Goal: Task Accomplishment & Management: Complete application form

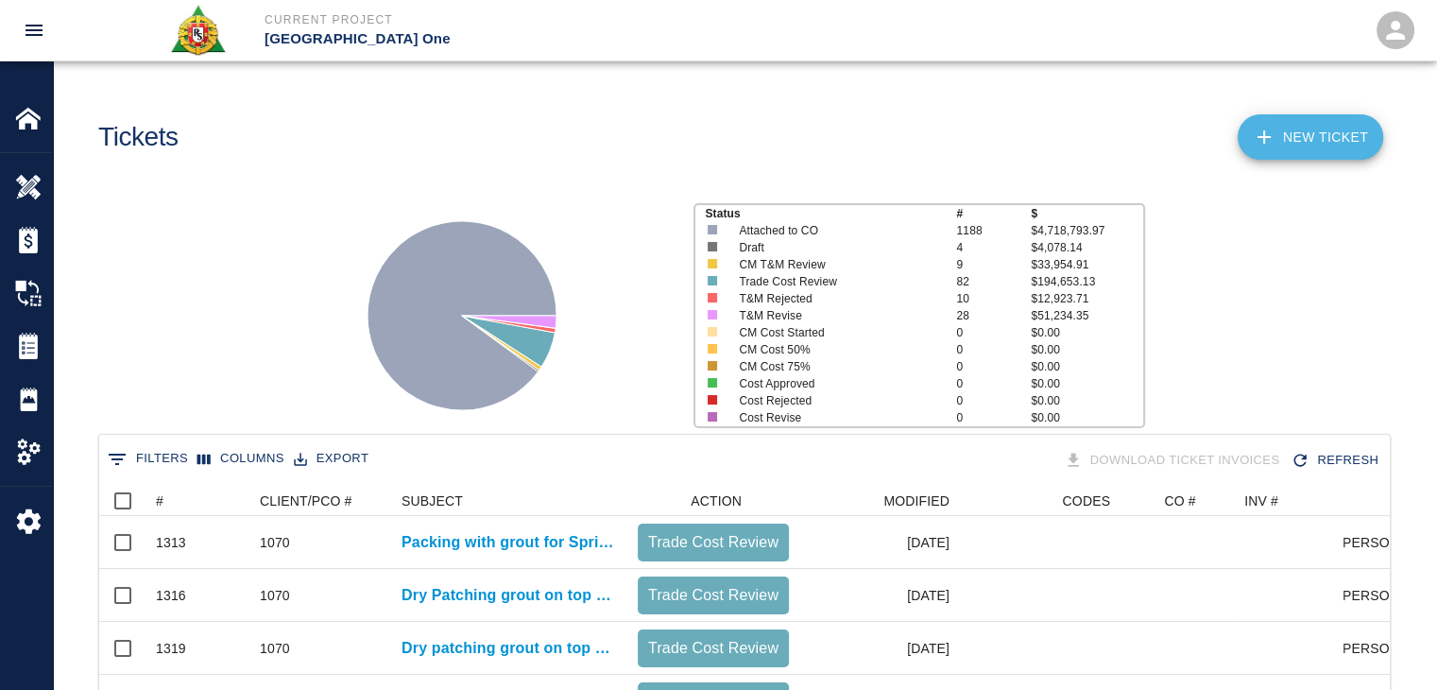
click at [1270, 157] on link "NEW TICKET" at bounding box center [1311, 136] width 146 height 45
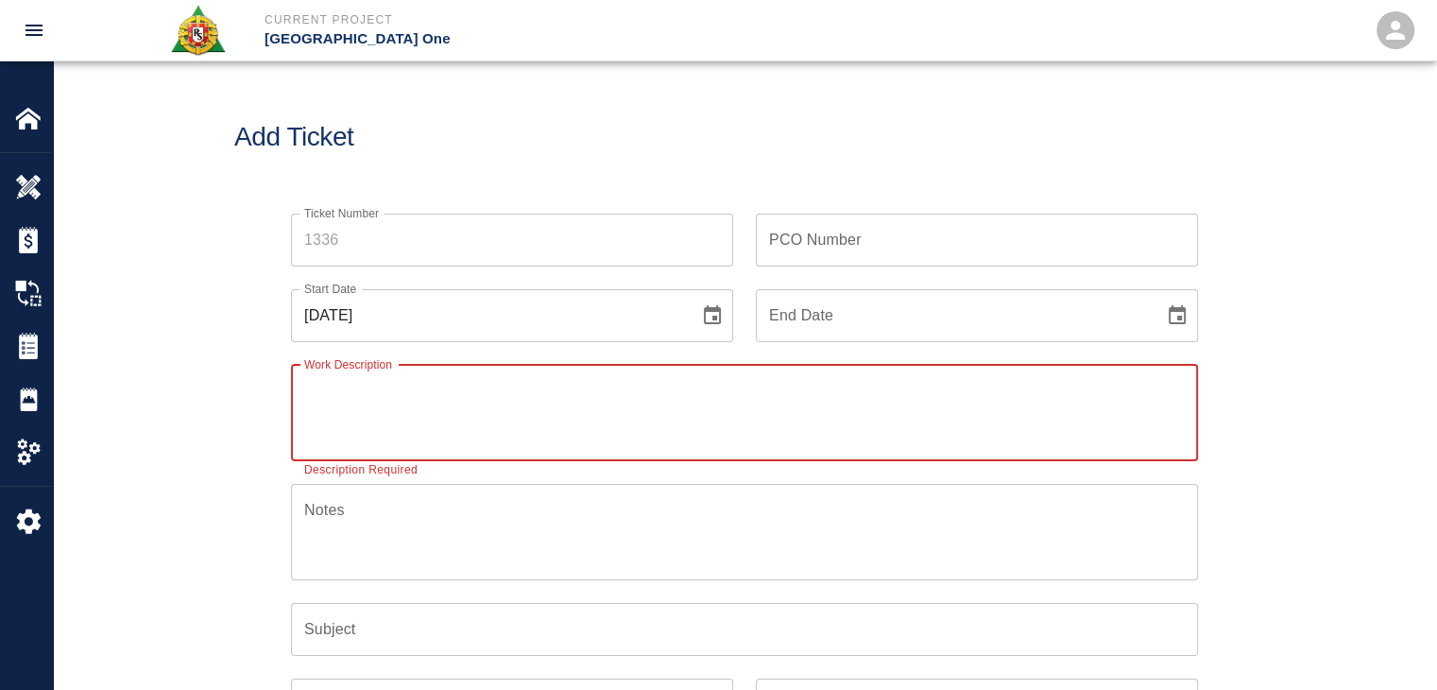
click at [322, 270] on div "Start Date [DATE] Start Date" at bounding box center [500, 304] width 465 height 76
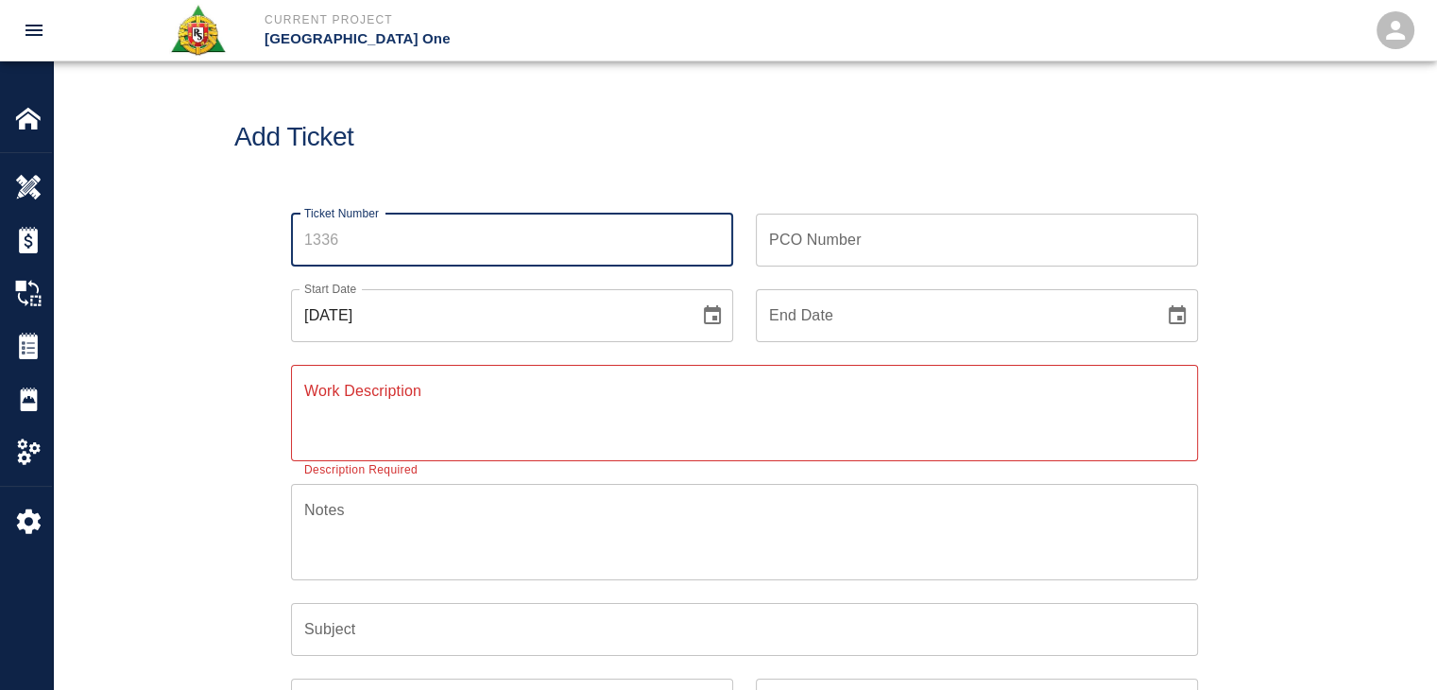
click at [333, 241] on input "Ticket Number" at bounding box center [512, 240] width 442 height 53
type input "1339"
click at [711, 309] on icon "Choose date, selected date is Sep 2, 2025" at bounding box center [712, 314] width 17 height 19
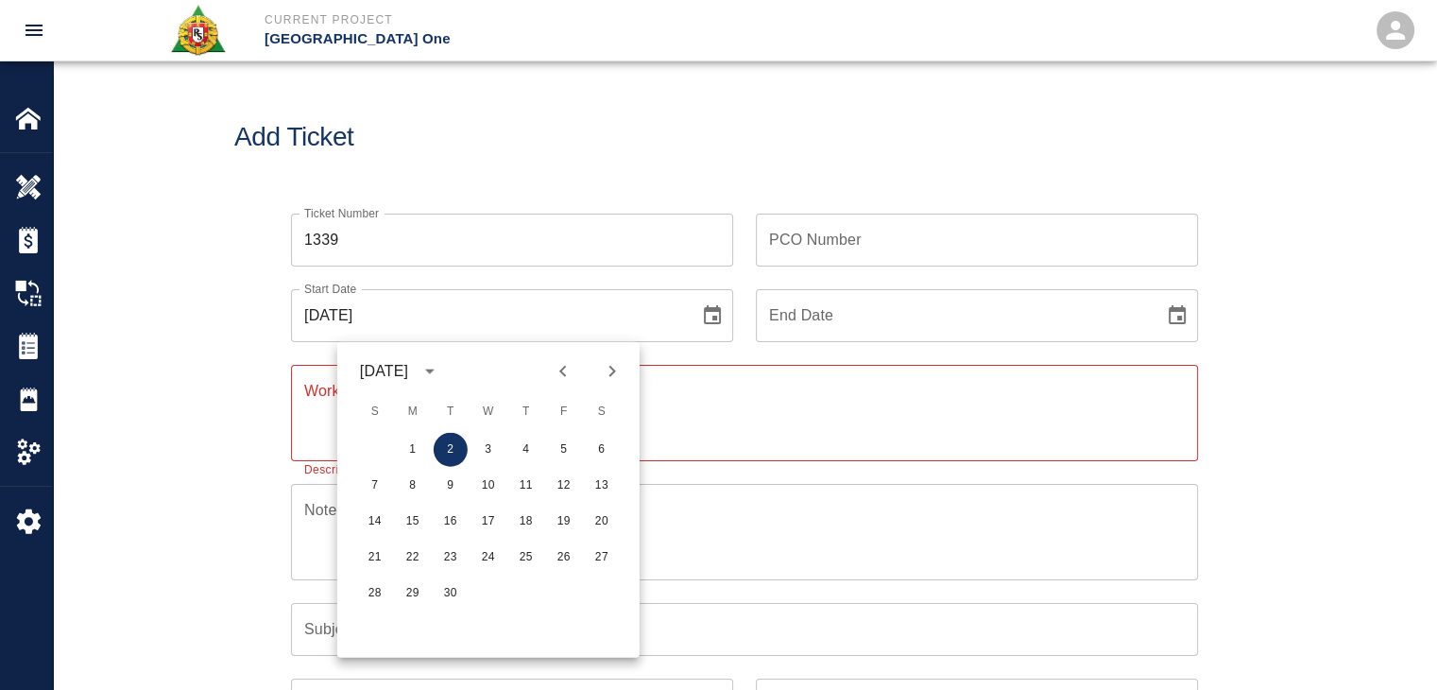
click at [572, 371] on icon "Previous month" at bounding box center [563, 371] width 23 height 23
click at [523, 584] on button "28" at bounding box center [526, 593] width 34 height 34
type input "[DATE]"
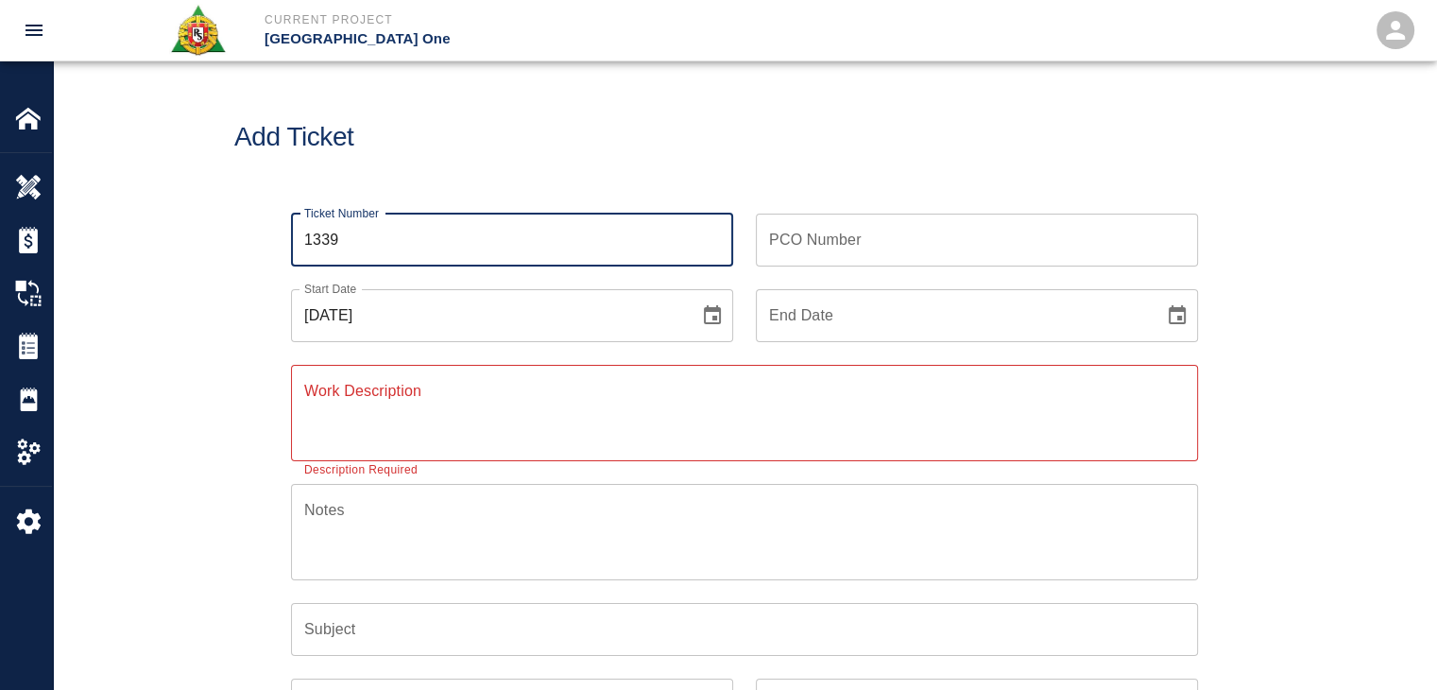
click at [529, 220] on input "1339" at bounding box center [512, 240] width 442 height 53
click at [552, 175] on div "Add Ticket" at bounding box center [744, 137] width 1383 height 152
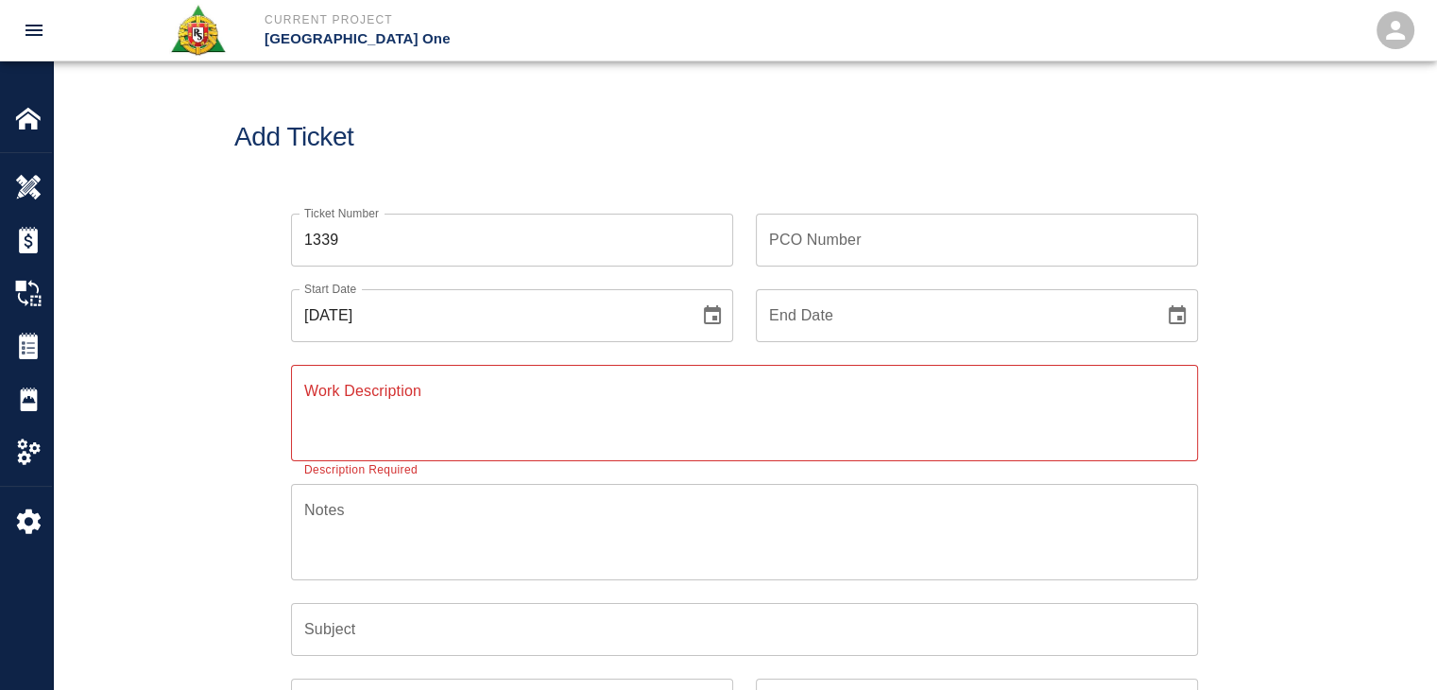
click at [373, 392] on textarea "Work Description" at bounding box center [744, 412] width 881 height 65
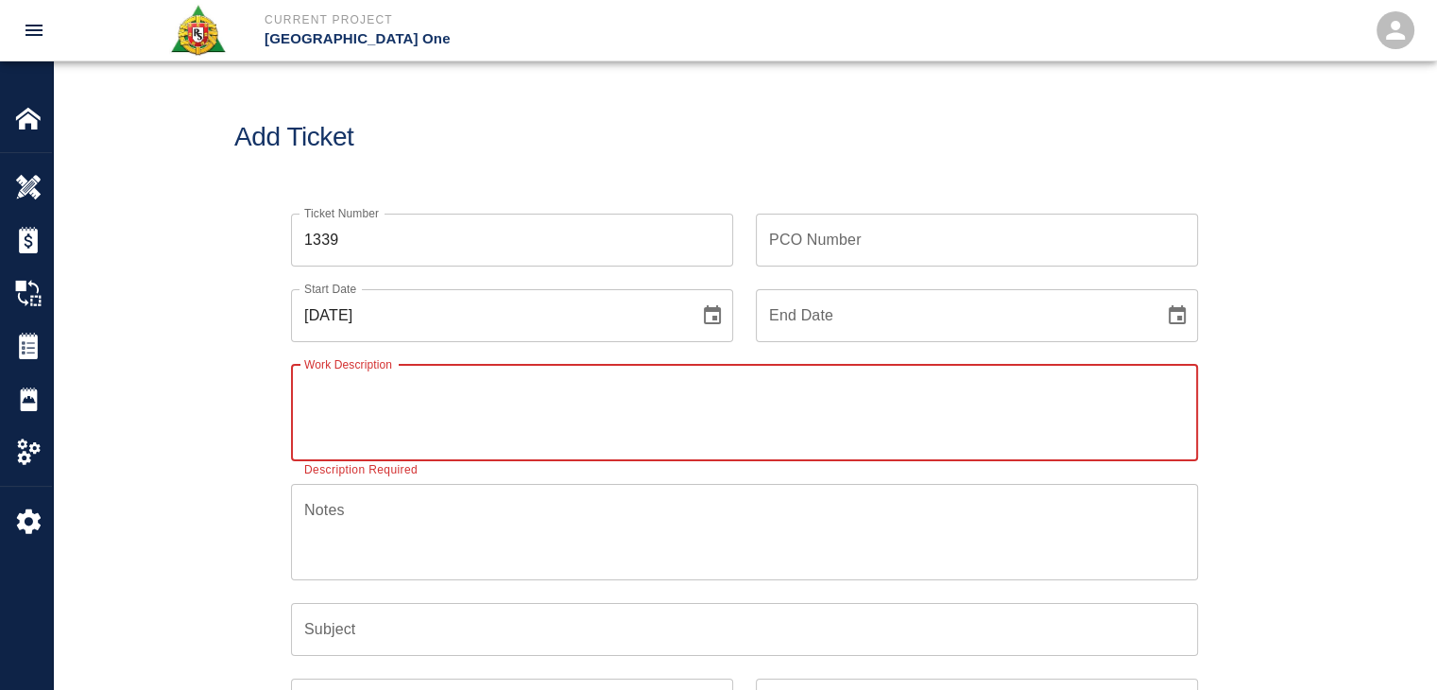
paste textarea "R&S worked on"
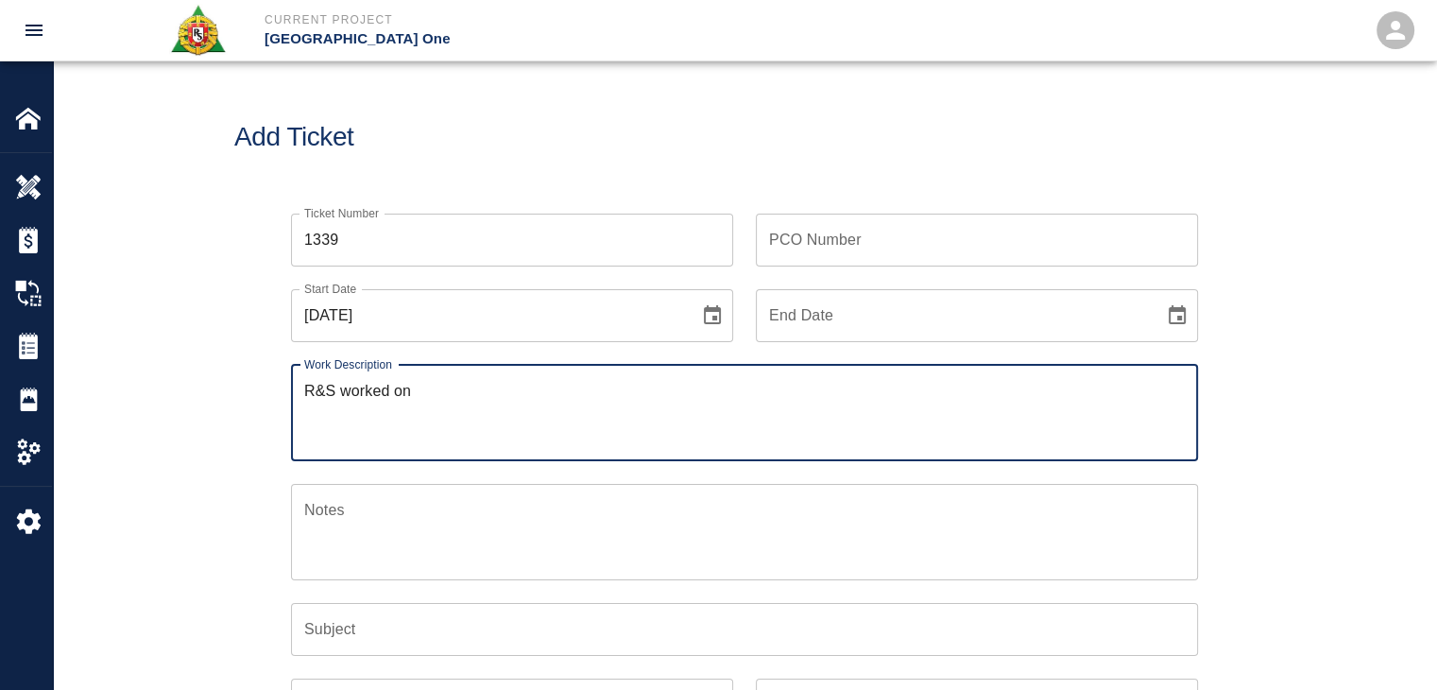
click at [478, 175] on div "Add Ticket" at bounding box center [744, 137] width 1383 height 152
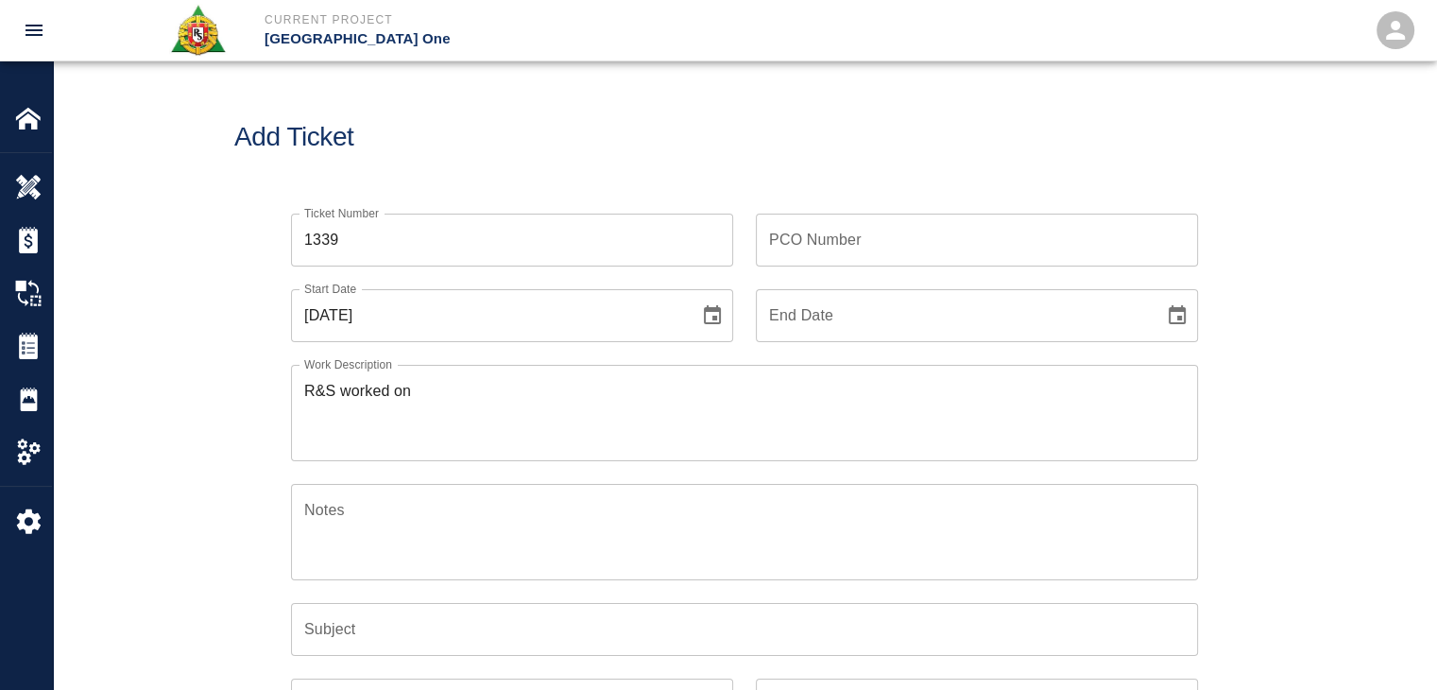
click at [466, 413] on textarea "R&S worked on" at bounding box center [744, 412] width 881 height 65
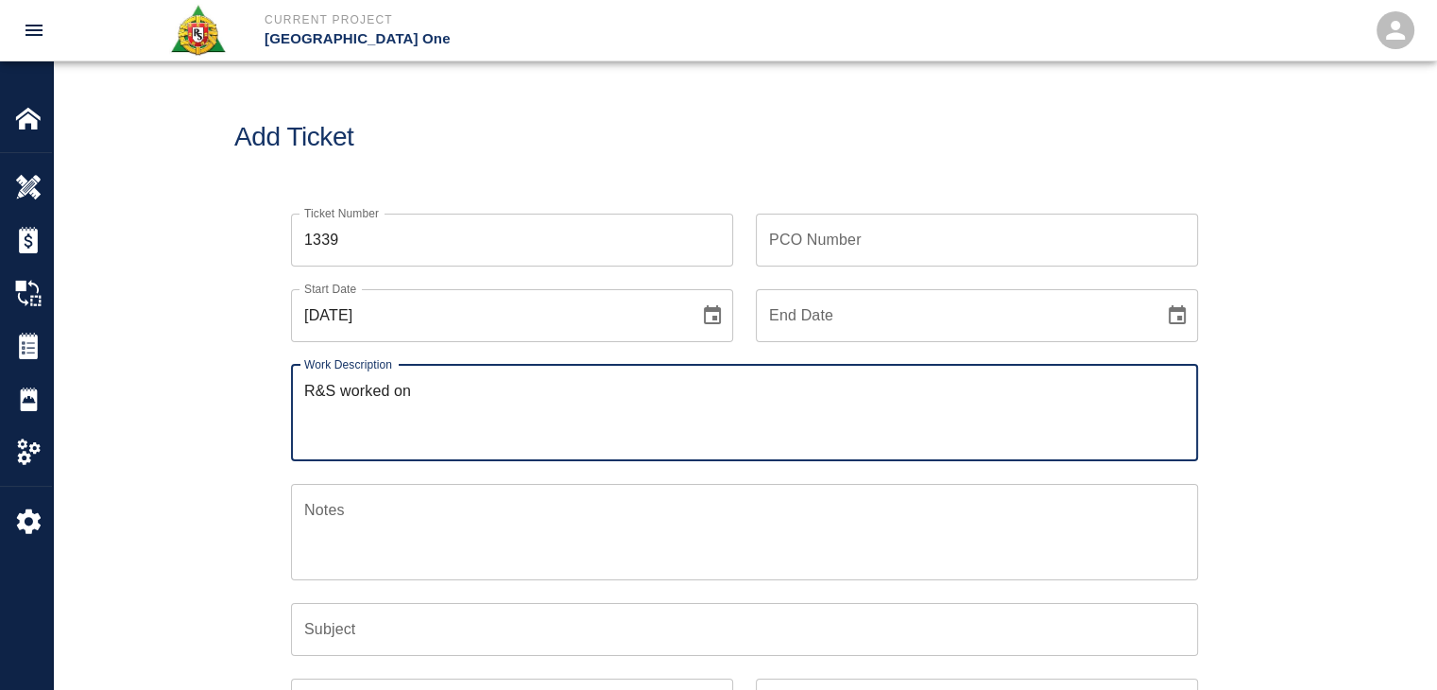
paste textarea "4 masons 8hrs each Pouring,grading and finishing concrete EP L2&3 TOPING SLAB l…"
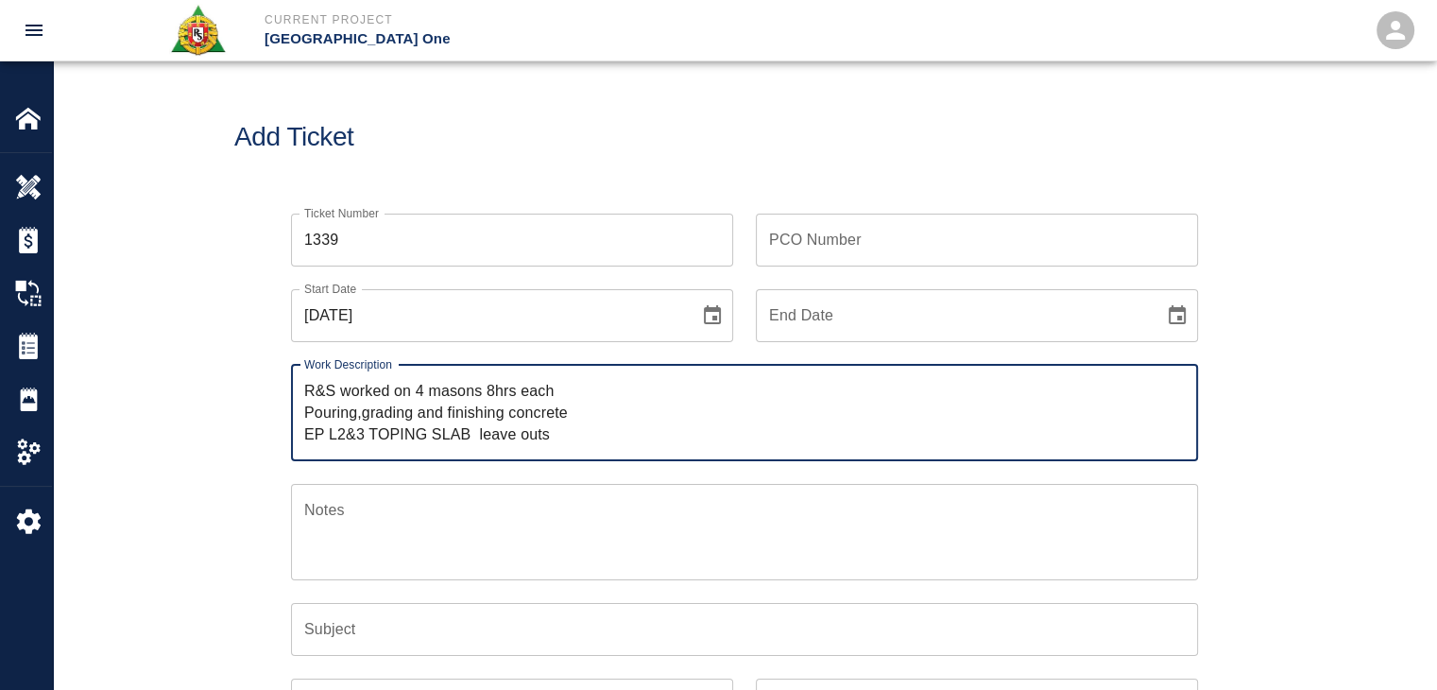
drag, startPoint x: 574, startPoint y: 413, endPoint x: 293, endPoint y: 415, distance: 280.7
click at [293, 415] on div "R&S worked on 4 masons 8hrs each Pouring,grading and finishing concrete EP L2&3…" at bounding box center [744, 413] width 907 height 96
click at [411, 389] on textarea "R&S worked on 4 masons 8hrs each EP L2&3 TOPING SLAB leave outs" at bounding box center [744, 412] width 881 height 65
paste textarea "Pouring,grading and finishing concrete"
click at [421, 396] on textarea "R&S worked on Pouring,grading and finishing concrete 4 masons 8hrs each EP L2&3…" at bounding box center [744, 412] width 881 height 65
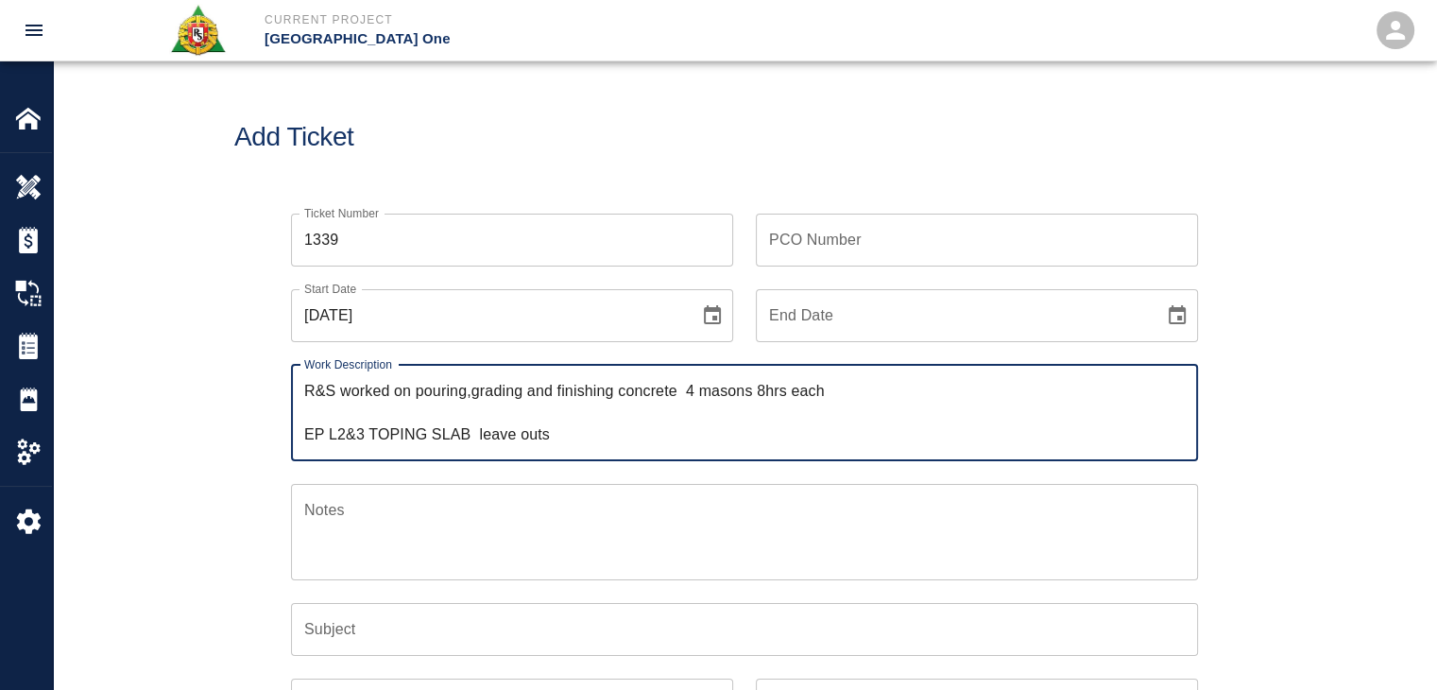
click at [472, 395] on textarea "R&S worked on pouring,grading and finishing concrete 4 masons 8hrs each EP L2&3…" at bounding box center [744, 412] width 881 height 65
click at [559, 398] on textarea "R&S worked on pouring, grading and finishing concrete 4 masons 8hrs each EP L2&…" at bounding box center [744, 412] width 881 height 65
click at [683, 392] on textarea "R&S worked on pouring, grading and finishing concrete 4 masons 8hrs each EP L2&…" at bounding box center [744, 412] width 881 height 65
click at [686, 392] on textarea "R&S worked on pouring, grading and finishing concrete 4 masons 8hrs each EP L2&…" at bounding box center [744, 412] width 881 height 65
click at [692, 392] on textarea "R&S worked on pouring, grading and finishing concrete 4 masons 8hrs each EP L2&…" at bounding box center [744, 412] width 881 height 65
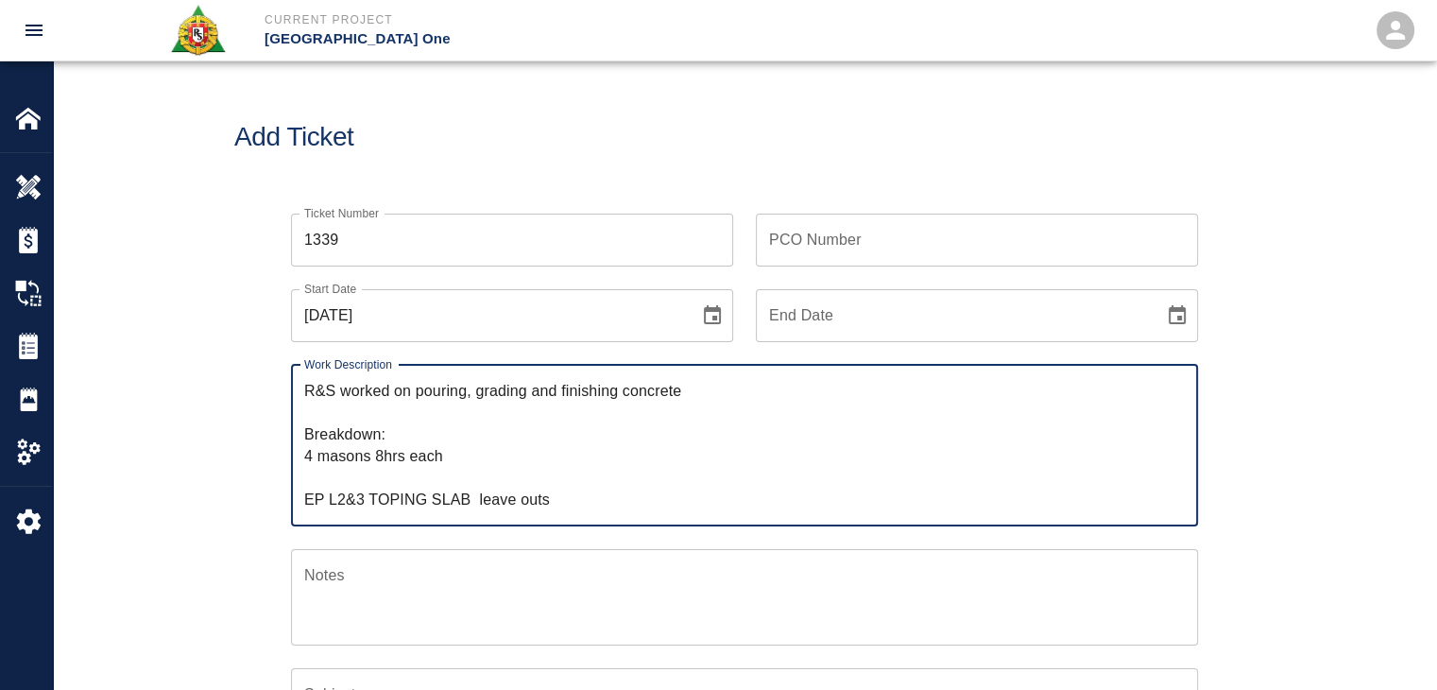
click at [353, 470] on textarea "R&S worked on pouring, grading and finishing concrete Breakdown: 4 masons 8hrs …" at bounding box center [744, 445] width 881 height 130
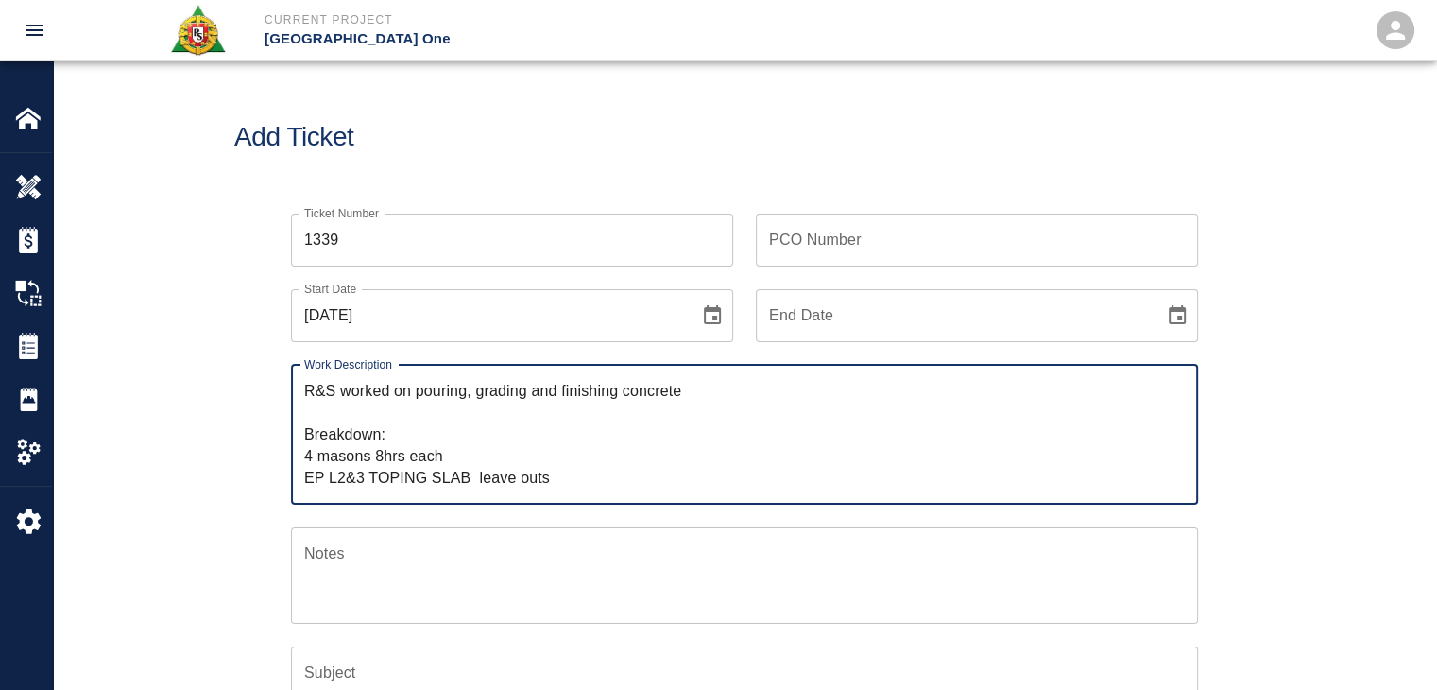
drag, startPoint x: 578, startPoint y: 480, endPoint x: 296, endPoint y: 500, distance: 283.2
click at [296, 500] on div "R&S worked on pouring, grading and finishing concrete Breakdown: 4 masons 8hrs …" at bounding box center [744, 435] width 907 height 140
click at [678, 384] on textarea "R&S worked on pouring, grading and finishing concrete Breakdown: 4 masons 8hrs …" at bounding box center [744, 434] width 881 height 109
paste textarea "EP L2&3 TOPING SLAB leave outs"
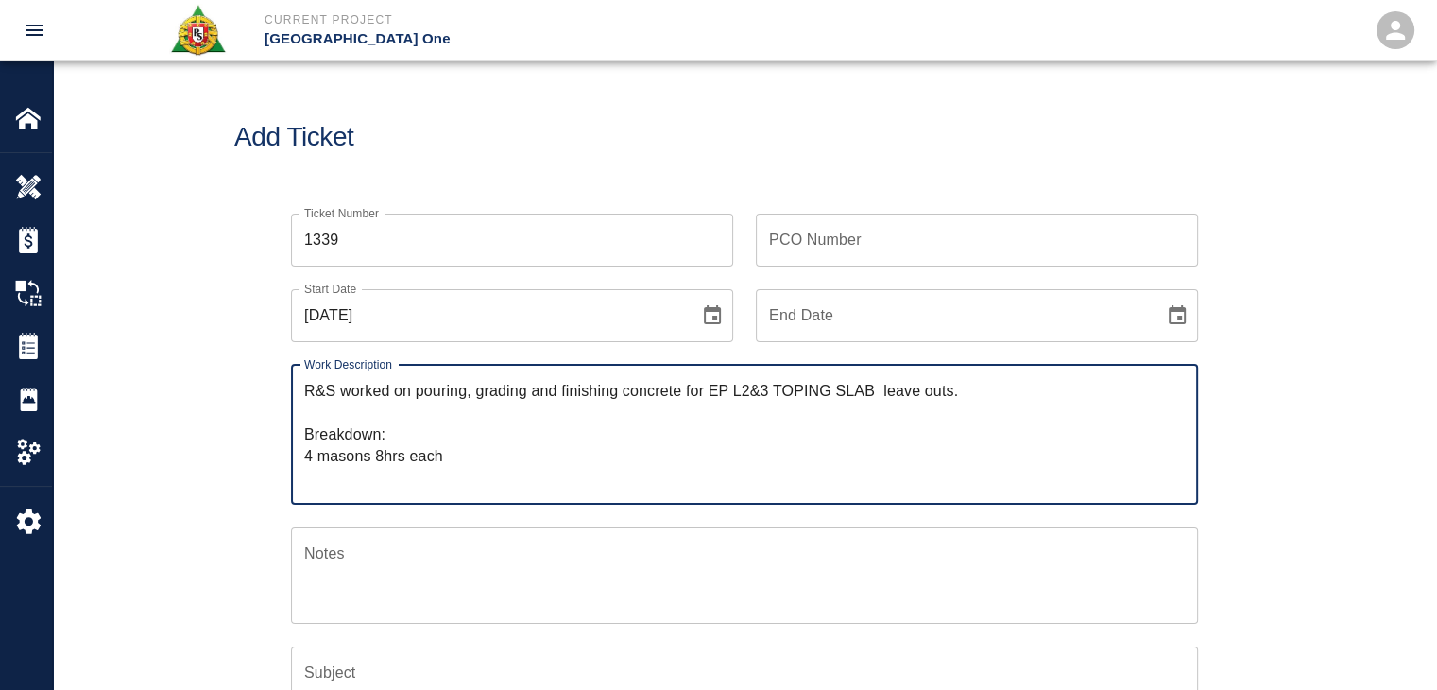
click at [421, 462] on textarea "R&S worked on pouring, grading and finishing concrete for EP L2&3 TOPING SLAB l…" at bounding box center [744, 434] width 881 height 109
click at [348, 481] on textarea "R&S worked on pouring, grading and finishing concrete for EP L2&3 TOPING SLAB l…" at bounding box center [744, 434] width 881 height 109
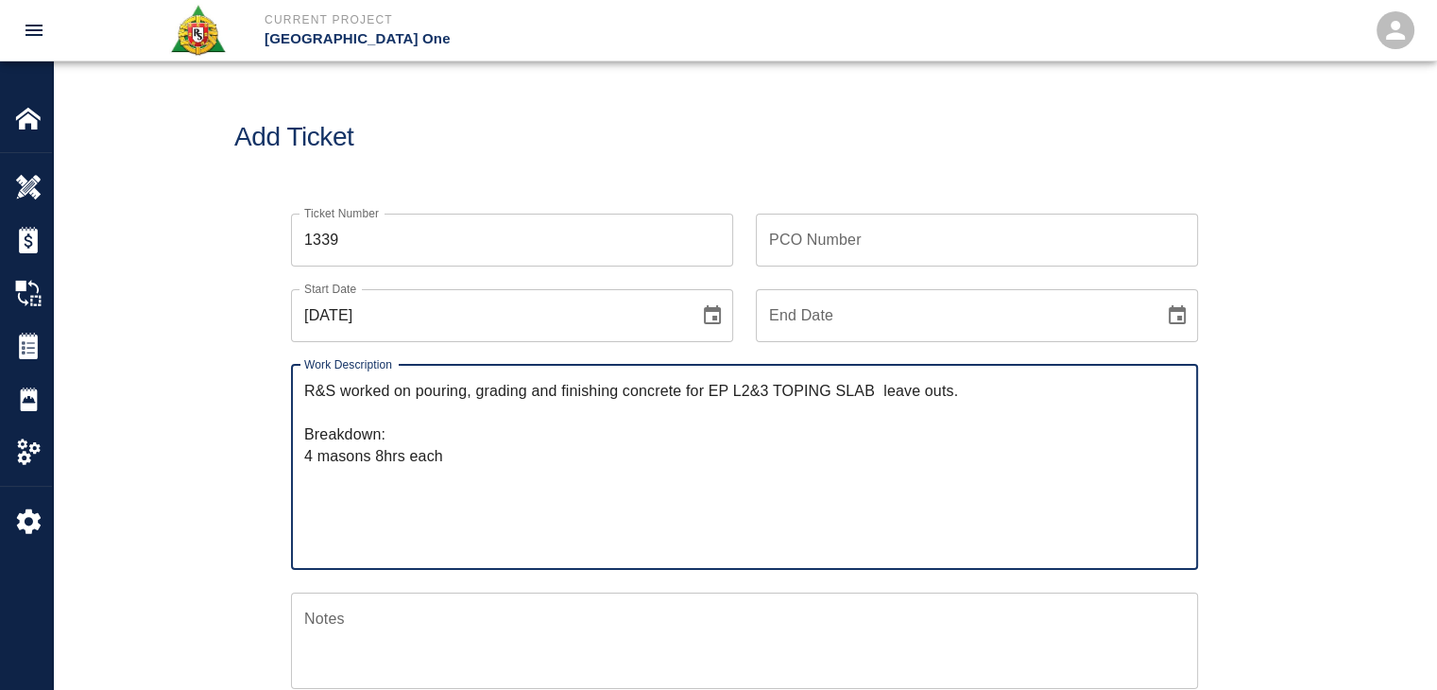
paste textarea "EP/L3- topping slab glass infills-west of gate 4. Cane rail and glass clips AND…"
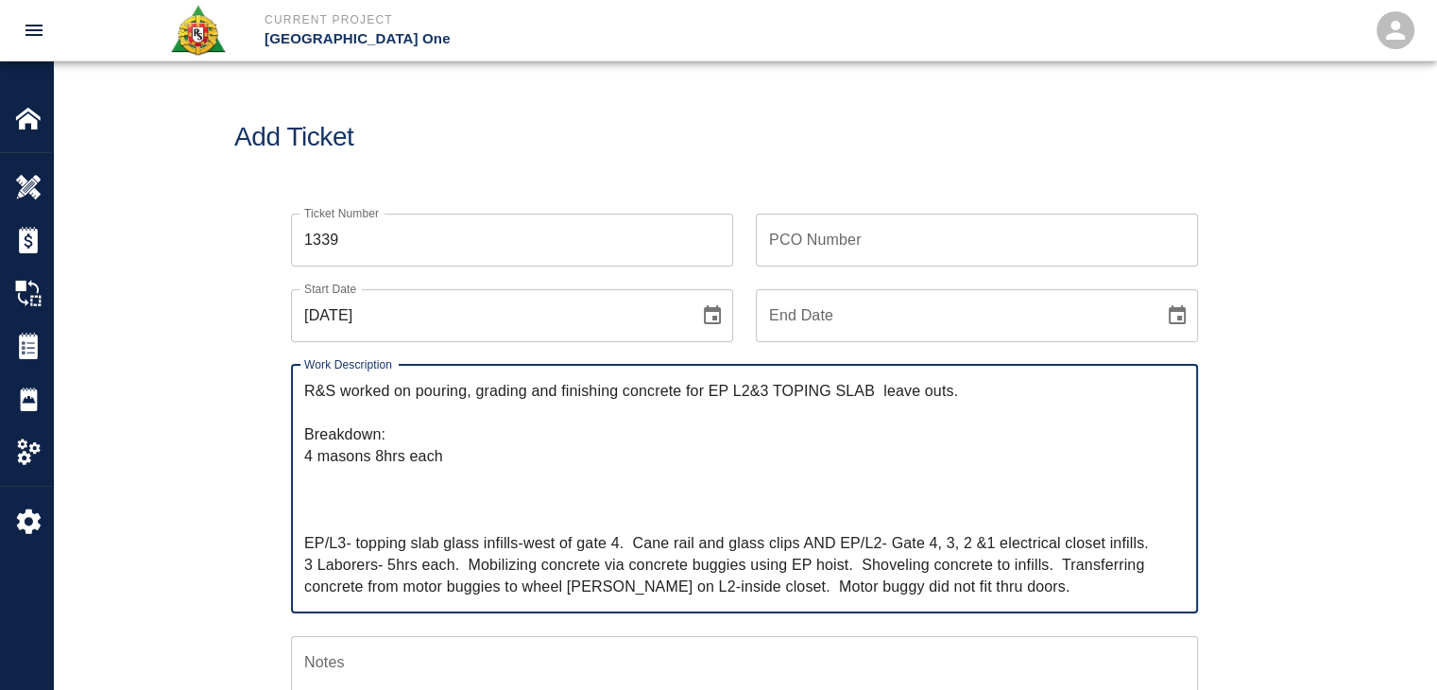
click at [631, 545] on textarea "R&S worked on pouring, grading and finishing concrete for EP L2&3 TOPING SLAB l…" at bounding box center [744, 488] width 881 height 217
click at [525, 548] on textarea "R&S worked on pouring, grading and finishing concrete for EP L2&3 TOPING SLAB l…" at bounding box center [744, 488] width 881 height 217
click at [729, 560] on textarea "R&S worked on pouring, grading and finishing concrete for EP L2&3 TOPING SLAB l…" at bounding box center [744, 488] width 881 height 217
click at [612, 540] on textarea "R&S worked on pouring, grading and finishing concrete for EP L2&3 TOPING SLAB l…" at bounding box center [744, 488] width 881 height 217
click at [497, 541] on textarea "R&S worked on pouring, grading and finishing concrete for EP L2&3 TOPING SLAB l…" at bounding box center [744, 488] width 881 height 217
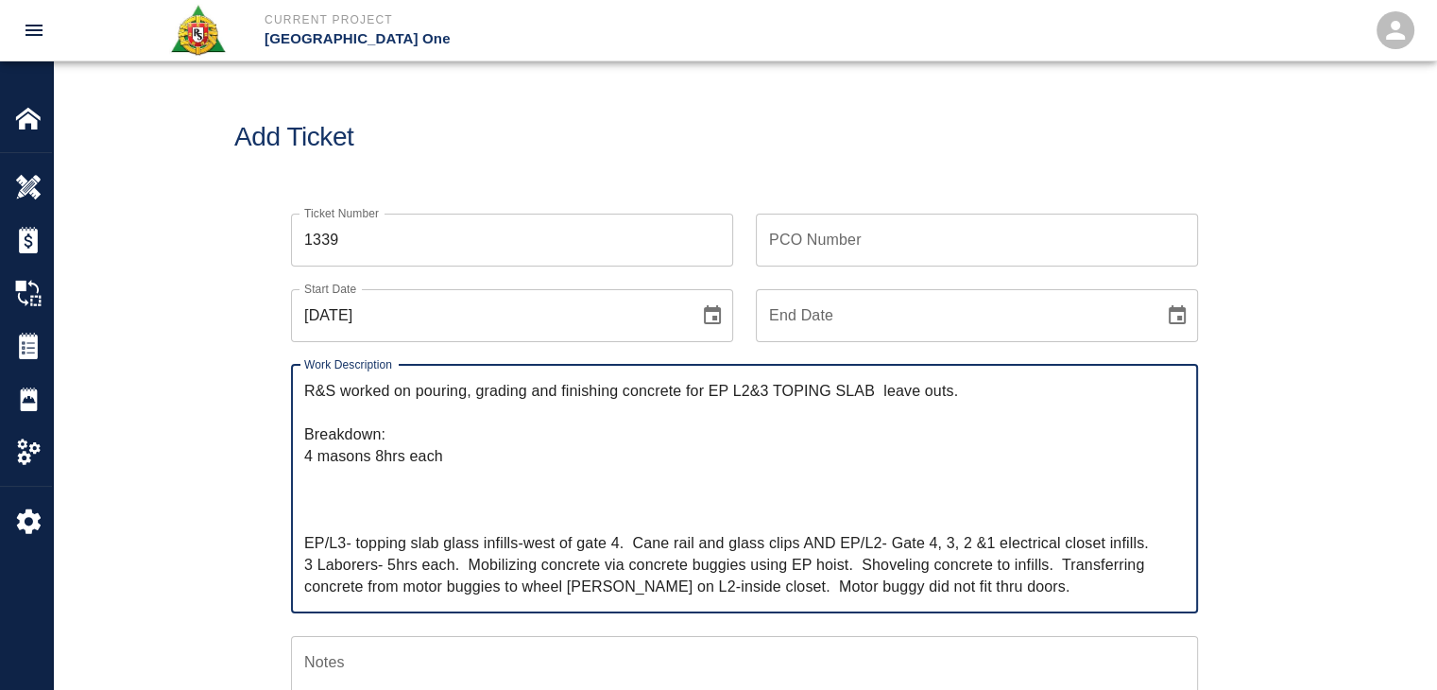
click at [519, 541] on textarea "R&S worked on pouring, grading and finishing concrete for EP L2&3 TOPING SLAB l…" at bounding box center [744, 488] width 881 height 217
click at [498, 541] on textarea "R&S worked on pouring, grading and finishing concrete for EP L2&3 TOPING SLAB l…" at bounding box center [744, 488] width 881 height 217
click at [529, 545] on textarea "R&S worked on pouring, grading and finishing concrete for EP L2&3 TOPING SLAB l…" at bounding box center [744, 488] width 881 height 217
drag, startPoint x: 353, startPoint y: 541, endPoint x: 300, endPoint y: 540, distance: 53.9
click at [300, 540] on div "R&S worked on pouring, grading and finishing concrete for EP L2&3 TOPING SLAB l…" at bounding box center [744, 489] width 907 height 249
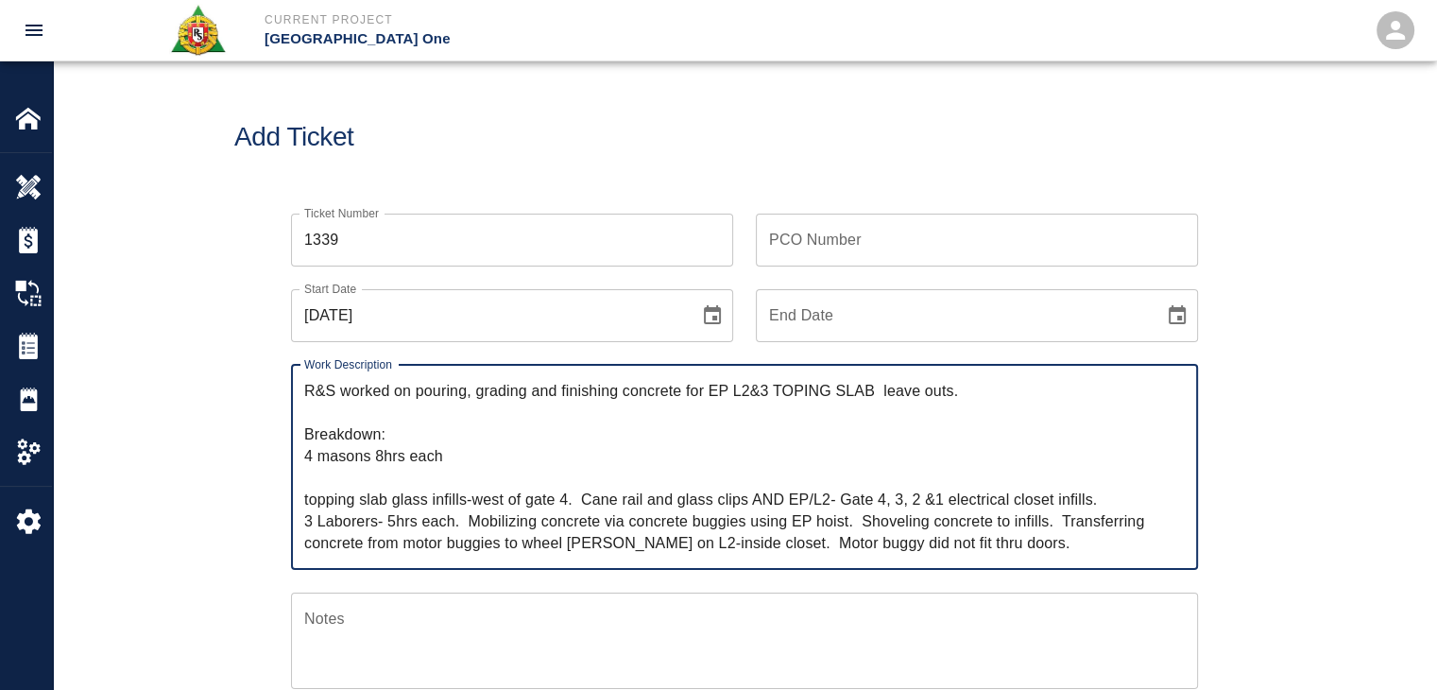
drag, startPoint x: 574, startPoint y: 504, endPoint x: 313, endPoint y: 487, distance: 261.4
click at [313, 487] on textarea "R&S worked on pouring, grading and finishing concrete for EP L2&3 TOPING SLAB l…" at bounding box center [744, 467] width 881 height 174
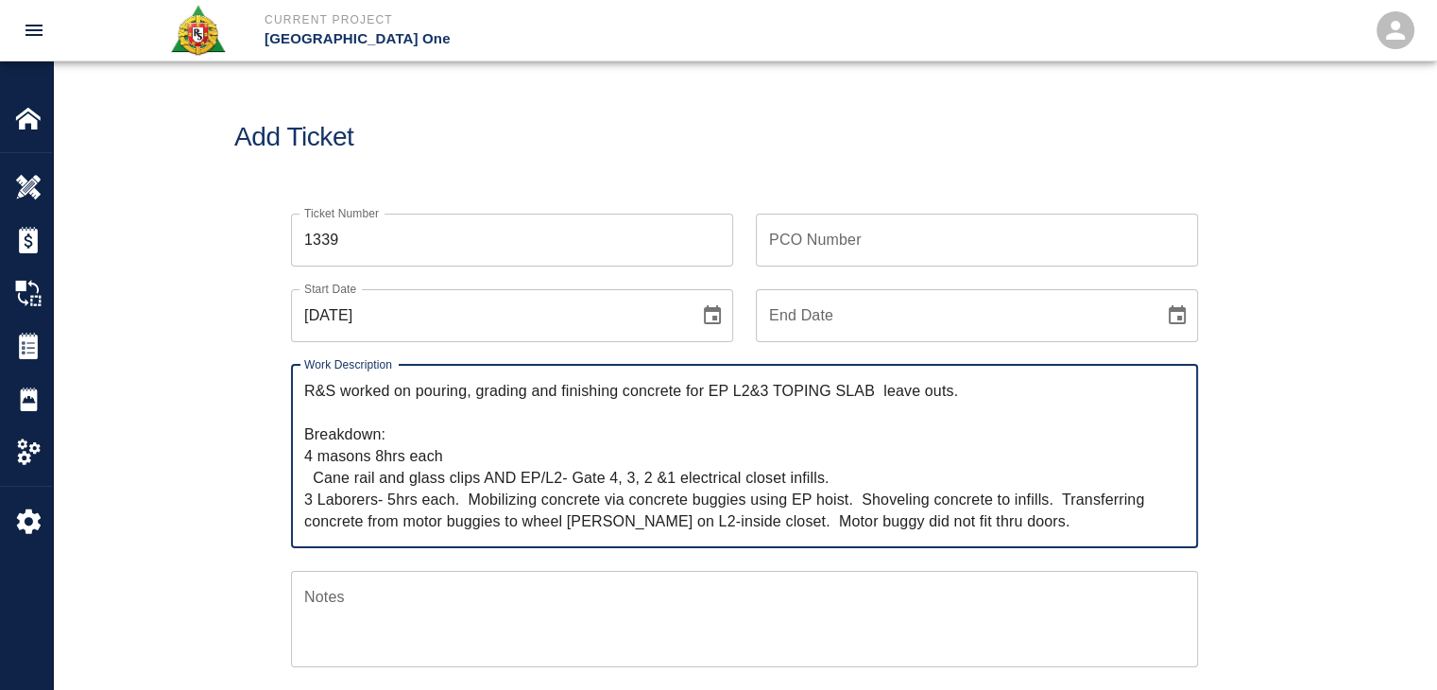
click at [983, 393] on textarea "R&S worked on pouring, grading and finishing concrete for EP L2&3 TOPING SLAB l…" at bounding box center [744, 456] width 881 height 152
paste textarea "topping slab glass infills-west of gate 4."
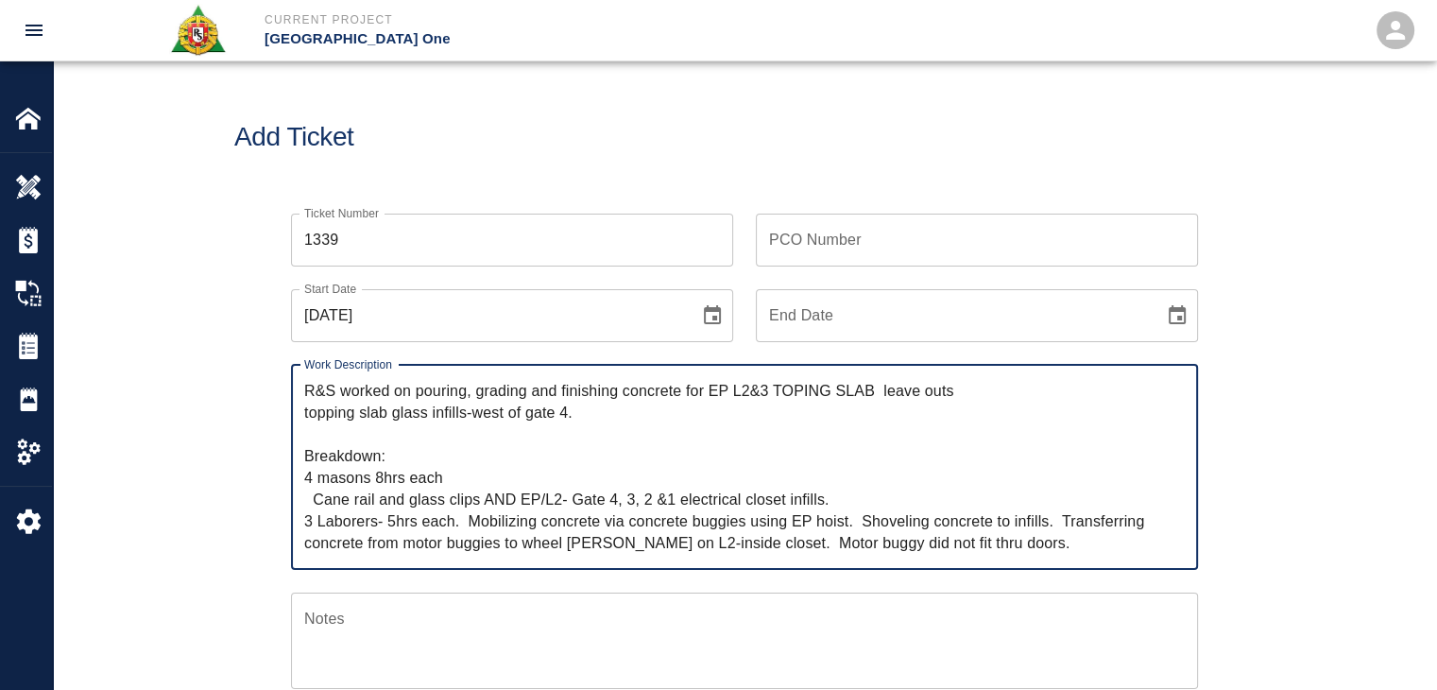
drag, startPoint x: 389, startPoint y: 412, endPoint x: 299, endPoint y: 413, distance: 90.7
click at [299, 413] on div "R&S worked on pouring, grading and finishing concrete for EP L2&3 TOPING SLAB l…" at bounding box center [744, 467] width 907 height 205
click at [491, 413] on textarea "R&S worked on pouring, grading and finishing concrete for EP L2&3 TOPING SLAB l…" at bounding box center [744, 467] width 881 height 174
click at [984, 393] on textarea "R&S worked on pouring, grading and finishing concrete for EP L2&3 TOPING SLAB l…" at bounding box center [744, 467] width 881 height 174
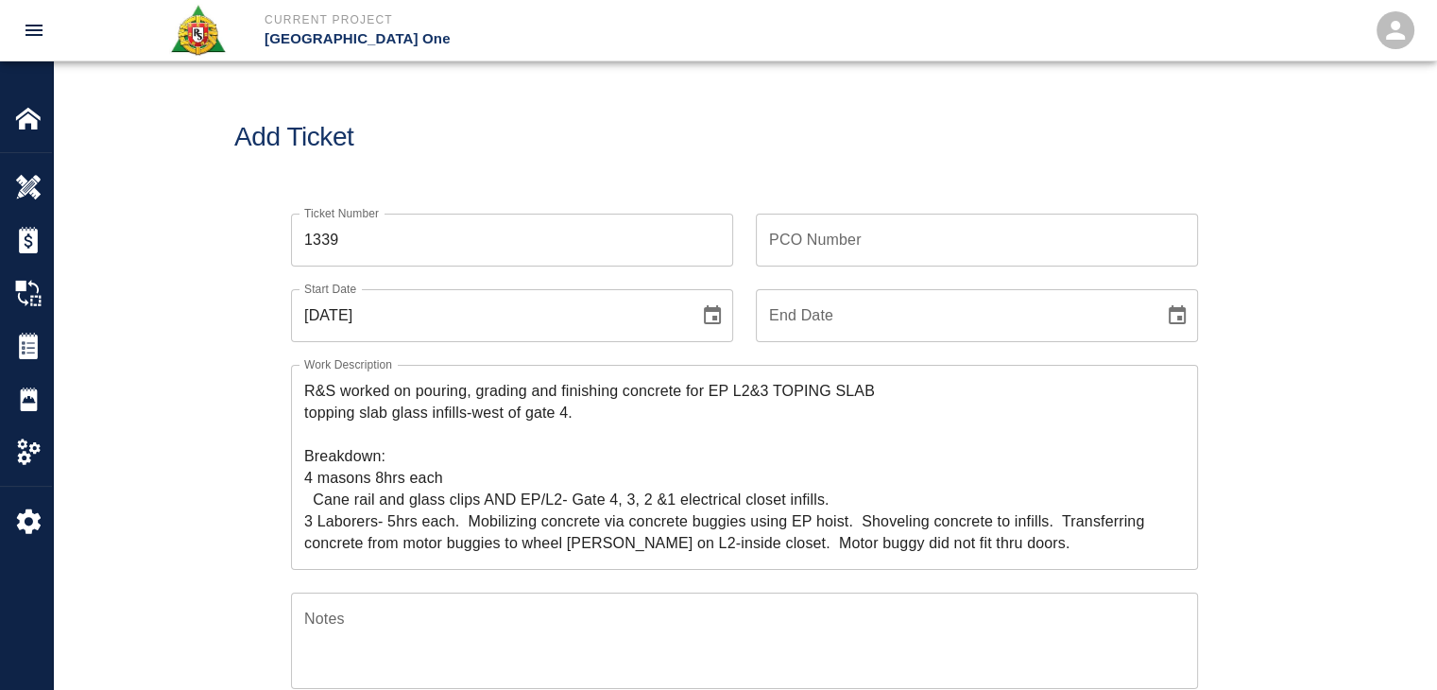
click at [302, 412] on div "R&S worked on pouring, grading and finishing concrete for EP L2&3 TOPING SLAB t…" at bounding box center [744, 467] width 907 height 205
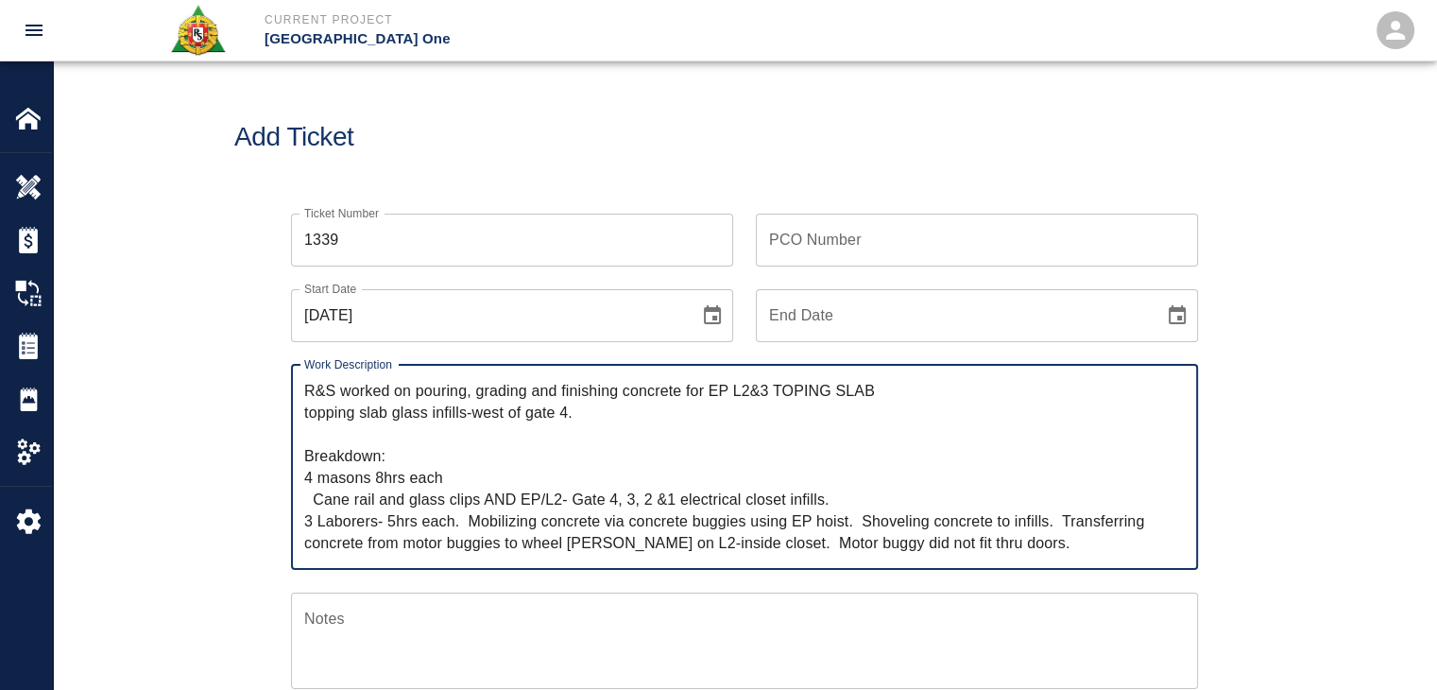
click at [306, 408] on textarea "R&S worked on pouring, grading and finishing concrete for EP L2&3 TOPING SLAB t…" at bounding box center [744, 467] width 881 height 174
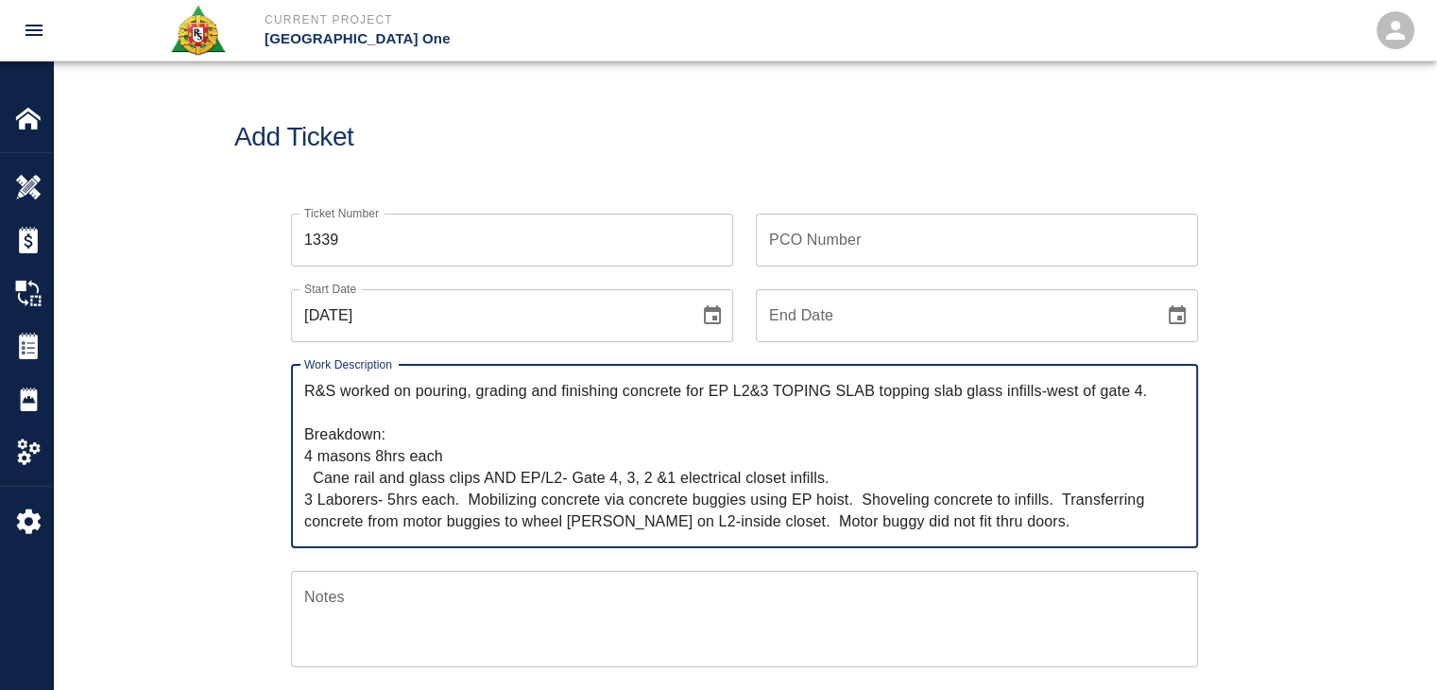
click at [1170, 392] on textarea "R&S worked on pouring, grading and finishing concrete for EP L2&3 TOPING SLAB t…" at bounding box center [744, 456] width 881 height 152
click at [1026, 416] on textarea "R&S worked on pouring, grading and finishing concrete for EP L2&3 TOPING SLAB t…" at bounding box center [744, 456] width 881 height 152
click at [817, 412] on textarea "R&S worked on pouring, grading and finishing concrete for EP L2&3 TOPING SLAB t…" at bounding box center [744, 456] width 881 height 152
click at [836, 386] on textarea "R&S worked on pouring, grading and finishing concrete for EP L2&3 TOPING SLAB t…" at bounding box center [744, 456] width 881 height 152
drag, startPoint x: 873, startPoint y: 394, endPoint x: 783, endPoint y: 390, distance: 89.9
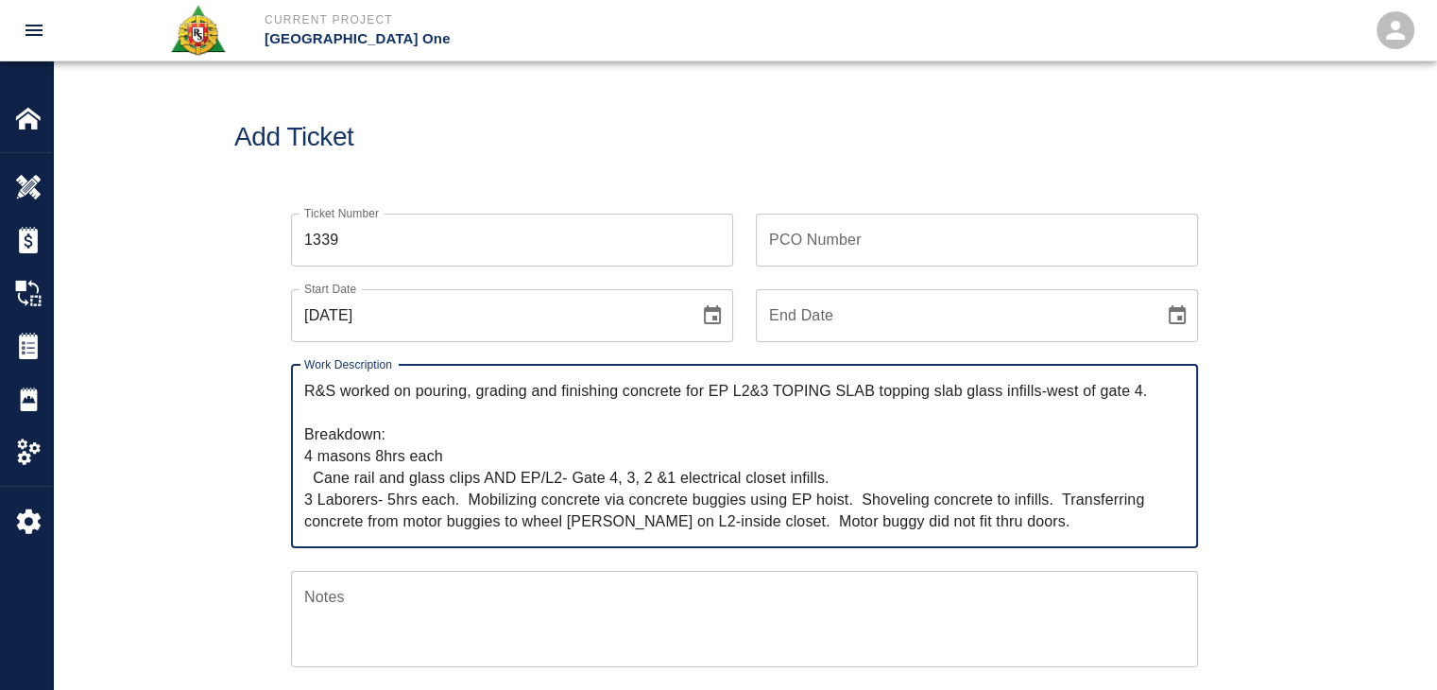
click at [783, 390] on textarea "R&S worked on pouring, grading and finishing concrete for EP L2&3 TOPING SLAB t…" at bounding box center [744, 456] width 881 height 152
click at [746, 387] on textarea "R&S worked on pouring, grading and finishing concrete for EP L2&3 topping slab …" at bounding box center [744, 456] width 881 height 152
click at [767, 396] on textarea "R&S worked on pouring, grading and finishing concrete for EP L2&3 topping slab …" at bounding box center [744, 456] width 881 height 152
click at [762, 395] on textarea "R&S worked on pouring, grading and finishing concrete for EP L2&3 topping slab …" at bounding box center [744, 456] width 881 height 152
click at [833, 396] on textarea "R&S worked on pouring, grading and finishing concrete for EP L2&3 topping slab …" at bounding box center [744, 456] width 881 height 152
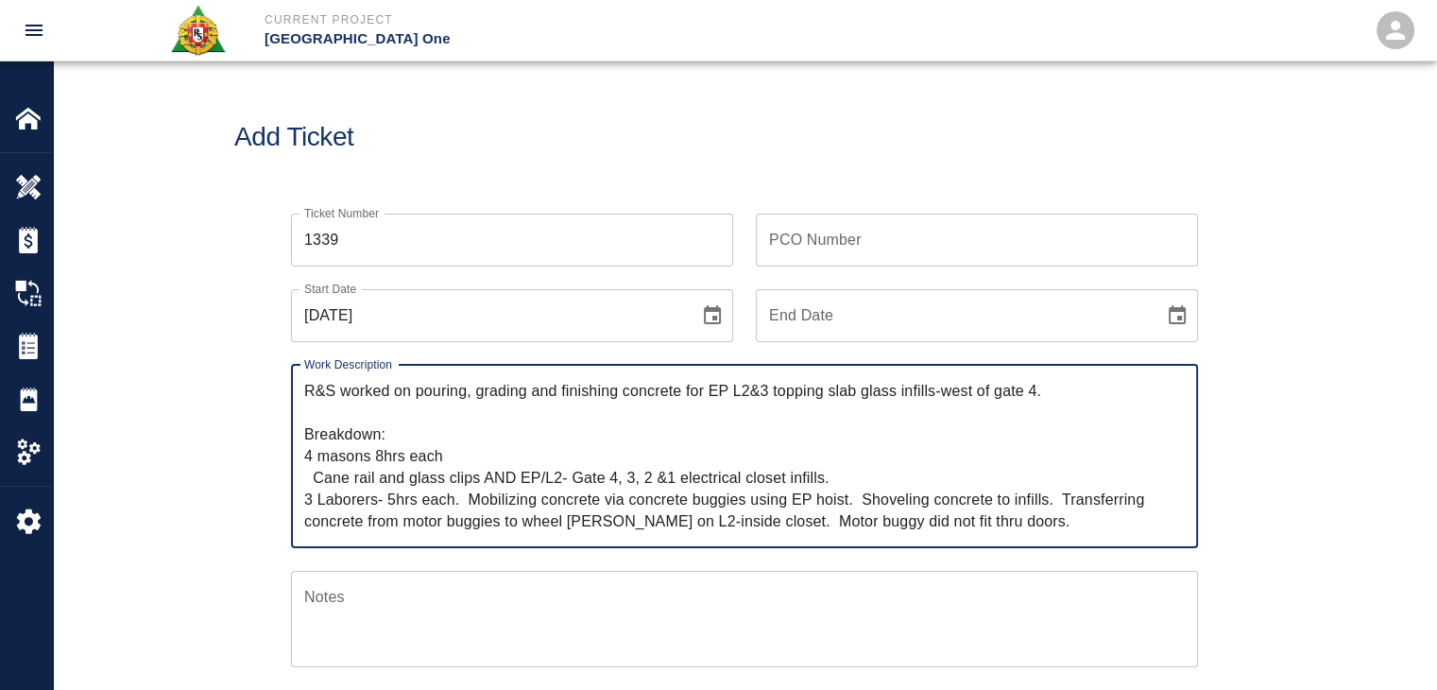
click at [934, 409] on textarea "R&S worked on pouring, grading and finishing concrete for EP L2&3 topping slab …" at bounding box center [744, 456] width 881 height 152
click at [710, 398] on textarea "R&S worked on pouring, grading and finishing concrete for EP L2&3 topping slab …" at bounding box center [744, 456] width 881 height 152
click at [407, 455] on textarea "R&S worked on pouring, grading and finishing concrete for EP L2&3 topping slab …" at bounding box center [744, 456] width 881 height 152
click at [429, 479] on textarea "R&S worked on pouring, grading and finishing concrete for EP L2&3 topping slab …" at bounding box center [744, 456] width 881 height 152
click at [537, 477] on textarea "R&S worked on pouring, grading and finishing concrete for EP L2&3 topping slab …" at bounding box center [744, 456] width 881 height 152
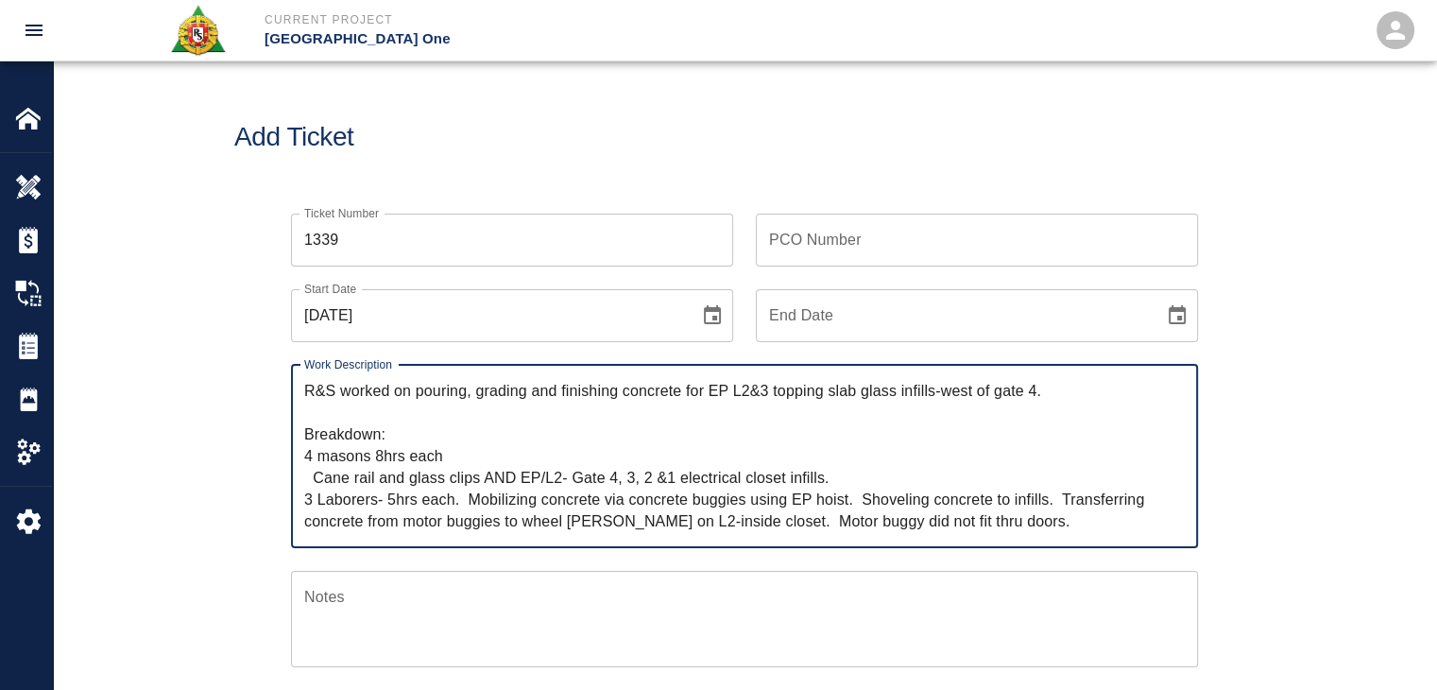
click at [559, 478] on textarea "R&S worked on pouring, grading and finishing concrete for EP L2&3 topping slab …" at bounding box center [744, 456] width 881 height 152
drag, startPoint x: 828, startPoint y: 477, endPoint x: 314, endPoint y: 473, distance: 514.1
click at [314, 473] on textarea "R&S worked on pouring, grading and finishing concrete for EP L2&3 topping slab …" at bounding box center [744, 456] width 881 height 152
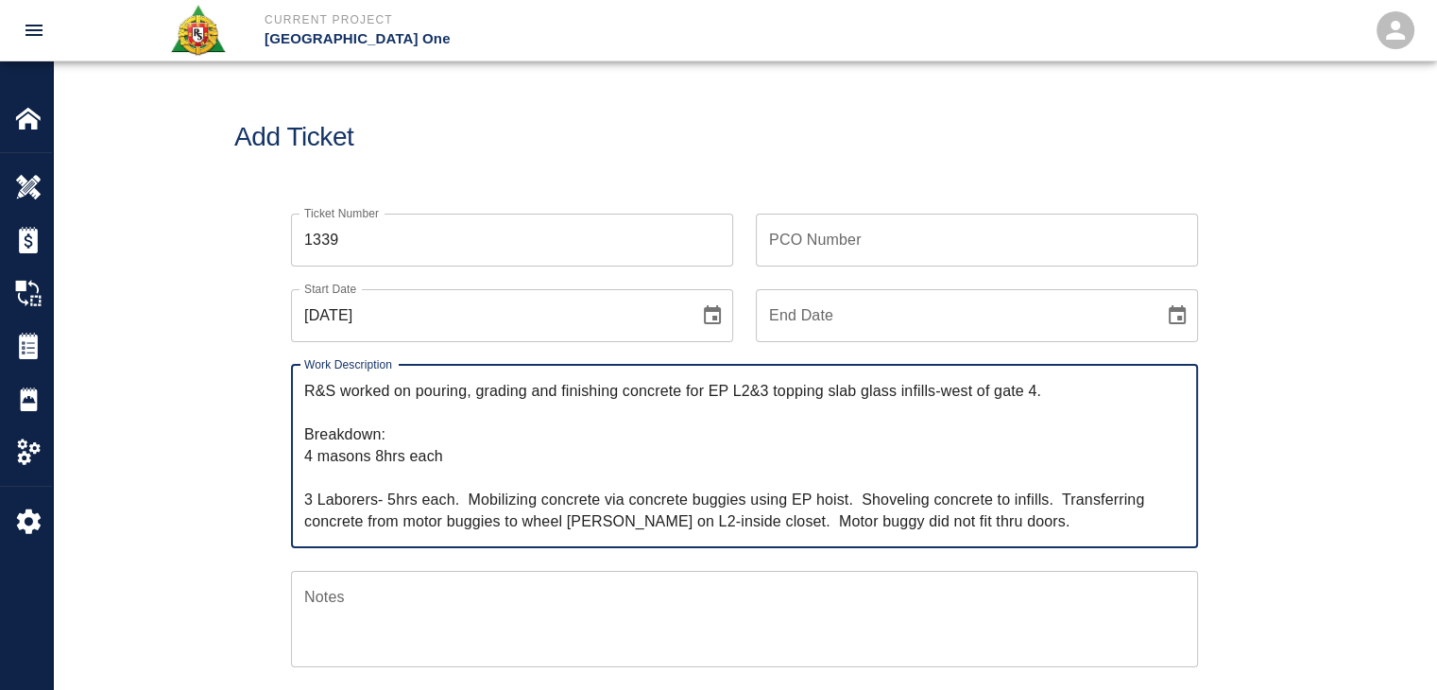
click at [1060, 399] on textarea "R&S worked on pouring, grading and finishing concrete for EP L2&3 topping slab …" at bounding box center [744, 456] width 881 height 152
paste textarea "Cane rail and glass clips AND EP/L2- Gate 4, 3, 2 &1 electrical closet infills."
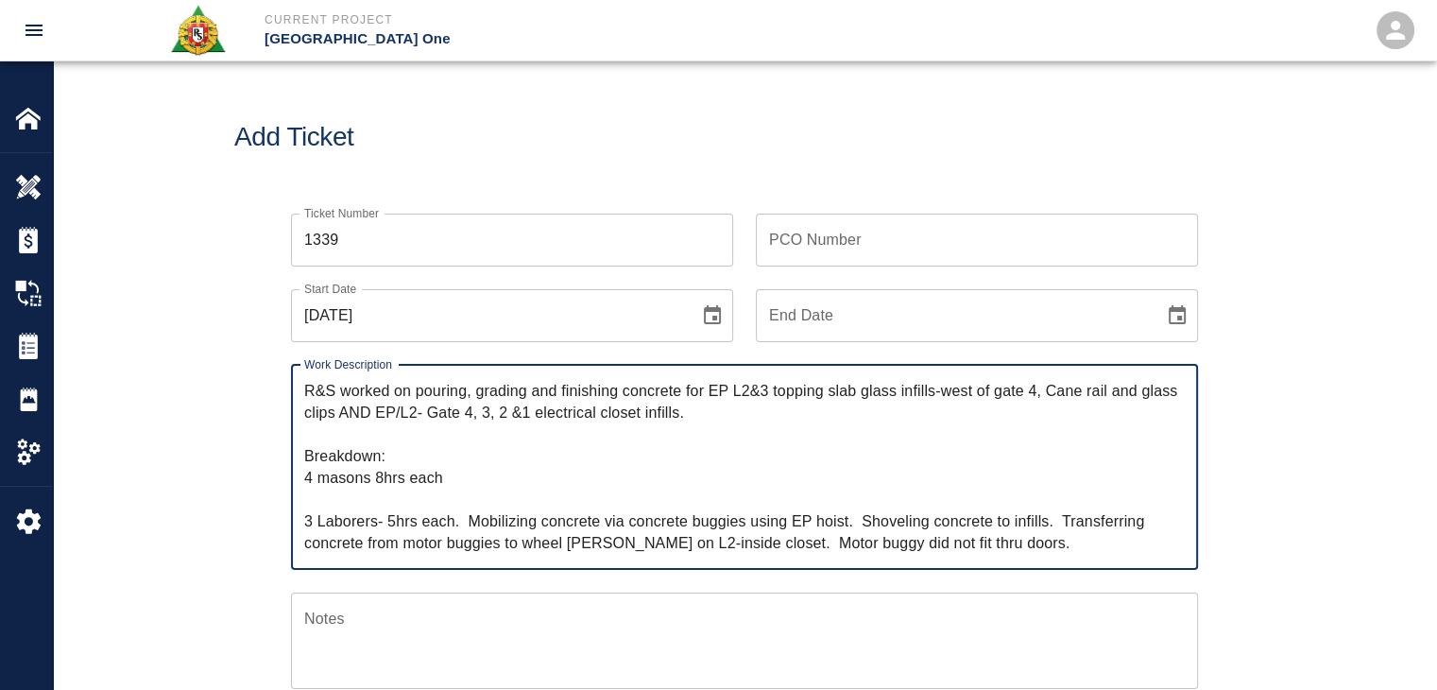
click at [378, 417] on textarea "R&S worked on pouring, grading and finishing concrete for EP L2&3 topping slab …" at bounding box center [744, 467] width 881 height 174
click at [446, 428] on textarea "R&S worked on pouring, grading and finishing concrete for EP L2&3 topping slab …" at bounding box center [744, 467] width 881 height 174
click at [399, 407] on textarea "R&S worked on pouring, grading and finishing concrete for EP L2&3 topping slab …" at bounding box center [744, 467] width 881 height 174
click at [465, 415] on textarea "R&S worked on pouring, grading and finishing concrete for EP L2&3 topping slab …" at bounding box center [744, 467] width 881 height 174
click at [494, 417] on textarea "R&S worked on pouring, grading and finishing concrete for EP L2&3 topping slab …" at bounding box center [744, 467] width 881 height 174
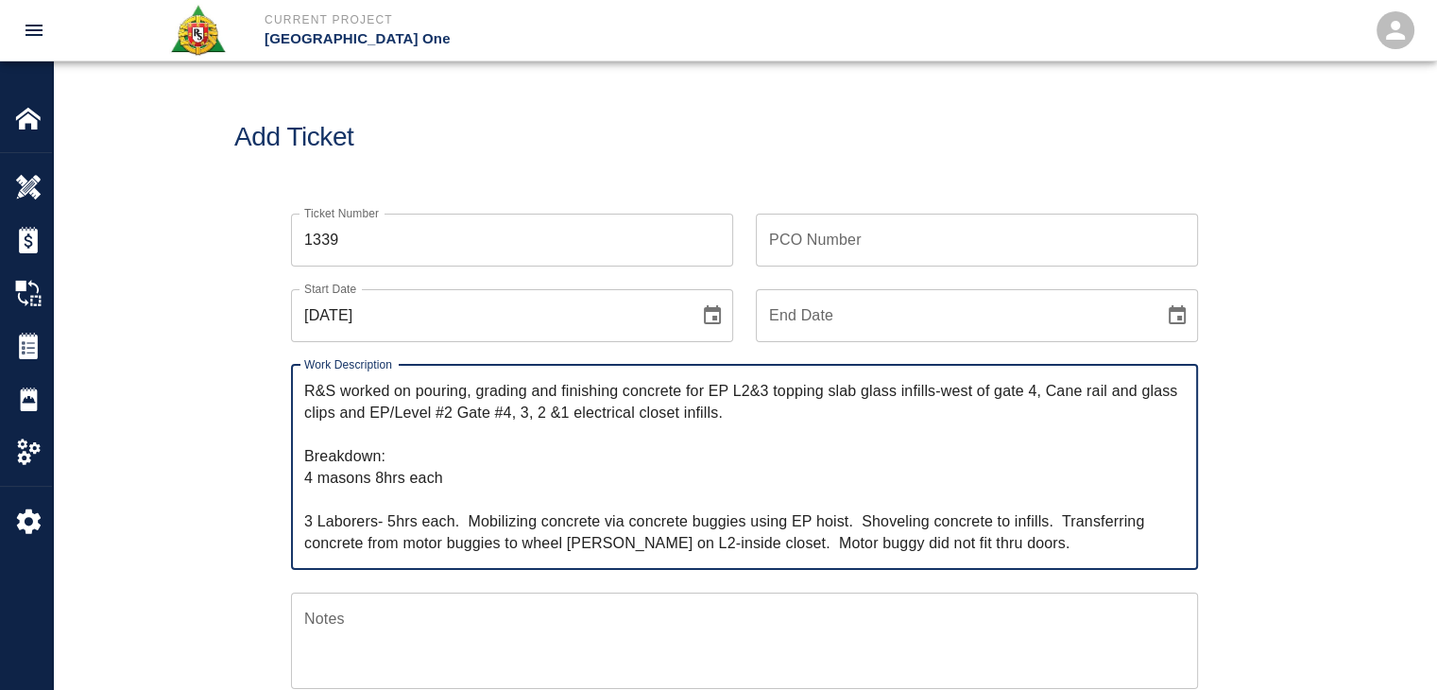
click at [521, 413] on textarea "R&S worked on pouring, grading and finishing concrete for EP L2&3 topping slab …" at bounding box center [744, 467] width 881 height 174
click at [548, 414] on textarea "R&S worked on pouring, grading and finishing concrete for EP L2&3 topping slab …" at bounding box center [744, 467] width 881 height 174
click at [578, 414] on textarea "R&S worked on pouring, grading and finishing concrete for EP L2&3 topping slab …" at bounding box center [744, 467] width 881 height 174
click at [771, 411] on textarea "R&S worked on pouring, grading and finishing concrete for EP L2&3 topping slab …" at bounding box center [744, 467] width 881 height 174
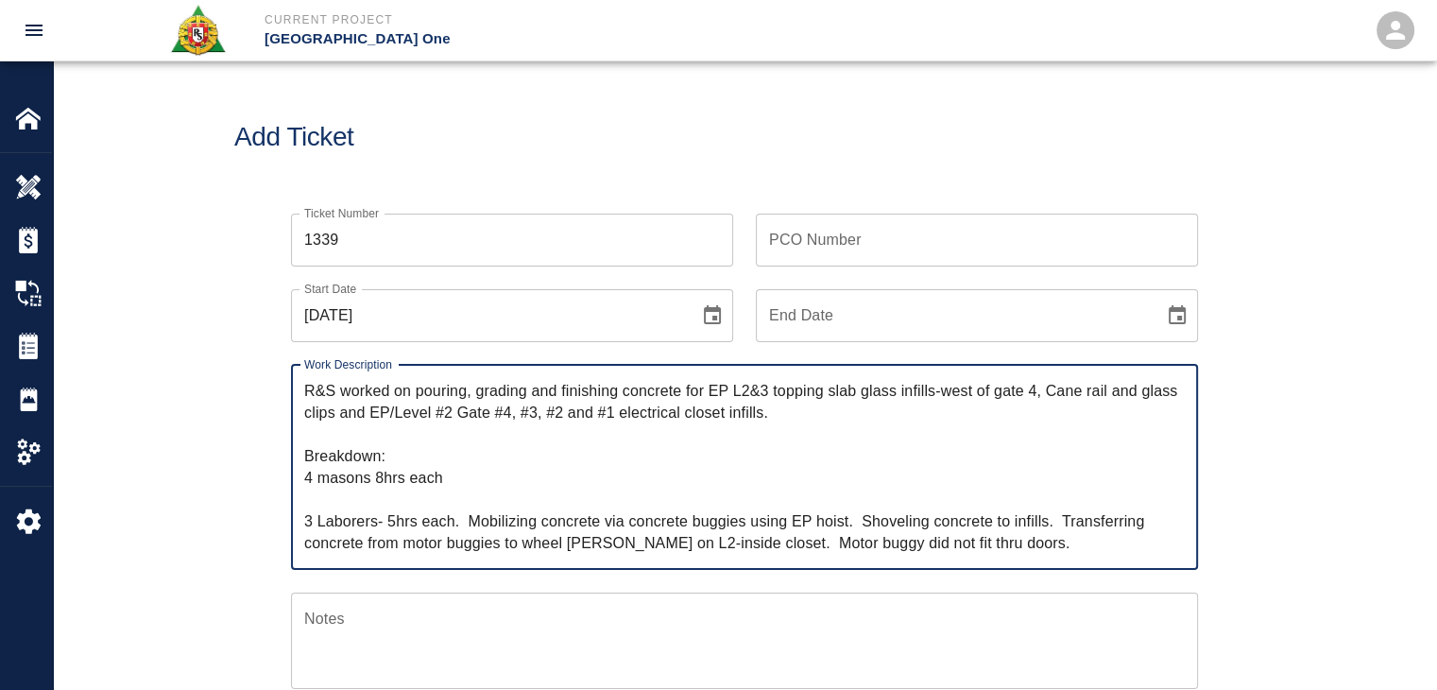
click at [411, 462] on textarea "R&S worked on pouring, grading and finishing concrete for EP L2&3 topping slab …" at bounding box center [744, 467] width 881 height 174
click at [423, 496] on textarea "R&S worked on pouring, grading and finishing concrete for EP L2&3 topping slab …" at bounding box center [744, 467] width 881 height 174
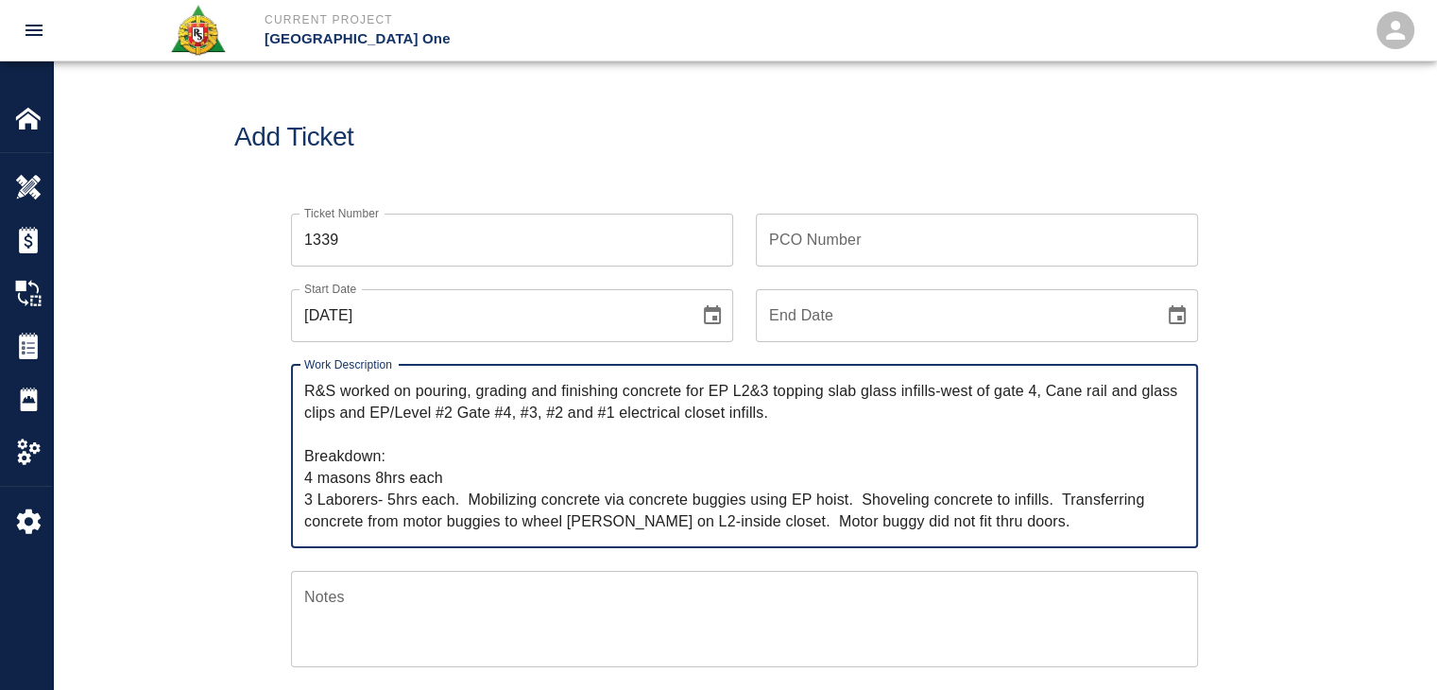
click at [389, 492] on textarea "R&S worked on pouring, grading and finishing concrete for EP L2&3 topping slab …" at bounding box center [744, 456] width 881 height 152
click at [477, 507] on textarea "R&S worked on pouring, grading and finishing concrete for EP L2&3 topping slab …" at bounding box center [744, 456] width 881 height 152
click at [407, 505] on textarea "R&S worked on pouring, grading and finishing concrete for EP L2&3 topping slab …" at bounding box center [744, 456] width 881 height 152
drag, startPoint x: 455, startPoint y: 472, endPoint x: 302, endPoint y: 475, distance: 152.2
click at [302, 475] on div "R&S worked on pouring, grading and finishing concrete for EP L2&3 topping slab …" at bounding box center [744, 456] width 907 height 183
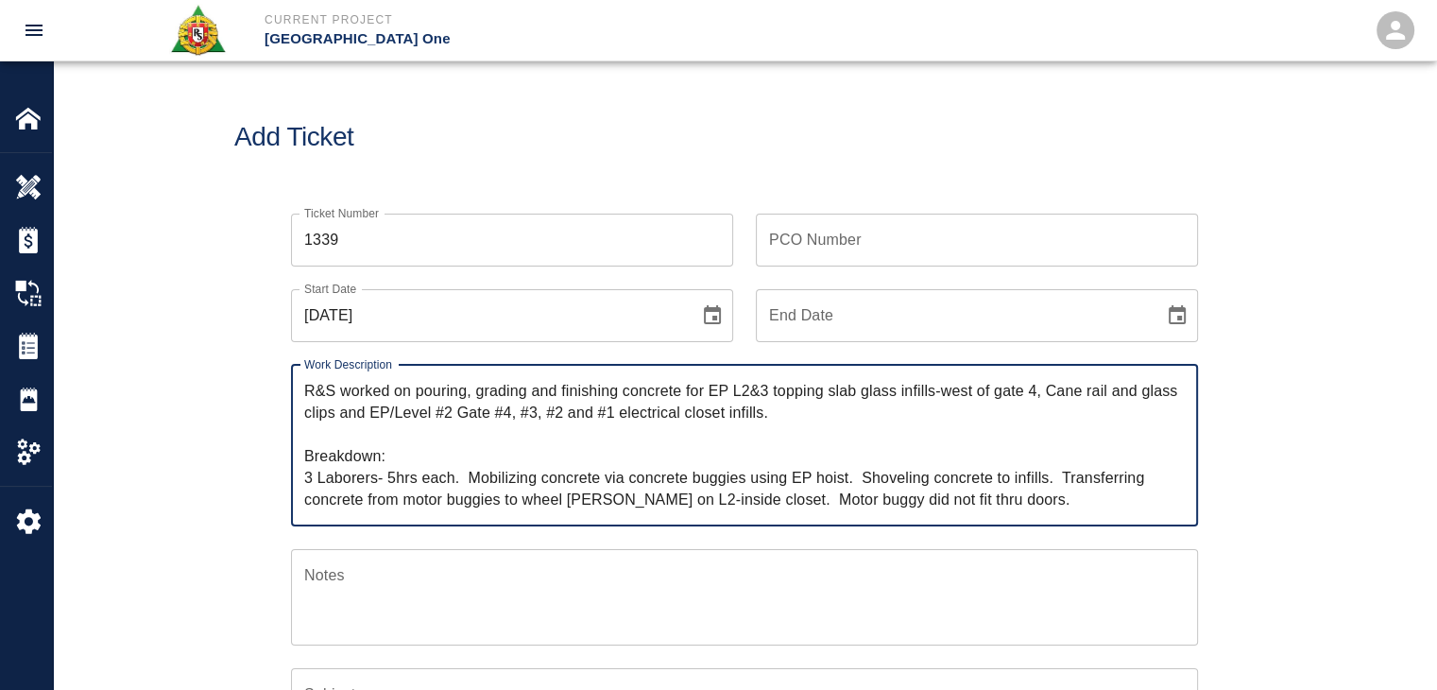
click at [1021, 504] on textarea "R&S worked on pouring, grading and finishing concrete for EP L2&3 topping slab …" at bounding box center [744, 445] width 881 height 130
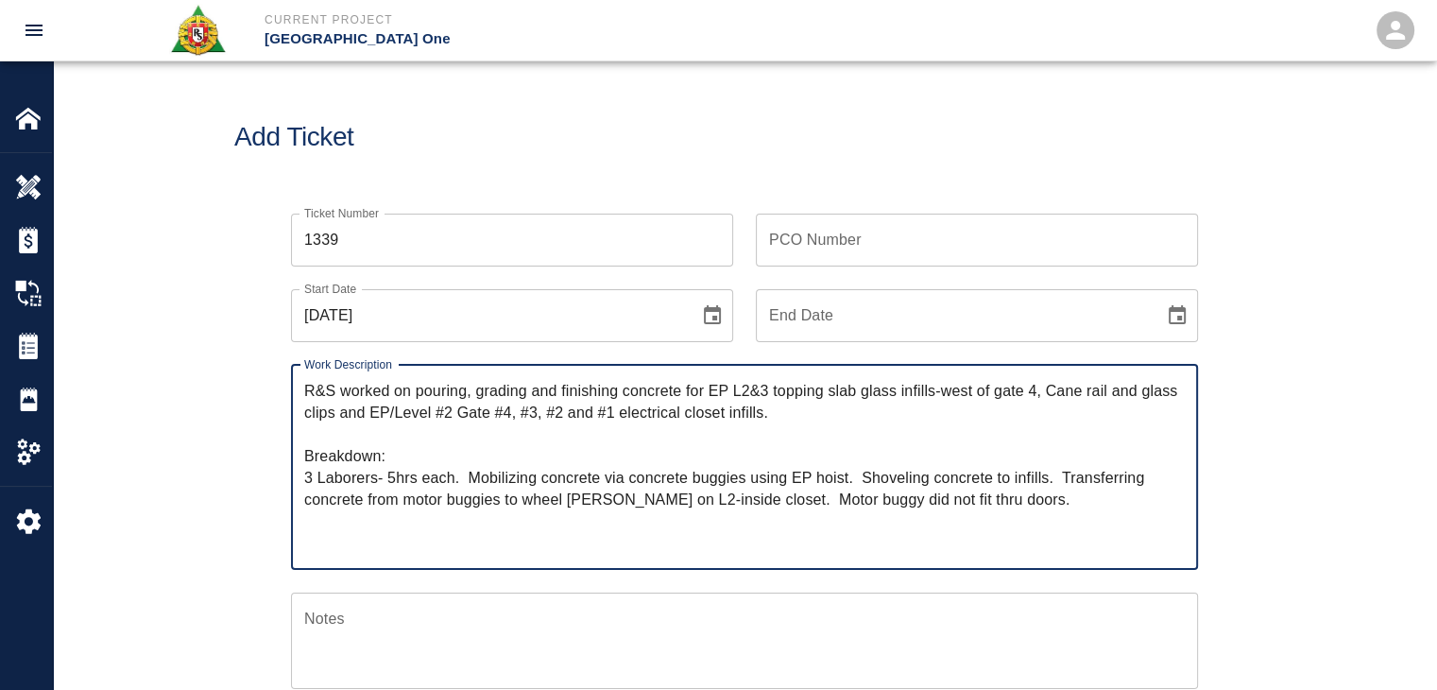
paste textarea "4 masons 8hrs each"
click at [515, 500] on textarea "R&S worked on pouring, grading and finishing concrete for EP L2&3 topping slab …" at bounding box center [744, 467] width 881 height 174
click at [592, 499] on textarea "R&S worked on pouring, grading and finishing concrete for EP L2&3 topping slab …" at bounding box center [744, 467] width 881 height 174
click at [545, 481] on textarea "R&S worked on pouring, grading and finishing concrete for EP L2&3 topping slab …" at bounding box center [744, 467] width 881 height 174
click at [848, 478] on textarea "R&S worked on pouring, grading and finishing concrete for EP L2&3 topping slab …" at bounding box center [744, 467] width 881 height 174
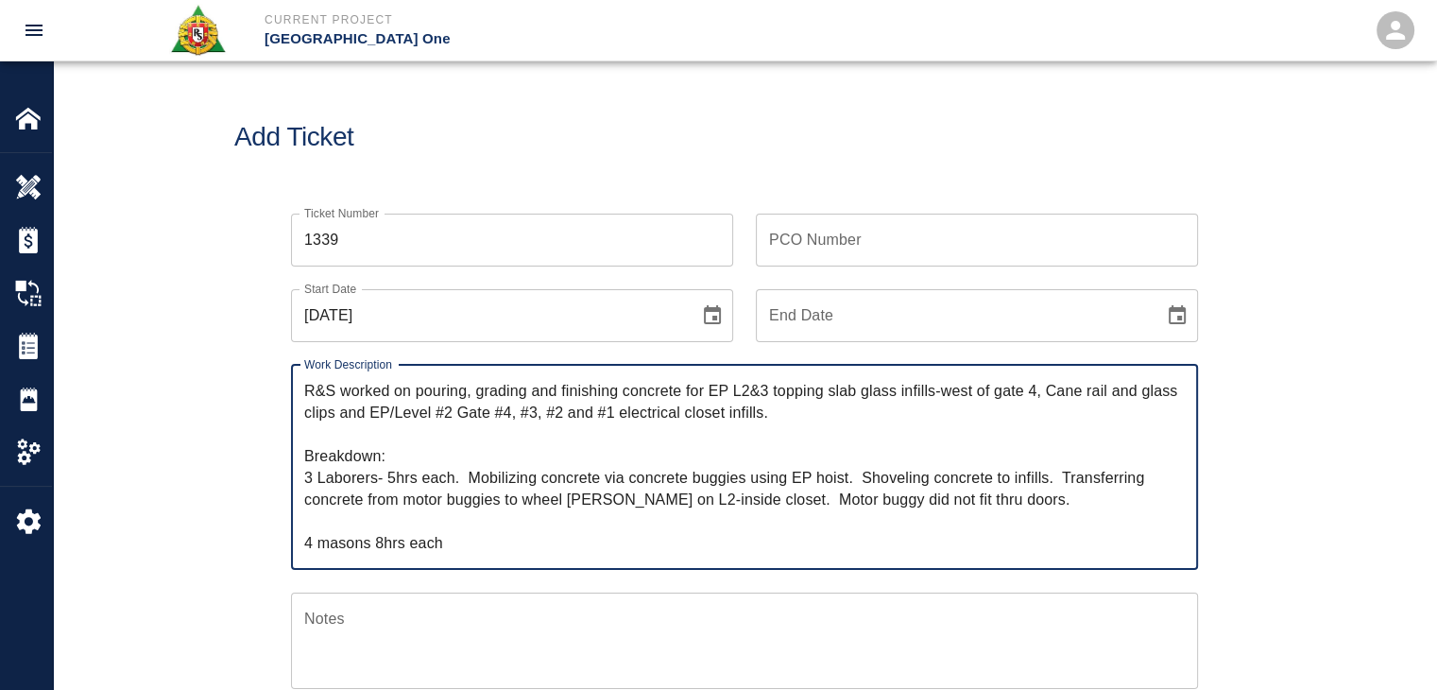
click at [868, 478] on textarea "R&S worked on pouring, grading and finishing concrete for EP L2&3 topping slab …" at bounding box center [744, 467] width 881 height 174
click at [643, 497] on textarea "R&S worked on pouring, grading and finishing concrete for EP L2&3 topping slab …" at bounding box center [744, 467] width 881 height 174
click at [577, 512] on textarea "R&S worked on pouring, grading and finishing concrete for EP L2&3 topping slab …" at bounding box center [744, 467] width 881 height 174
click at [695, 503] on textarea "R&S worked on pouring, grading and finishing concrete for EP L2&3 topping slab …" at bounding box center [744, 467] width 881 height 174
click at [761, 500] on textarea "R&S worked on pouring, grading and finishing concrete for EP L2&3 topping slab …" at bounding box center [744, 467] width 881 height 174
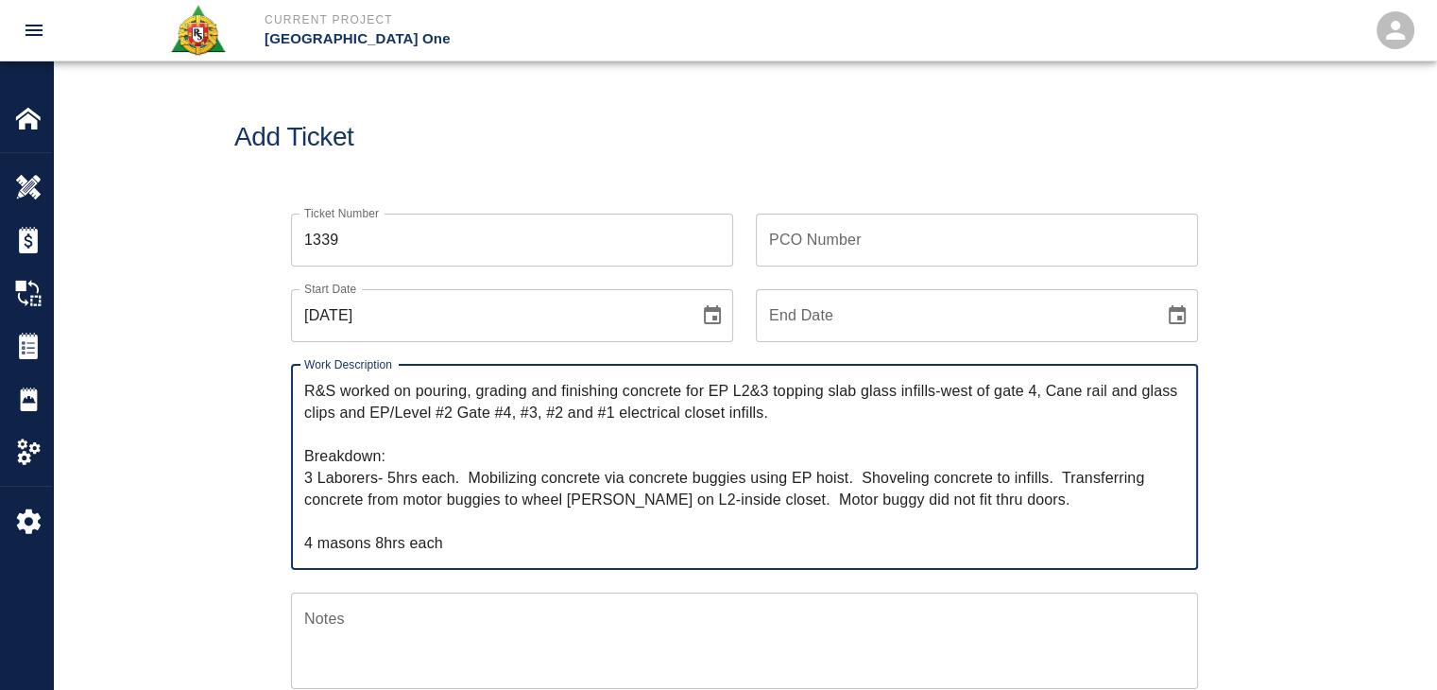
click at [816, 501] on textarea "R&S worked on pouring, grading and finishing concrete for EP L2&3 topping slab …" at bounding box center [744, 467] width 881 height 174
click at [873, 498] on textarea "R&S worked on pouring, grading and finishing concrete for EP L2&3 topping slab …" at bounding box center [744, 467] width 881 height 174
drag, startPoint x: 1008, startPoint y: 500, endPoint x: 469, endPoint y: 488, distance: 539.7
click at [469, 488] on textarea "R&S worked on pouring, grading and finishing concrete for EP L2&3 topping slab …" at bounding box center [744, 467] width 881 height 174
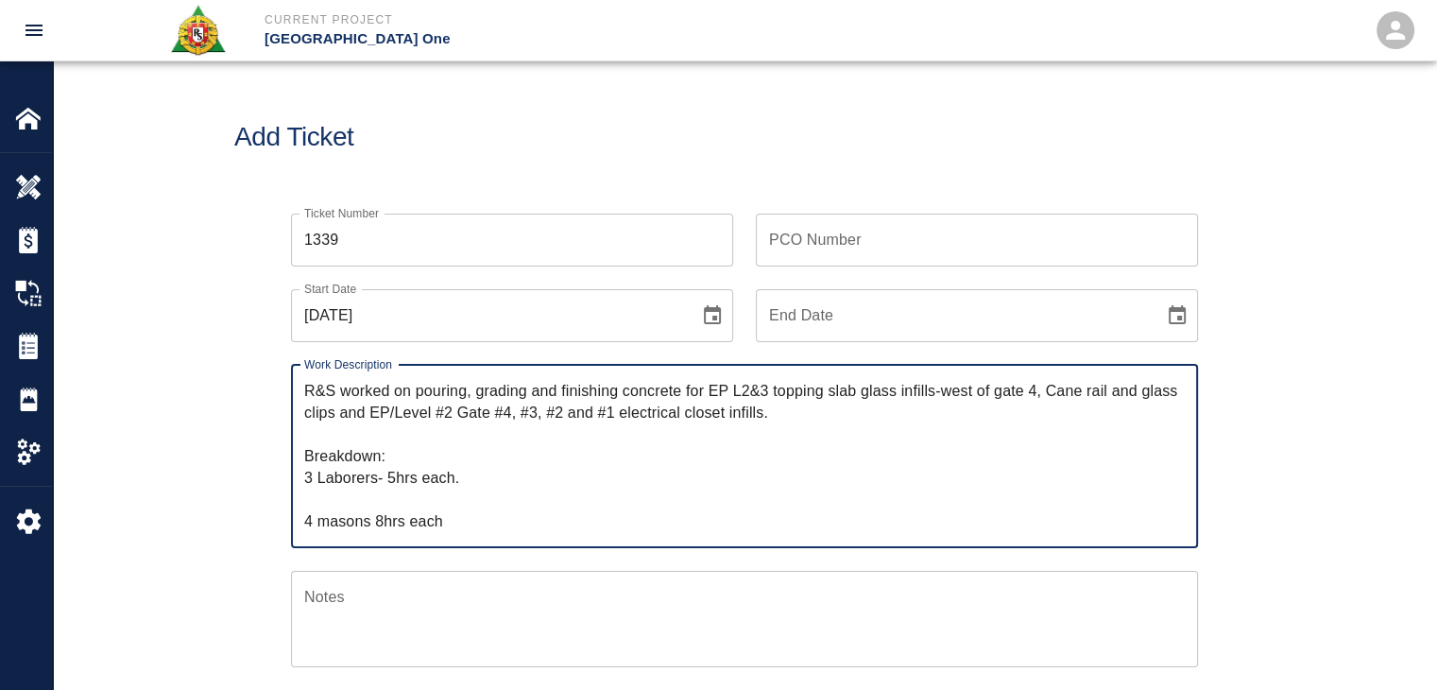
click at [417, 388] on textarea "R&S worked on pouring, grading and finishing concrete for EP L2&3 topping slab …" at bounding box center [744, 456] width 881 height 152
paste textarea "Mobilizing concrete via concrete buggies using EP hoist. Shoveling concrete to …"
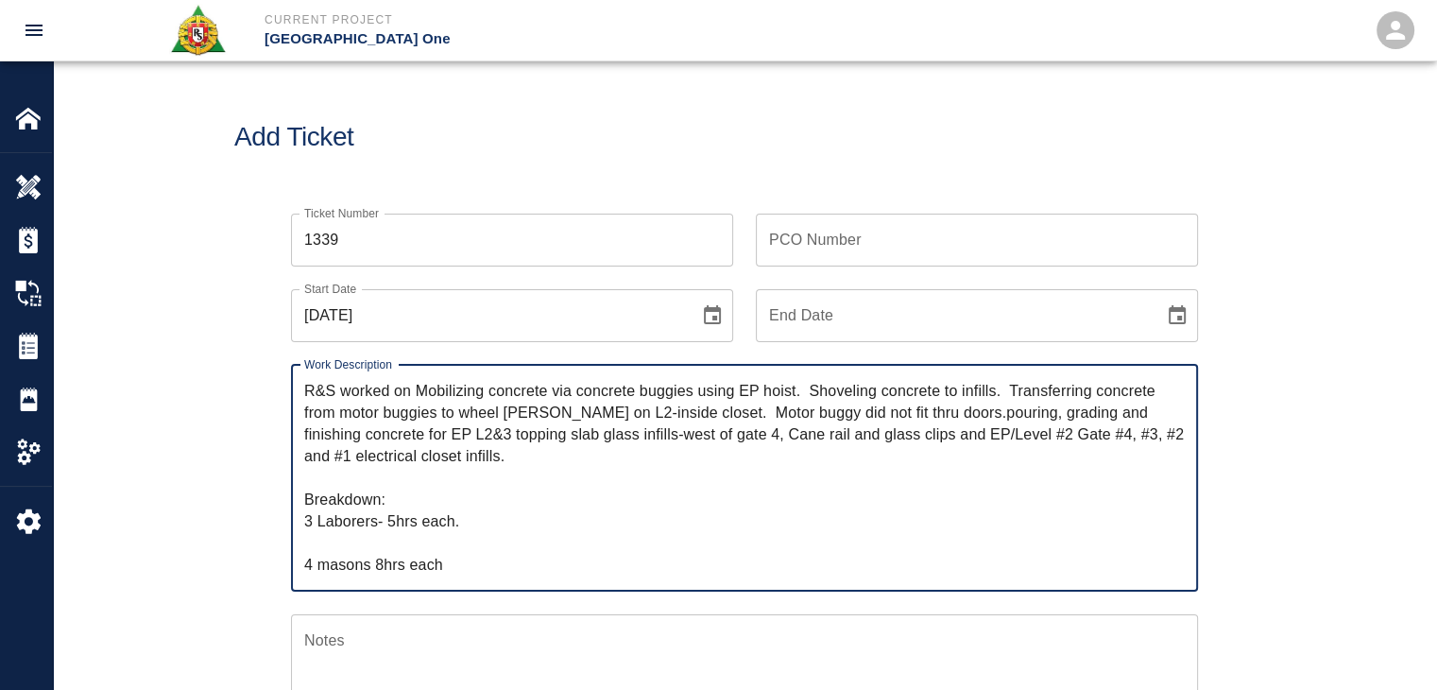
click at [429, 391] on textarea "R&S worked on Mobilizing concrete via concrete buggies using EP hoist. Shovelin…" at bounding box center [744, 478] width 881 height 196
click at [561, 396] on textarea "R&S worked on mobilizing concrete via concrete buggies using EP hoist. Shovelin…" at bounding box center [744, 478] width 881 height 196
click at [809, 391] on textarea "R&S worked on mobilizing concrete via concrete buggies using EP hoist. Shovelin…" at bounding box center [744, 478] width 881 height 196
click at [991, 392] on textarea "R&S worked on mobilizing concrete via concrete buggies using EP hoist, shovelin…" at bounding box center [744, 478] width 881 height 196
click at [1005, 393] on textarea "R&S worked on mobilizing concrete via concrete buggies using EP hoist, shovelin…" at bounding box center [744, 478] width 881 height 196
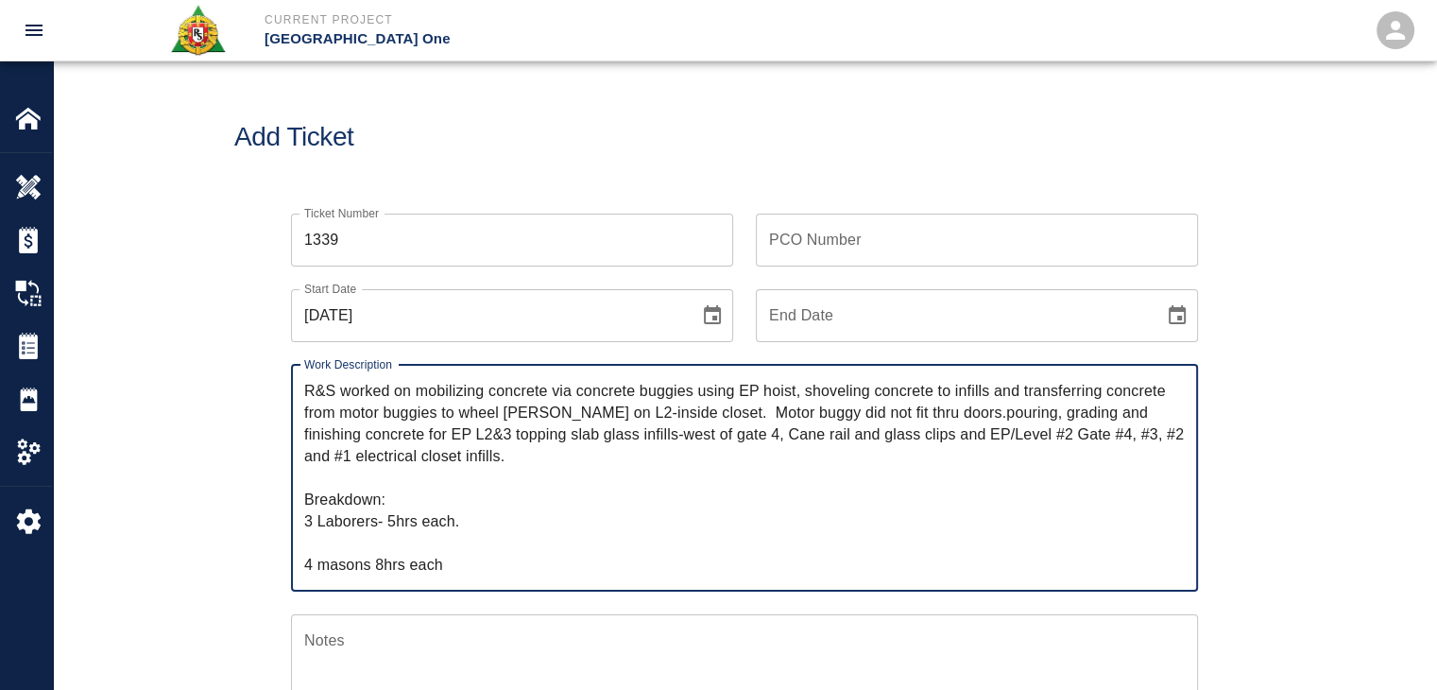
click at [462, 421] on textarea "R&S worked on mobilizing concrete via concrete buggies using EP hoist, shovelin…" at bounding box center [744, 478] width 881 height 196
click at [591, 416] on textarea "R&S worked on mobilizing concrete via concrete buggies using EP hoist, shovelin…" at bounding box center [744, 478] width 881 height 196
click at [610, 413] on textarea "R&S worked on mobilizing concrete via concrete buggies using EP hoist, shovelin…" at bounding box center [744, 478] width 881 height 196
click at [707, 408] on textarea "R&S worked on mobilizing concrete via concrete buggies using EP hoist, shovelin…" at bounding box center [744, 478] width 881 height 196
click at [688, 413] on textarea "R&S worked on mobilizing concrete via concrete buggies using EP hoist, shovelin…" at bounding box center [744, 478] width 881 height 196
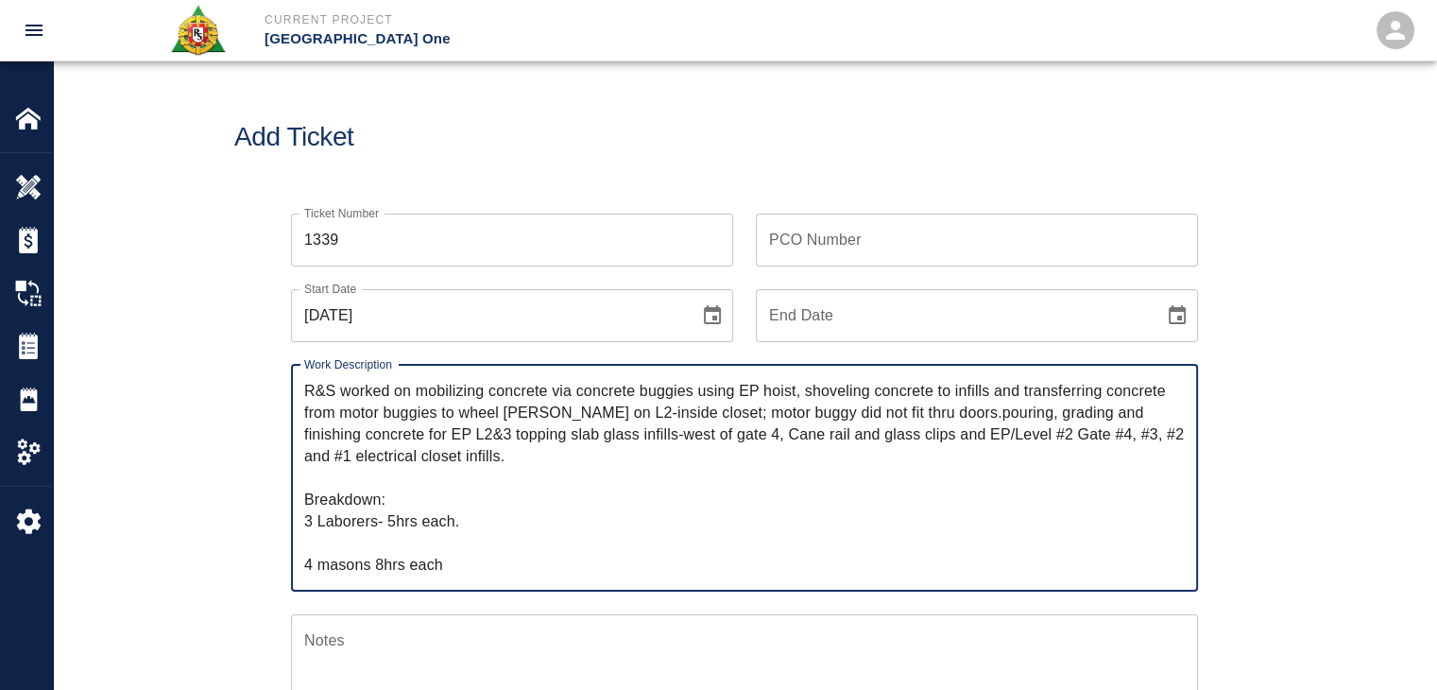
click at [690, 413] on textarea "R&S worked on mobilizing concrete via concrete buggies using EP hoist, shovelin…" at bounding box center [744, 478] width 881 height 196
click at [712, 414] on textarea "R&S worked on mobilizing concrete via concrete buggies using EP hoist, shovelin…" at bounding box center [744, 478] width 881 height 196
click at [706, 409] on textarea "R&S worked on mobilizing concrete via concrete buggies using EP hoist, shovelin…" at bounding box center [744, 478] width 881 height 196
click at [857, 409] on textarea "R&S worked on mobilizing concrete via concrete buggies using EP hoist, shovelin…" at bounding box center [744, 478] width 881 height 196
click at [910, 413] on textarea "R&S worked on mobilizing concrete via concrete buggies using EP hoist, shovelin…" at bounding box center [744, 478] width 881 height 196
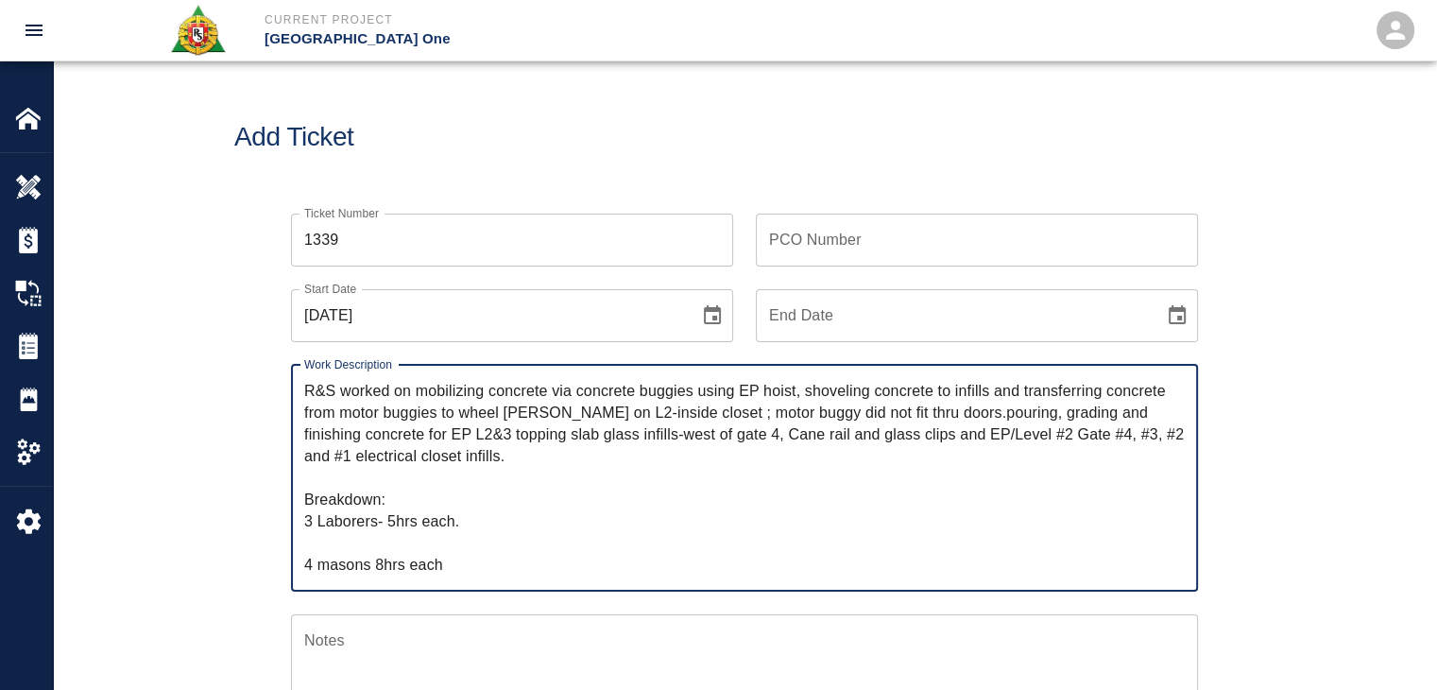
click at [928, 413] on textarea "R&S worked on mobilizing concrete via concrete buggies using EP hoist, shovelin…" at bounding box center [744, 478] width 881 height 196
click at [1006, 419] on textarea "R&S worked on mobilizing concrete via concrete buggies using EP hoist, shovelin…" at bounding box center [744, 478] width 881 height 196
click at [943, 411] on textarea "R&S worked on mobilizing concrete via concrete buggies using EP hoist, shovelin…" at bounding box center [744, 478] width 881 height 196
click at [593, 447] on textarea "R&S worked on mobilizing concrete via concrete buggies using EP hoist, shovelin…" at bounding box center [744, 478] width 881 height 196
click at [945, 411] on textarea "R&S worked on mobilizing concrete via concrete buggies using EP hoist, shovelin…" at bounding box center [744, 478] width 881 height 196
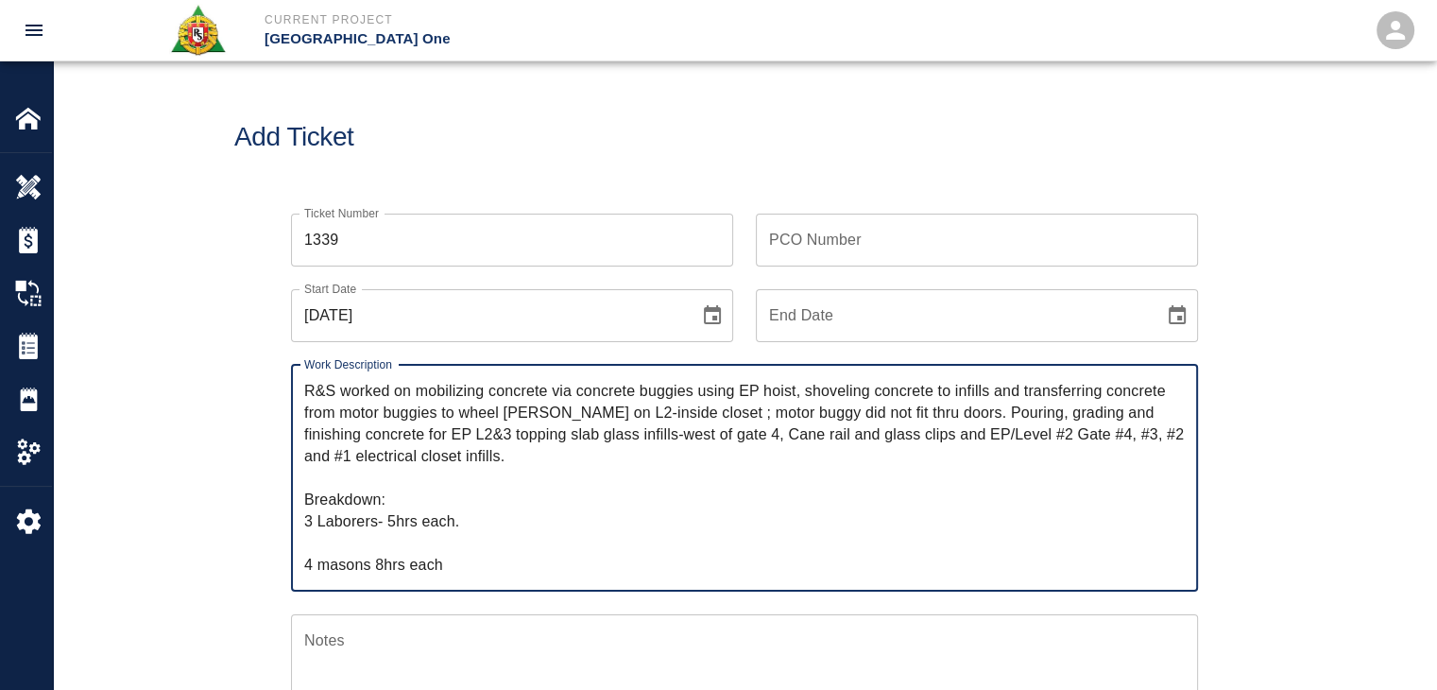
click at [943, 411] on textarea "R&S worked on mobilizing concrete via concrete buggies using EP hoist, shovelin…" at bounding box center [744, 478] width 881 height 196
click at [771, 452] on textarea "R&S worked on mobilizing concrete via concrete buggies using EP hoist, shovelin…" at bounding box center [744, 478] width 881 height 196
click at [939, 407] on textarea "R&S worked on mobilizing concrete via concrete buggies using EP hoist, shovelin…" at bounding box center [744, 478] width 881 height 196
click at [832, 447] on textarea "R&S worked on mobilizing concrete via concrete buggies using EP hoist, shovelin…" at bounding box center [744, 478] width 881 height 196
click at [938, 410] on textarea "R&S worked on mobilizing concrete via concrete buggies using EP hoist, shovelin…" at bounding box center [744, 478] width 881 height 196
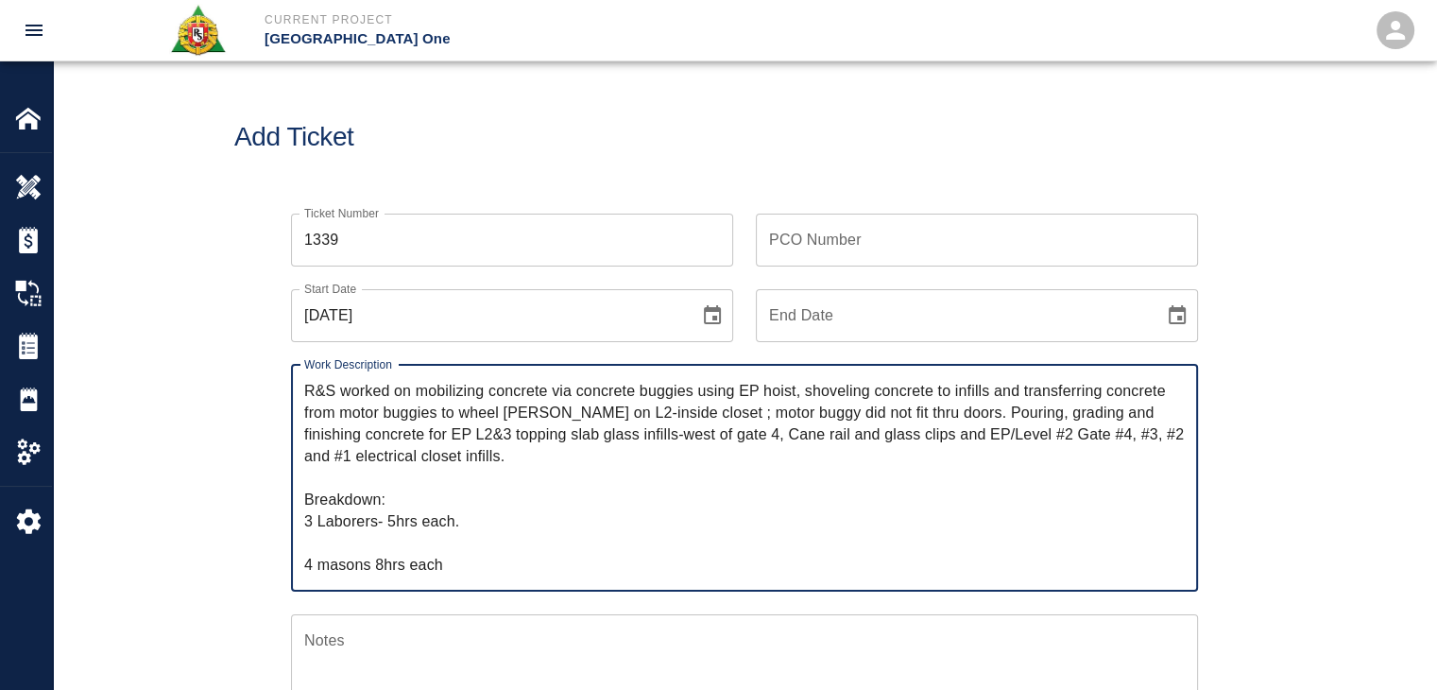
click at [924, 413] on textarea "R&S worked on mobilizing concrete via concrete buggies using EP hoist, shovelin…" at bounding box center [744, 478] width 881 height 196
click at [937, 413] on textarea "R&S worked on mobilizing concrete via concrete buggies using EP hoist, shovelin…" at bounding box center [744, 478] width 881 height 196
click at [825, 417] on textarea "R&S worked on mobilizing concrete via concrete buggies using EP hoist, shovelin…" at bounding box center [744, 478] width 881 height 196
drag, startPoint x: 528, startPoint y: 457, endPoint x: 272, endPoint y: 378, distance: 268.1
click at [272, 378] on div "Work Description R&S worked on mobilizing concrete via concrete buggies using E…" at bounding box center [733, 466] width 930 height 249
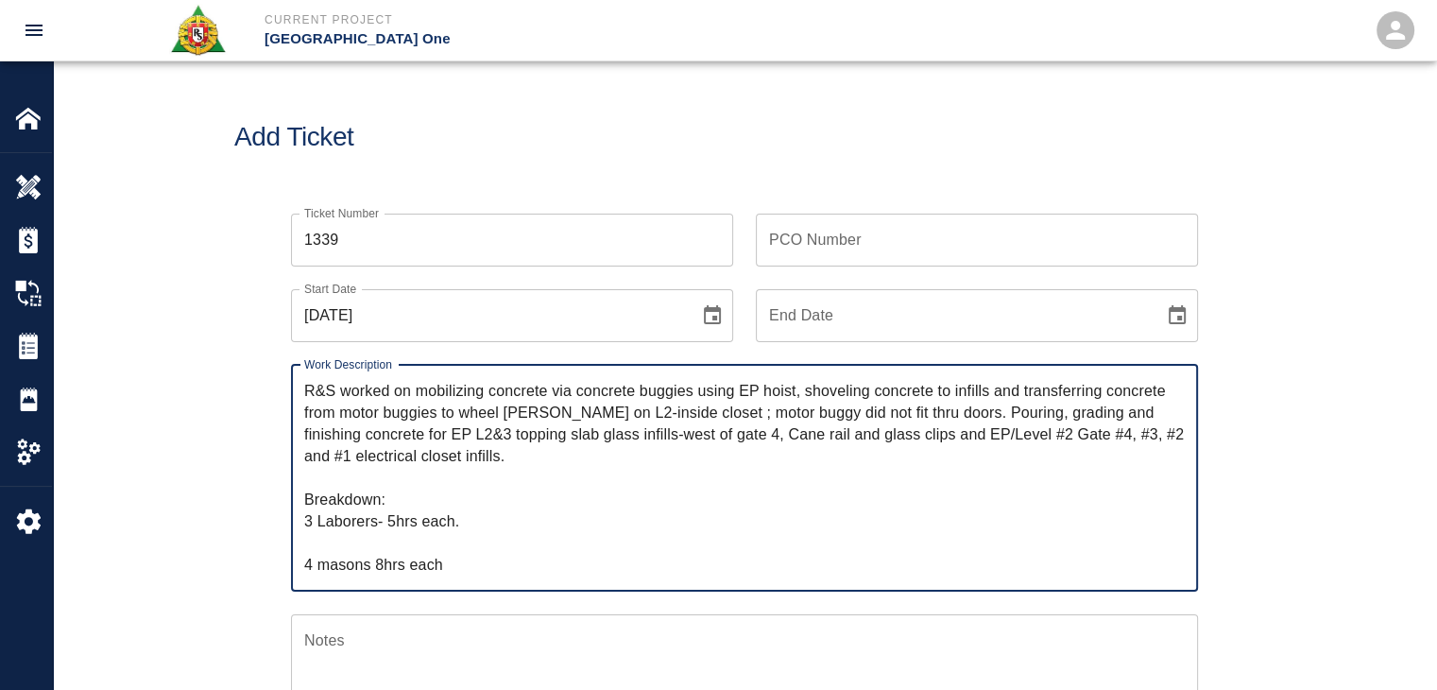
click at [483, 102] on div "Add Ticket" at bounding box center [744, 137] width 1383 height 152
drag, startPoint x: 461, startPoint y: 450, endPoint x: 248, endPoint y: 353, distance: 234.3
click at [248, 353] on div "Ticket Number 1339 Ticket Number PCO Number PCO Number Start Date [DATE] Start …" at bounding box center [744, 634] width 1021 height 886
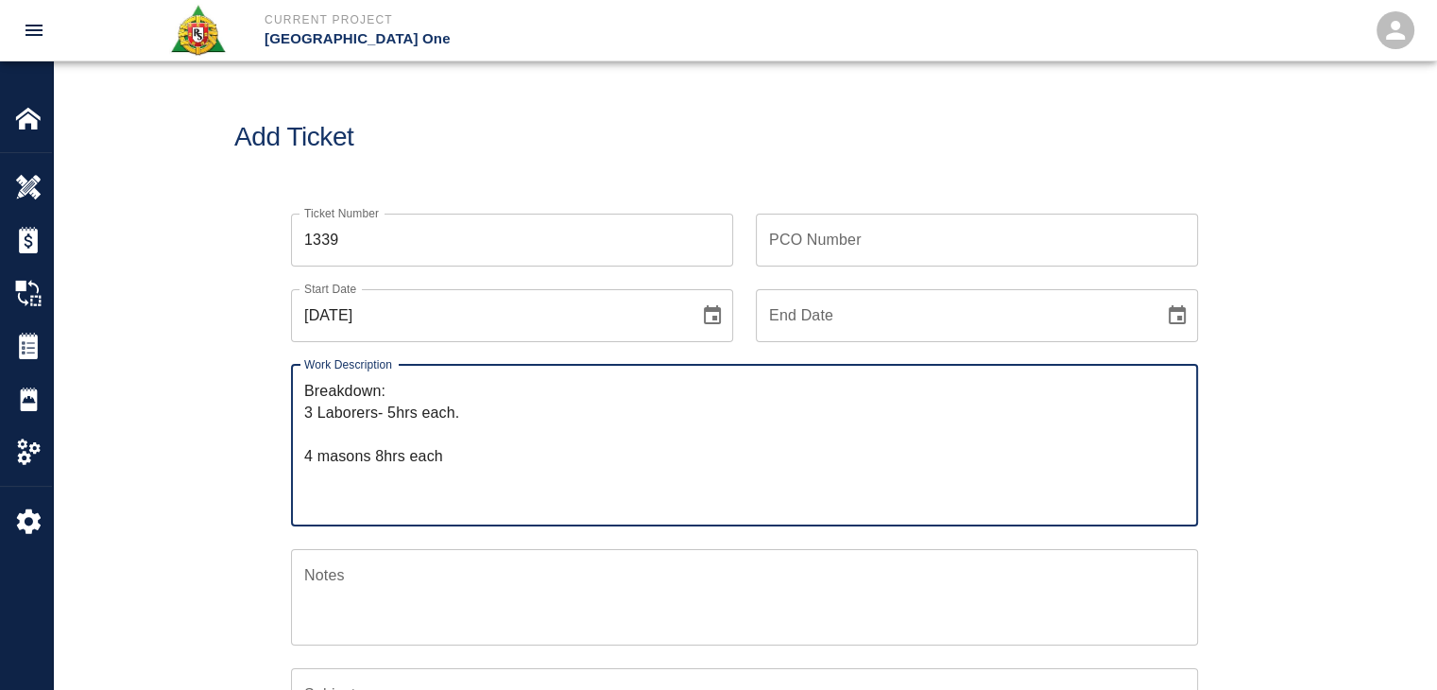
paste textarea "R&S worked on mobilizing concrete via concrete buggies using EP hoists, shoveli…"
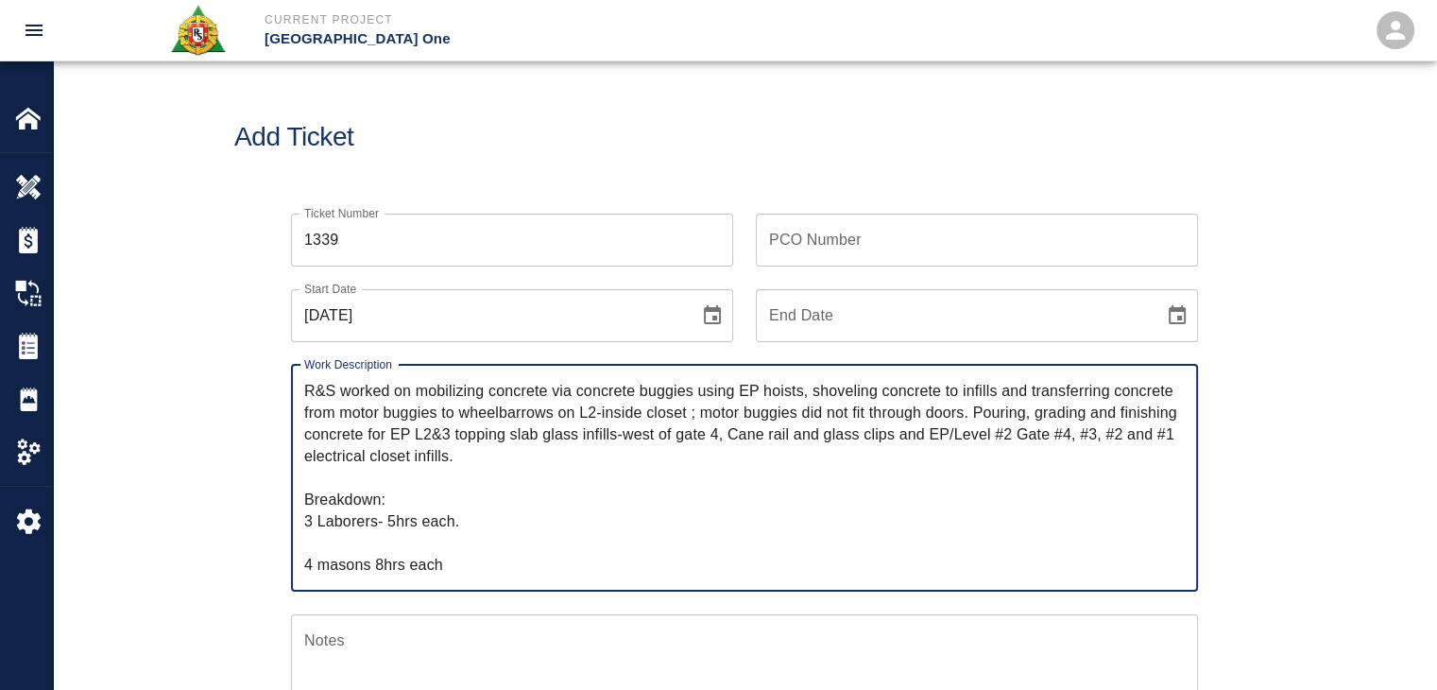
click at [382, 482] on textarea "R&S worked on mobilizing concrete via concrete buggies using EP hoists, shoveli…" at bounding box center [744, 478] width 881 height 196
click at [435, 492] on textarea "R&S worked on mobilizing concrete via concrete buggies using EP hoists, shoveli…" at bounding box center [744, 478] width 881 height 196
click at [490, 534] on textarea "R&S worked on mobilizing concrete via concrete buggies using EP hoists, shoveli…" at bounding box center [744, 478] width 881 height 196
click at [441, 560] on textarea "R&S worked on mobilizing concrete via concrete buggies using EP hoists, shoveli…" at bounding box center [744, 478] width 881 height 196
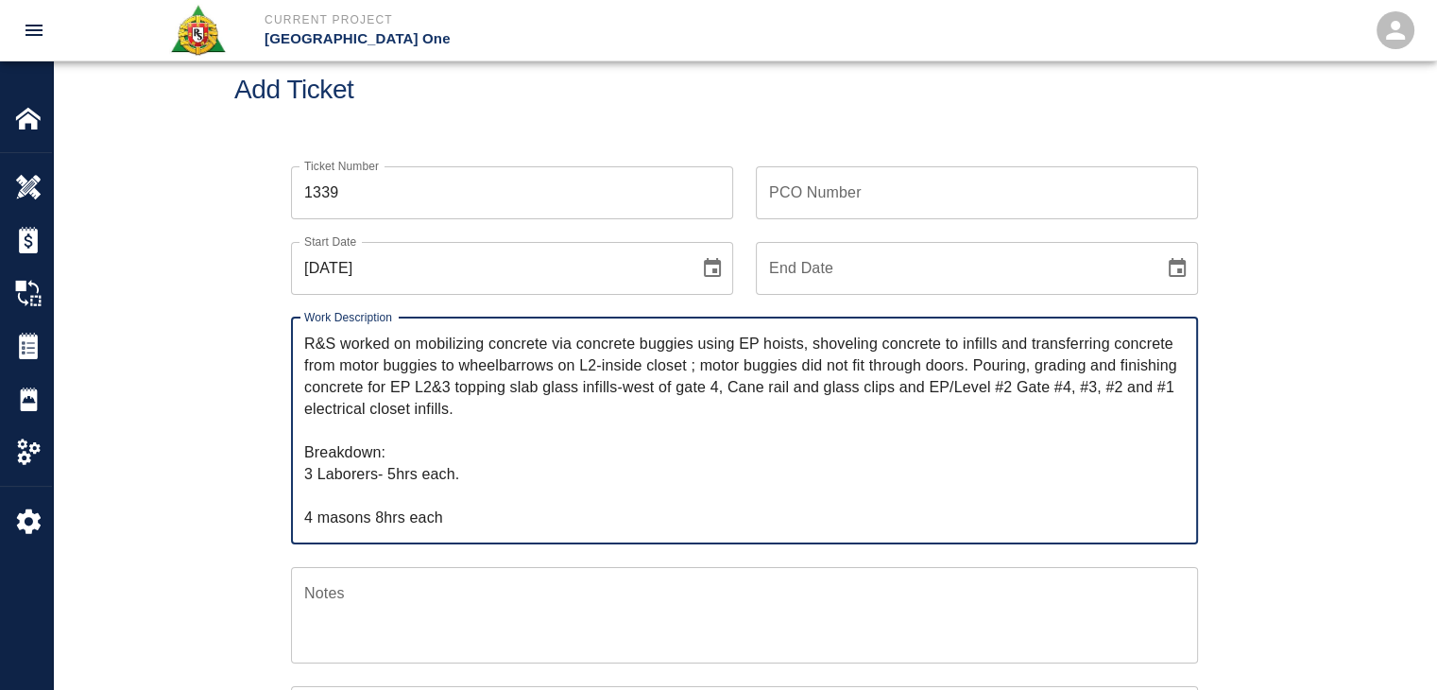
click at [375, 499] on textarea "R&S worked on mobilizing concrete via concrete buggies using EP hoists, shoveli…" at bounding box center [744, 431] width 881 height 196
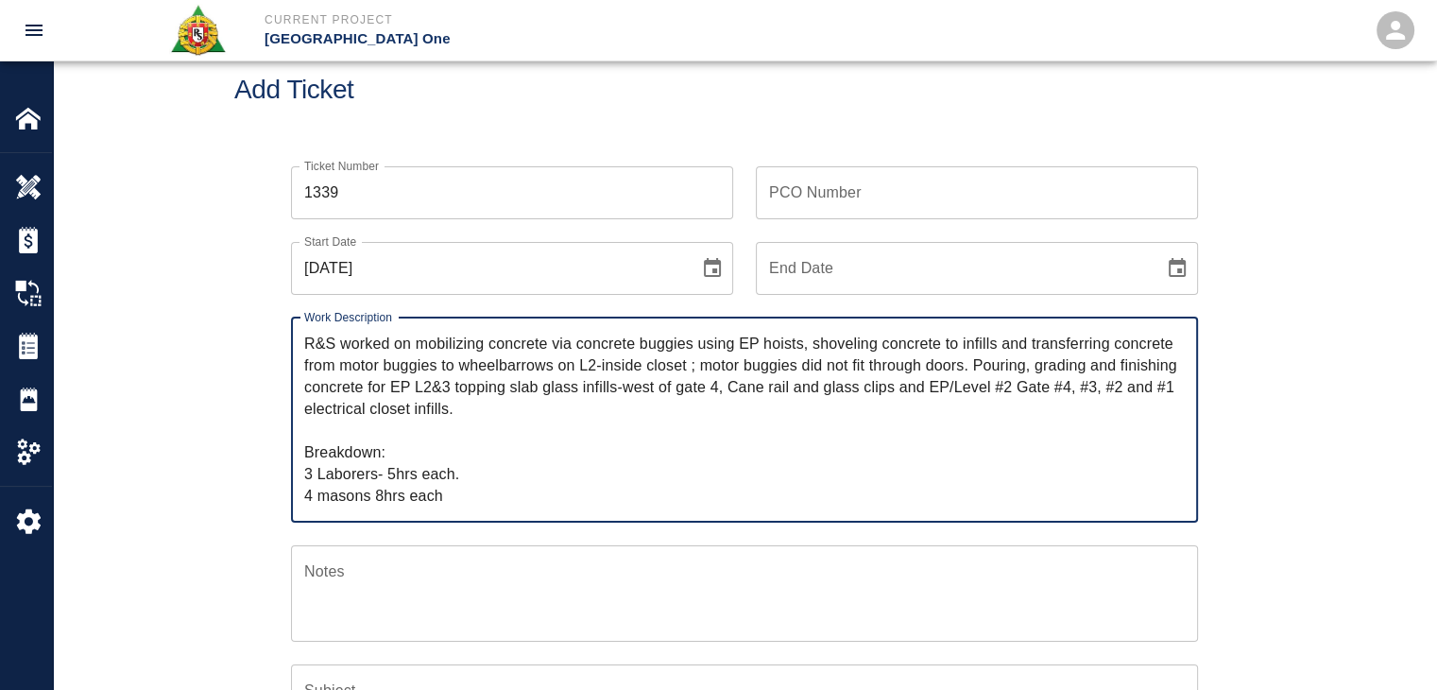
click at [387, 480] on textarea "R&S worked on mobilizing concrete via concrete buggies using EP hoists, shoveli…" at bounding box center [744, 420] width 881 height 174
click at [465, 477] on textarea "R&S worked on mobilizing concrete via concrete buggies using EP hoists, shoveli…" at bounding box center [744, 420] width 881 height 174
click at [473, 491] on textarea "R&S worked on mobilizing concrete via concrete buggies using EP hoists, shoveli…" at bounding box center [744, 420] width 881 height 174
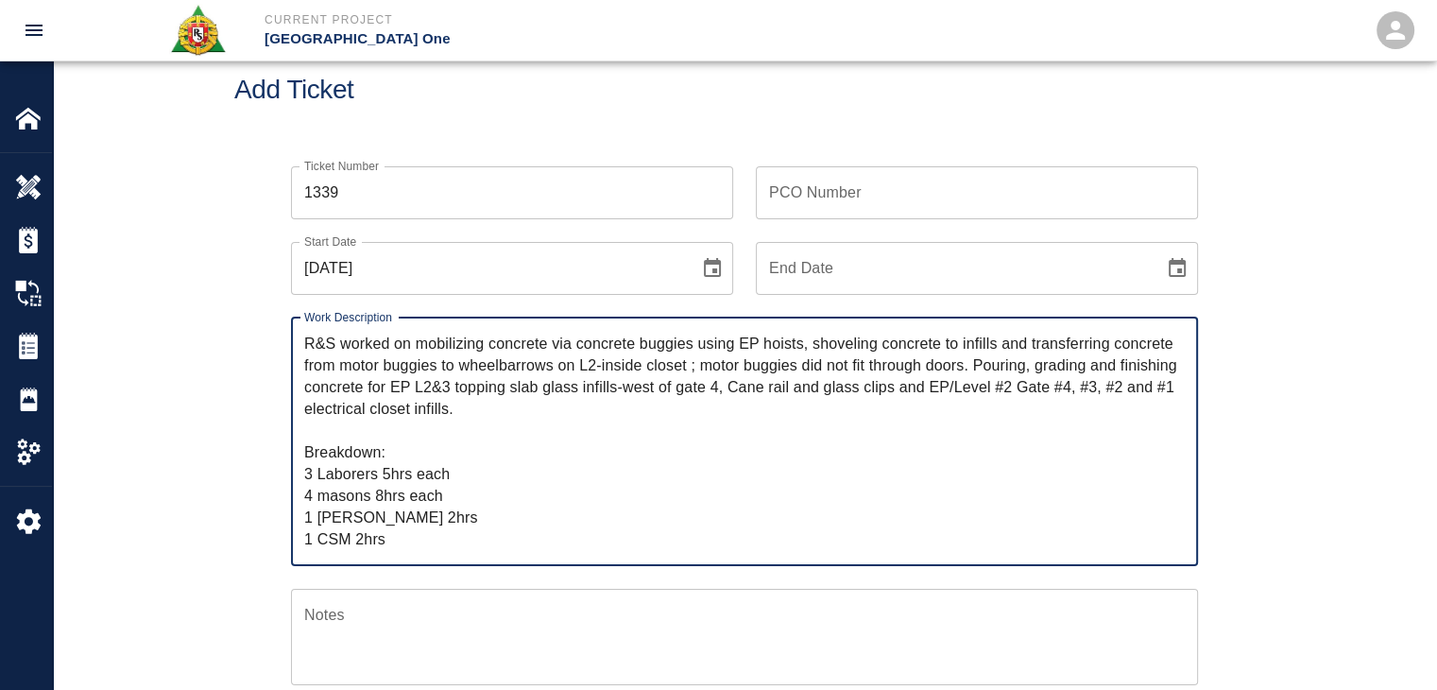
type textarea "R&S worked on mobilizing concrete via concrete buggies using EP hoists, shoveli…"
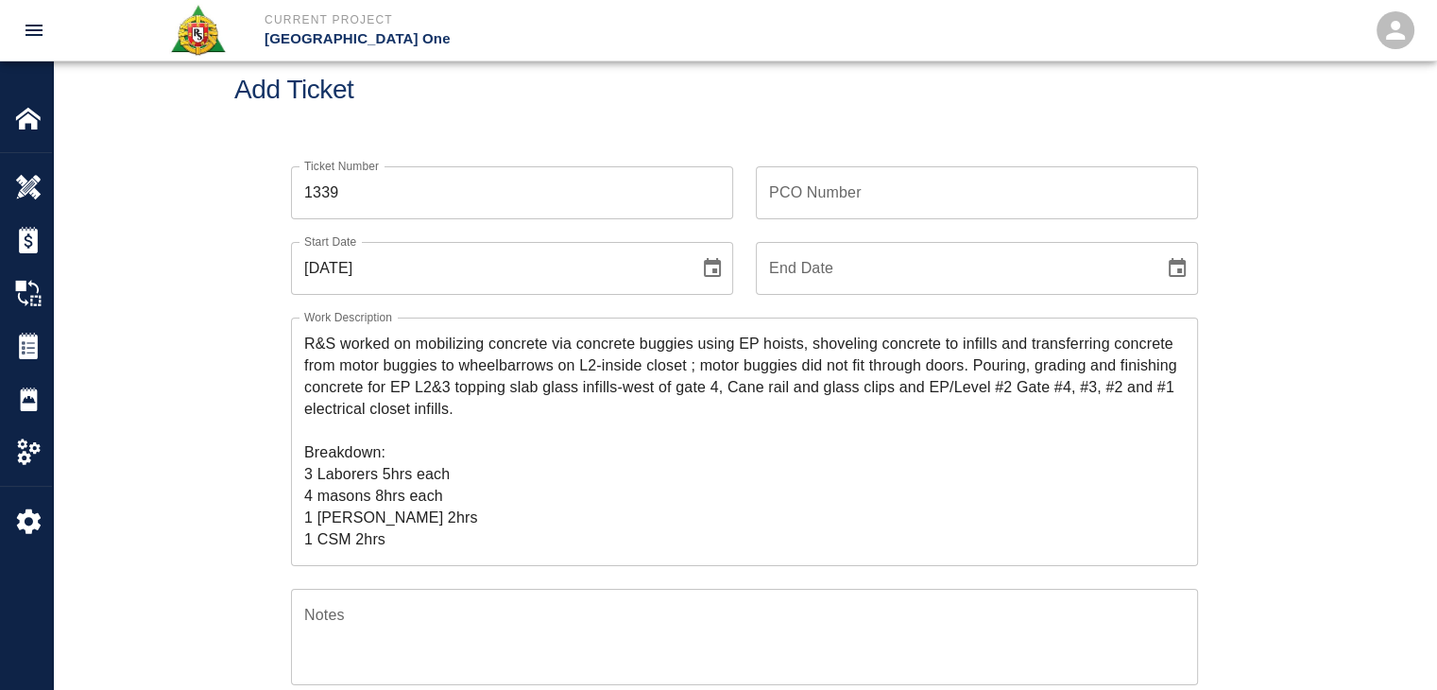
click at [200, 526] on div "Ticket Number 1339 Ticket Number PCO Number PCO Number Start Date [DATE] Start …" at bounding box center [744, 620] width 1383 height 953
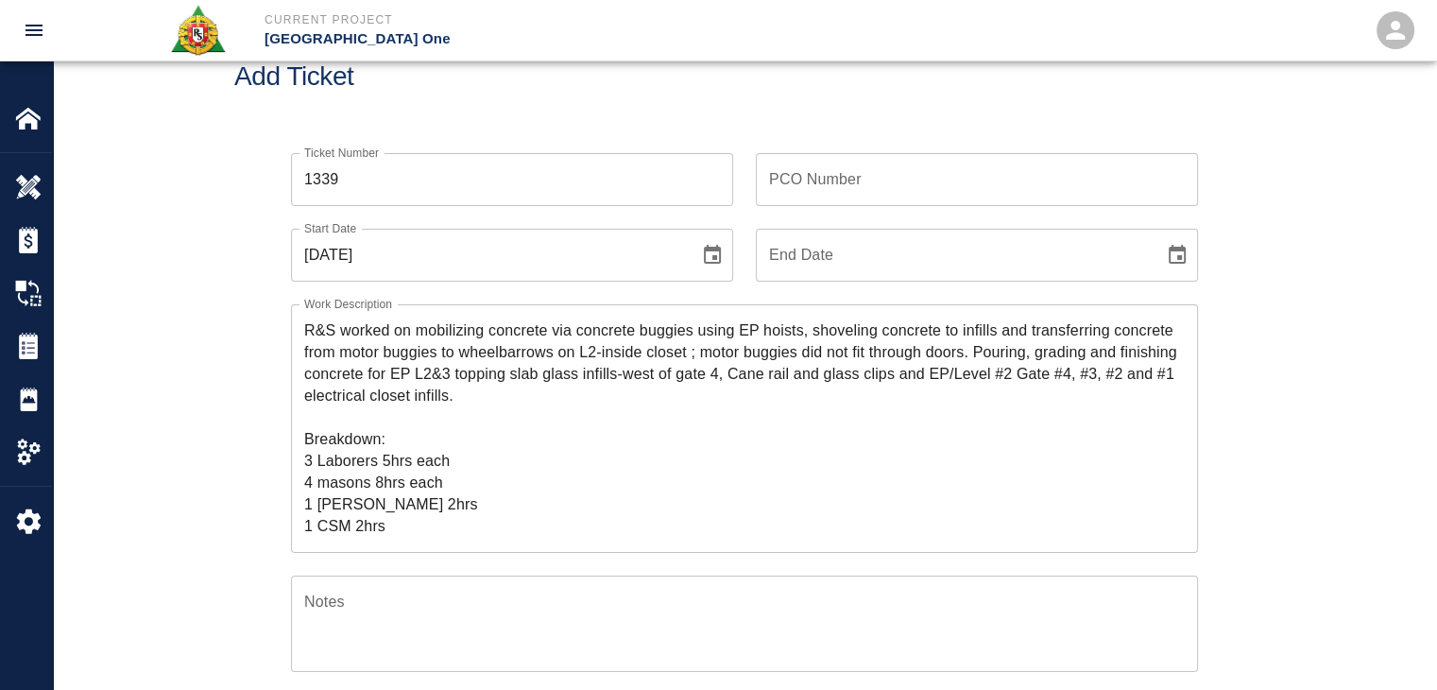
scroll to position [60, 0]
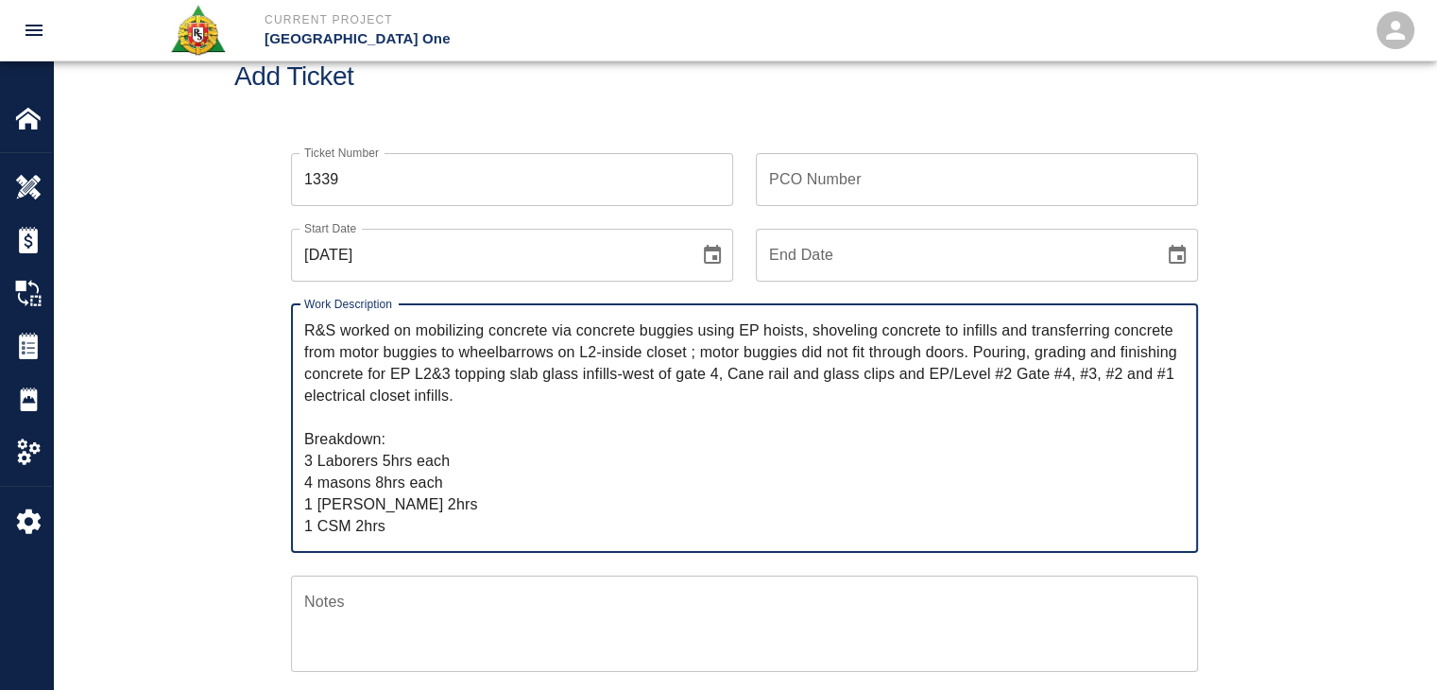
click at [374, 524] on textarea "R&S worked on mobilizing concrete via concrete buggies using EP hoists, shoveli…" at bounding box center [744, 427] width 881 height 217
click at [421, 524] on textarea "R&S worked on mobilizing concrete via concrete buggies using EP hoists, shoveli…" at bounding box center [744, 427] width 881 height 217
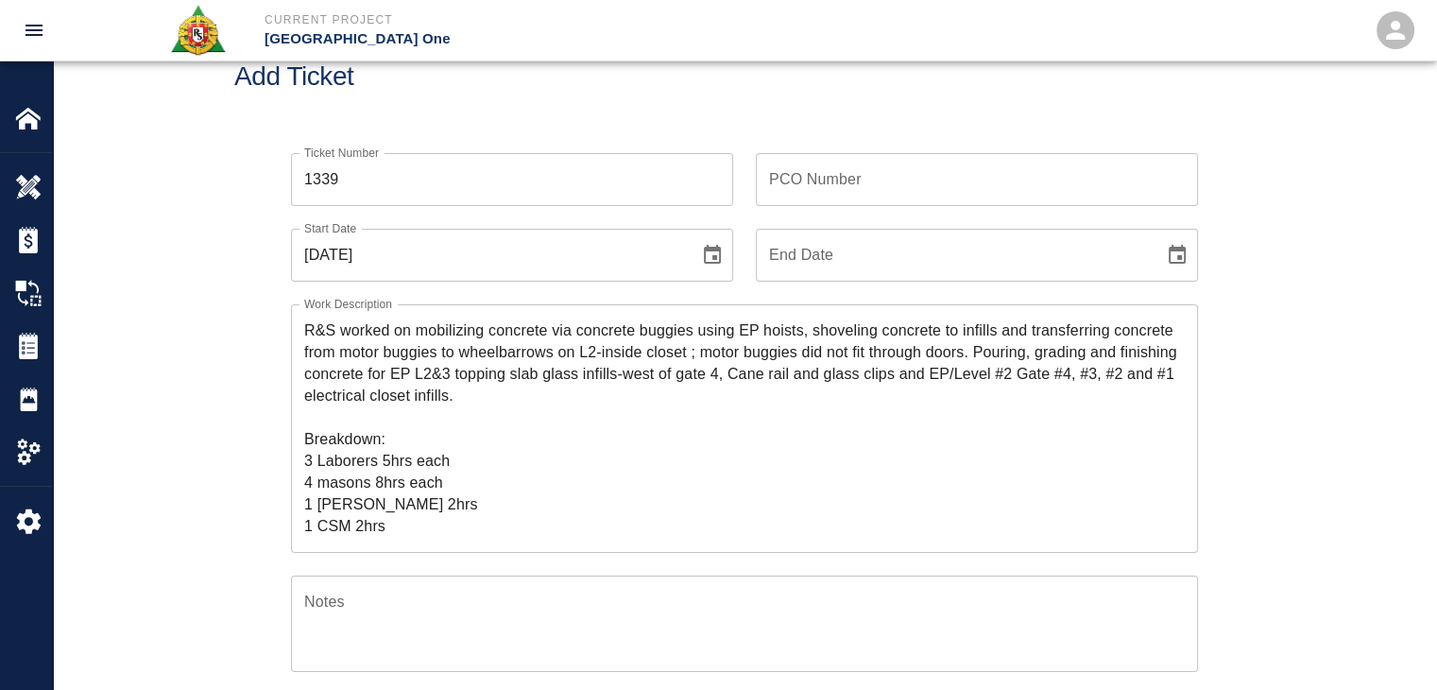
click at [212, 228] on div "Ticket Number 1339 Ticket Number PCO Number PCO Number Start Date [DATE] Start …" at bounding box center [744, 606] width 1383 height 953
click at [210, 262] on div "Ticket Number 1339 Ticket Number PCO Number PCO Number Start Date [DATE] Start …" at bounding box center [744, 606] width 1383 height 953
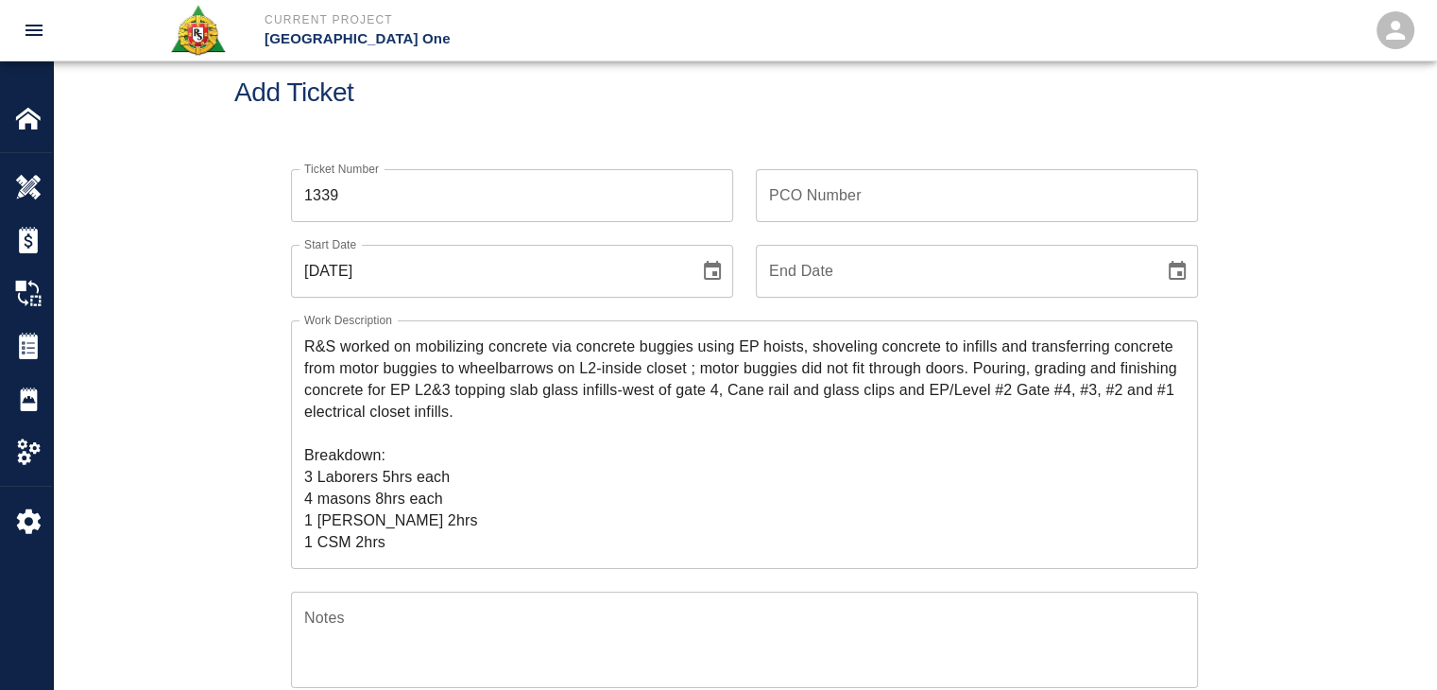
scroll to position [43, 0]
click at [766, 180] on input "PCO Number" at bounding box center [977, 196] width 442 height 53
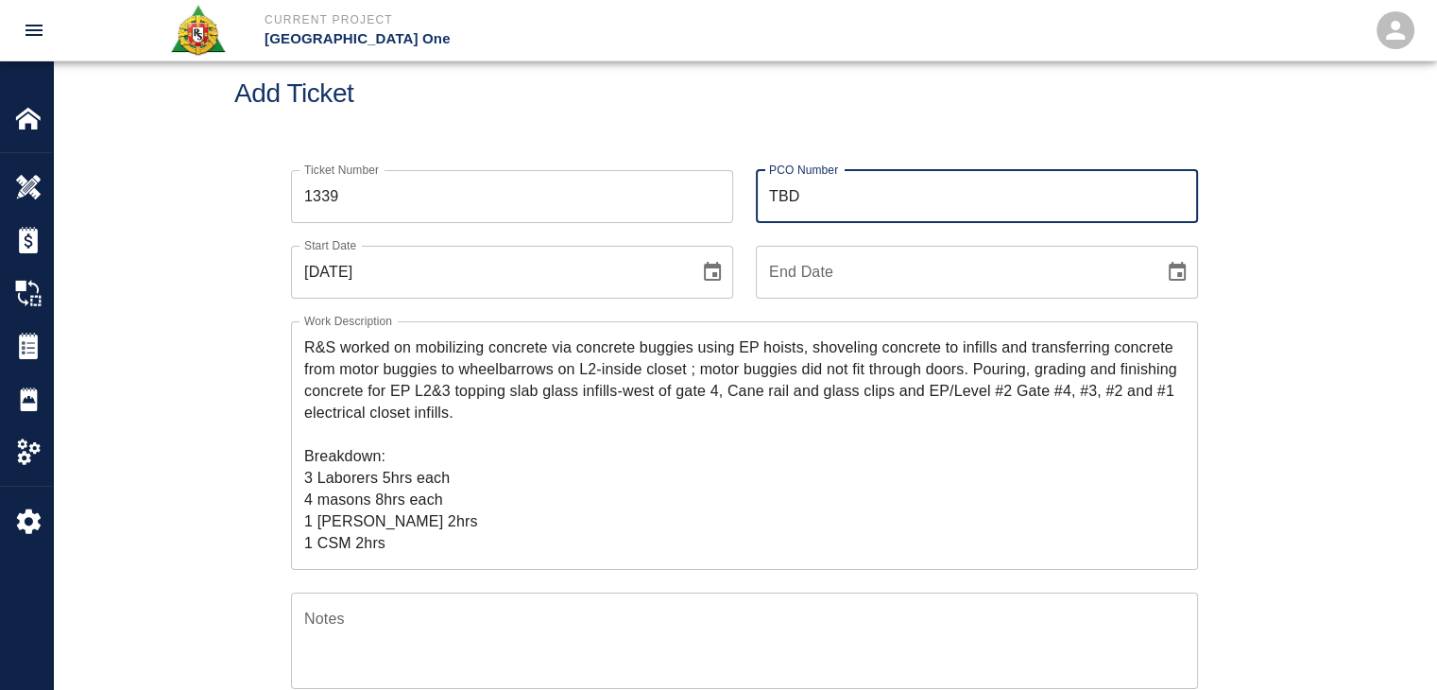
type input "TBD"
click at [742, 163] on div "PCO Number TBD PCO Number" at bounding box center [965, 185] width 465 height 76
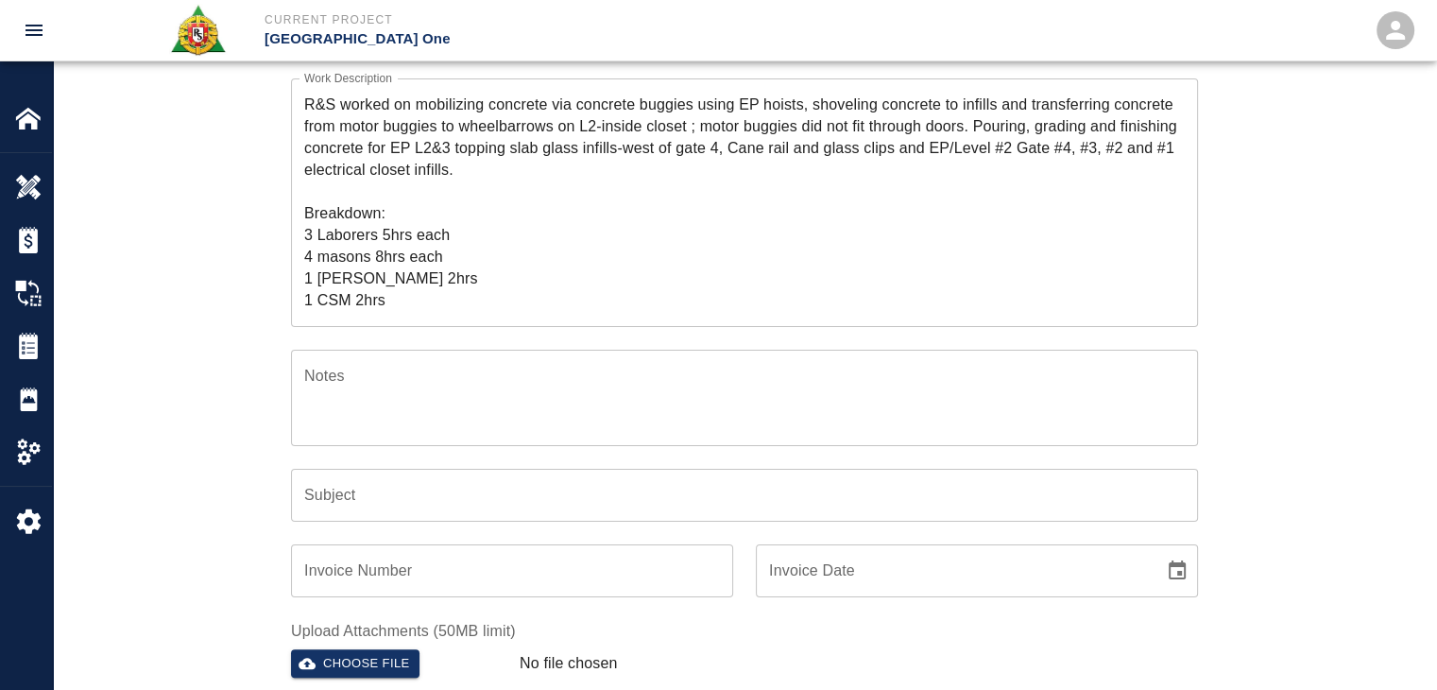
scroll to position [285, 0]
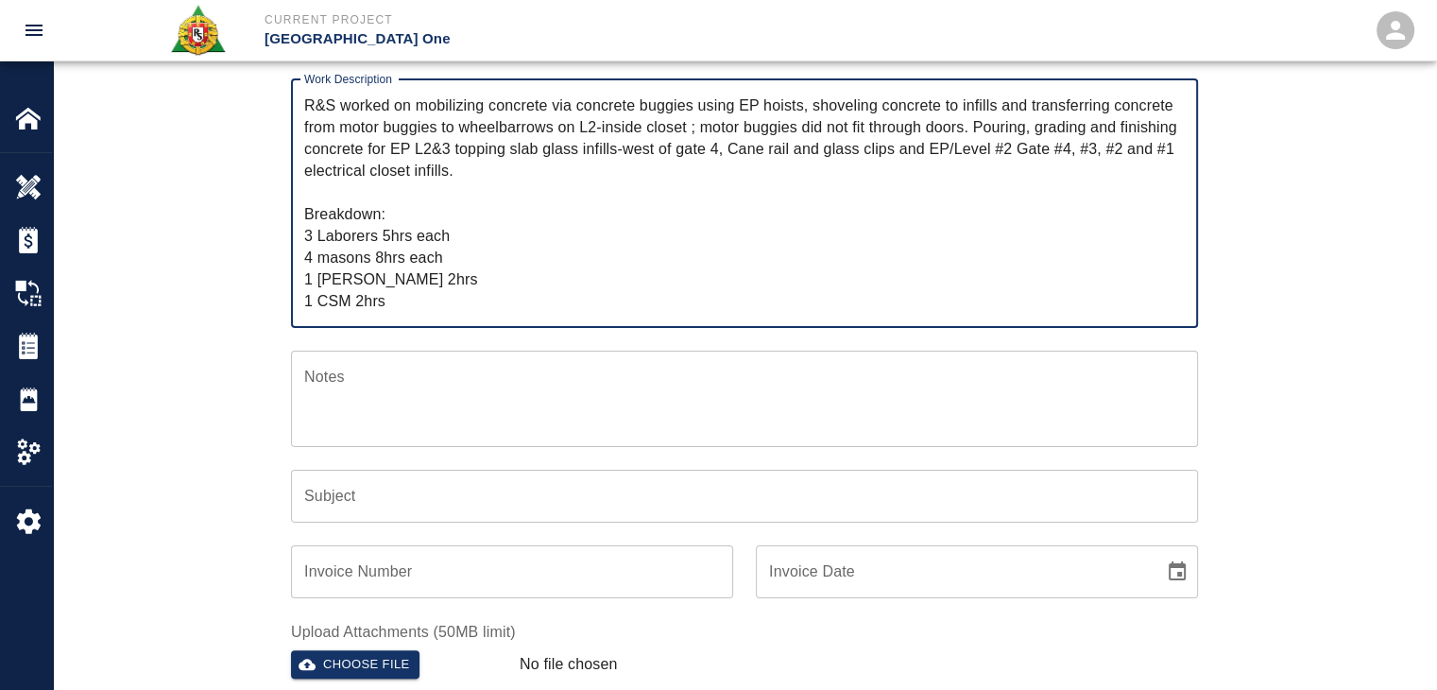
drag, startPoint x: 461, startPoint y: 175, endPoint x: 415, endPoint y: 107, distance: 82.3
click at [415, 107] on textarea "R&S worked on mobilizing concrete via concrete buggies using EP hoists, shoveli…" at bounding box center [744, 202] width 881 height 217
click at [374, 384] on textarea "Notes" at bounding box center [744, 398] width 881 height 65
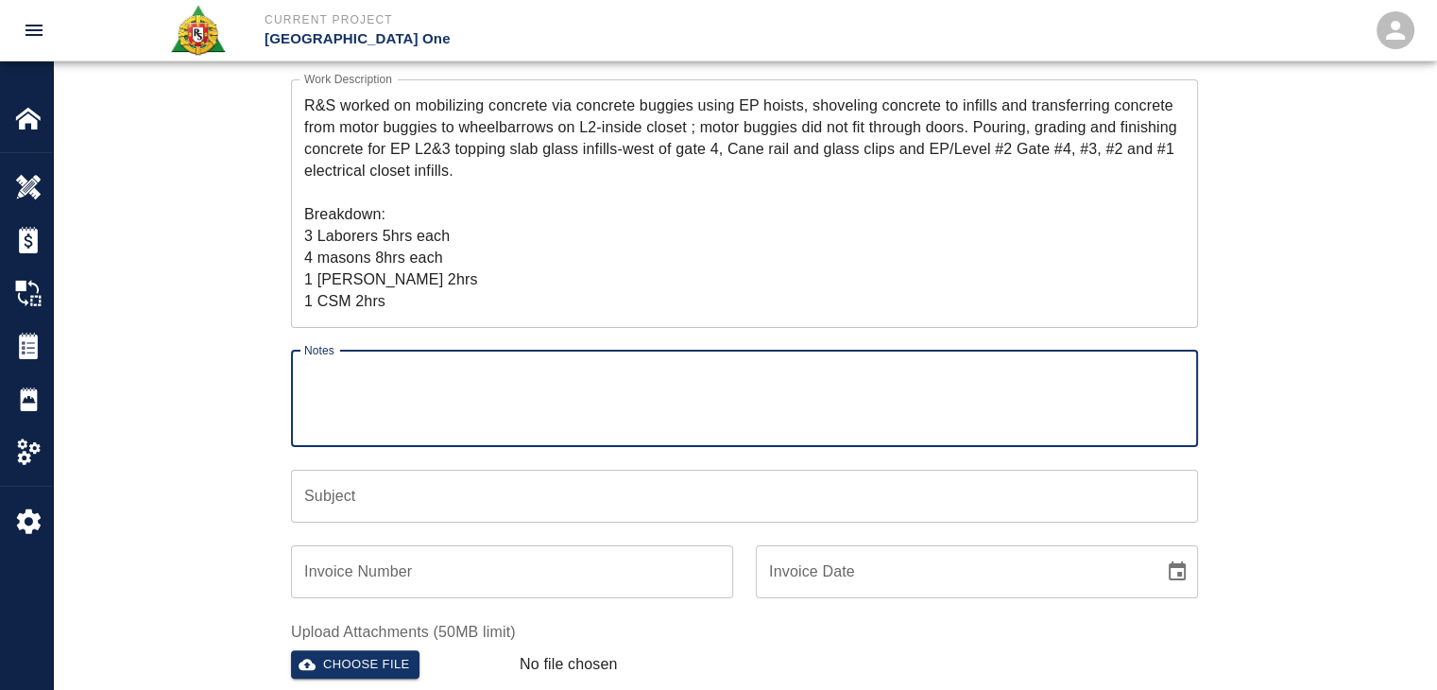
paste textarea "mobilizing concrete via concrete buggies using EP hoists, shoveling concrete to…"
type textarea "mobilizing concrete via concrete buggies using EP hoists, shoveling concrete to…"
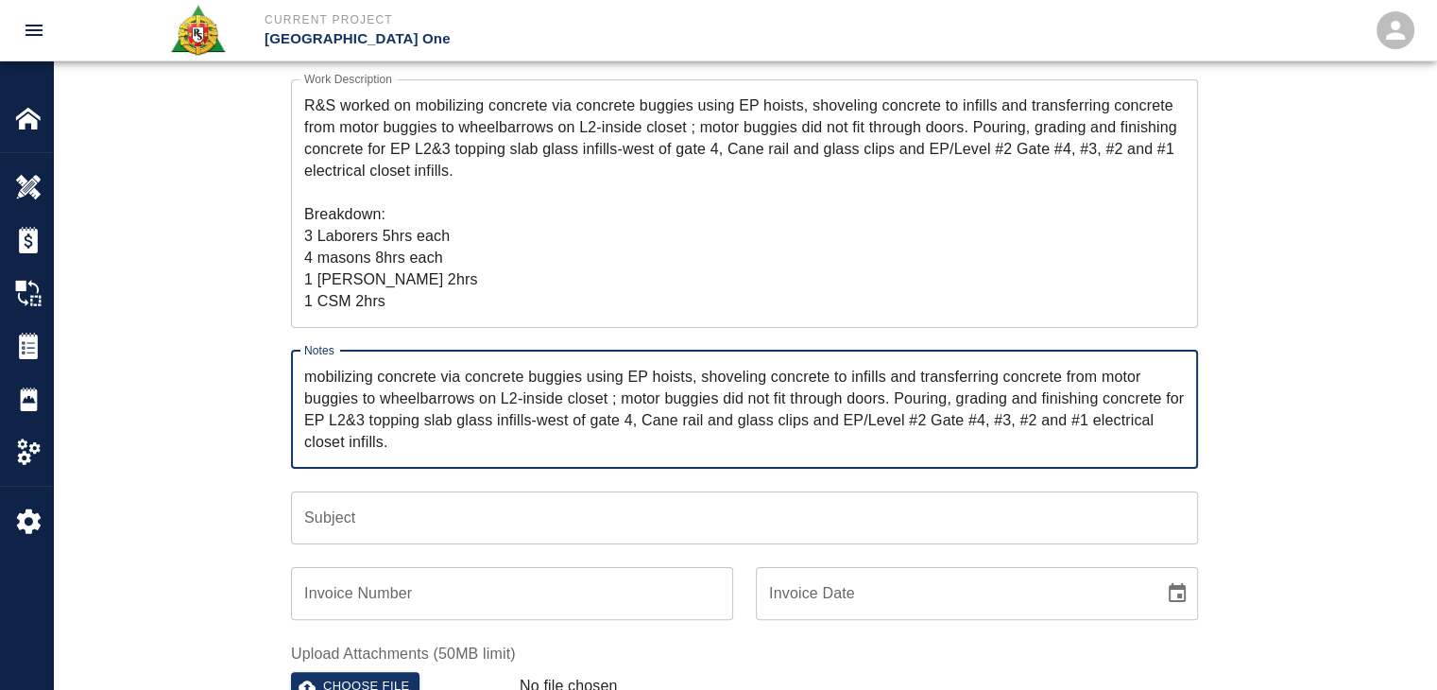
drag, startPoint x: 318, startPoint y: 394, endPoint x: 234, endPoint y: 310, distance: 118.3
click at [234, 310] on div "Ticket Number 1339 Ticket Number PCO Number TBD PCO Number Start Date [DATE] St…" at bounding box center [744, 371] width 1021 height 930
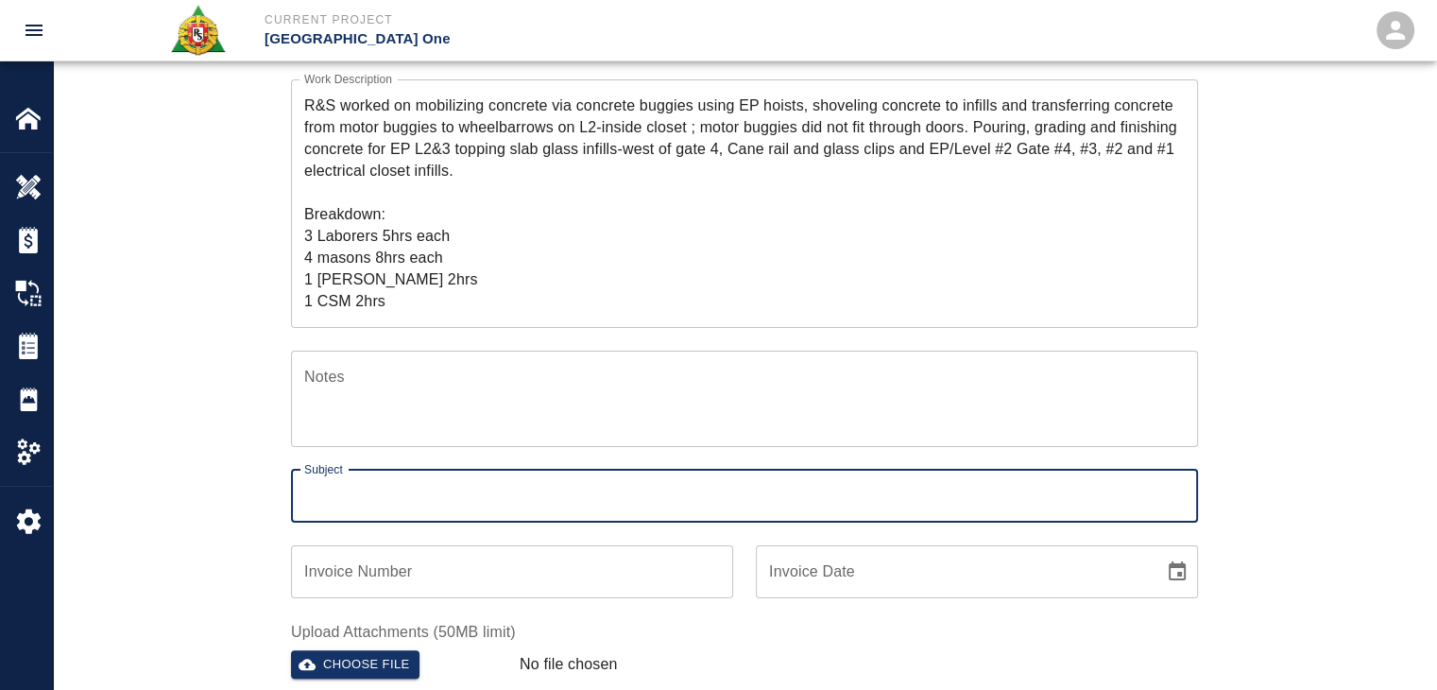
click at [357, 471] on input "Subject" at bounding box center [744, 496] width 907 height 53
paste input "mobilizing concrete via concrete buggies using EP hoists, shoveling concrete to…"
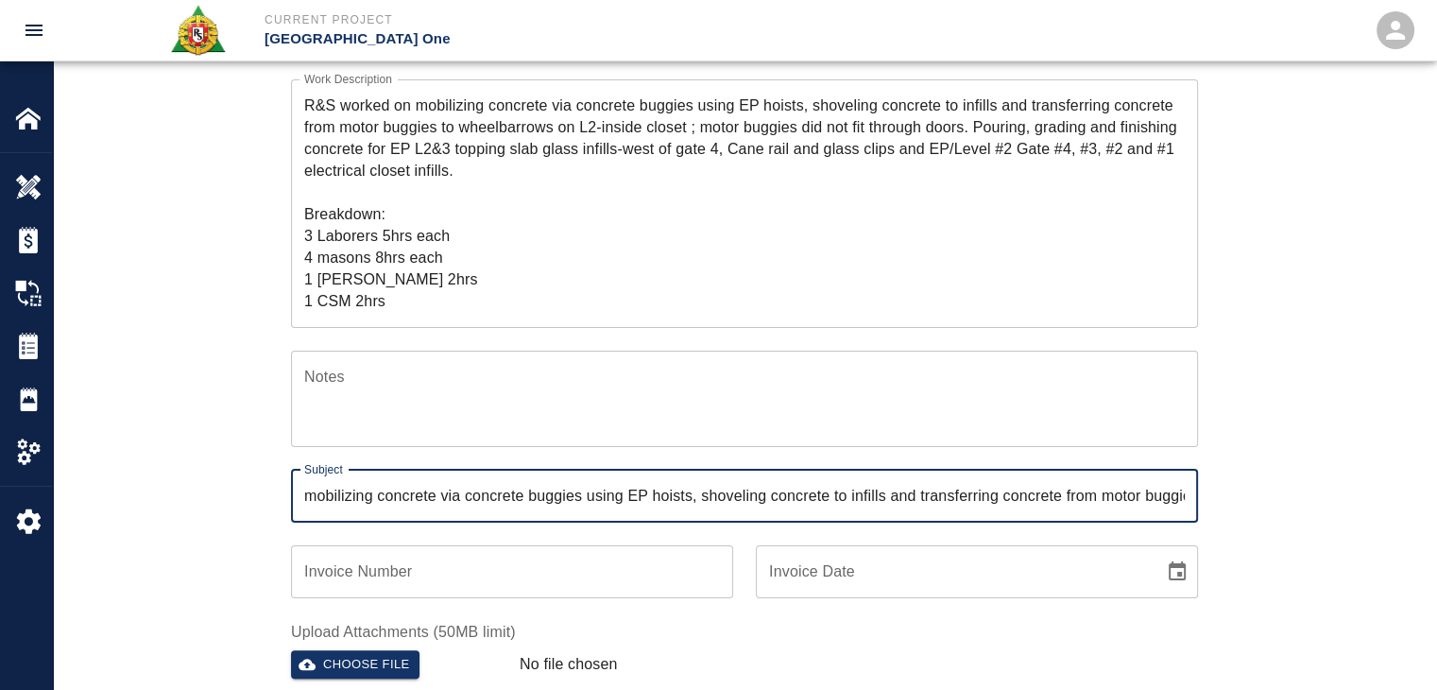
scroll to position [0, 1782]
type input "mobilizing concrete via concrete buggies using EP hoists, shoveling concrete to…"
click at [234, 529] on div "Ticket Number 1339 Ticket Number PCO Number TBD PCO Number Start Date [DATE] St…" at bounding box center [744, 360] width 1021 height 908
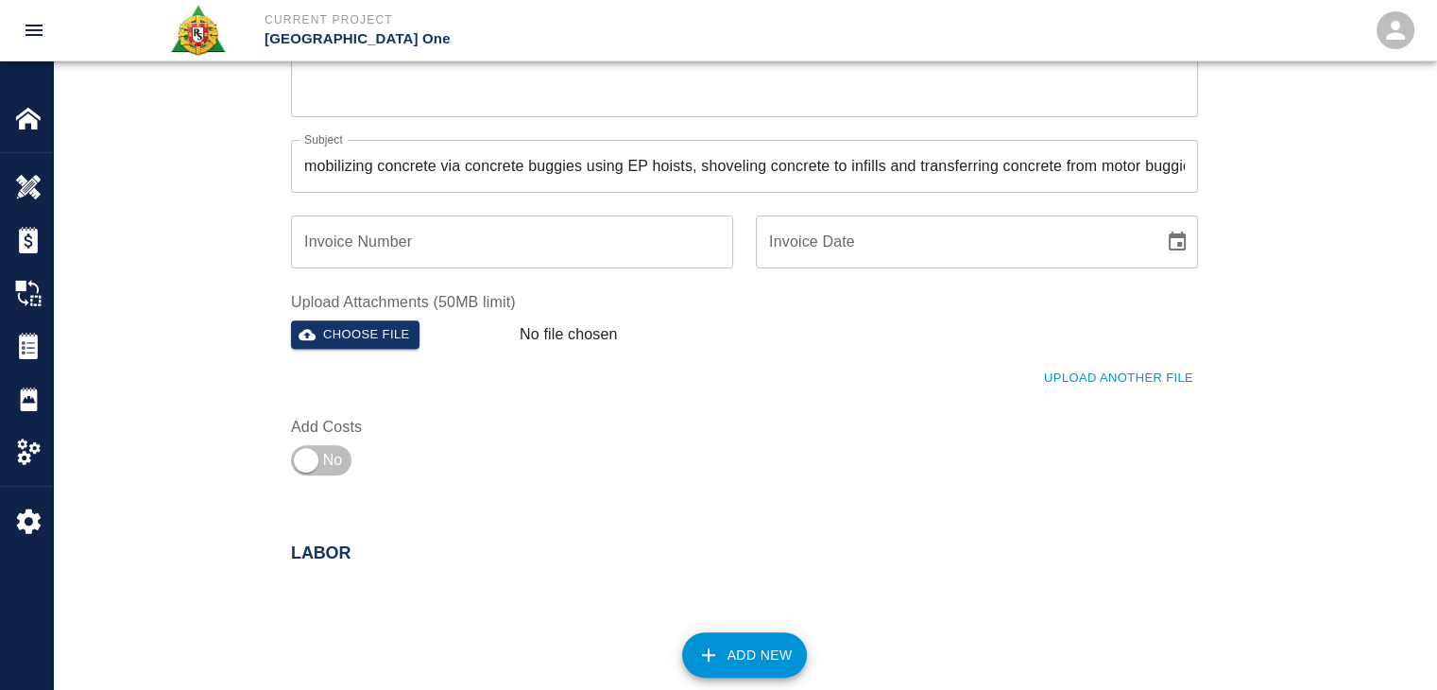
scroll to position [616, 0]
click at [306, 459] on input "checkbox" at bounding box center [306, 459] width 136 height 45
checkbox input "true"
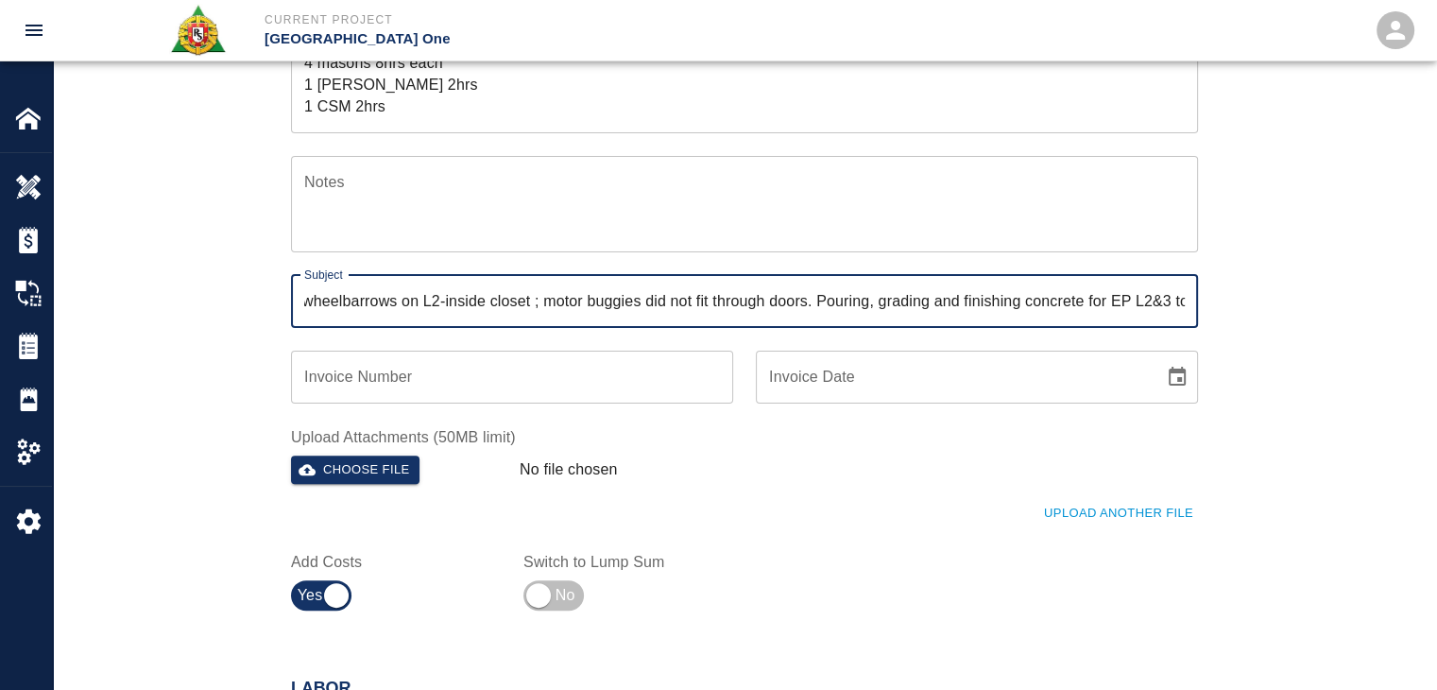
scroll to position [0, 1782]
drag, startPoint x: 581, startPoint y: 306, endPoint x: 1383, endPoint y: 324, distance: 802.5
click at [1383, 324] on div "Ticket Number 1339 Ticket Number PCO Number TBD PCO Number Start Date [DATE] St…" at bounding box center [744, 187] width 1383 height 953
click at [923, 291] on input "mobilizing concrete via concrete buggies using EP hoists, shoveling concrete to…" at bounding box center [744, 301] width 907 height 53
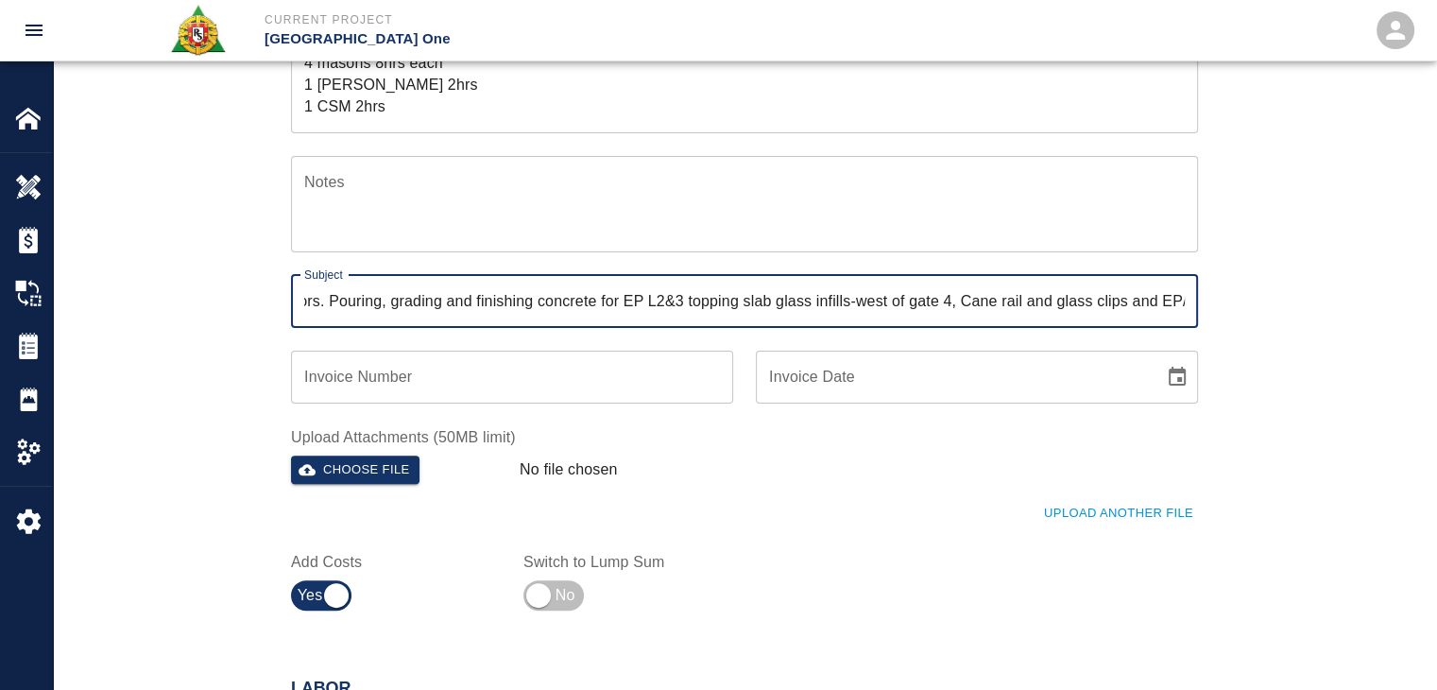
drag, startPoint x: 449, startPoint y: 304, endPoint x: 240, endPoint y: 288, distance: 209.5
click at [240, 288] on div "Ticket Number 1339 Ticket Number PCO Number TBD PCO Number Start Date [DATE] St…" at bounding box center [744, 165] width 1021 height 908
click at [409, 300] on input "mobilizing concrete via concrete buggies using EP hoists, shoveling concrete to…" at bounding box center [744, 301] width 907 height 53
drag, startPoint x: 330, startPoint y: 303, endPoint x: 226, endPoint y: 285, distance: 105.5
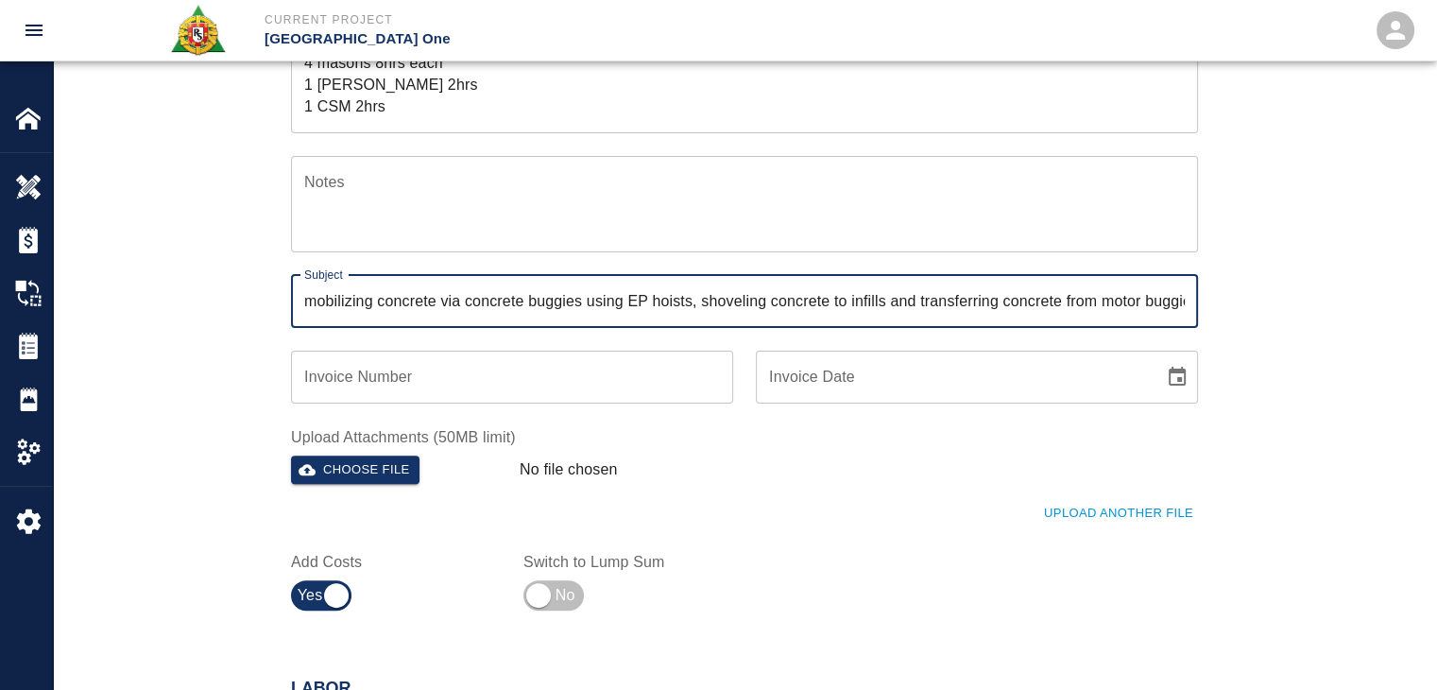
click at [226, 285] on div "Ticket Number 1339 Ticket Number PCO Number TBD PCO Number Start Date [DATE] St…" at bounding box center [744, 187] width 1383 height 953
drag, startPoint x: 782, startPoint y: 288, endPoint x: 1432, endPoint y: 347, distance: 651.8
click at [1432, 347] on div "Ticket Number 1339 Ticket Number PCO Number TBD PCO Number Start Date [DATE] St…" at bounding box center [744, 187] width 1383 height 953
type input "Pouring, grading and finishing concrete for EP L2&3 topping slab glass infills-…"
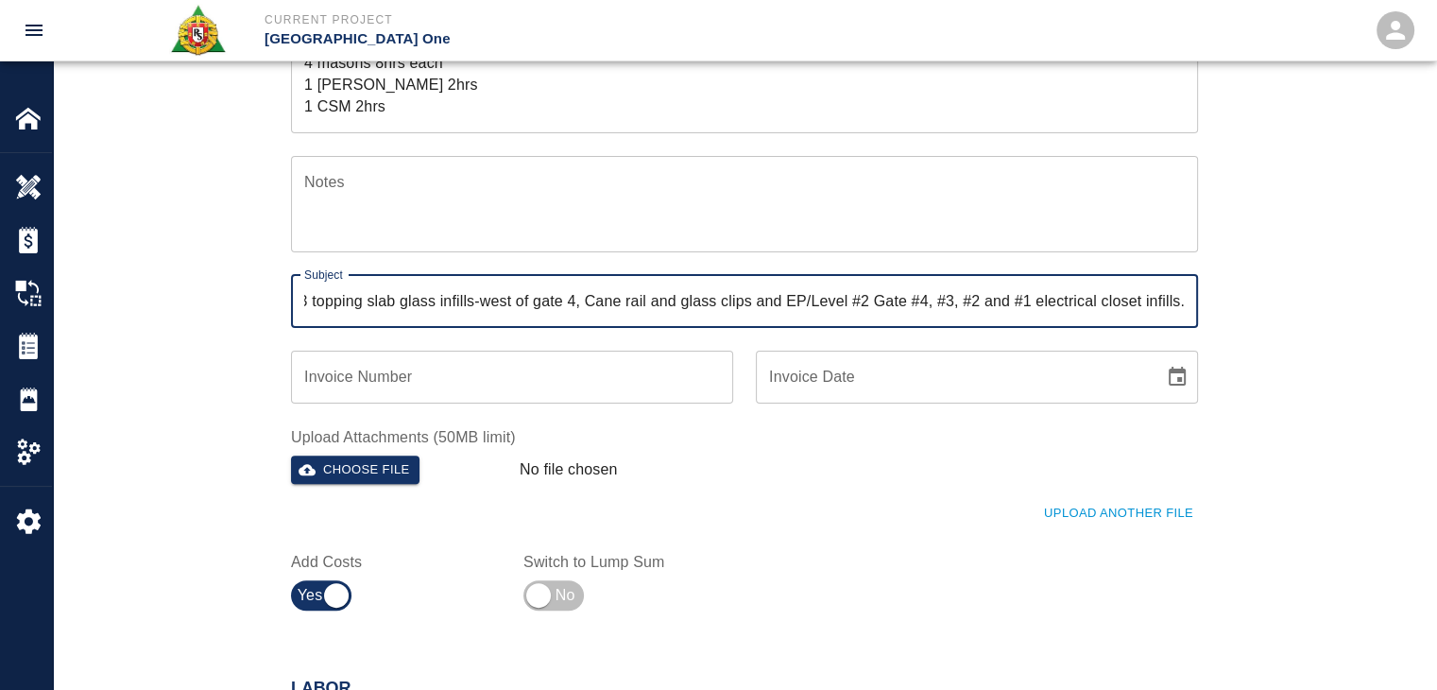
click at [1233, 289] on div "Ticket Number 1339 Ticket Number PCO Number TBD PCO Number Start Date [DATE] St…" at bounding box center [744, 165] width 1021 height 908
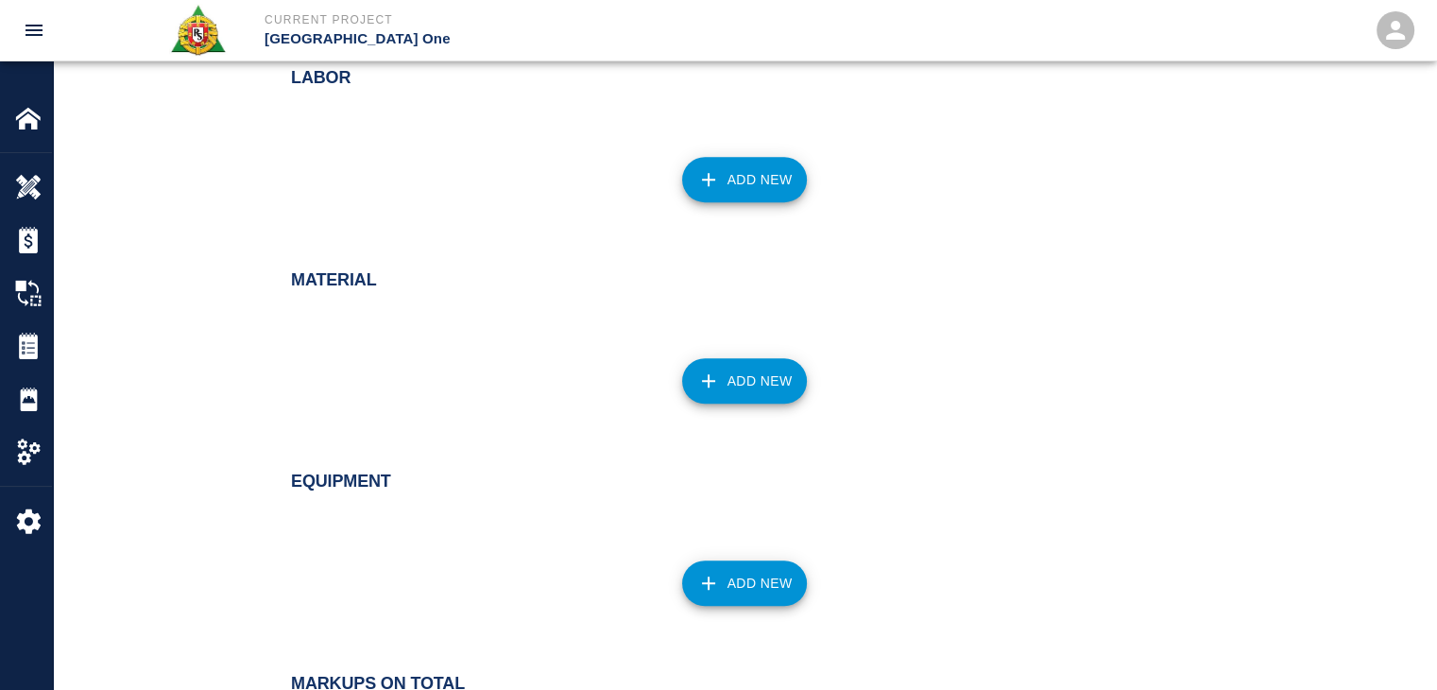
scroll to position [1088, 0]
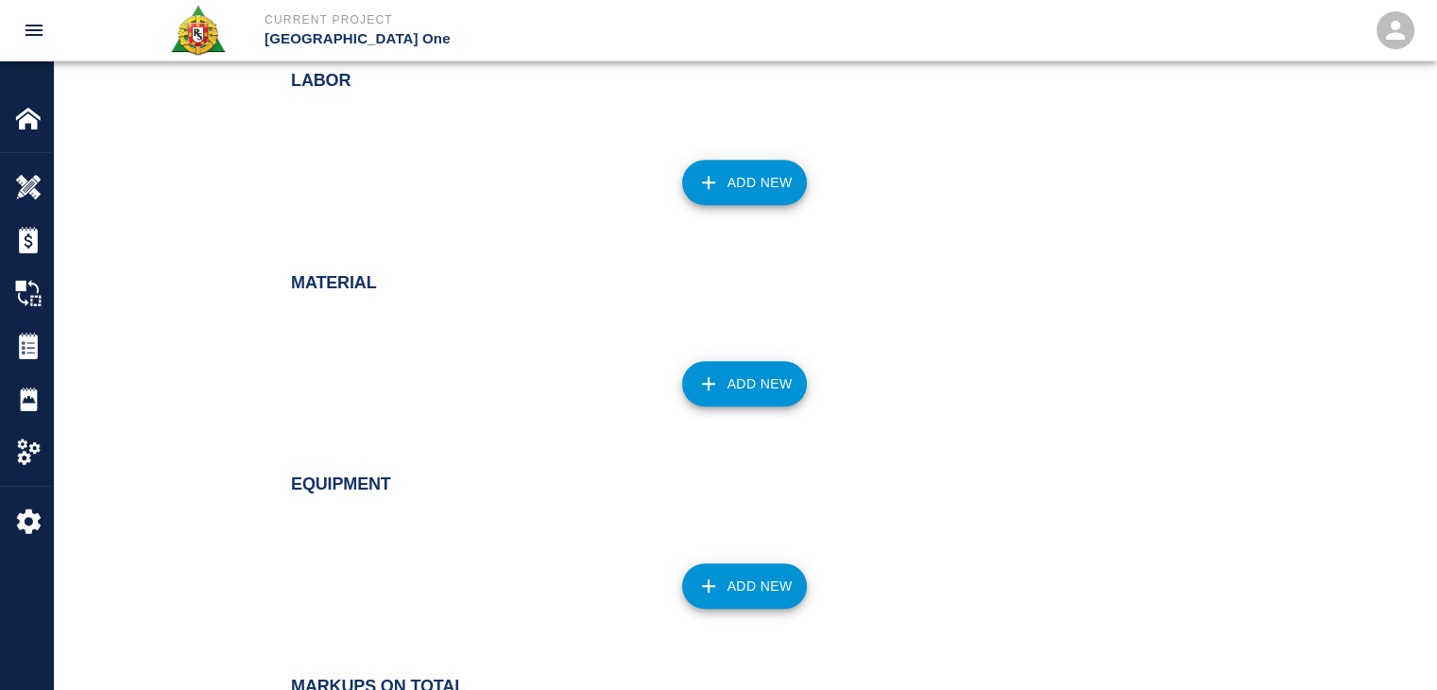
click at [700, 182] on icon "button" at bounding box center [708, 182] width 23 height 23
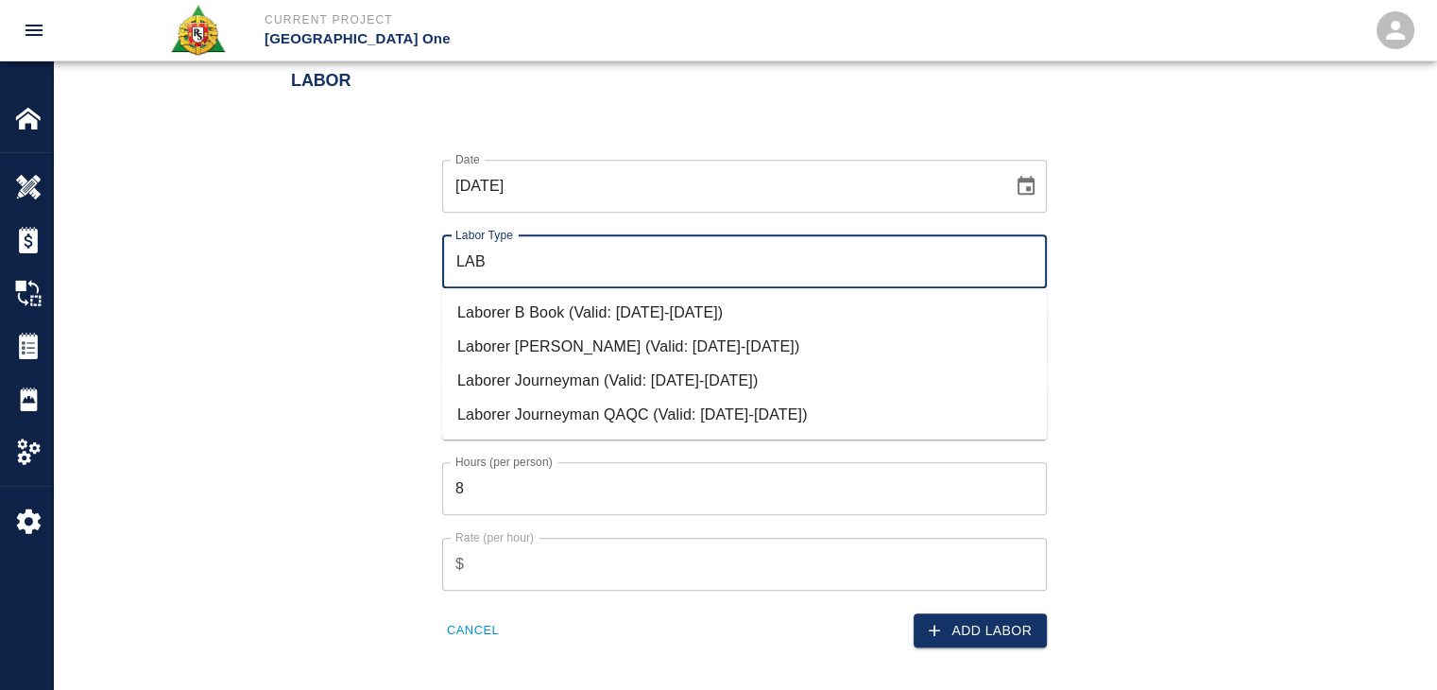
click at [552, 374] on li "Laborer Journeyman (Valid: [DATE]-[DATE])" at bounding box center [744, 381] width 605 height 34
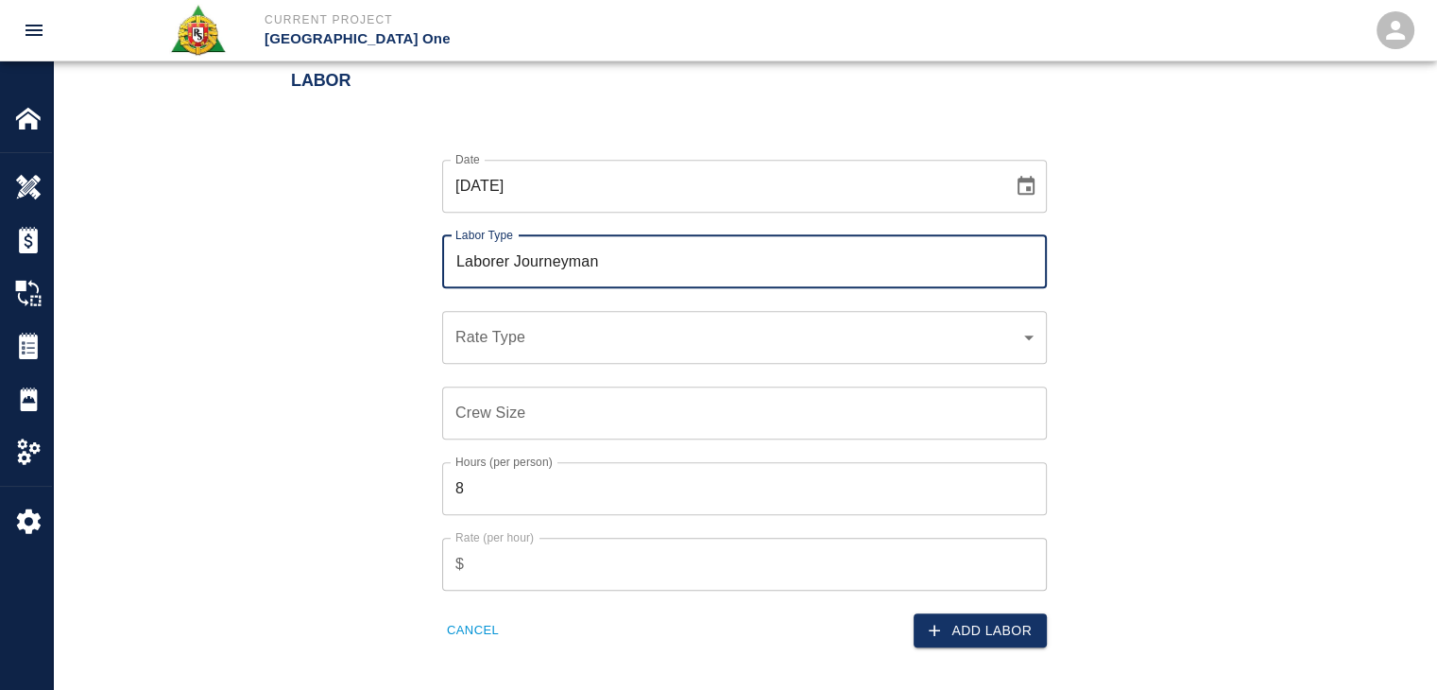
type input "Laborer Journeyman"
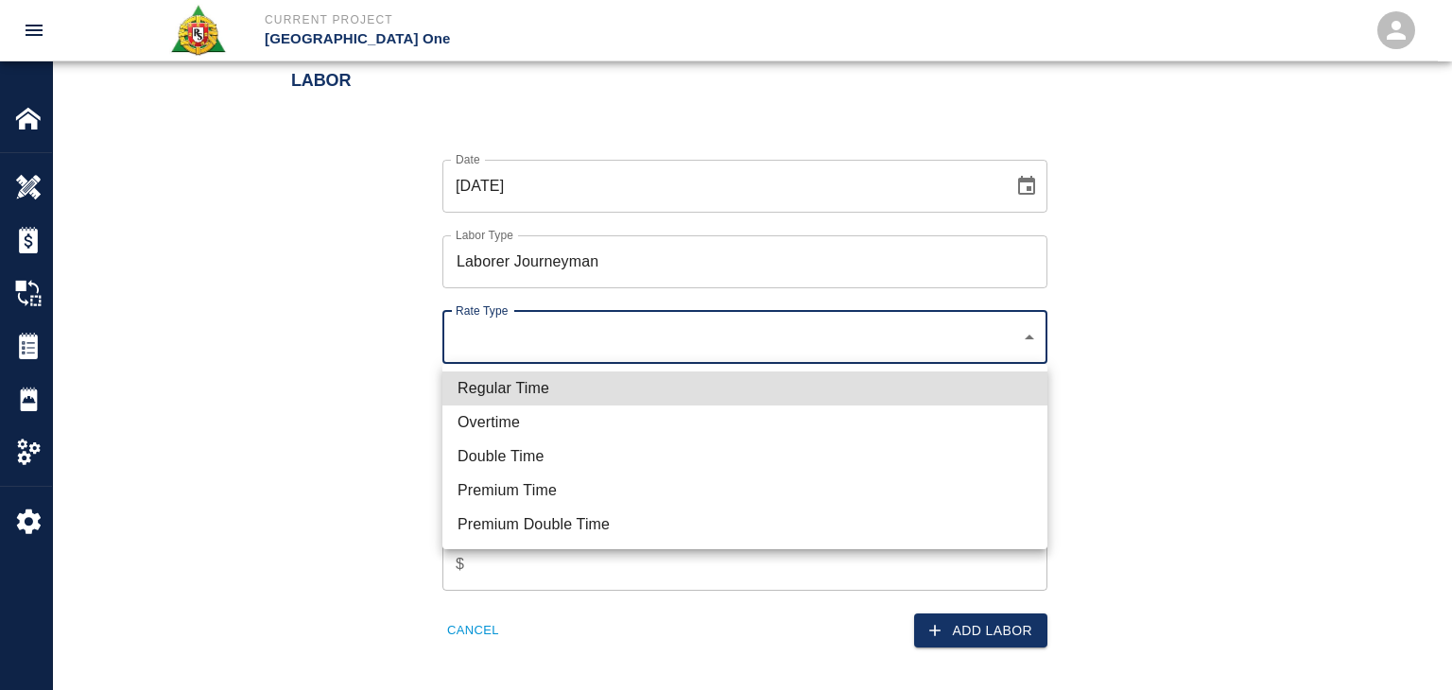
click at [536, 373] on li "Regular Time" at bounding box center [744, 388] width 605 height 34
type input "rate_rt"
type input "97.06"
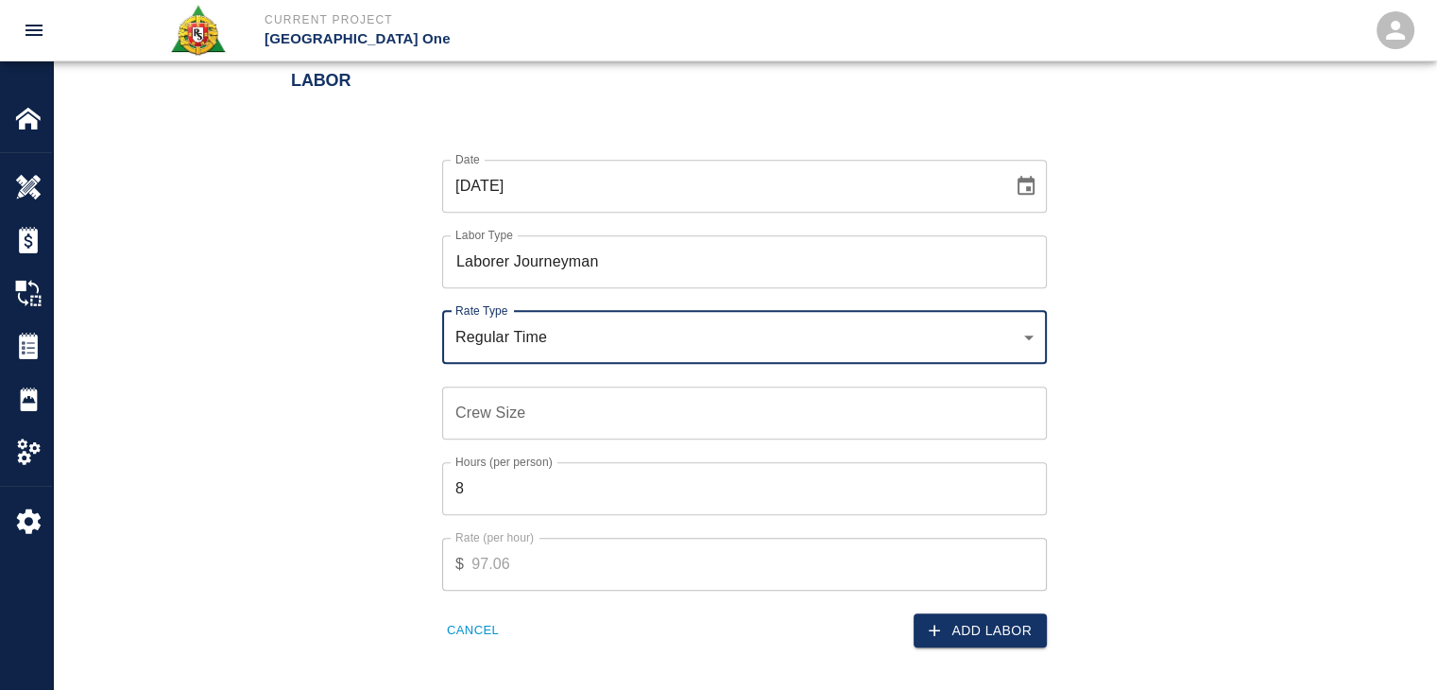
click at [480, 413] on input "Crew Size" at bounding box center [744, 413] width 605 height 53
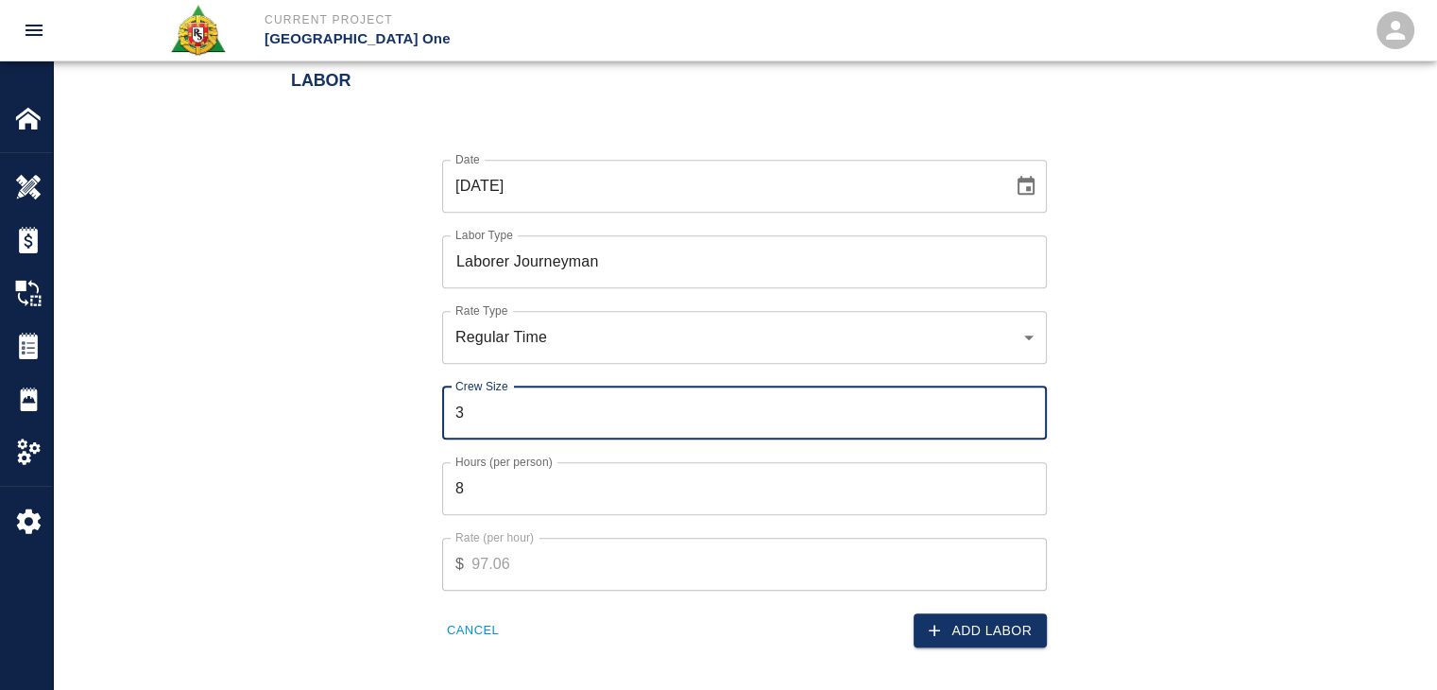
type input "3"
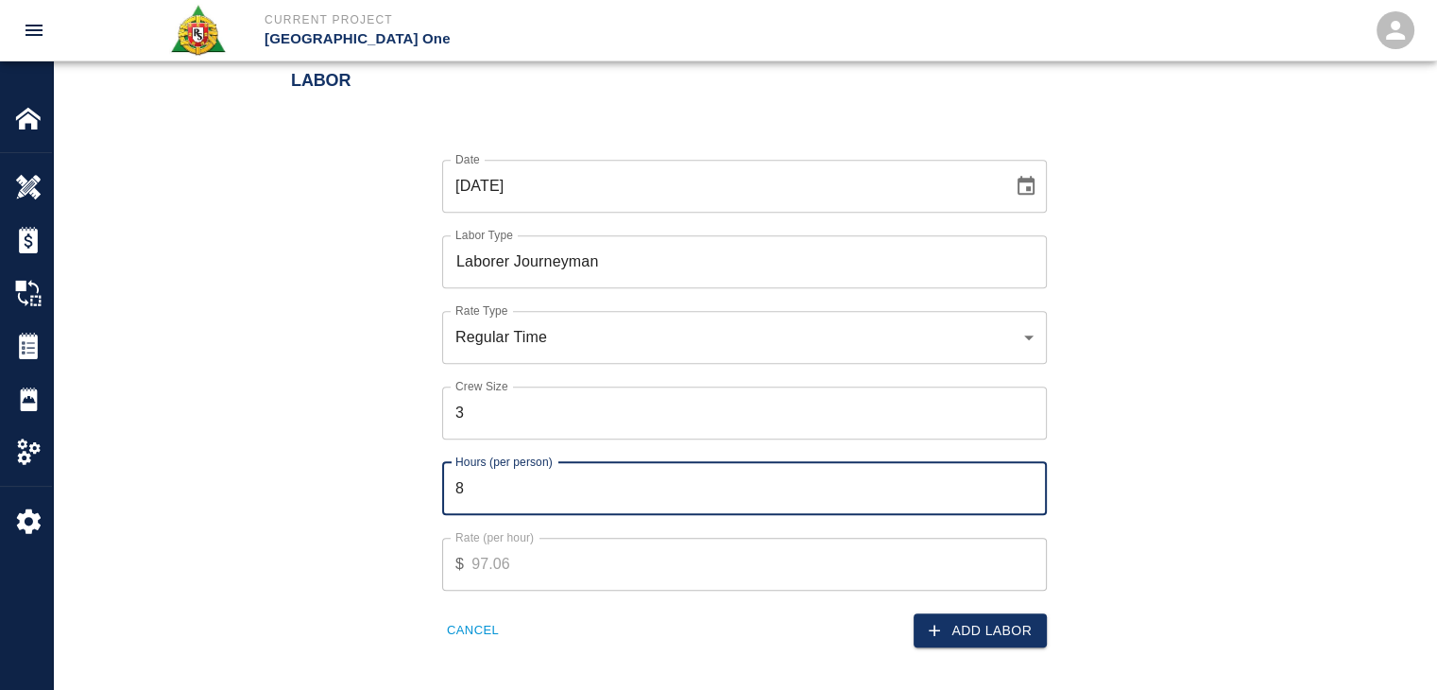
click at [548, 487] on input "8" at bounding box center [744, 488] width 605 height 53
type input "5"
click at [1025, 644] on button "Add Labor" at bounding box center [980, 630] width 133 height 35
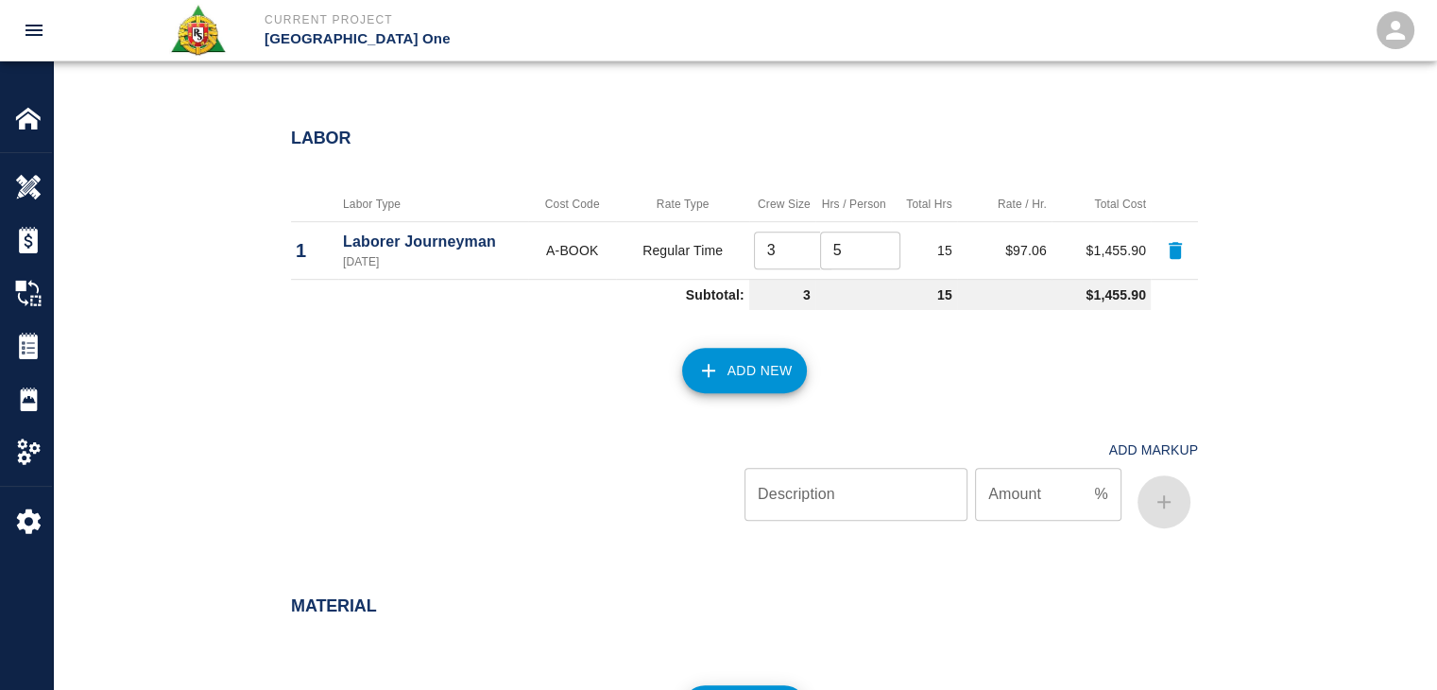
scroll to position [1039, 0]
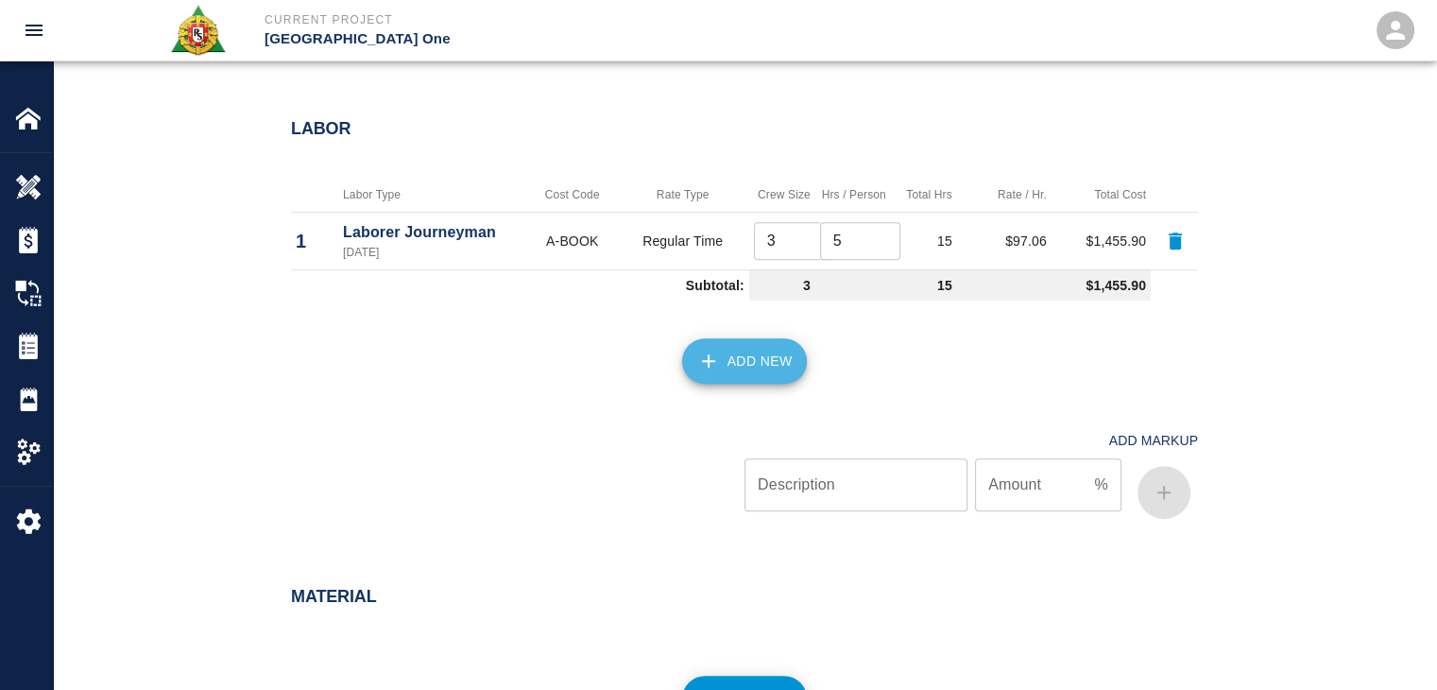
click at [691, 343] on button "Add New" at bounding box center [745, 360] width 126 height 45
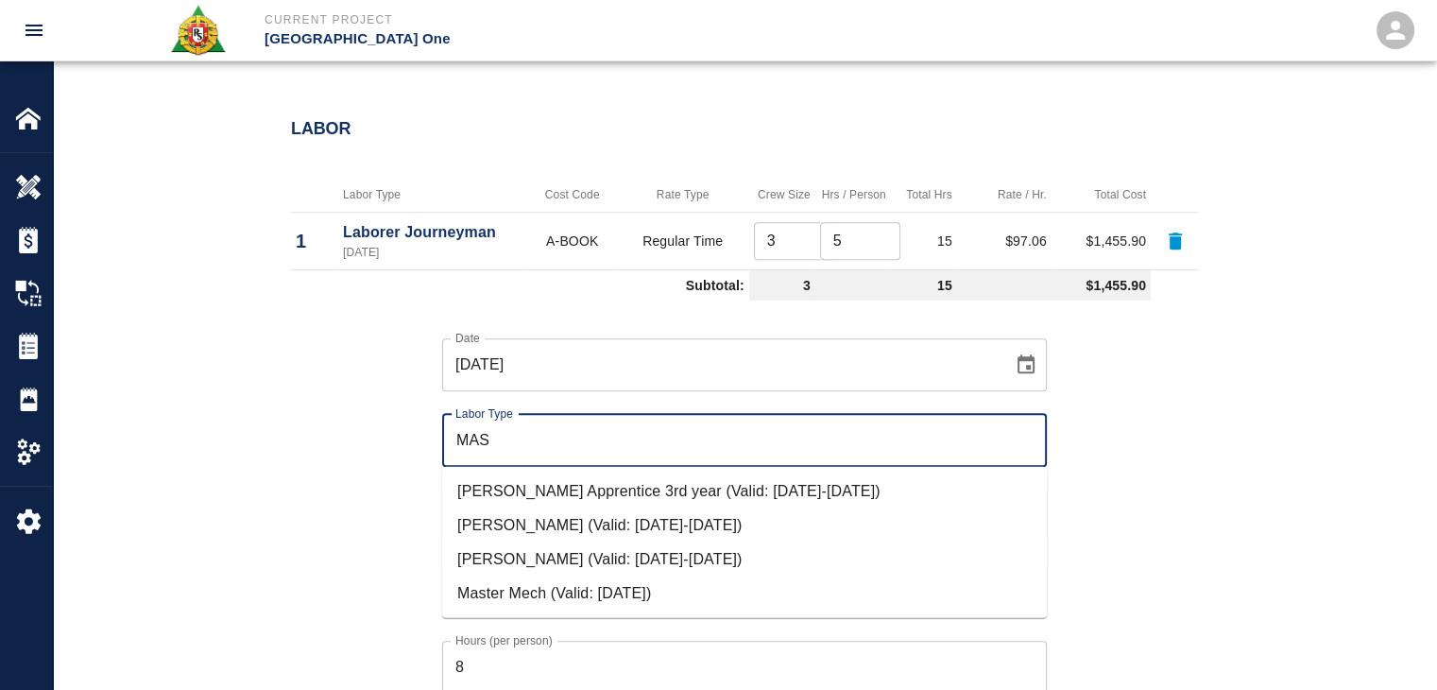
click at [575, 568] on li "[PERSON_NAME] (Valid: [DATE]-[DATE])" at bounding box center [744, 559] width 605 height 34
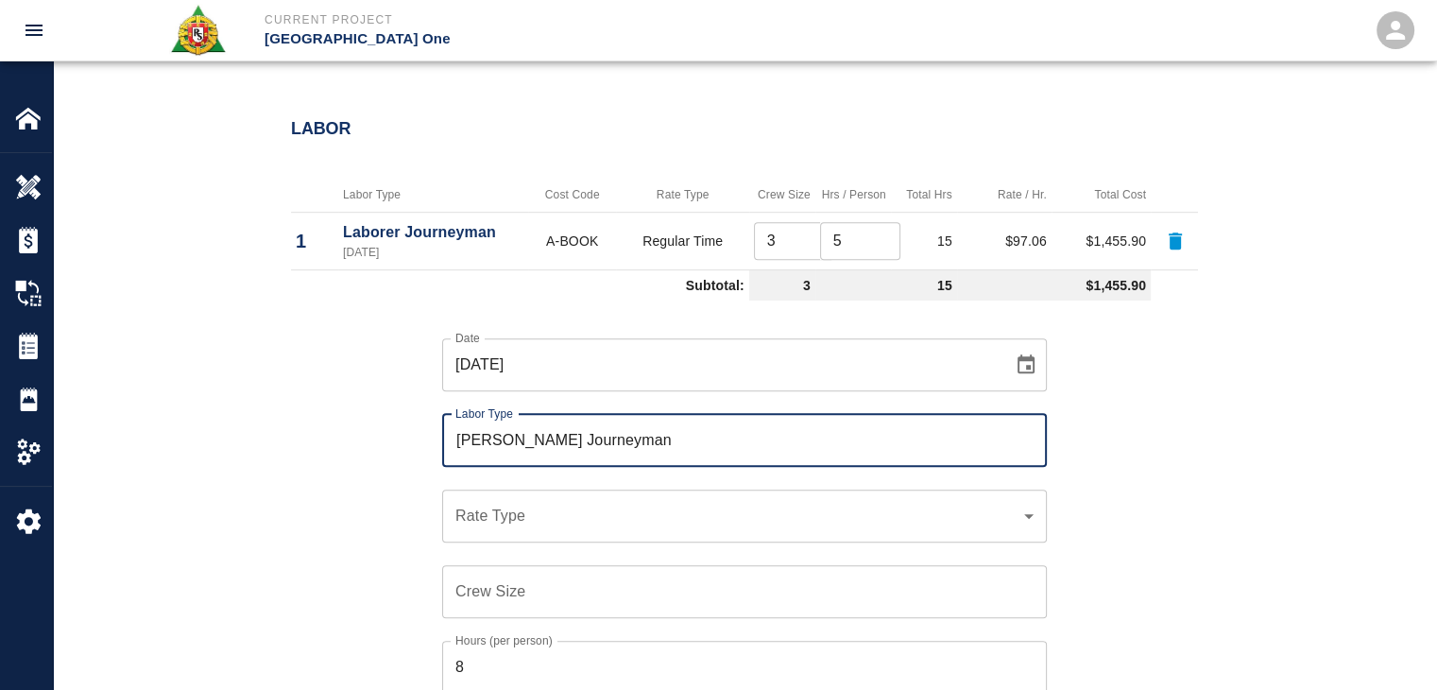
type input "[PERSON_NAME] Journeyman"
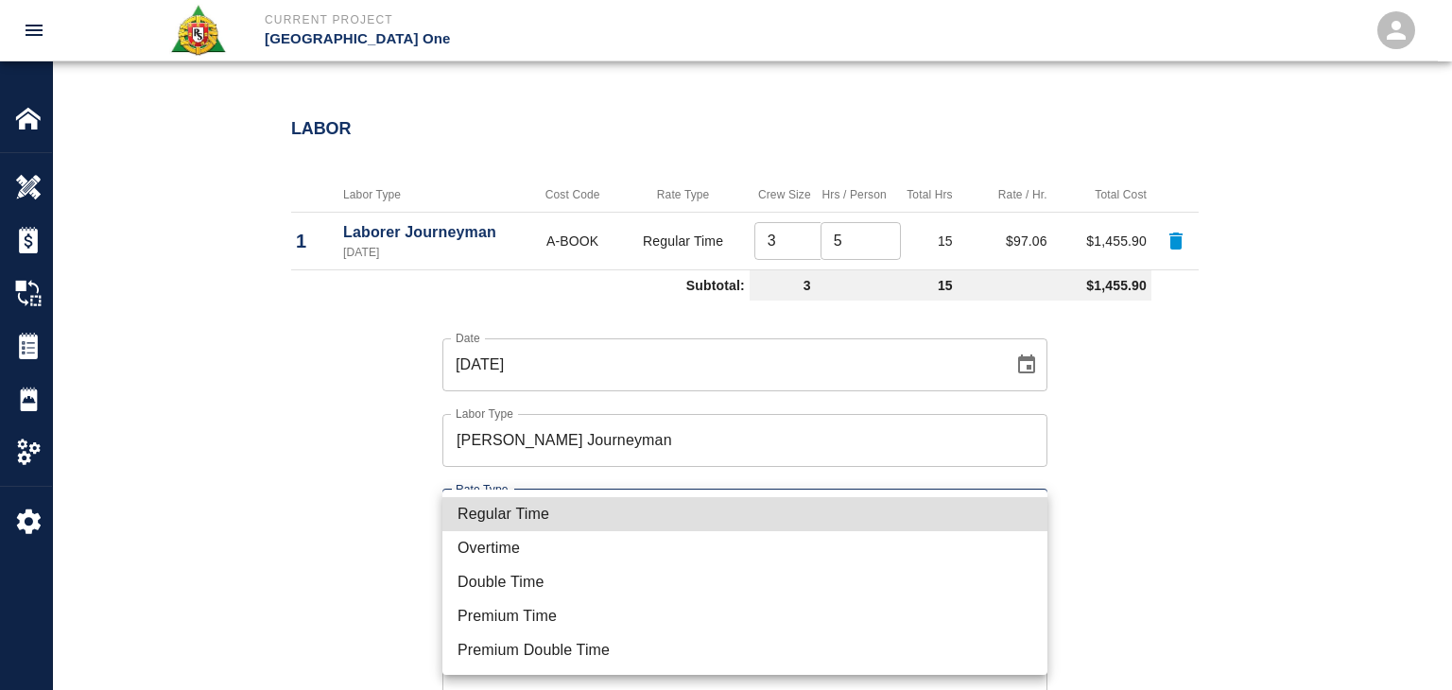
click at [520, 512] on li "Regular Time" at bounding box center [744, 514] width 605 height 34
type input "rate_rt"
type input "112.04"
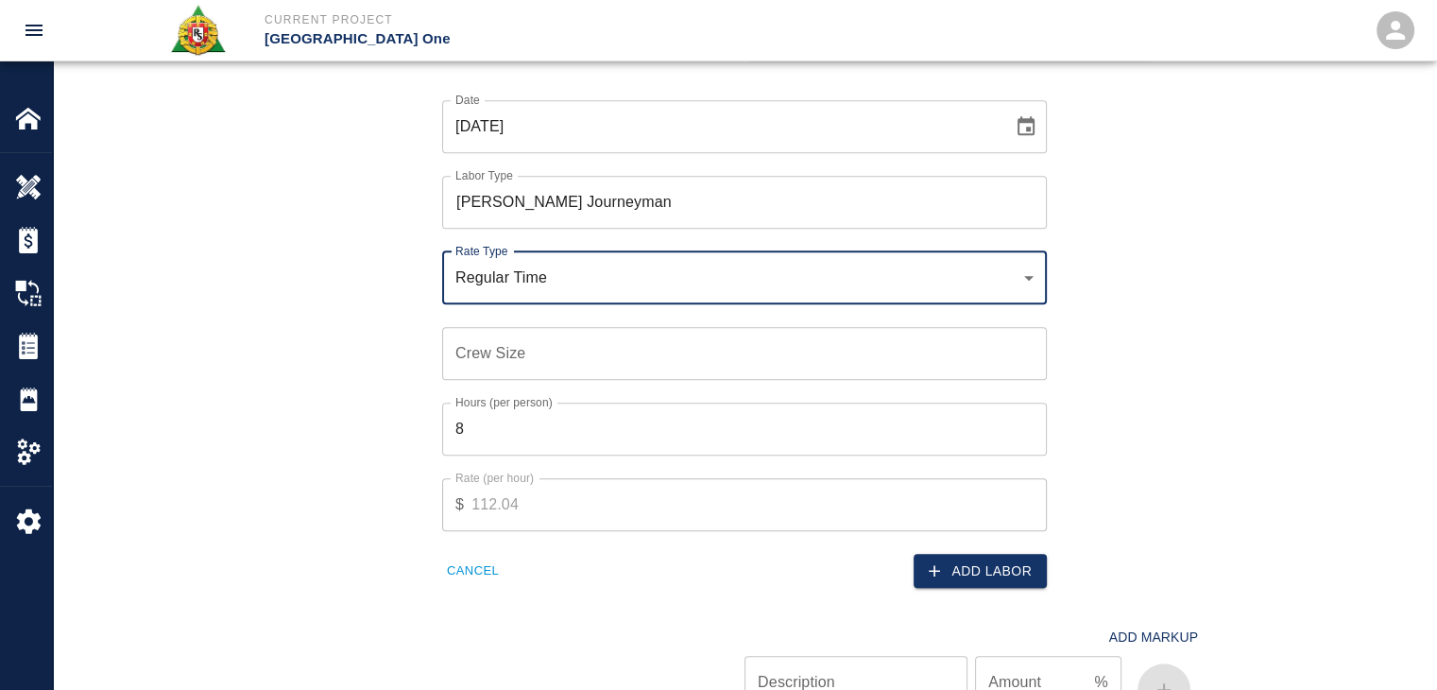
scroll to position [1280, 0]
click at [484, 355] on input "Crew Size" at bounding box center [744, 351] width 605 height 53
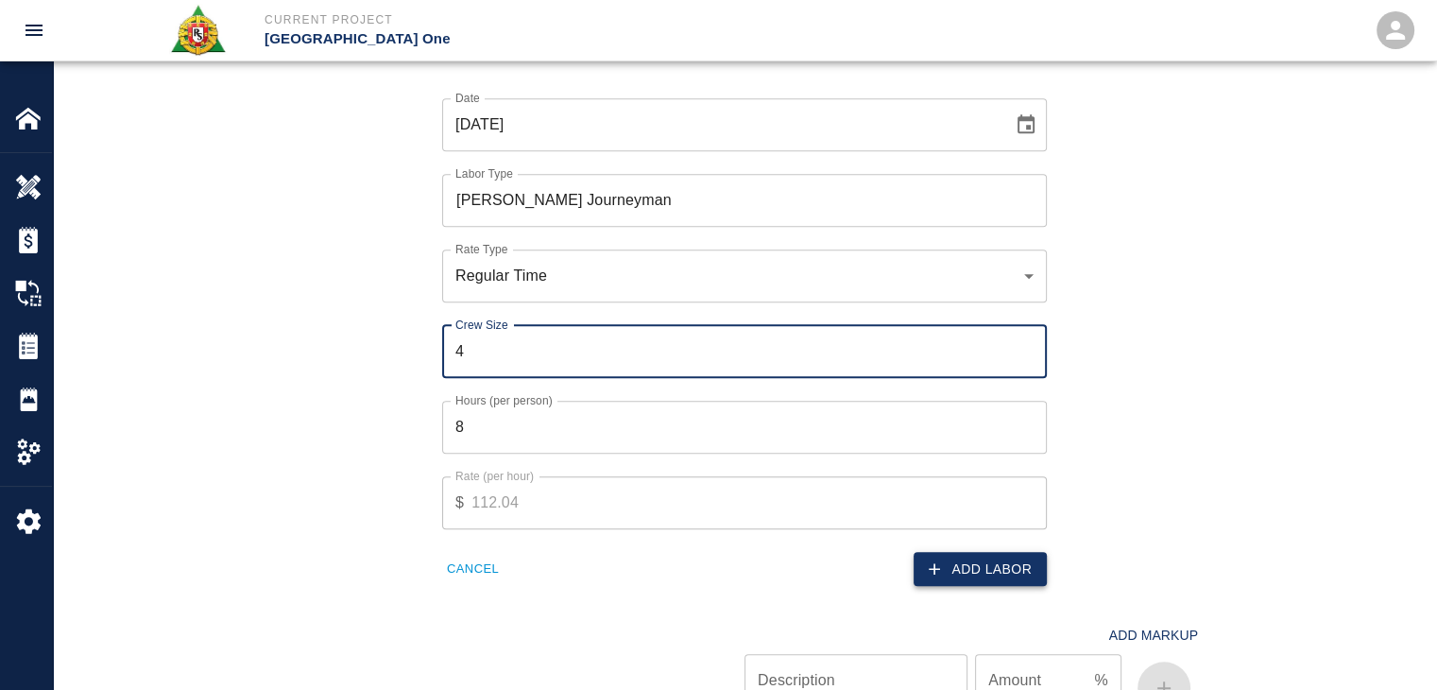
type input "4"
click at [958, 559] on button "Add Labor" at bounding box center [980, 569] width 133 height 35
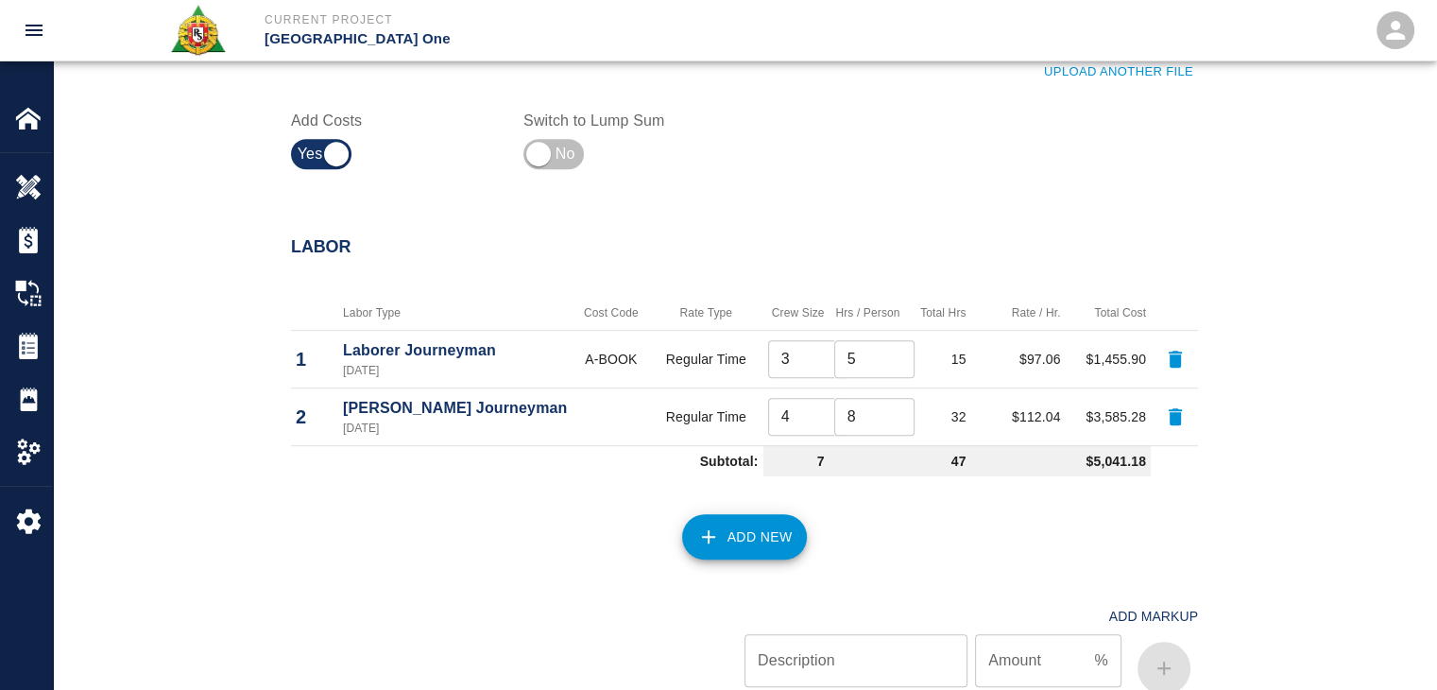
scroll to position [1145, 0]
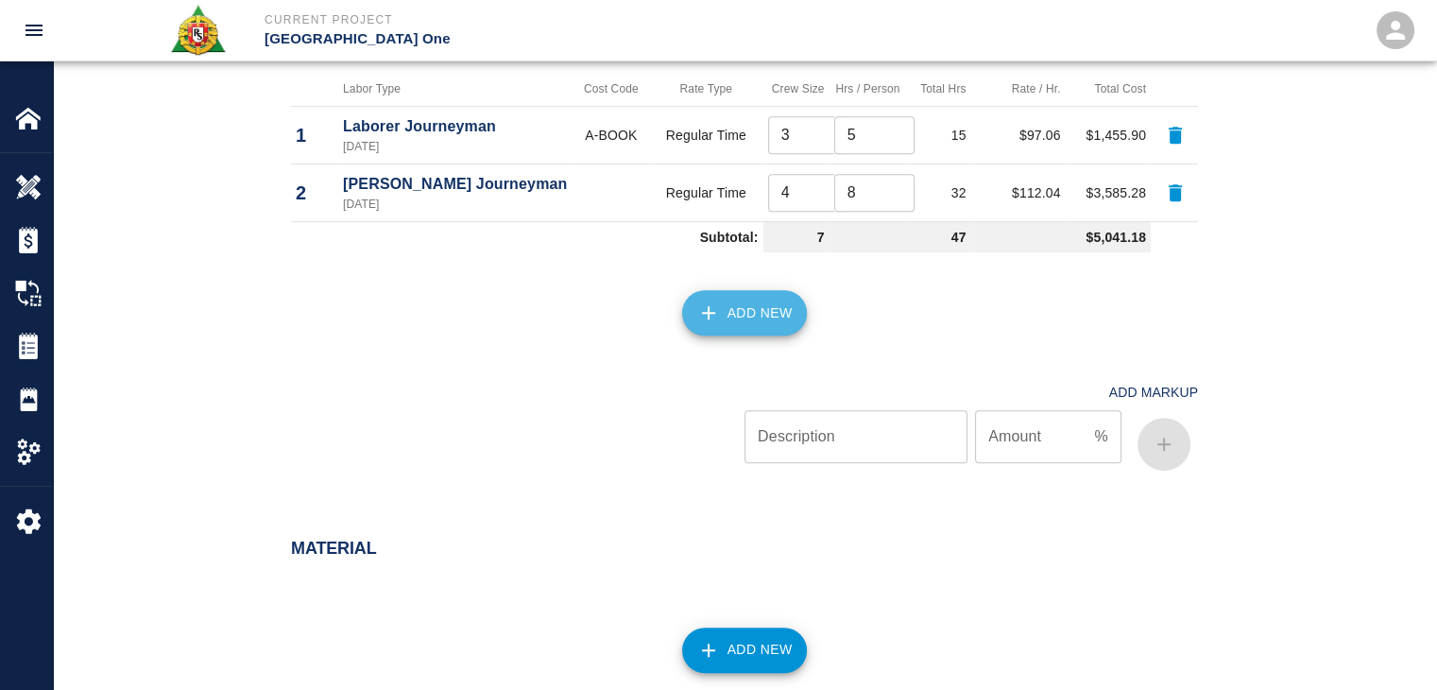
click at [747, 330] on button "Add New" at bounding box center [745, 312] width 126 height 45
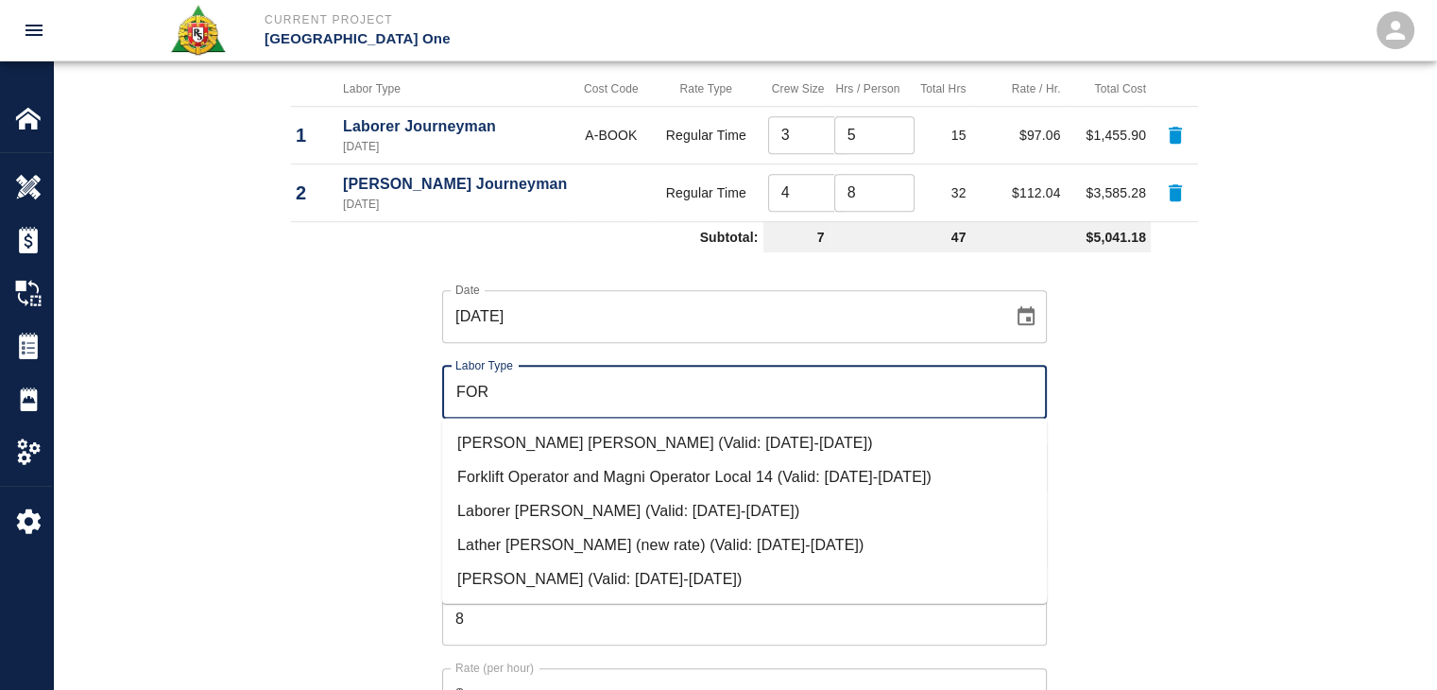
click at [544, 566] on li "[PERSON_NAME] (Valid: [DATE]-[DATE])" at bounding box center [744, 578] width 605 height 34
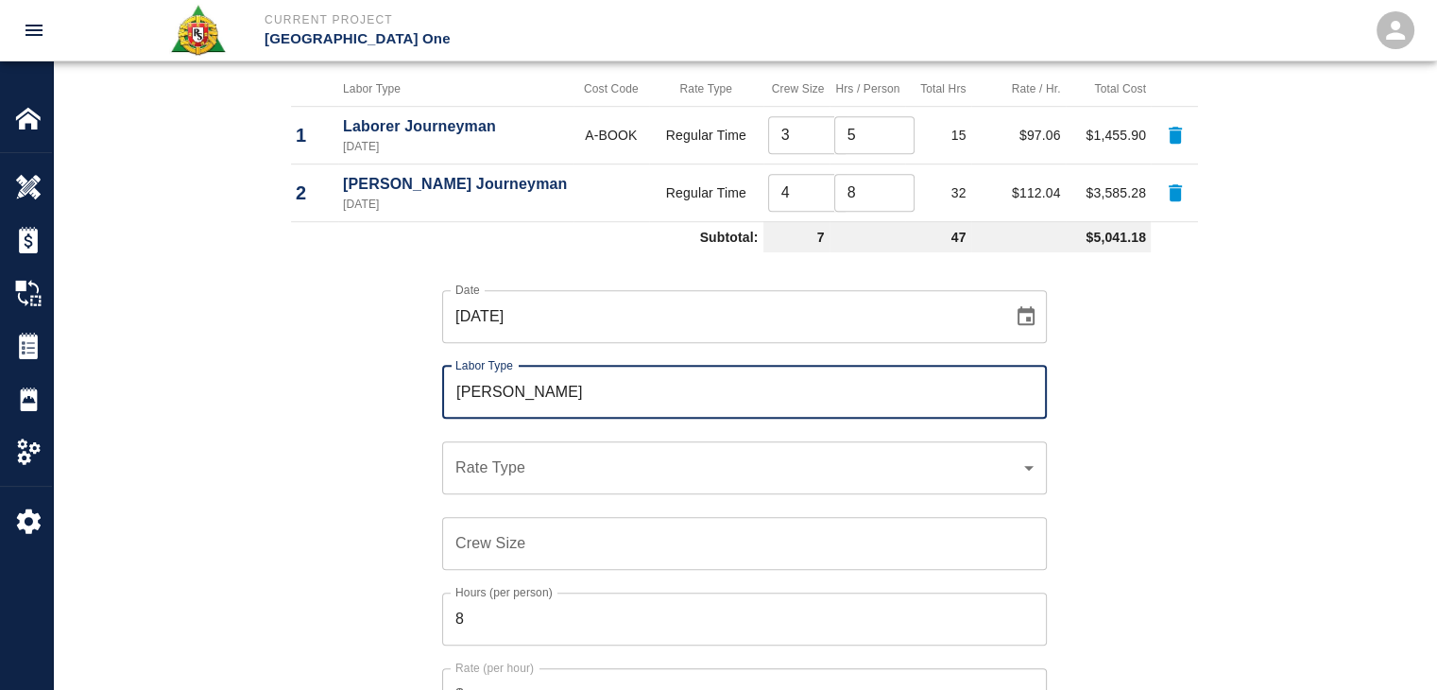
type input "[PERSON_NAME]"
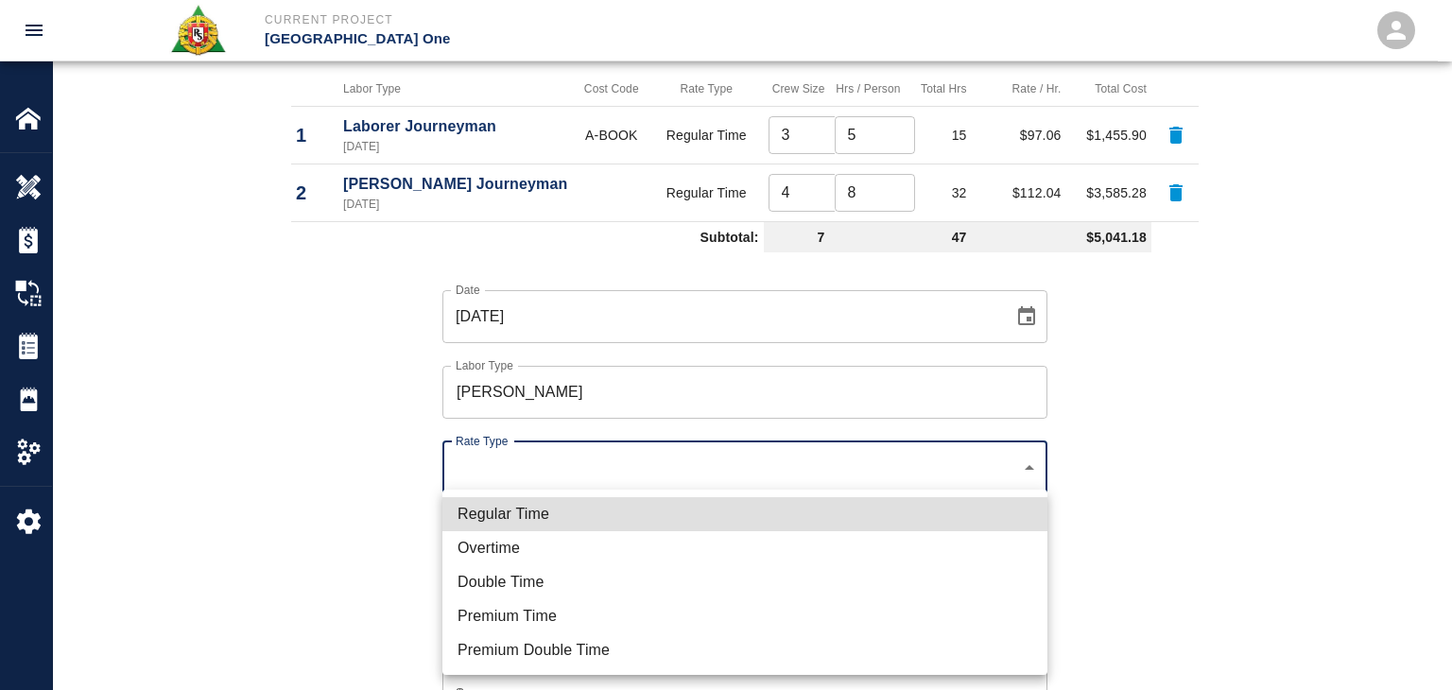
click at [500, 506] on li "Regular Time" at bounding box center [744, 514] width 605 height 34
type input "rate_rt"
type input "114.53"
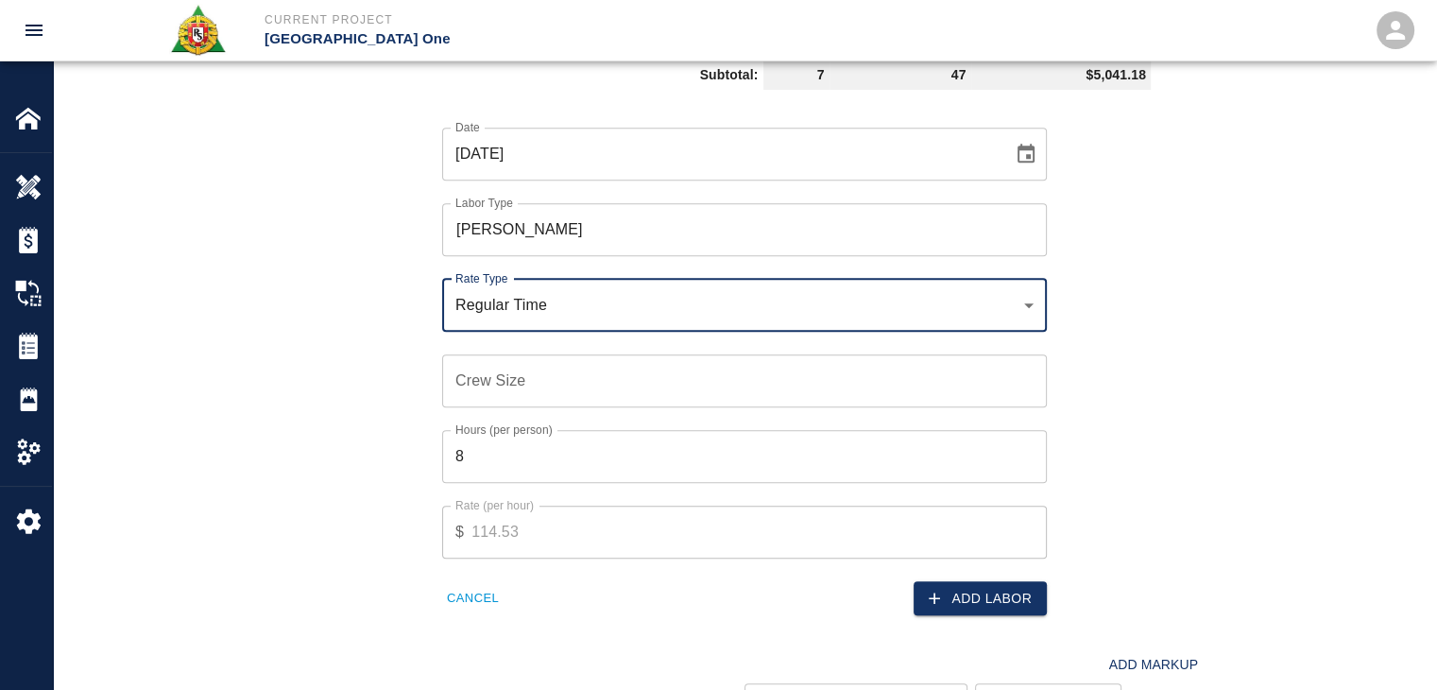
scroll to position [1308, 0]
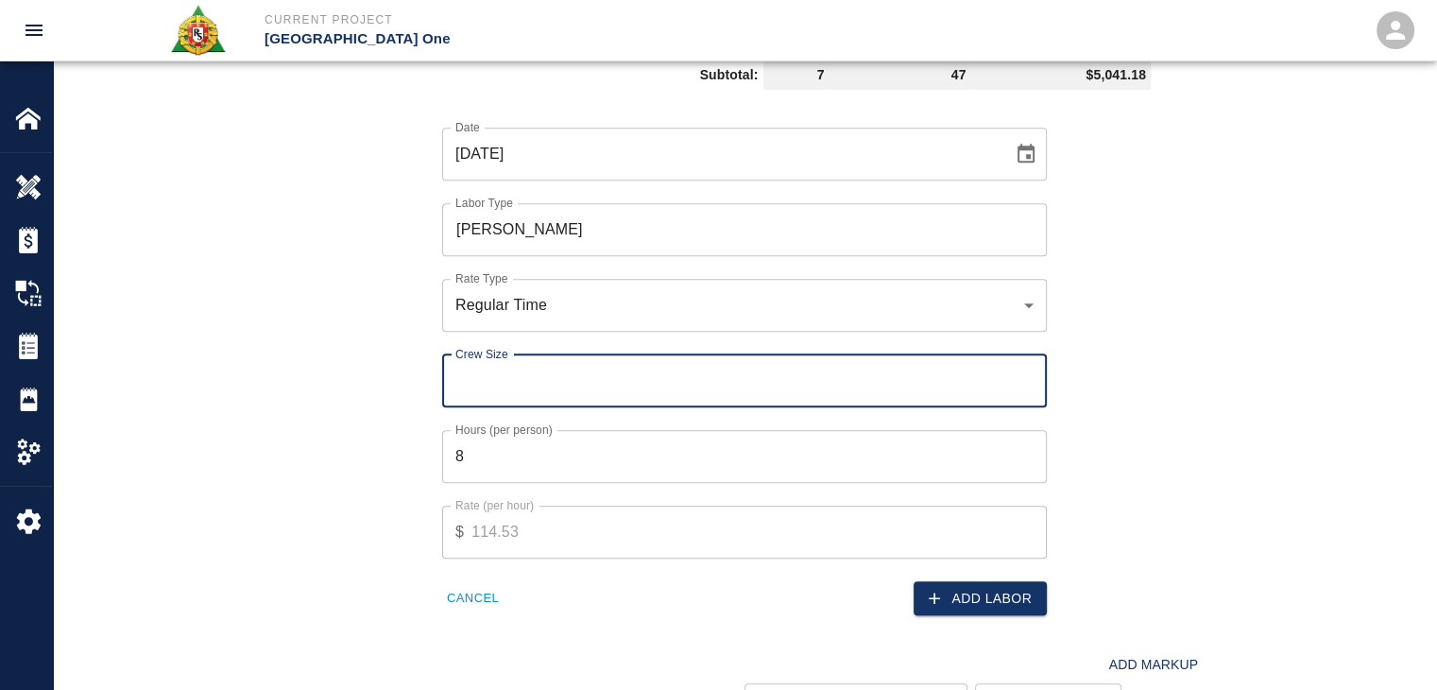
click at [537, 397] on input "Crew Size" at bounding box center [744, 380] width 605 height 53
type input "1"
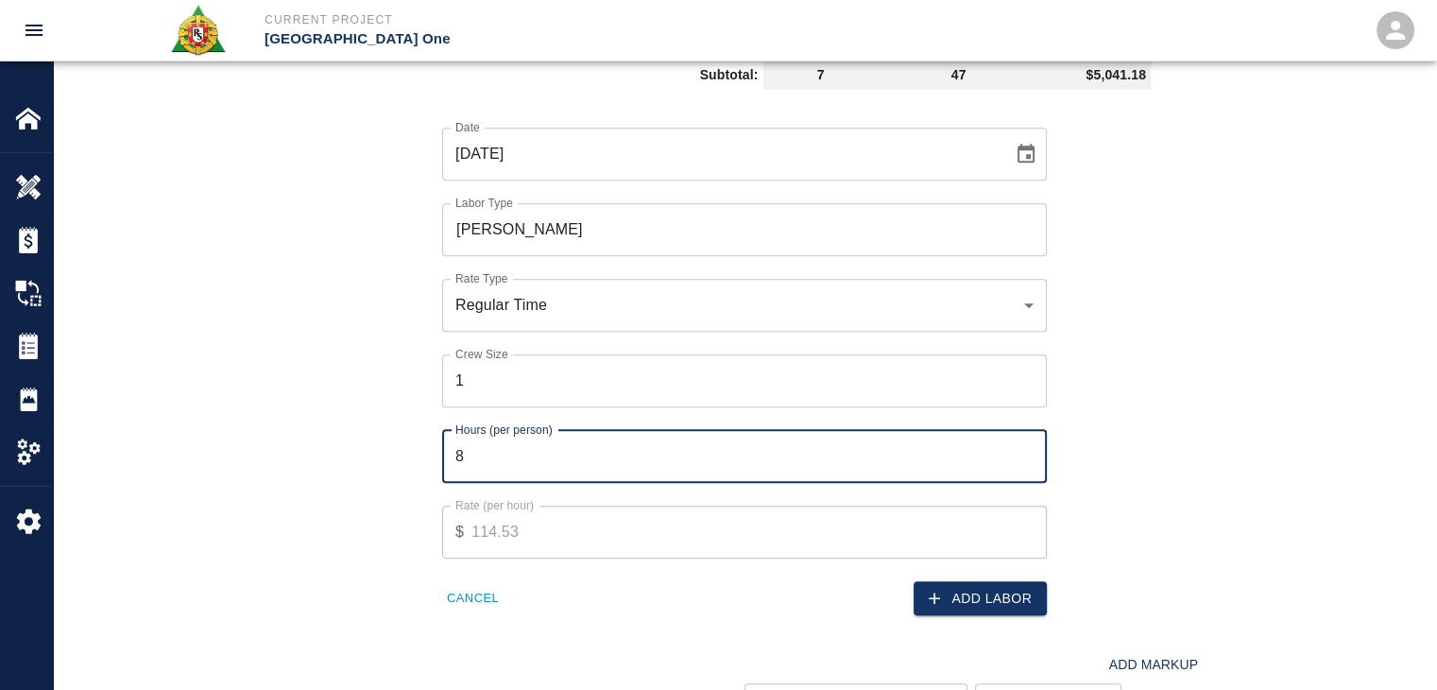
click at [538, 455] on input "8" at bounding box center [744, 456] width 605 height 53
type input "2"
click at [997, 610] on button "Add Labor" at bounding box center [980, 598] width 133 height 35
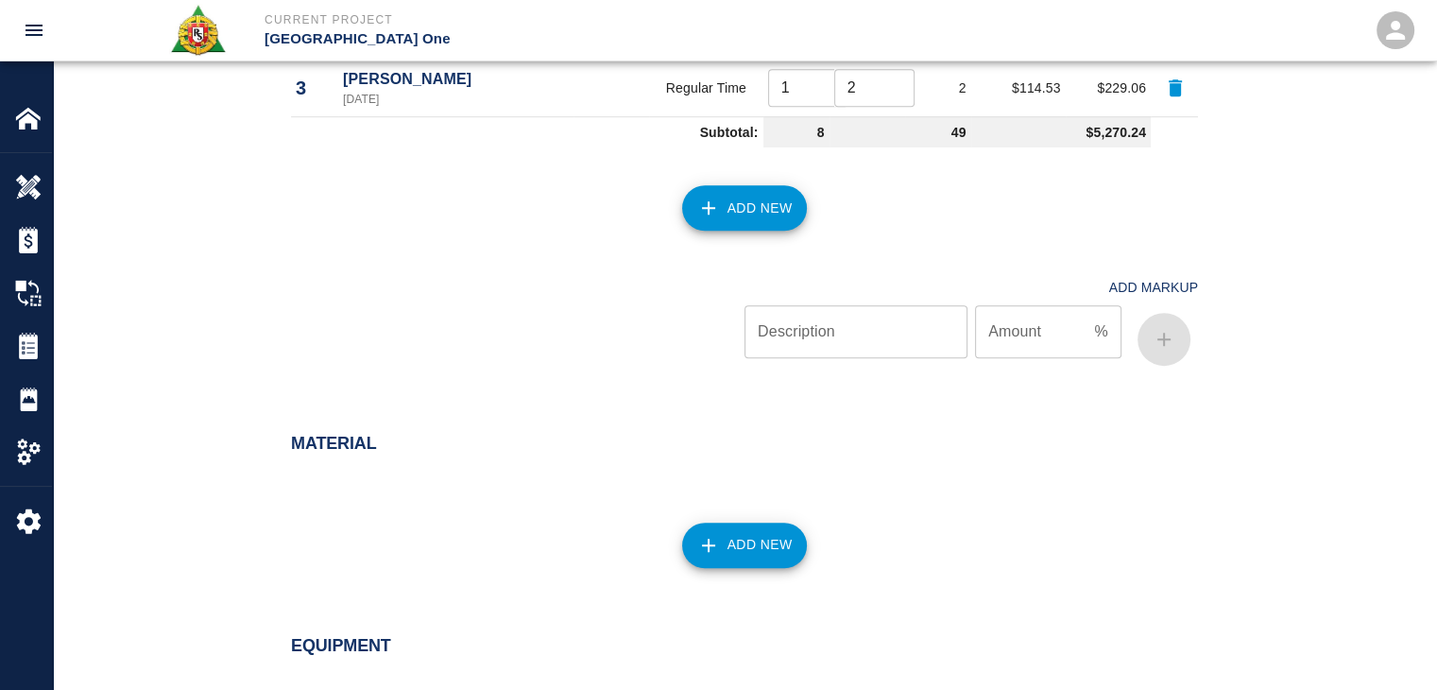
click at [730, 223] on button "Add New" at bounding box center [745, 207] width 126 height 45
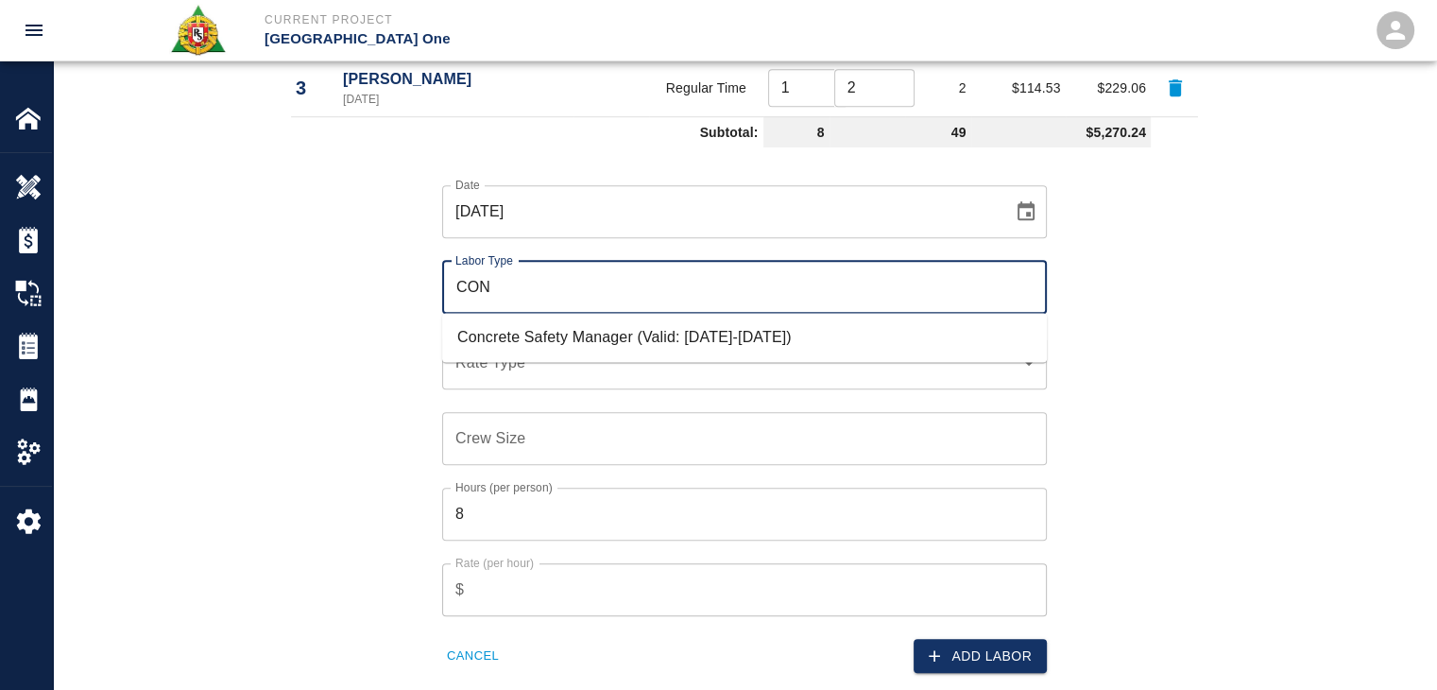
click at [597, 320] on li "Concrete Safety Manager (Valid: [DATE]-[DATE])" at bounding box center [744, 337] width 605 height 34
type input "Concrete Safety Manager"
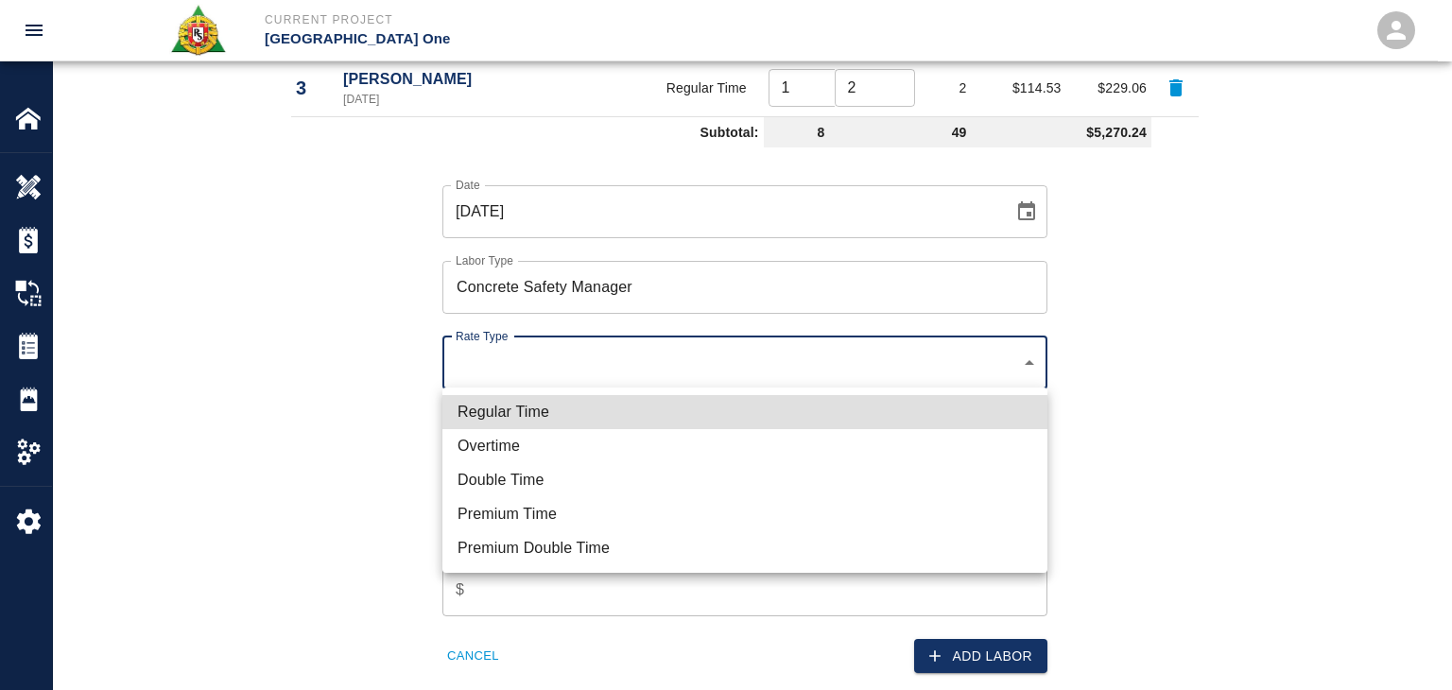
click at [499, 438] on li "Overtime" at bounding box center [744, 446] width 605 height 34
type input "rate_ot"
type input "150.08"
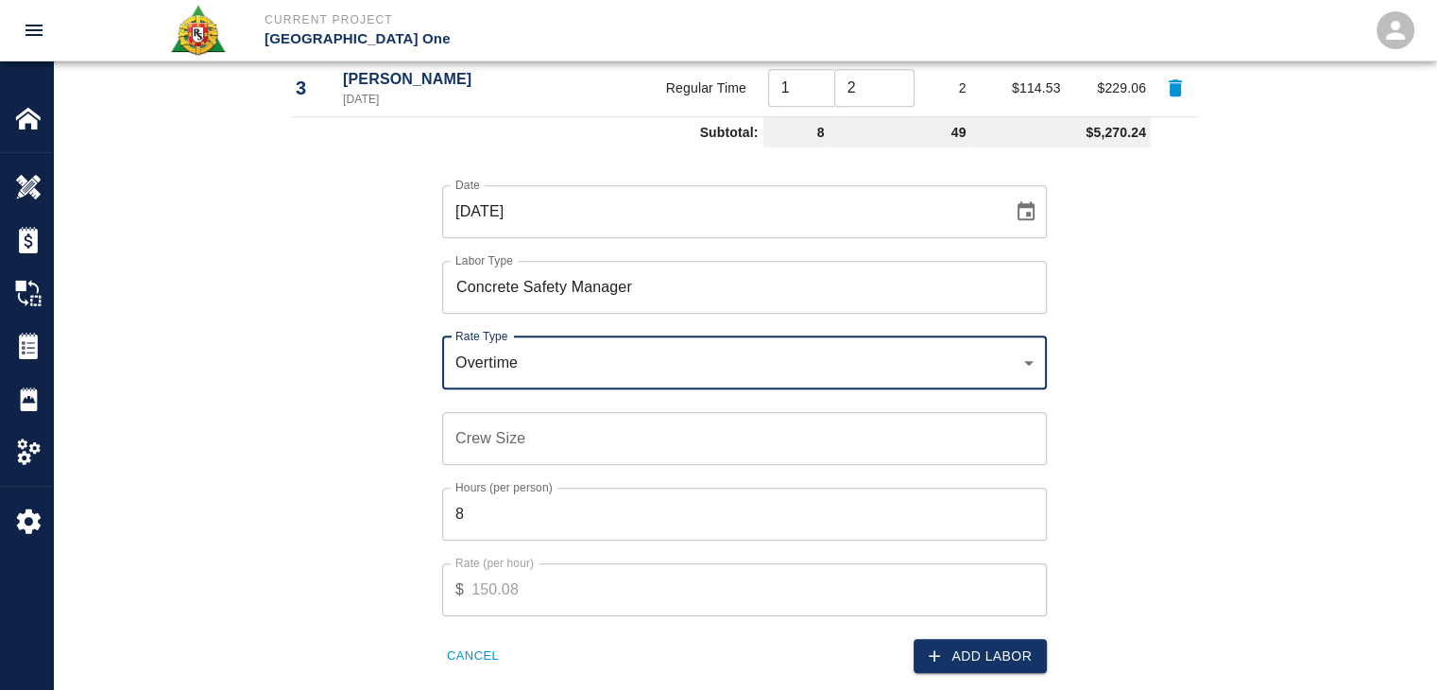
click at [519, 346] on div "Overtime rate_ot Rate Type" at bounding box center [744, 362] width 605 height 53
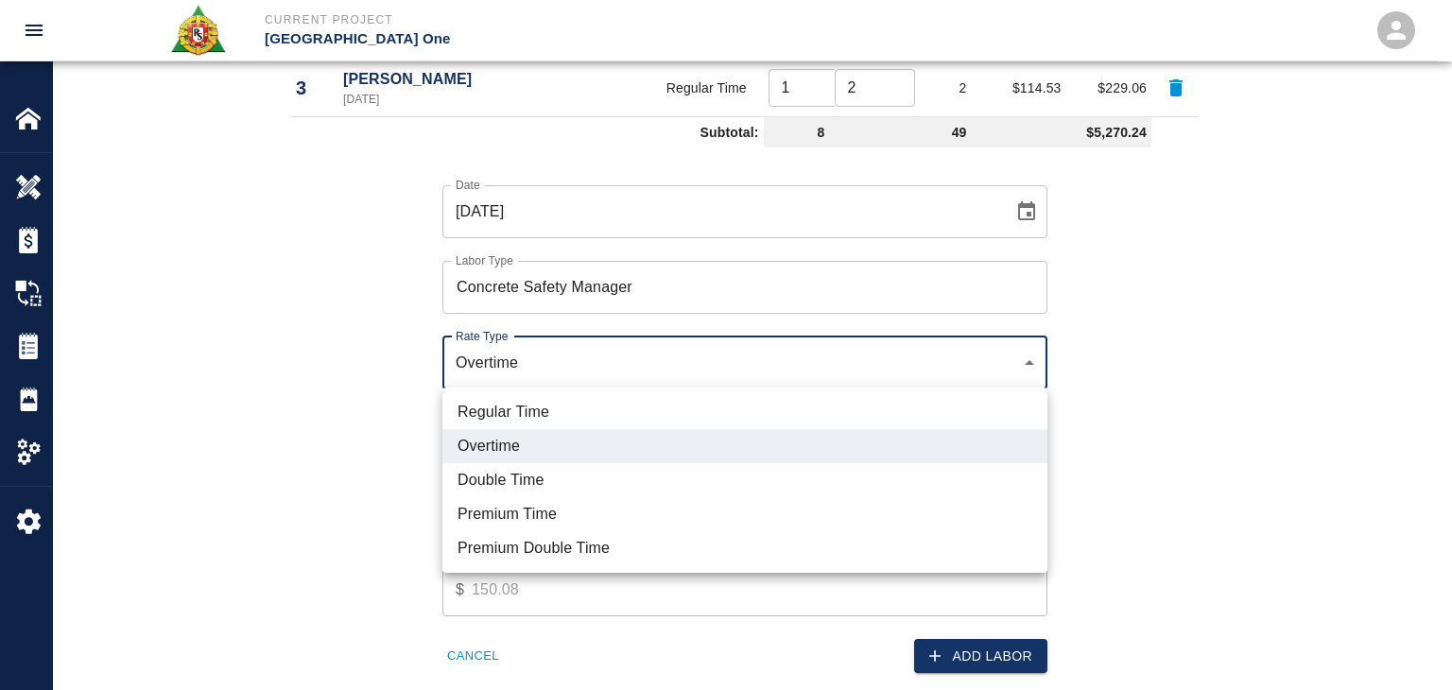
click at [558, 403] on li "Regular Time" at bounding box center [744, 412] width 605 height 34
type input "rate_rt"
type input "100.05"
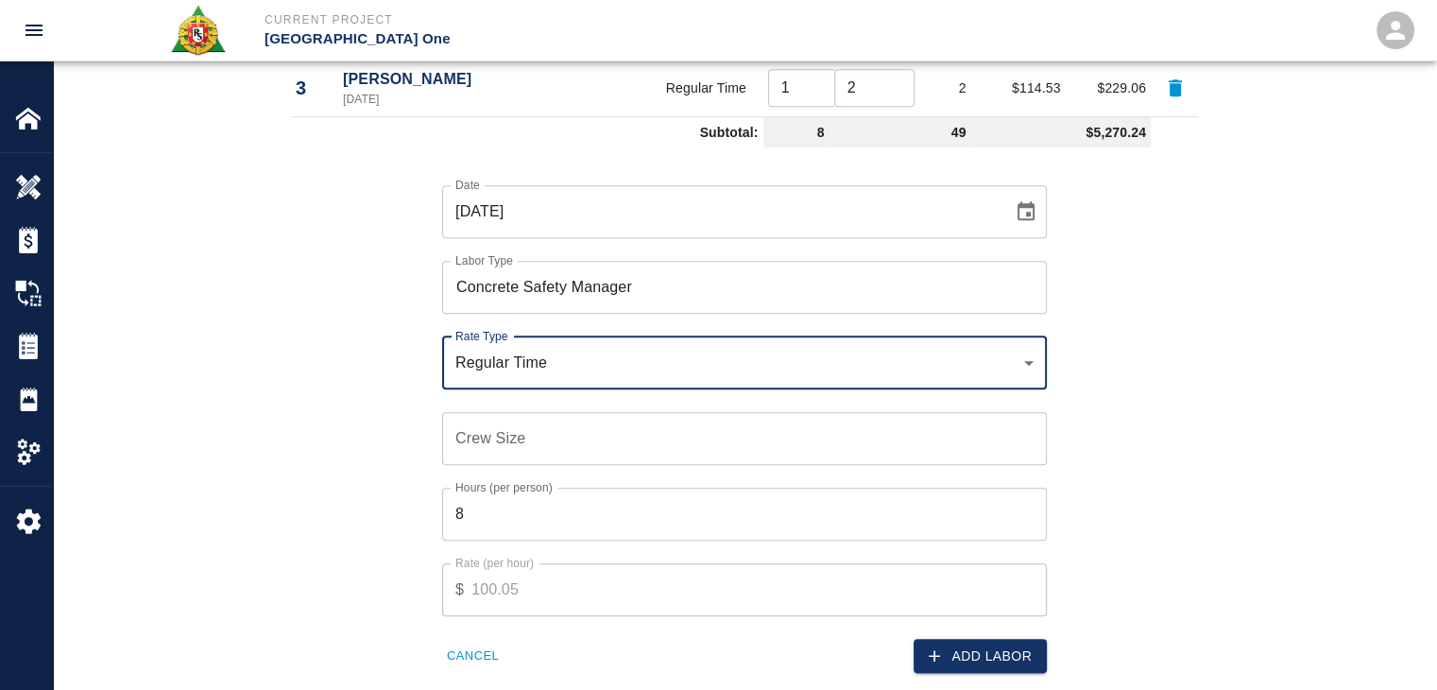
click at [498, 421] on div "Crew Size Crew Size" at bounding box center [744, 438] width 605 height 53
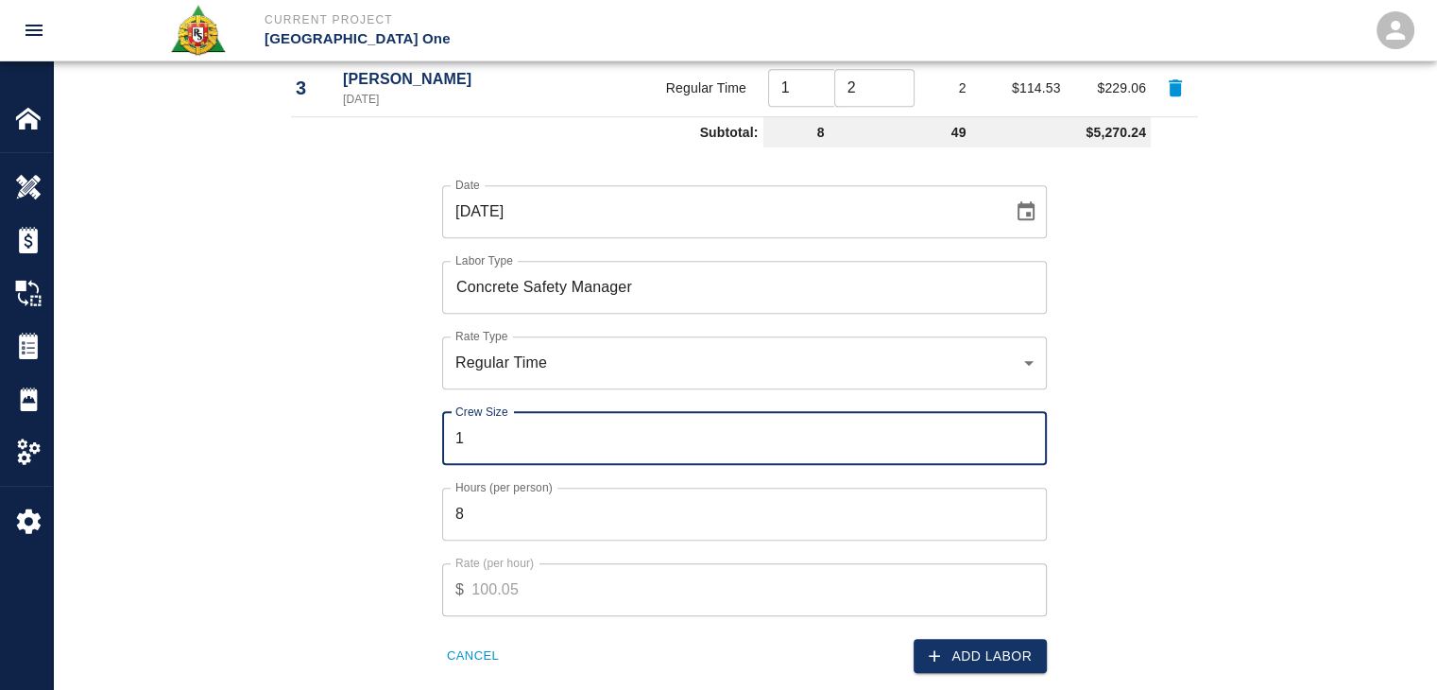
type input "1"
click at [494, 506] on input "8" at bounding box center [744, 514] width 605 height 53
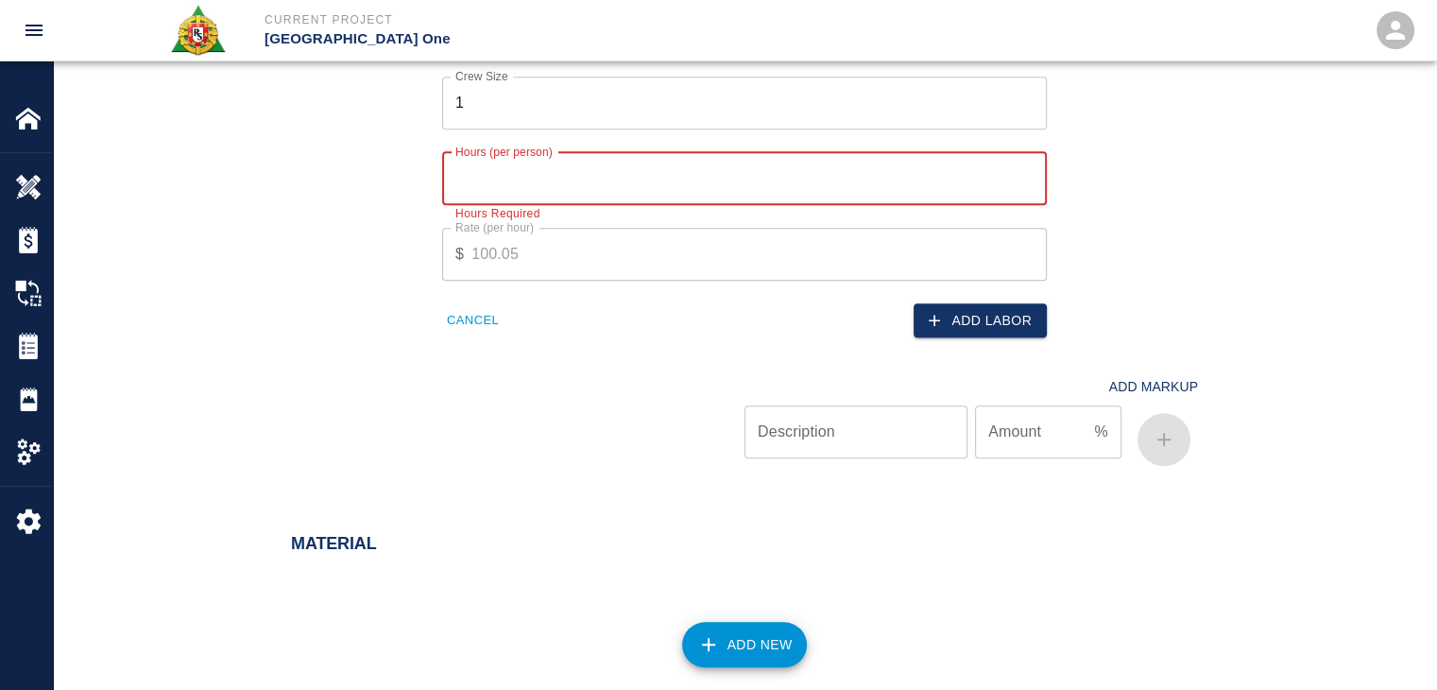
scroll to position [1642, 0]
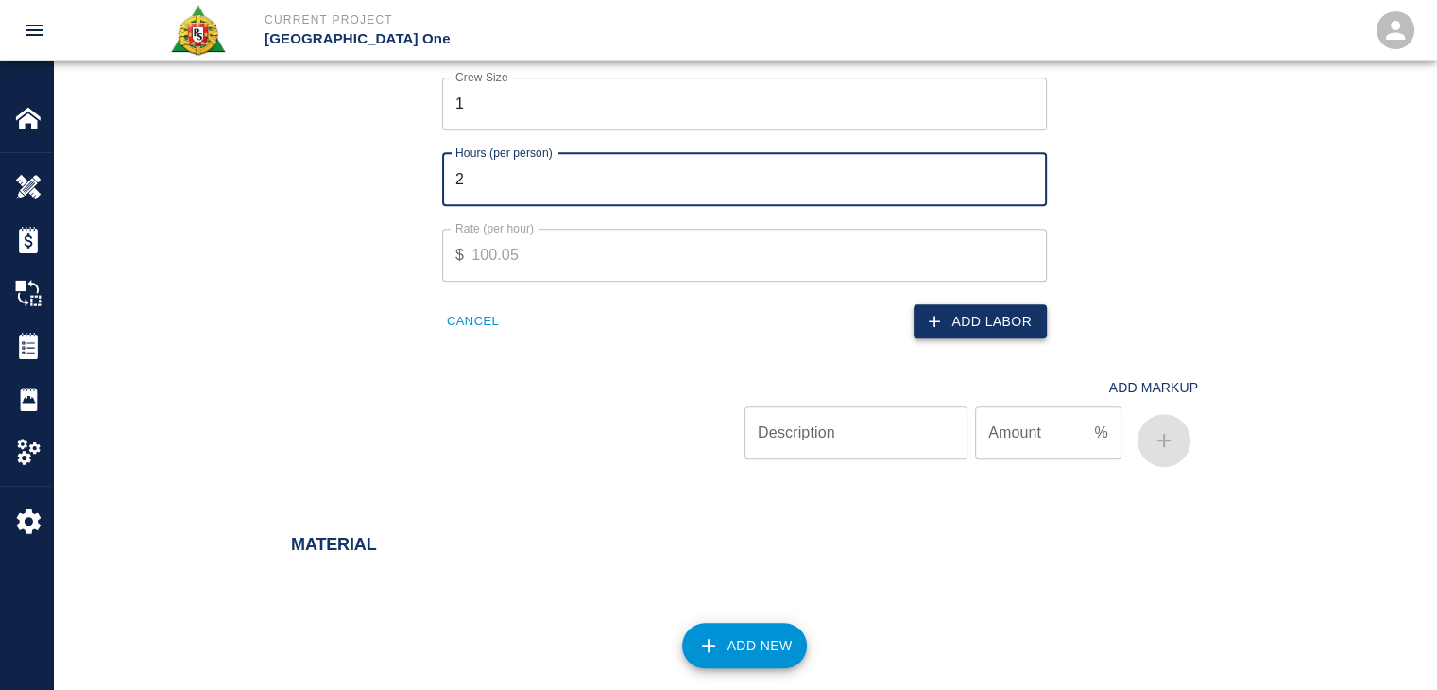
type input "2"
click at [926, 312] on icon "button" at bounding box center [934, 321] width 19 height 19
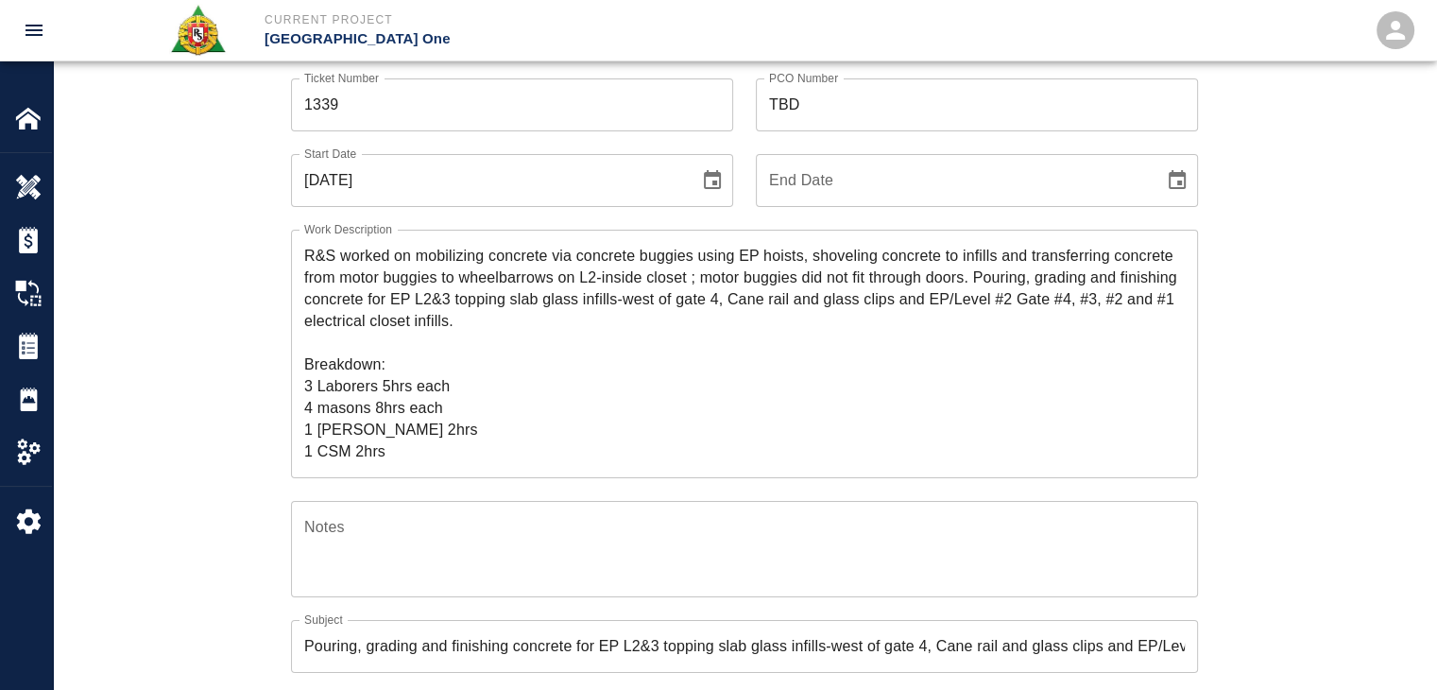
click at [411, 447] on textarea "R&S worked on mobilizing concrete via concrete buggies using EP hoists, shoveli…" at bounding box center [744, 353] width 881 height 217
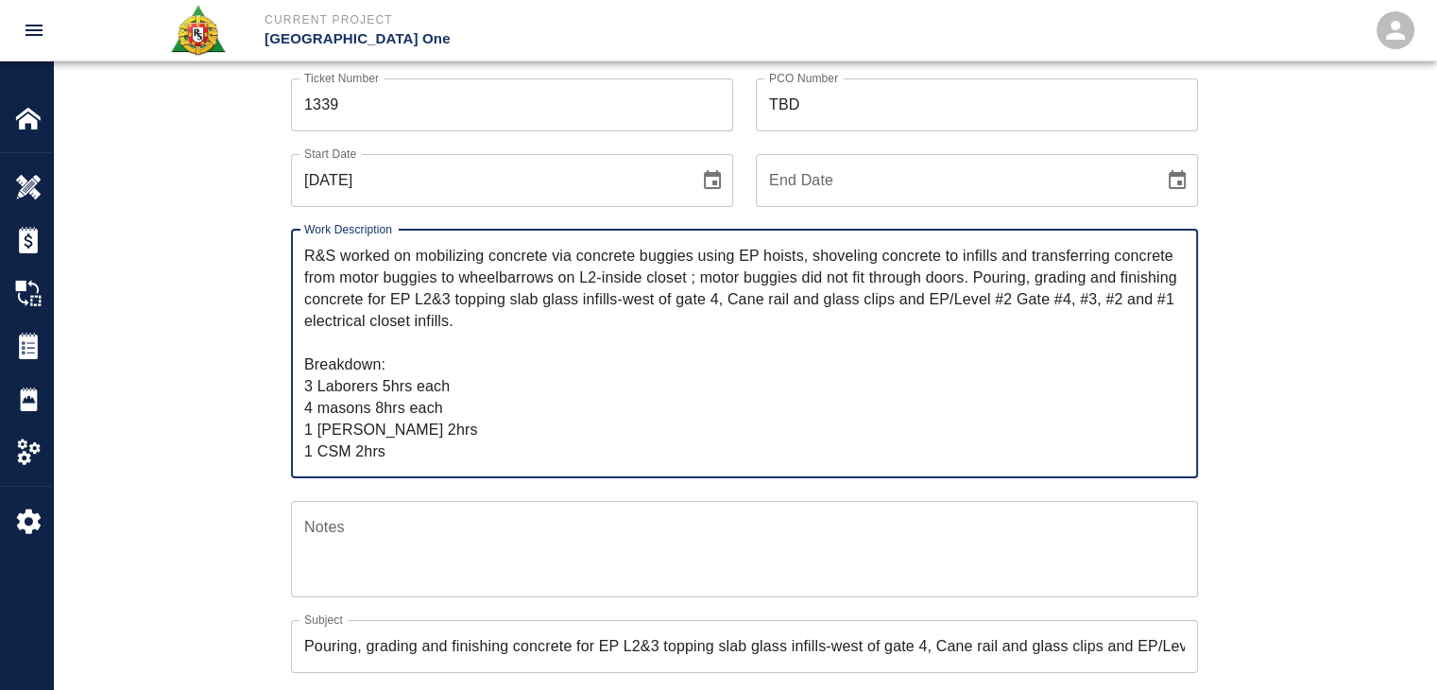
scroll to position [197, 0]
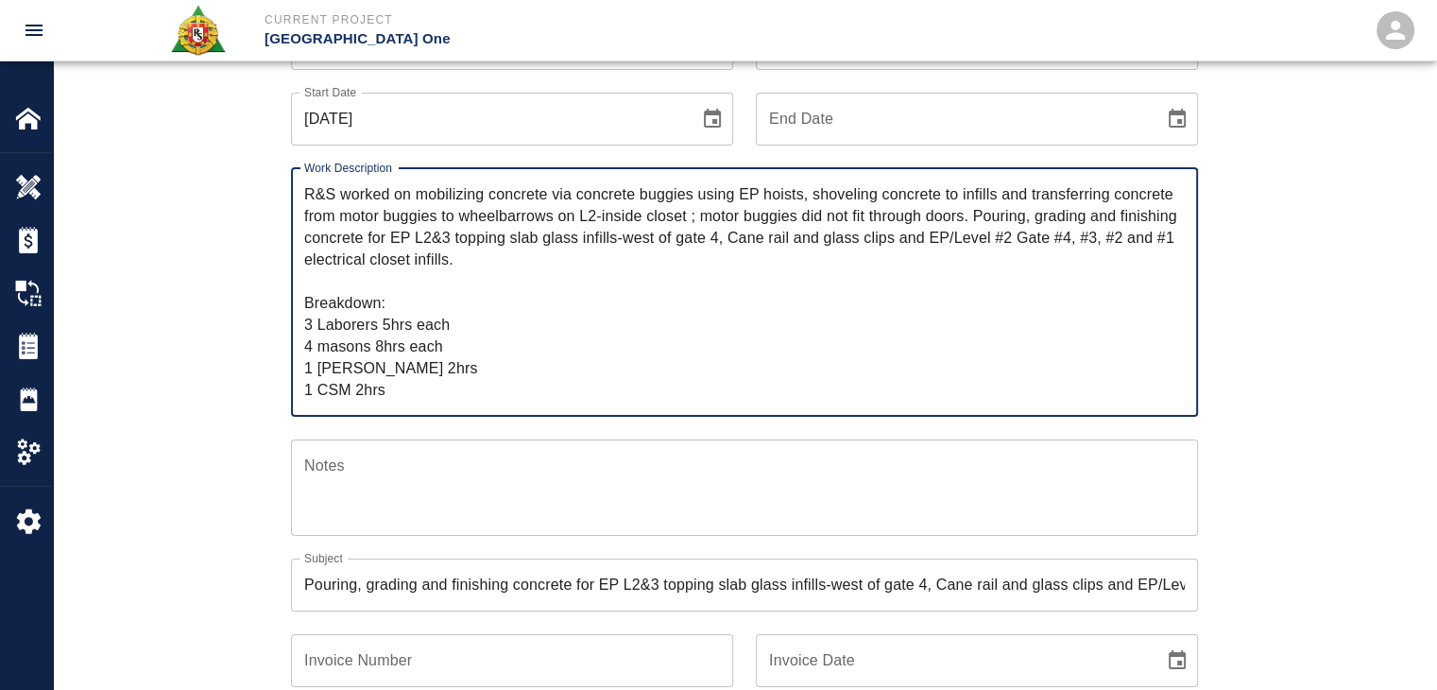
click at [207, 283] on div "Ticket Number 1339 Ticket Number PCO Number TBD PCO Number Start Date [DATE] St…" at bounding box center [744, 470] width 1383 height 953
click at [423, 384] on textarea "R&S worked on mobilizing concrete via concrete buggies using EP hoists, shoveli…" at bounding box center [744, 291] width 881 height 217
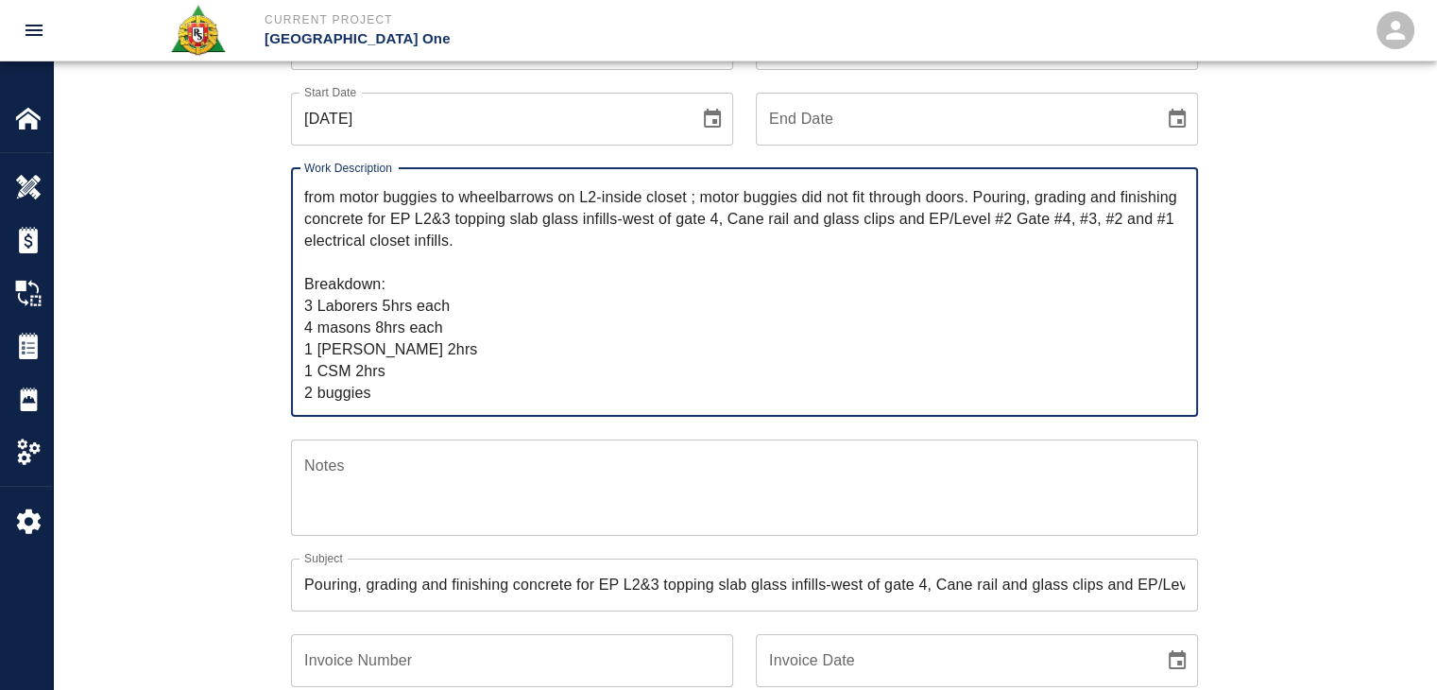
type textarea "R&S worked on mobilizing concrete via concrete buggies using EP hoists, shoveli…"
click at [170, 446] on div "Ticket Number 1339 Ticket Number PCO Number TBD PCO Number Start Date [DATE] St…" at bounding box center [744, 470] width 1383 height 953
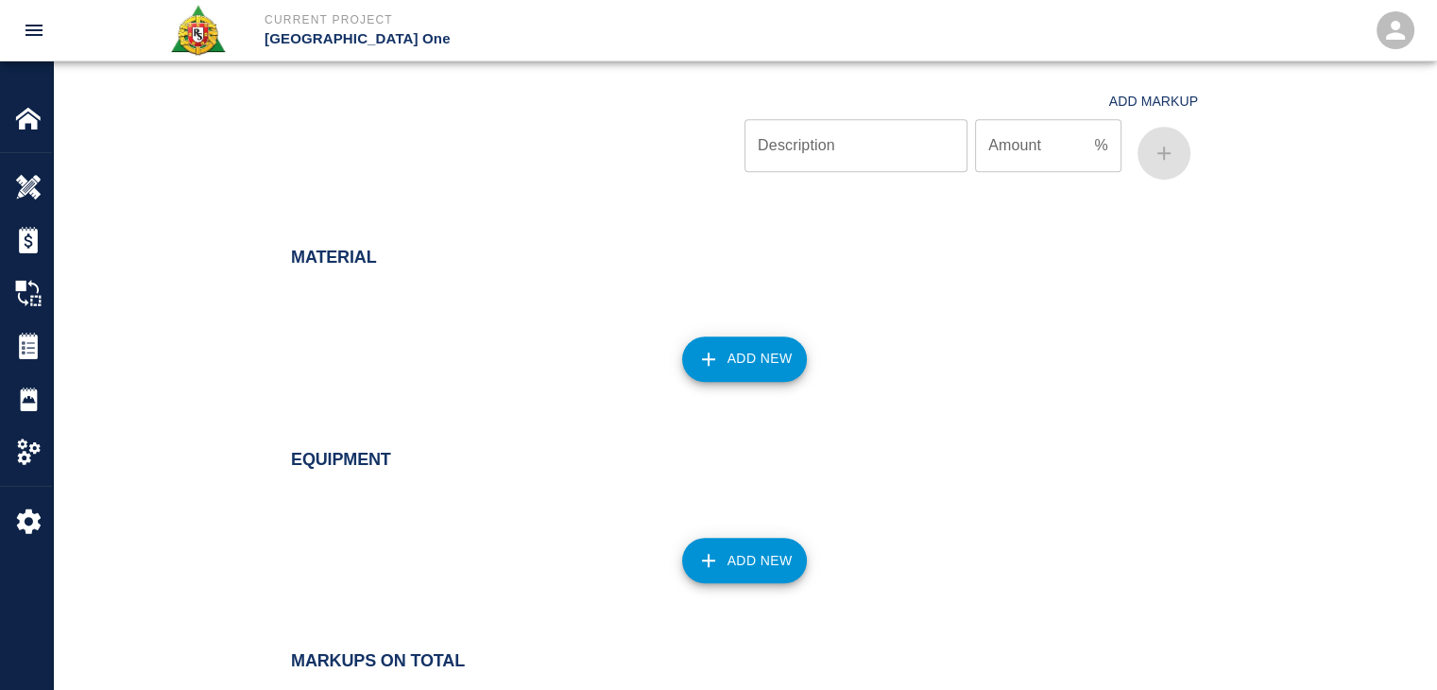
scroll to position [1560, 0]
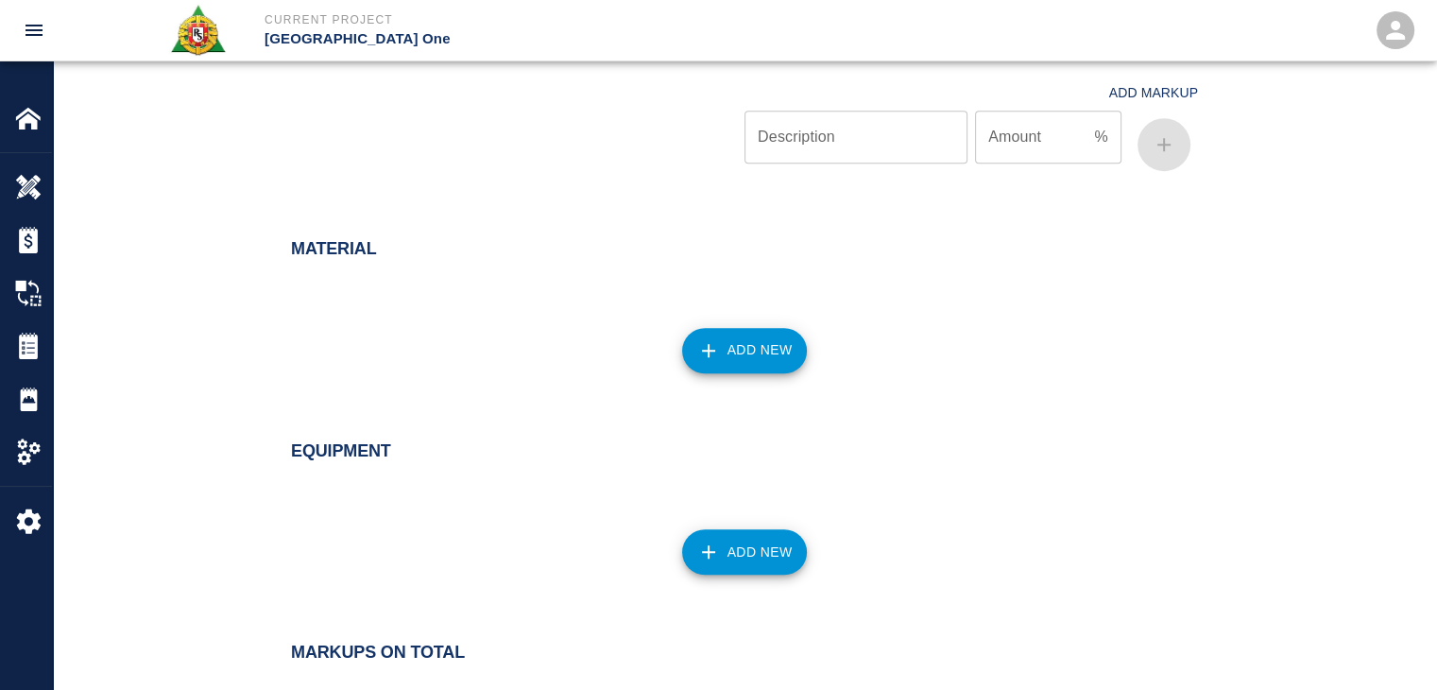
click at [719, 533] on button "Add New" at bounding box center [745, 551] width 126 height 45
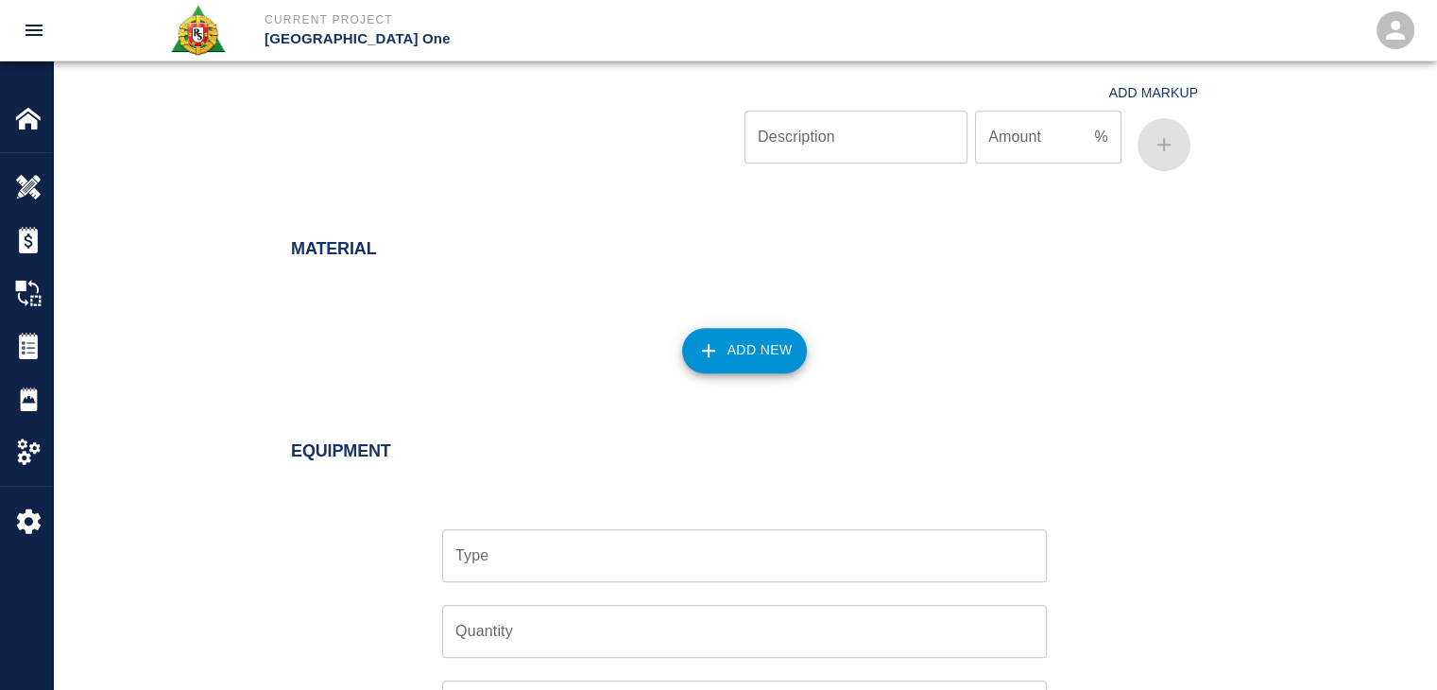
click at [475, 556] on input "Type" at bounding box center [745, 556] width 588 height 36
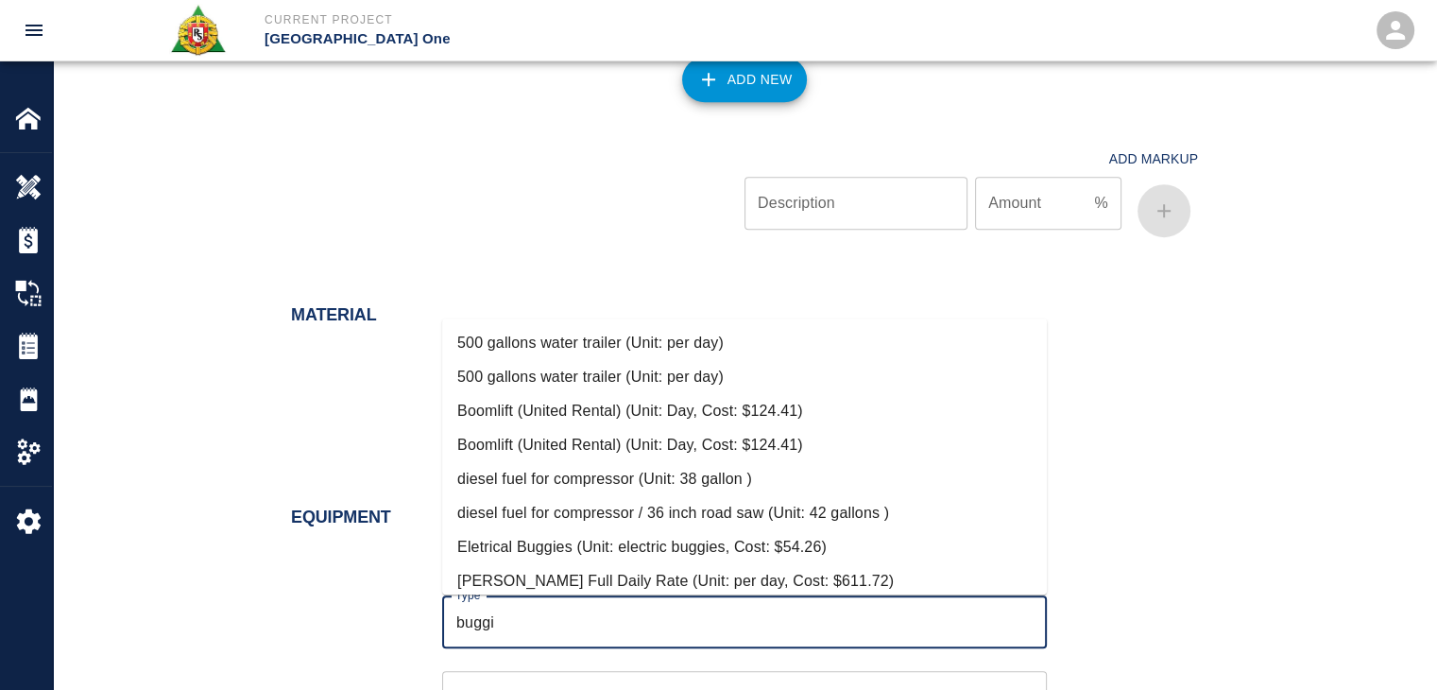
scroll to position [1493, 0]
click at [575, 540] on li "concrete motor buggy (Unit: per day, Cost: $51.64)" at bounding box center [744, 548] width 605 height 34
type input "concrete motor buggy (Unit: per day, Cost: $51.64)"
type input "per day"
type input "51.64"
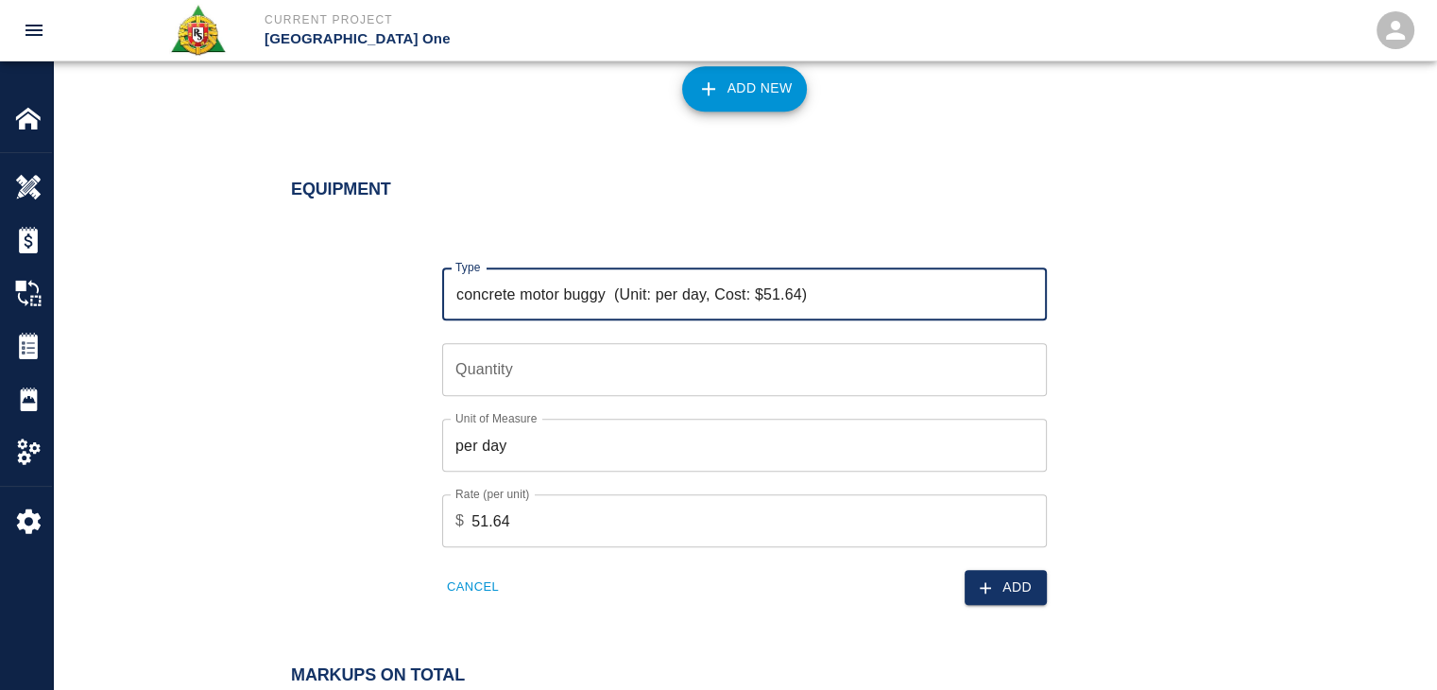
scroll to position [1826, 0]
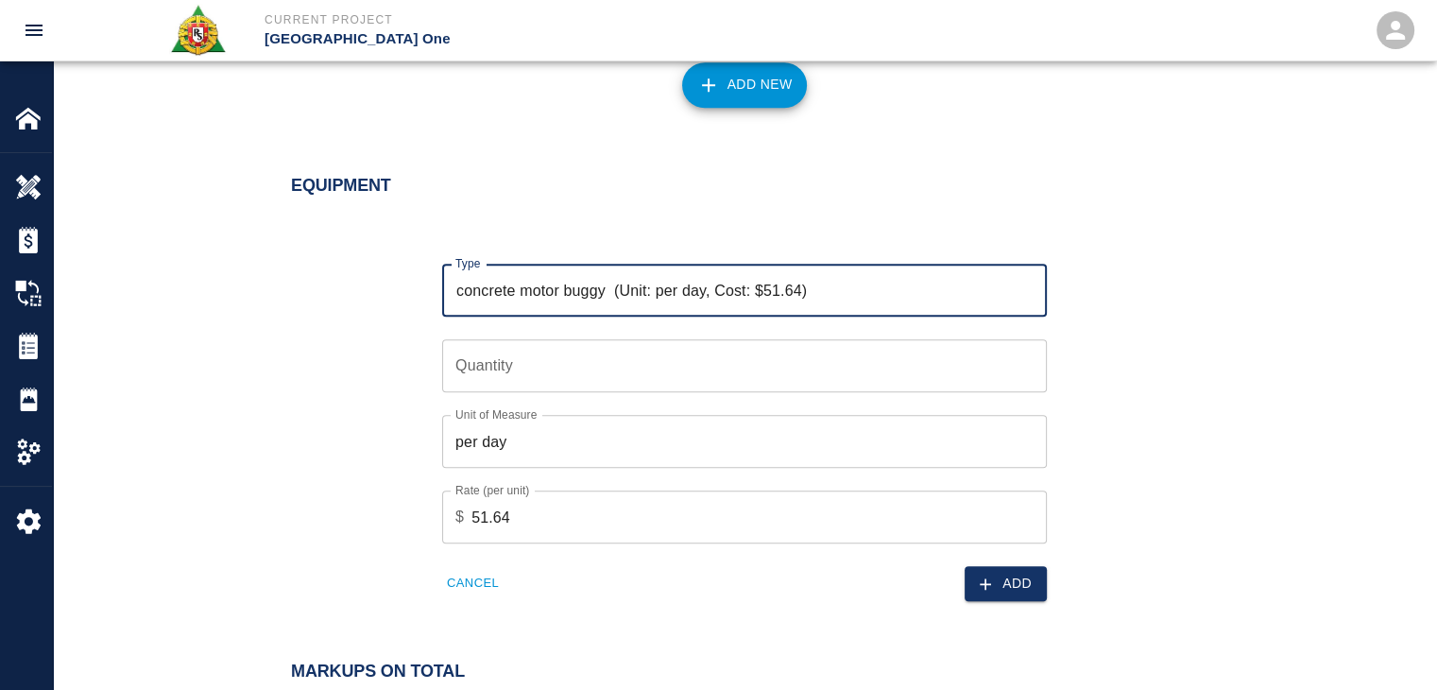
type input "concrete motor buggy (Unit: per day, Cost: $51.64)"
click at [502, 345] on div "Quantity Quantity" at bounding box center [744, 365] width 605 height 53
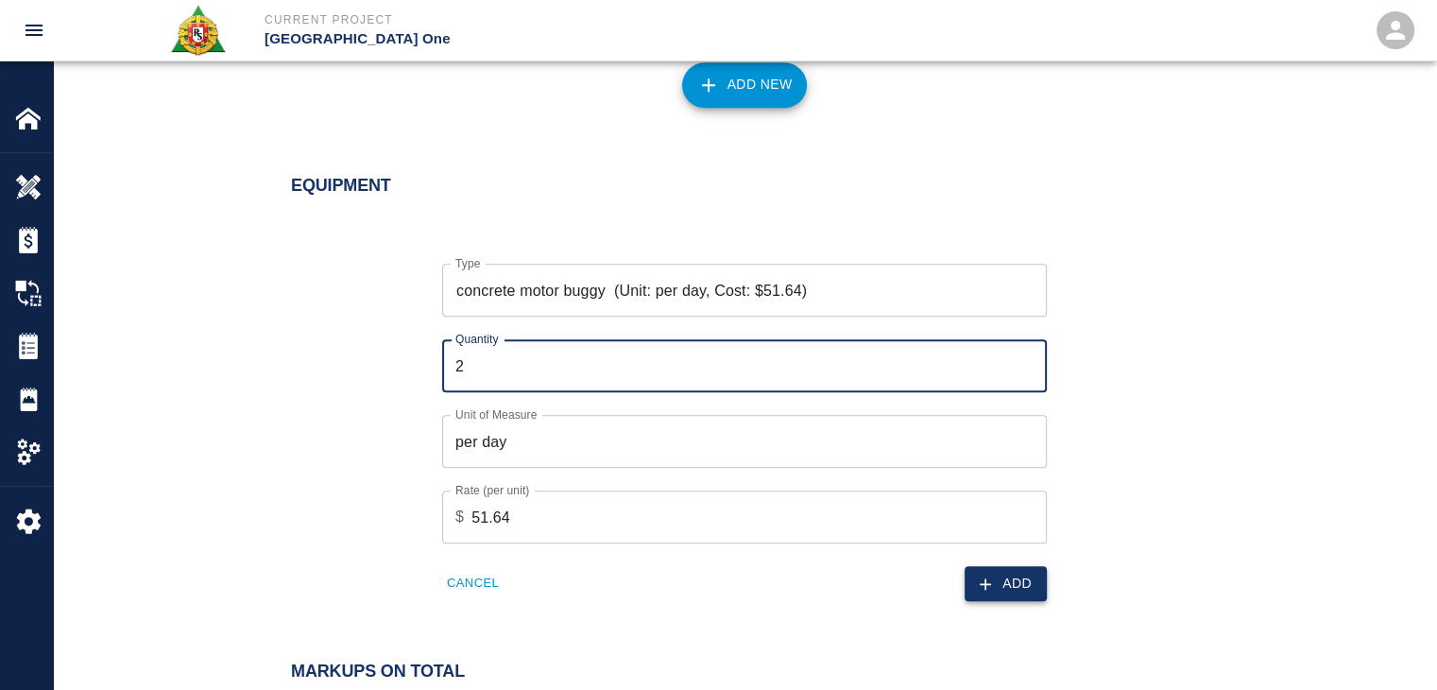
type input "2"
click at [1004, 572] on button "Add" at bounding box center [1006, 583] width 82 height 35
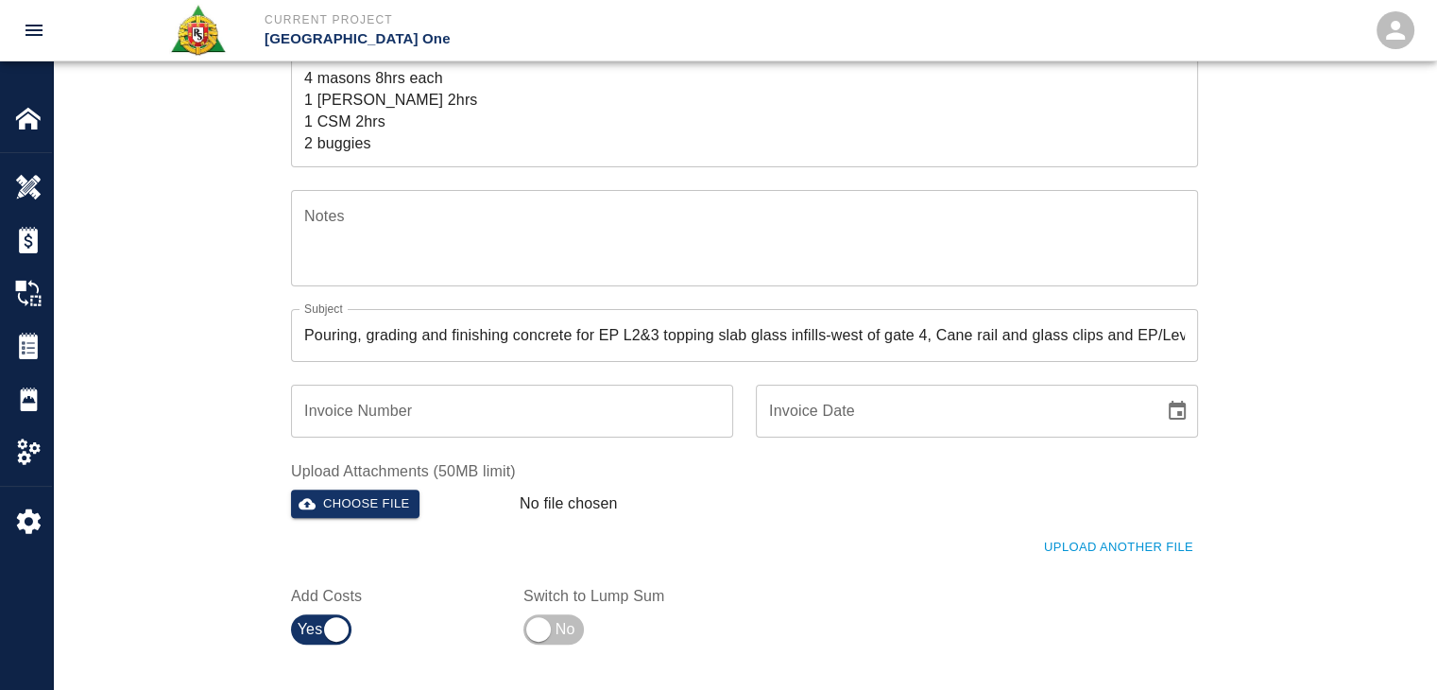
scroll to position [128, 0]
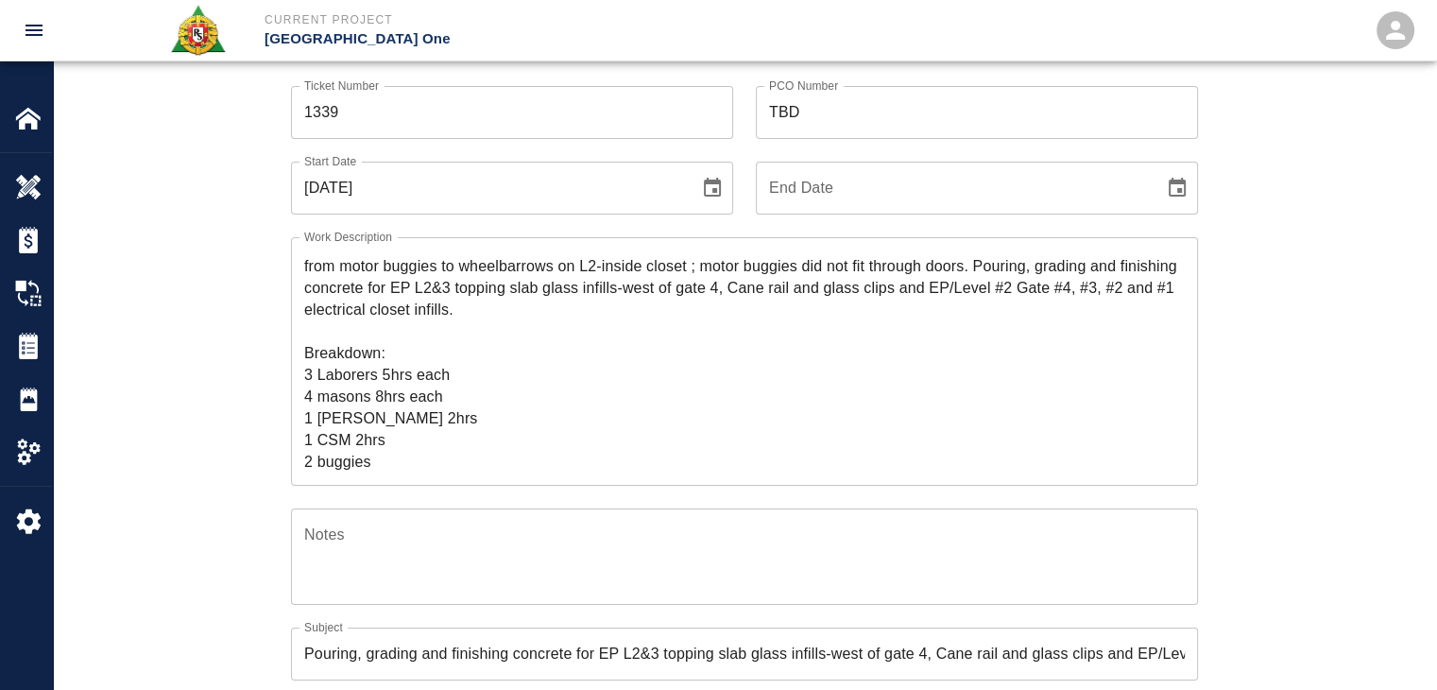
click at [230, 295] on div "Ticket Number 1339 Ticket Number PCO Number TBD PCO Number Start Date [DATE] St…" at bounding box center [744, 539] width 1383 height 953
click at [240, 409] on div "Ticket Number 1339 Ticket Number PCO Number TBD PCO Number Start Date [DATE] St…" at bounding box center [744, 517] width 1021 height 908
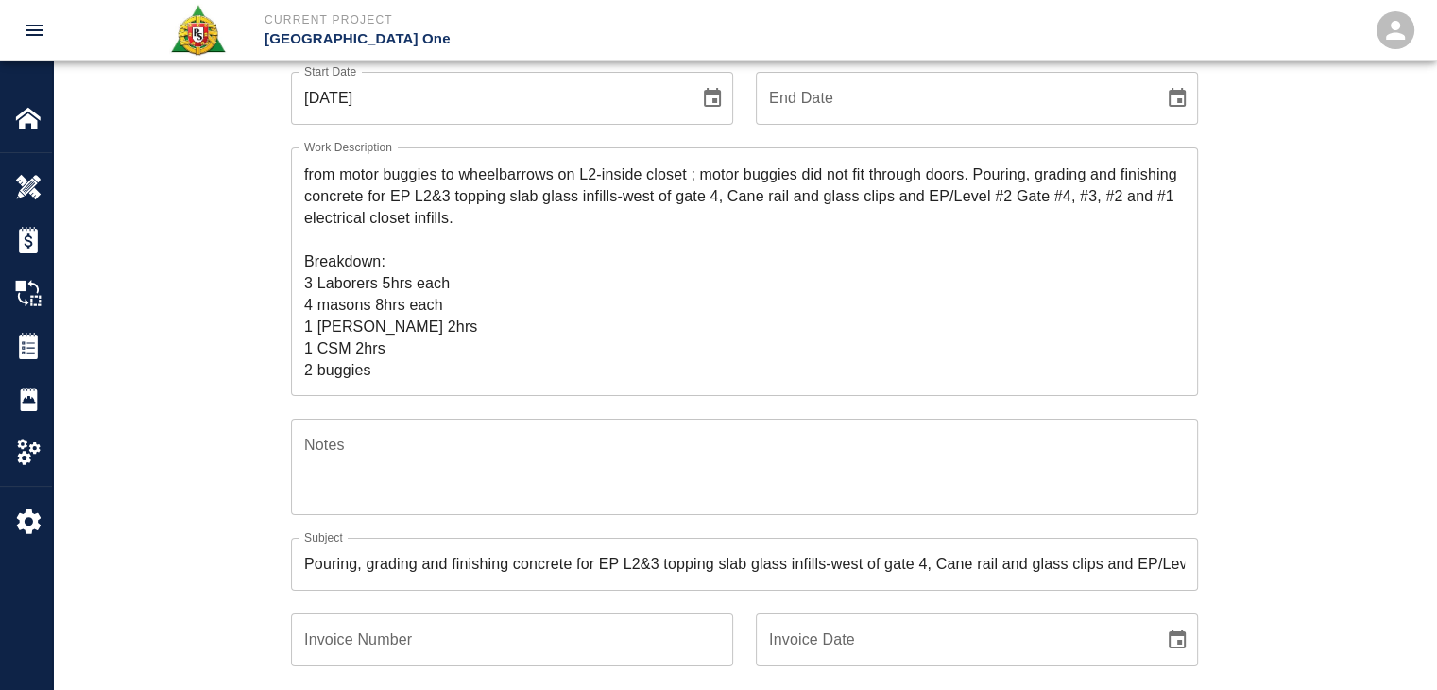
scroll to position [37, 0]
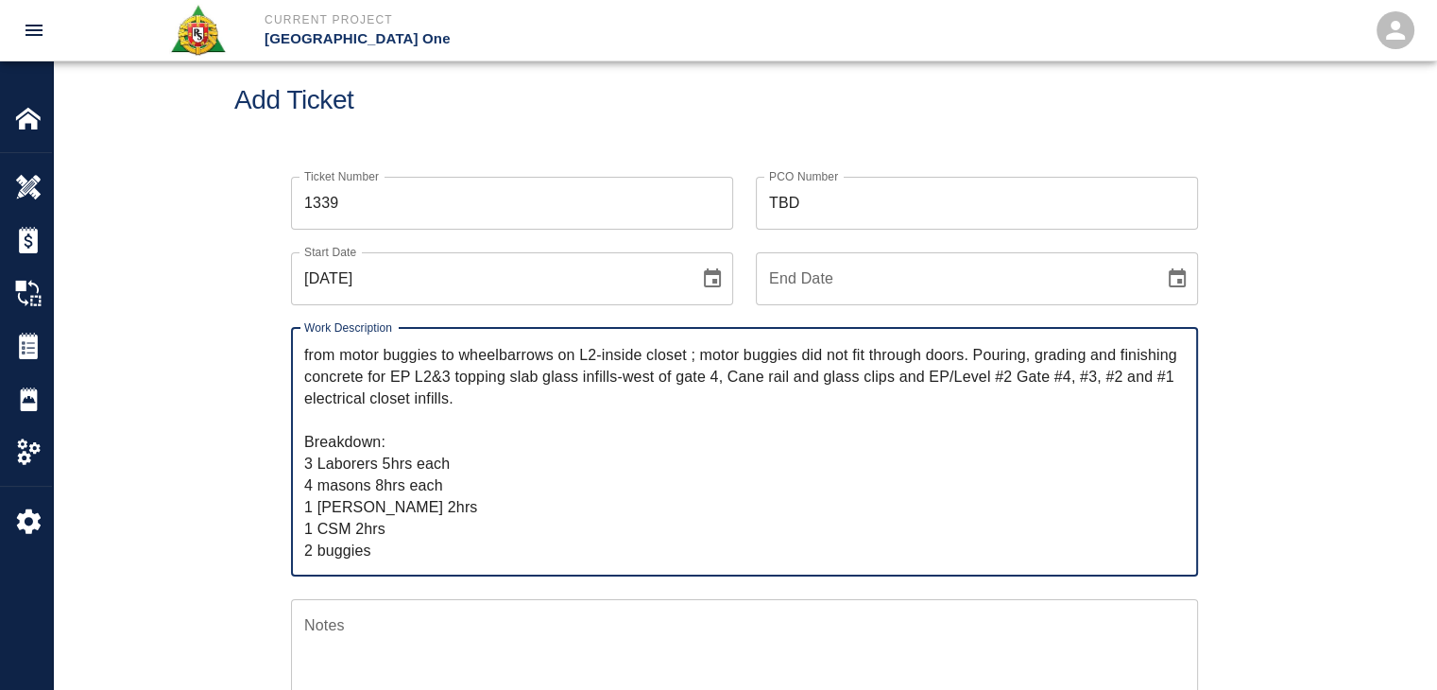
drag, startPoint x: 387, startPoint y: 549, endPoint x: 167, endPoint y: 198, distance: 414.3
click at [172, 199] on div "Ticket Number 1339 Ticket Number PCO Number TBD PCO Number Start Date [DATE] St…" at bounding box center [744, 630] width 1383 height 953
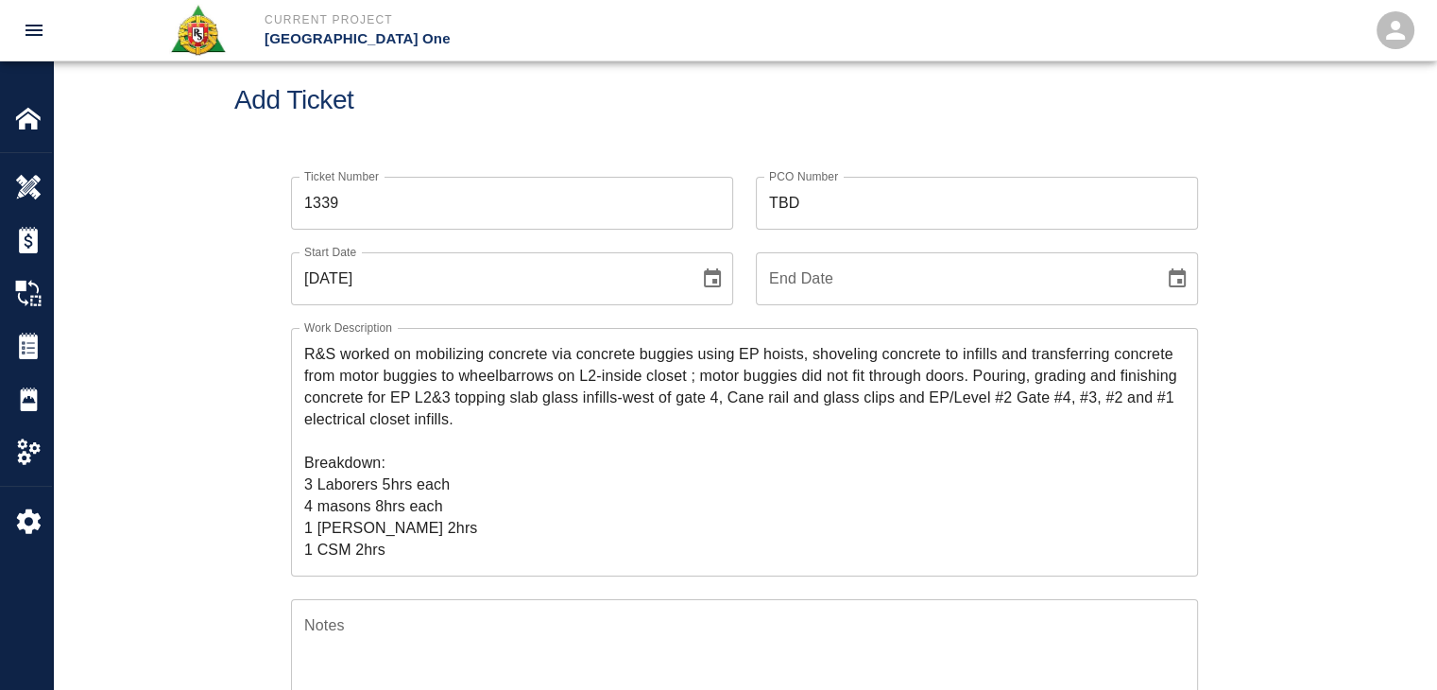
click at [486, 105] on h1 "Add Ticket" at bounding box center [744, 100] width 1021 height 31
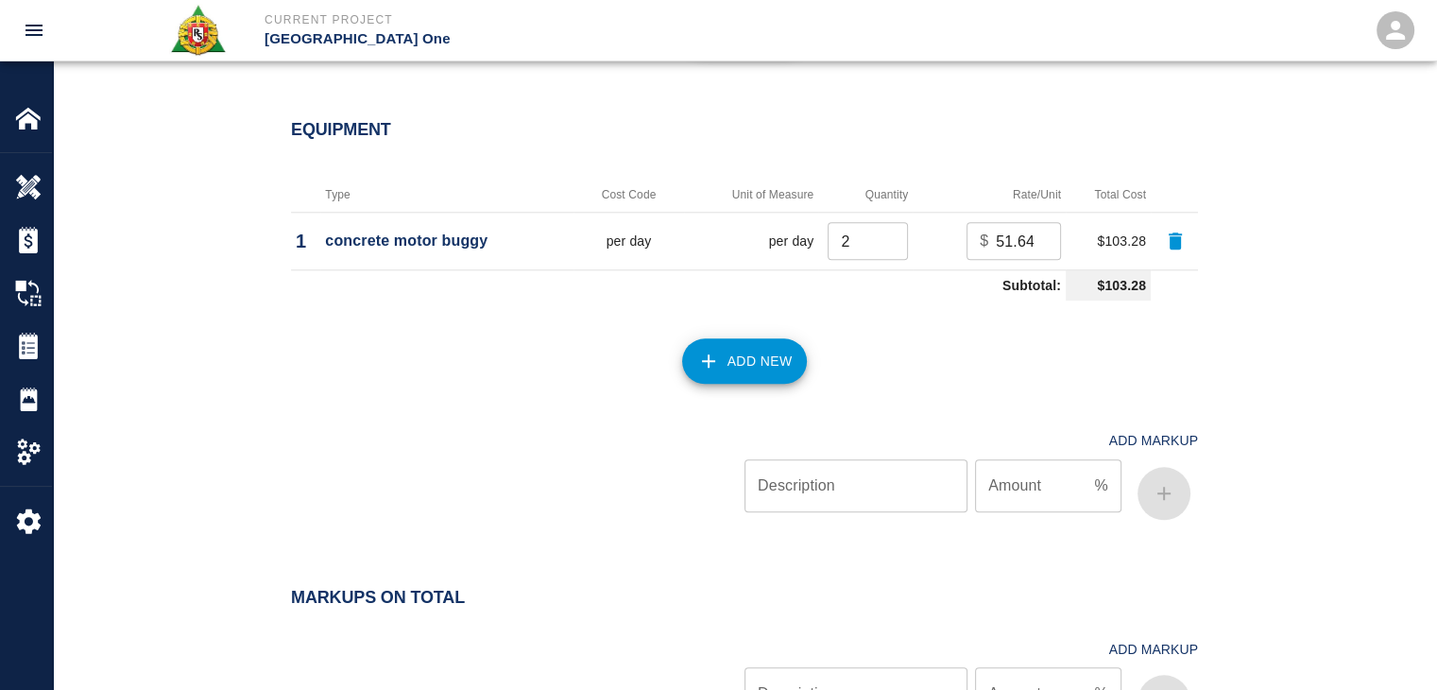
scroll to position [2165, 0]
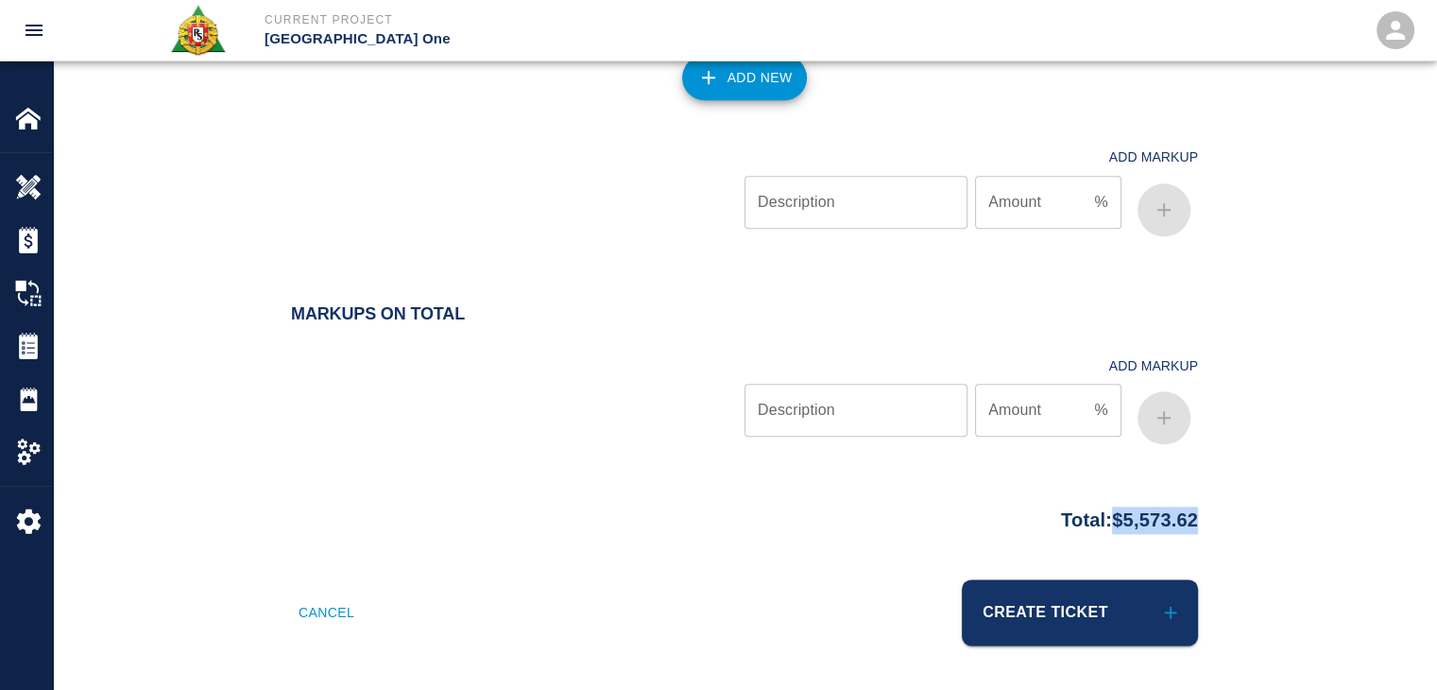
drag, startPoint x: 1232, startPoint y: 528, endPoint x: 1099, endPoint y: 526, distance: 133.3
click at [1099, 526] on div "Total: $5,573.62" at bounding box center [744, 515] width 1021 height 37
copy p "$5,573.62"
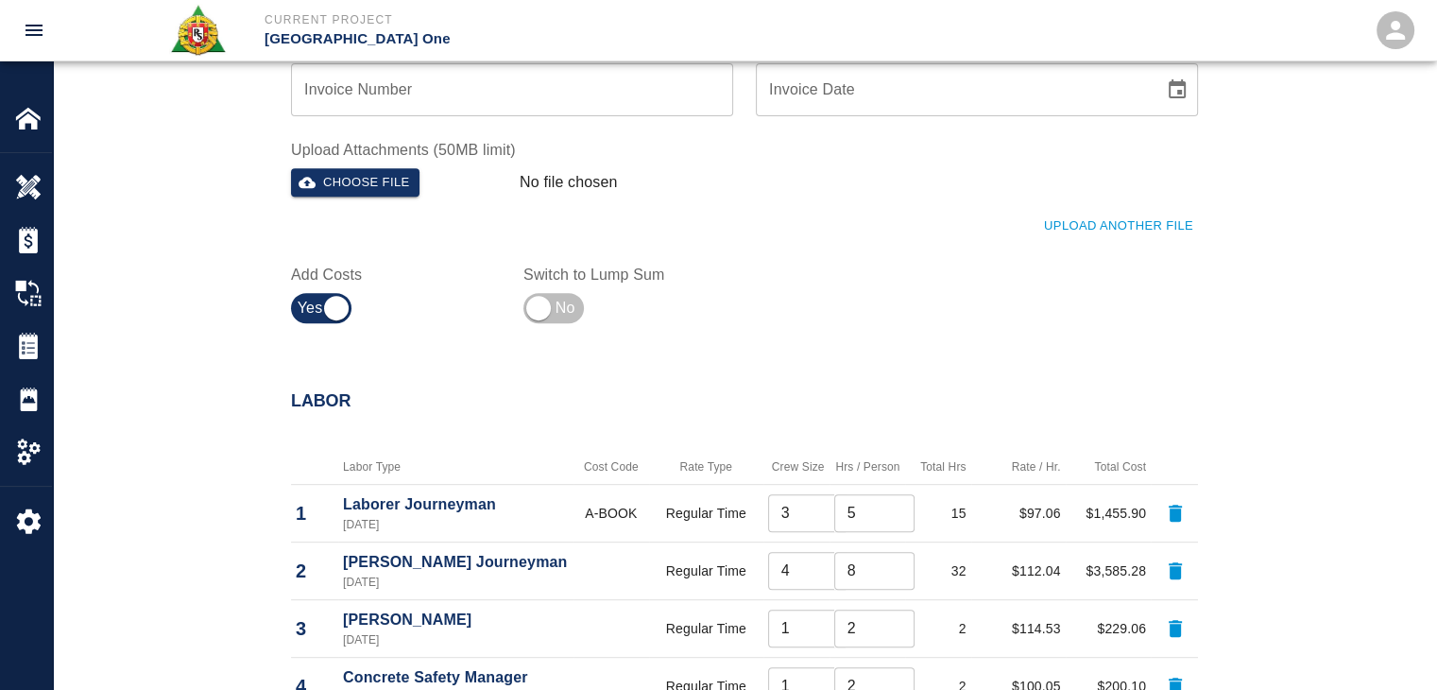
scroll to position [639, 0]
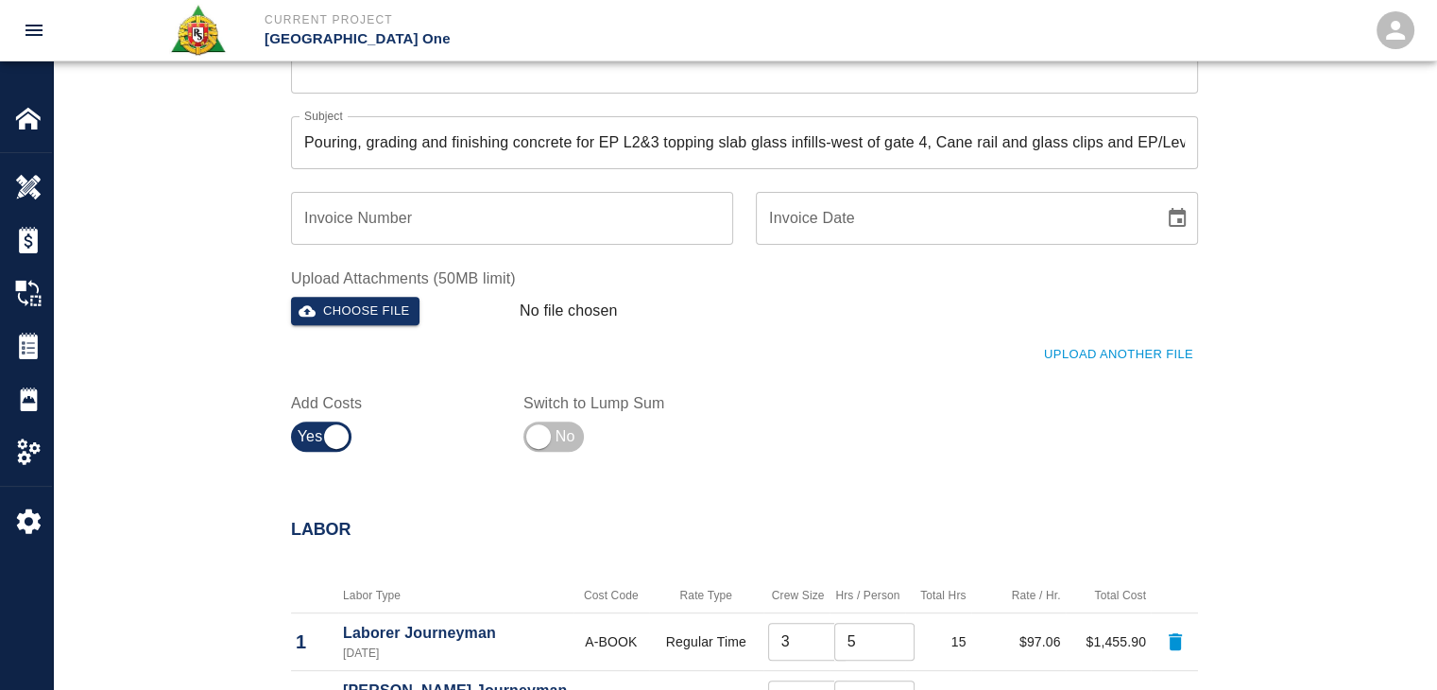
click at [1107, 351] on button "Upload Another File" at bounding box center [1118, 354] width 159 height 29
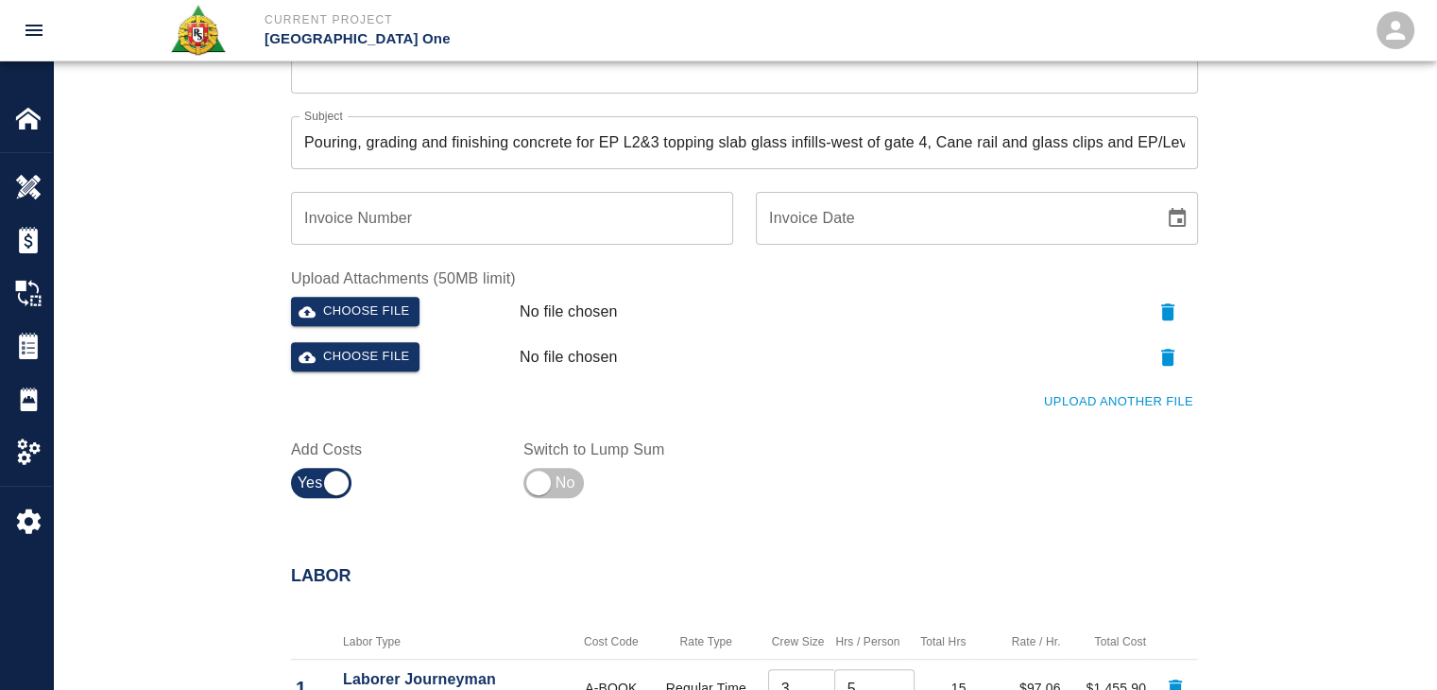
click at [1070, 394] on button "Upload Another File" at bounding box center [1118, 401] width 159 height 29
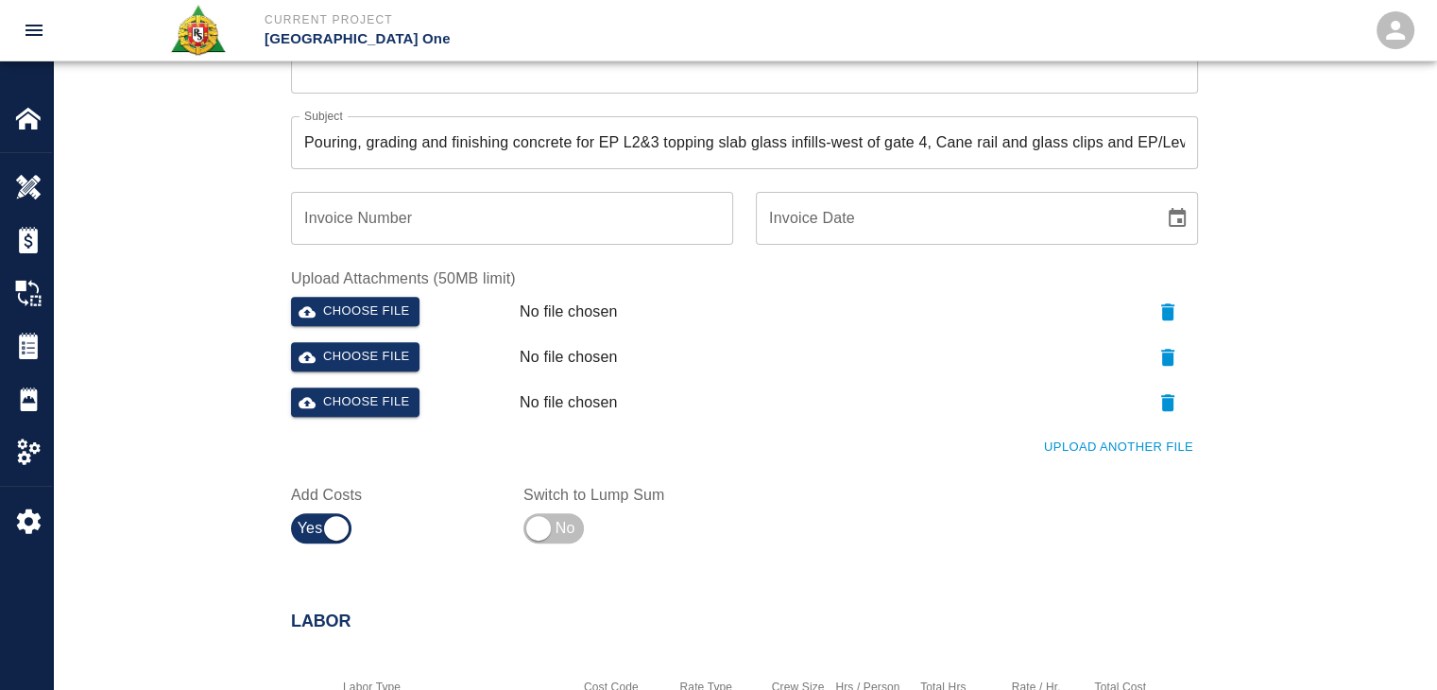
click at [1051, 446] on button "Upload Another File" at bounding box center [1118, 447] width 159 height 29
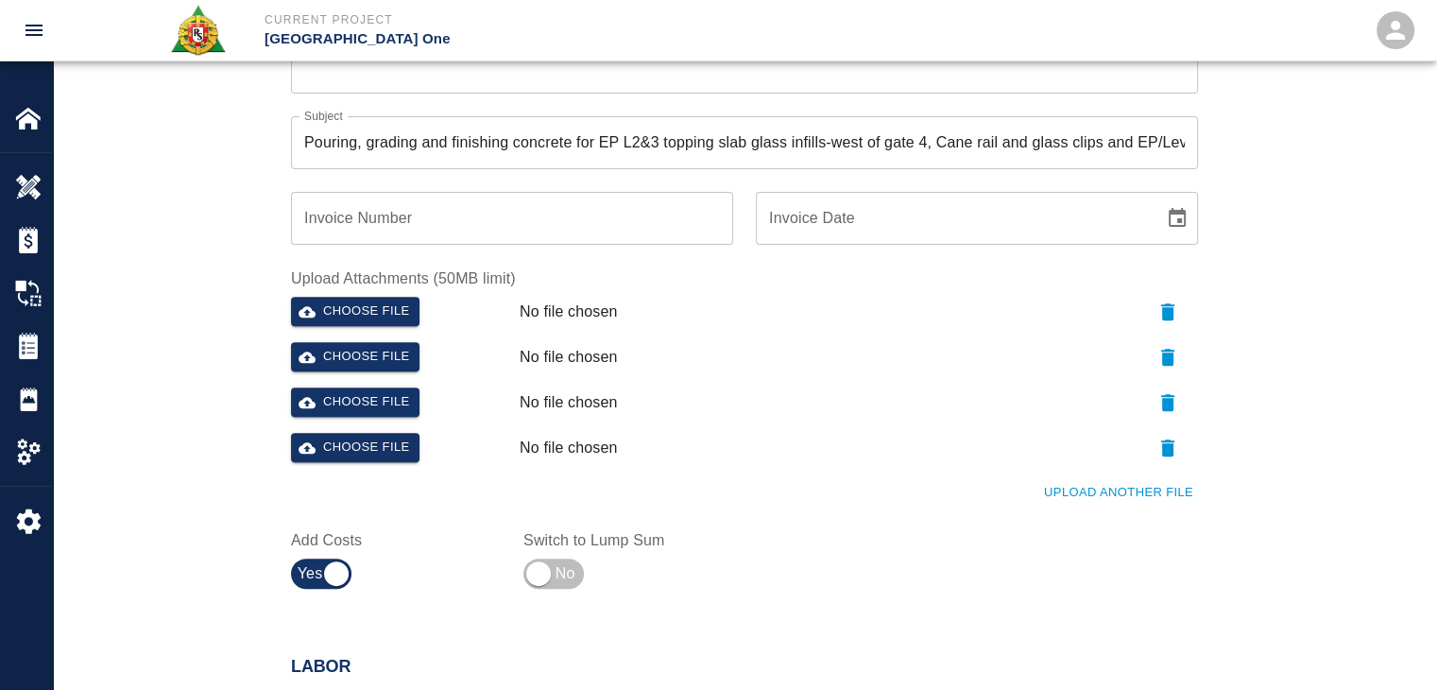
click at [1085, 479] on button "Upload Another File" at bounding box center [1118, 492] width 159 height 29
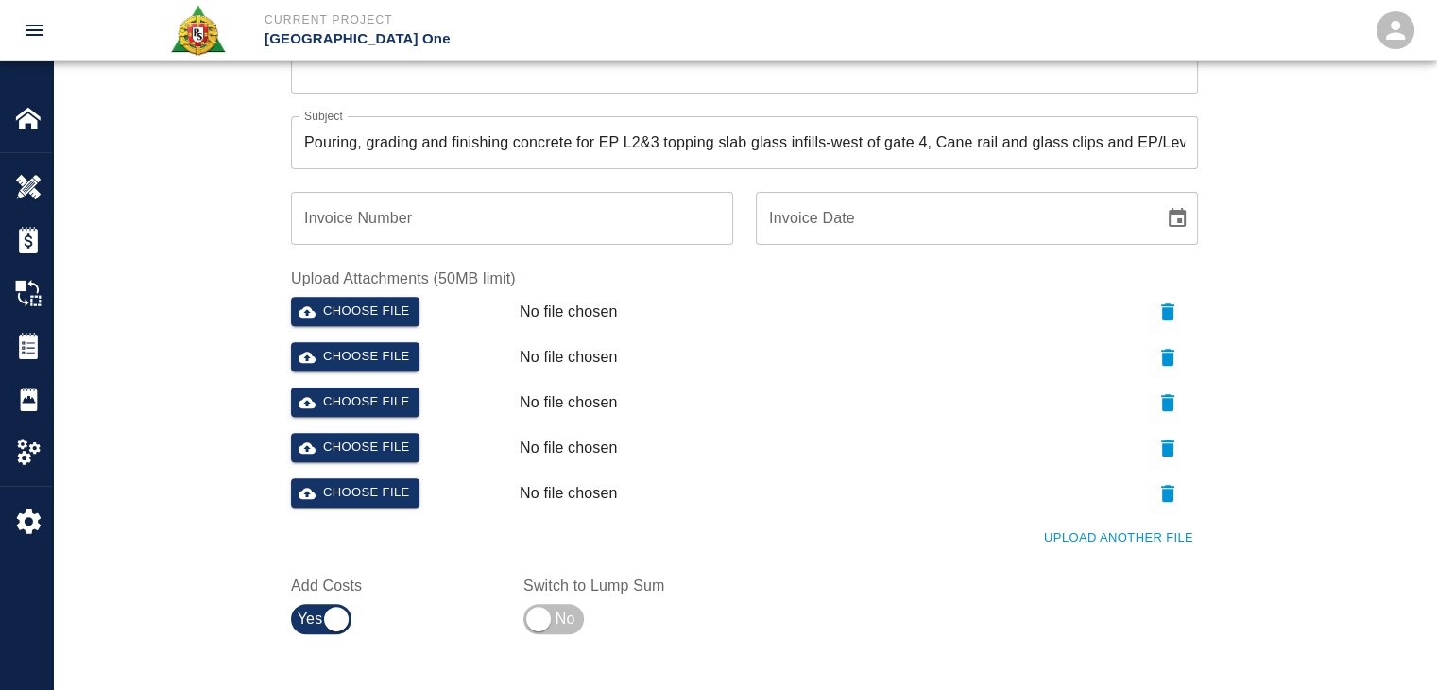
click at [1128, 534] on button "Upload Another File" at bounding box center [1118, 538] width 159 height 29
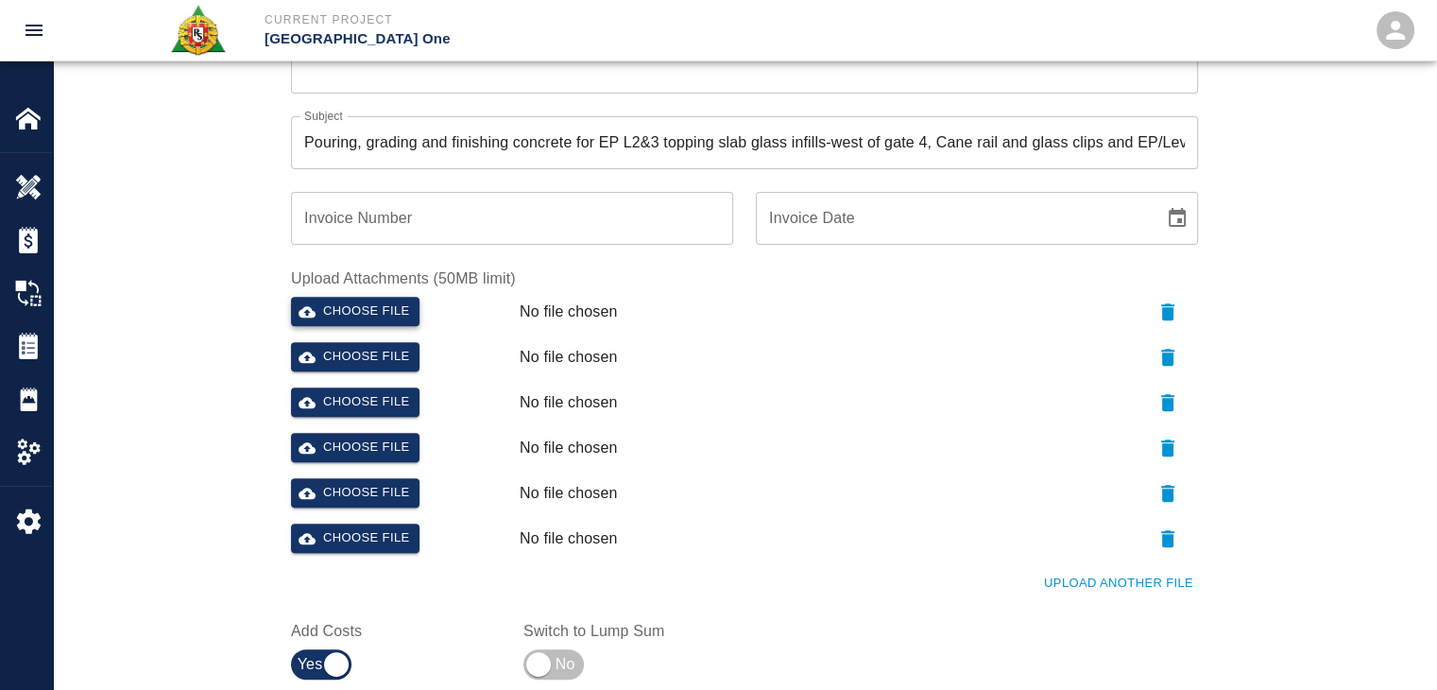
click at [418, 315] on button "Choose file" at bounding box center [355, 311] width 129 height 29
click at [369, 339] on div "Choose file" at bounding box center [397, 354] width 229 height 38
click at [384, 352] on button "Choose file" at bounding box center [355, 356] width 129 height 29
click at [355, 398] on button "Choose file" at bounding box center [355, 401] width 129 height 29
click at [377, 449] on button "Choose file" at bounding box center [355, 447] width 129 height 29
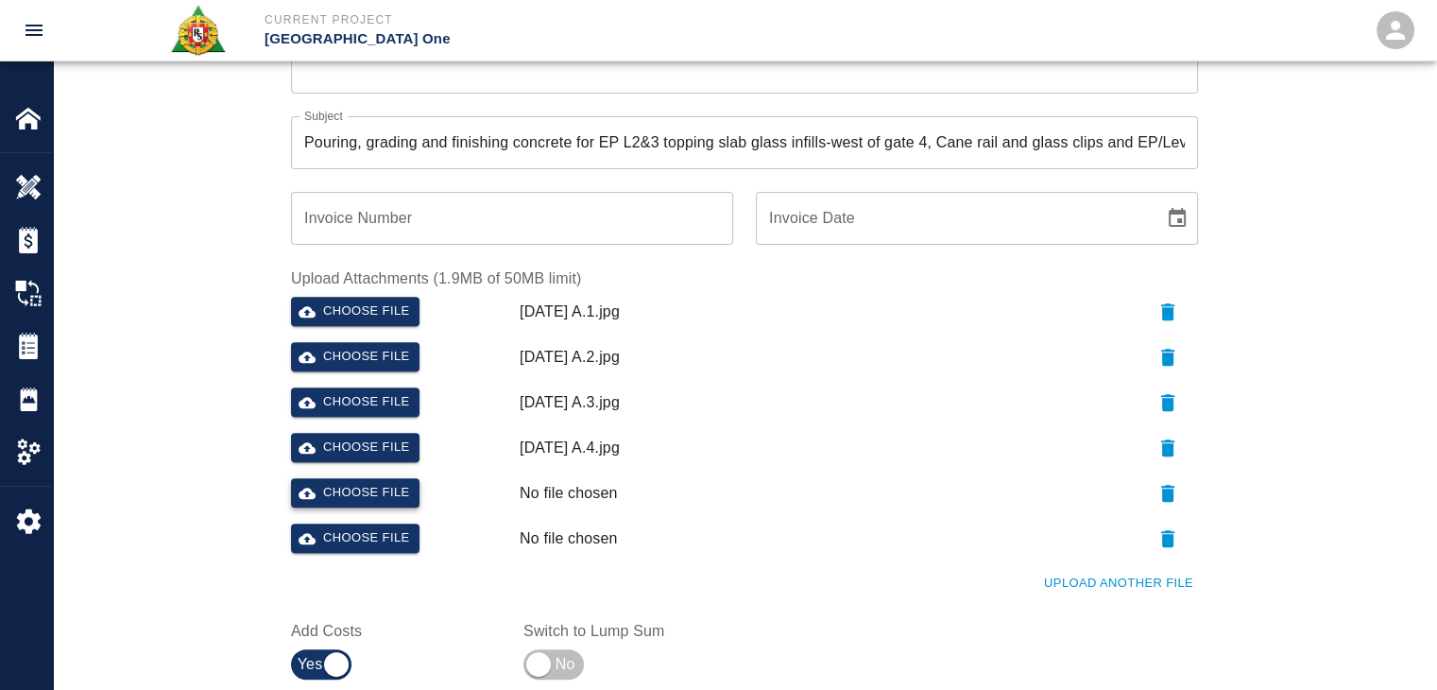
click at [343, 490] on button "Choose file" at bounding box center [355, 492] width 129 height 29
click at [363, 534] on button "Choose file" at bounding box center [355, 538] width 129 height 29
click at [1092, 586] on button "Upload Another File" at bounding box center [1118, 583] width 159 height 29
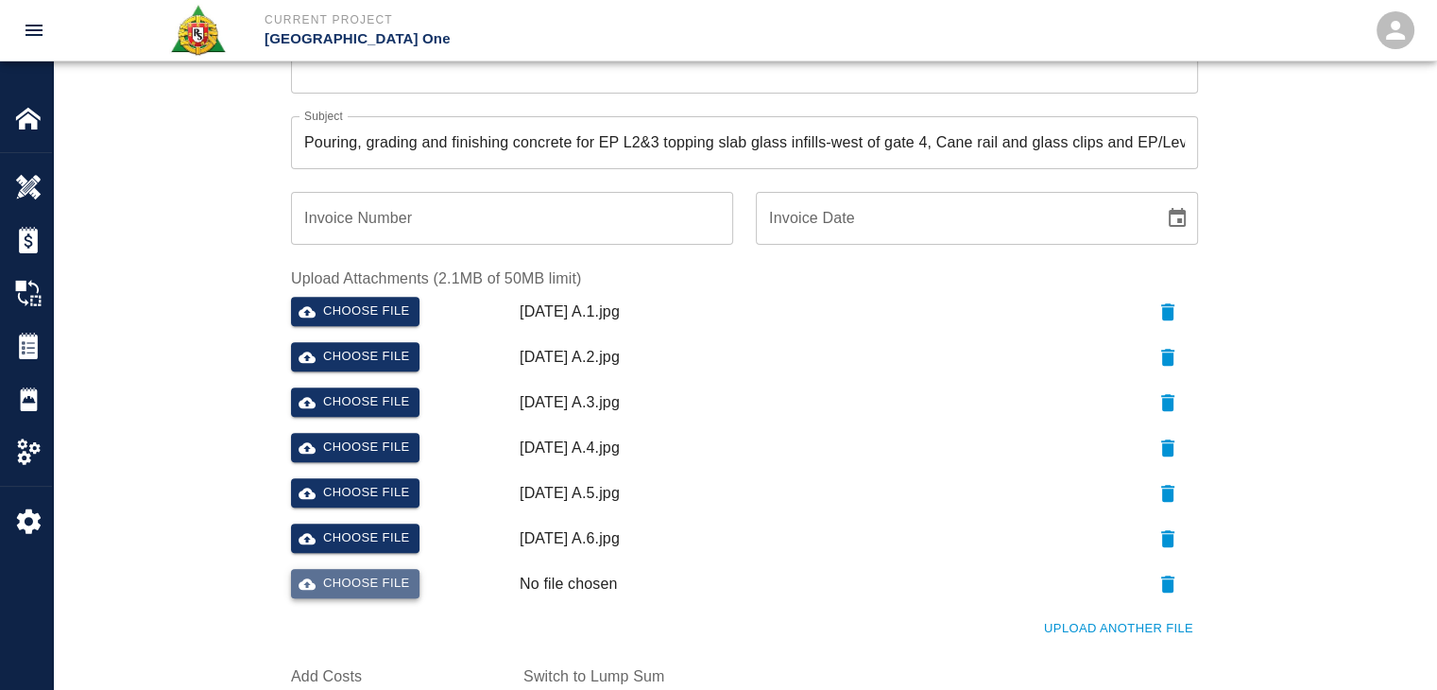
click at [362, 577] on button "Choose file" at bounding box center [355, 583] width 129 height 29
click at [1104, 632] on button "Upload Another File" at bounding box center [1118, 628] width 159 height 29
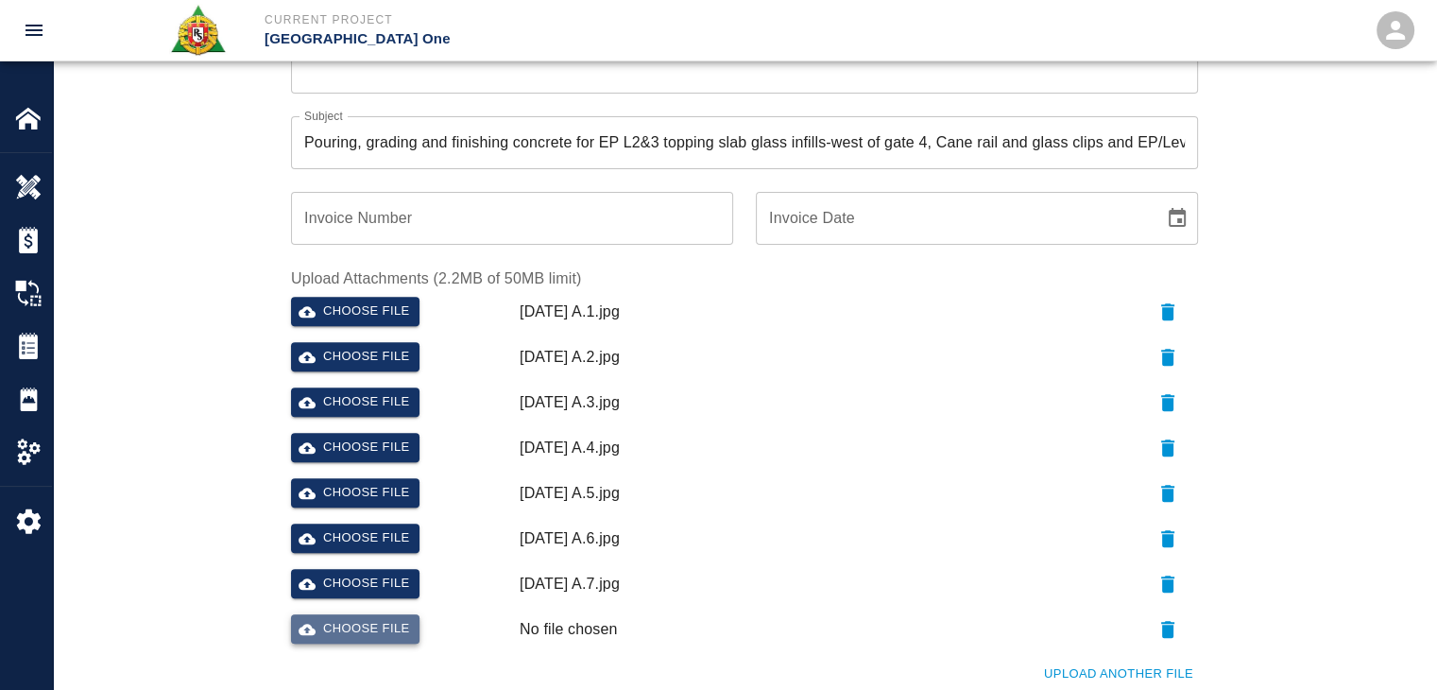
click at [386, 630] on button "Choose file" at bounding box center [355, 628] width 129 height 29
click at [1108, 670] on button "Upload Another File" at bounding box center [1118, 674] width 159 height 29
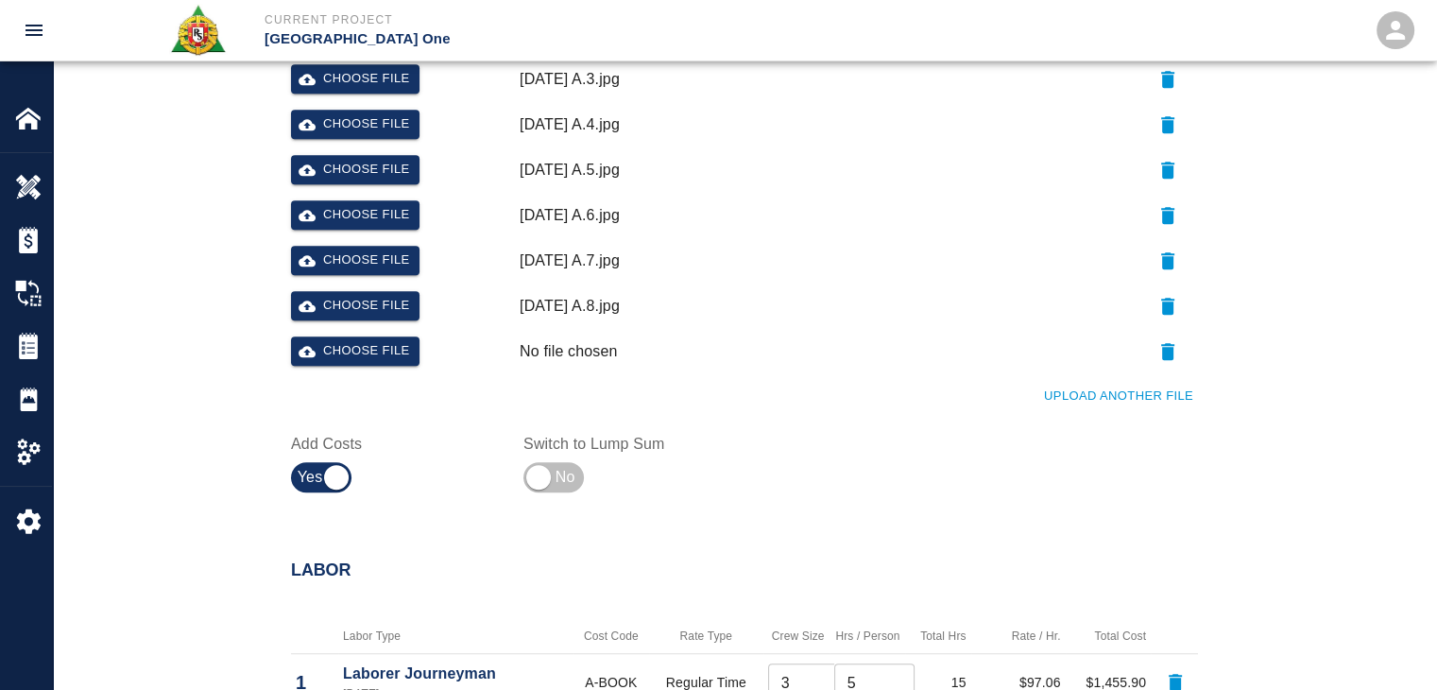
scroll to position [966, 0]
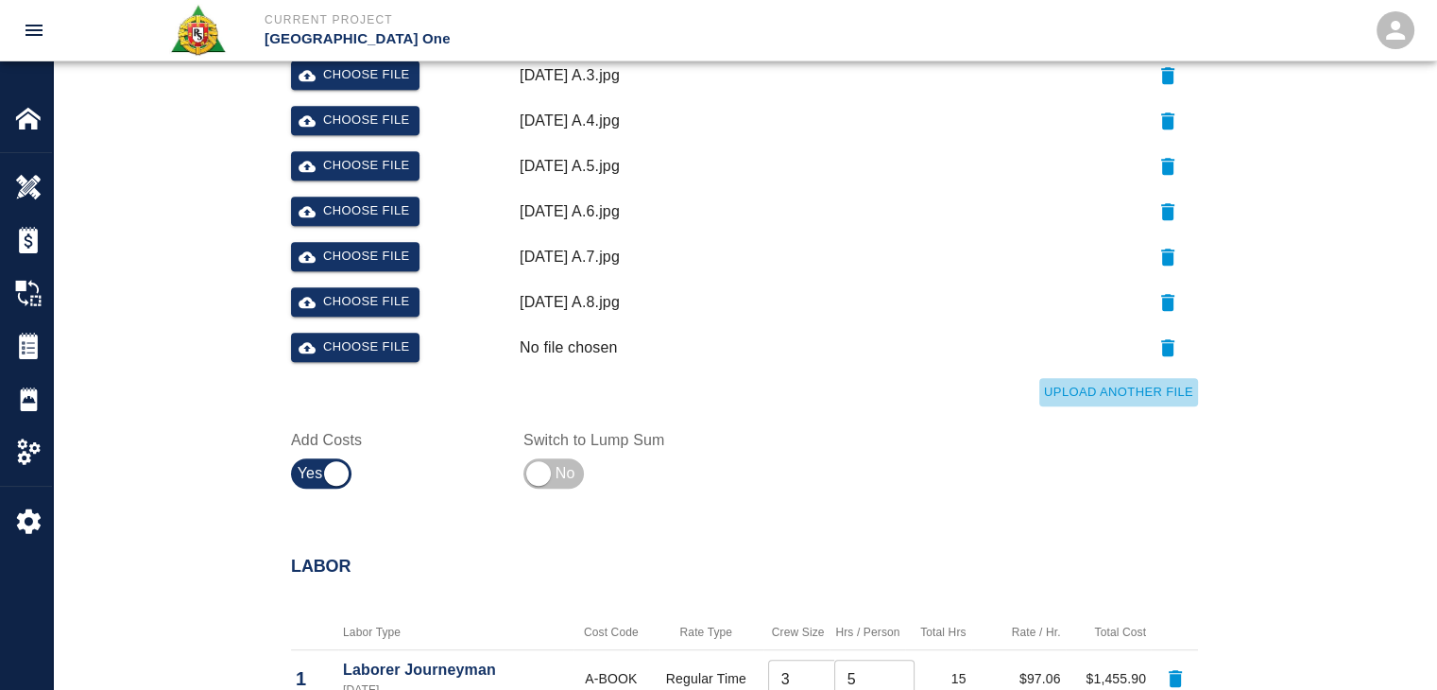
click at [1070, 378] on button "Upload Another File" at bounding box center [1118, 392] width 159 height 29
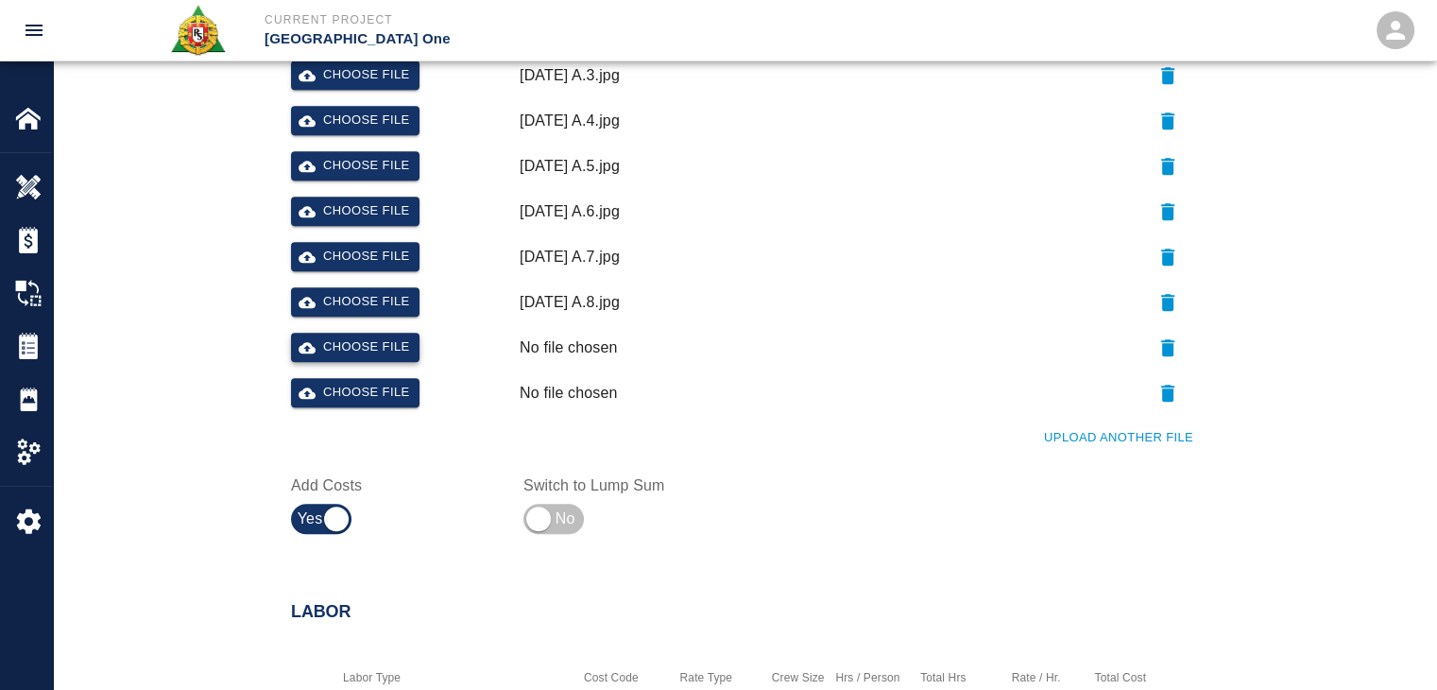
click at [340, 340] on button "Choose file" at bounding box center [355, 347] width 129 height 29
click at [363, 398] on button "Choose file" at bounding box center [355, 392] width 129 height 29
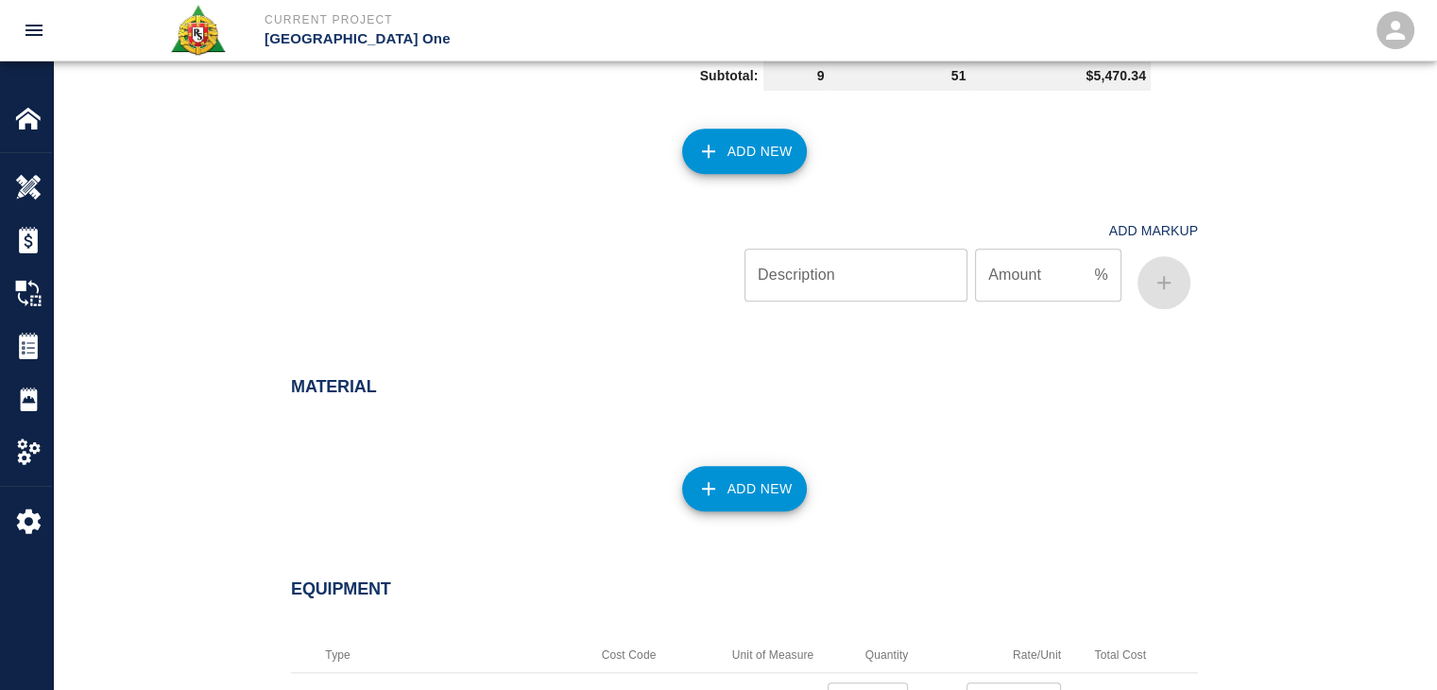
click at [218, 357] on div "Material Add New" at bounding box center [744, 451] width 1383 height 225
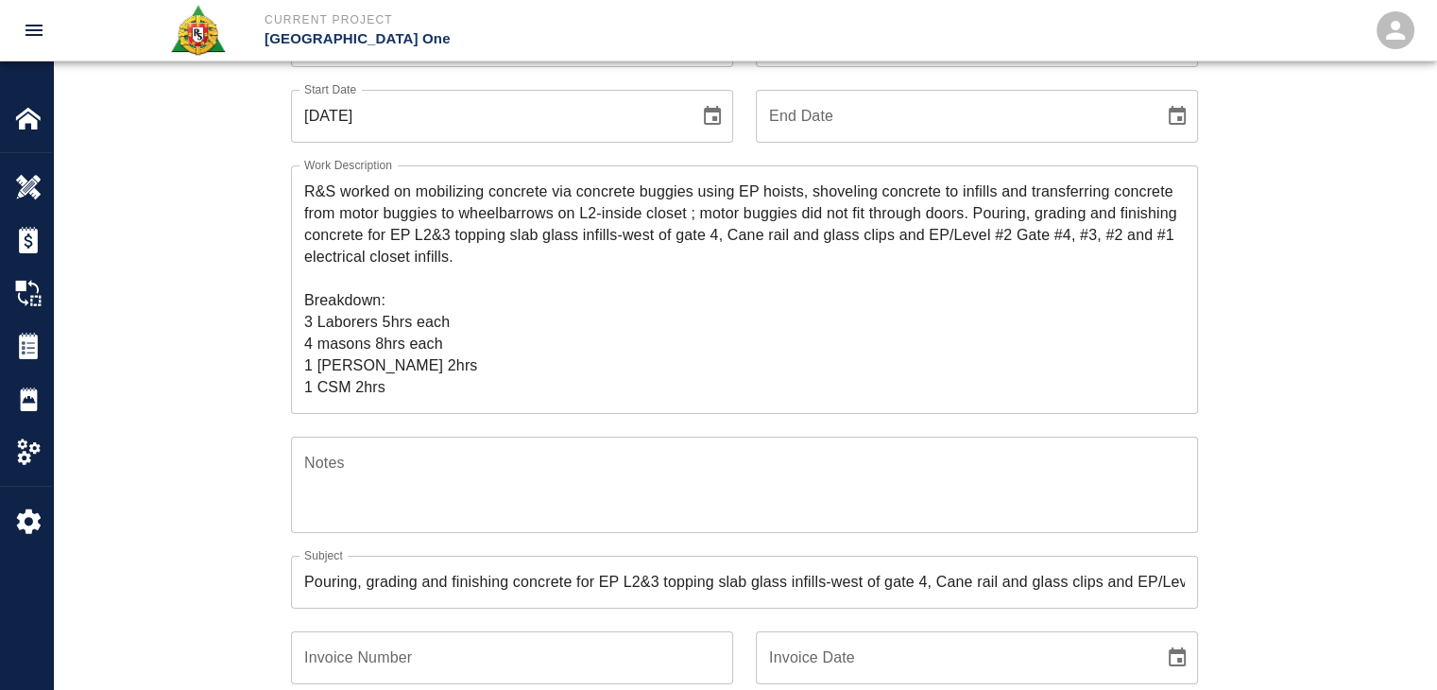
scroll to position [200, 0]
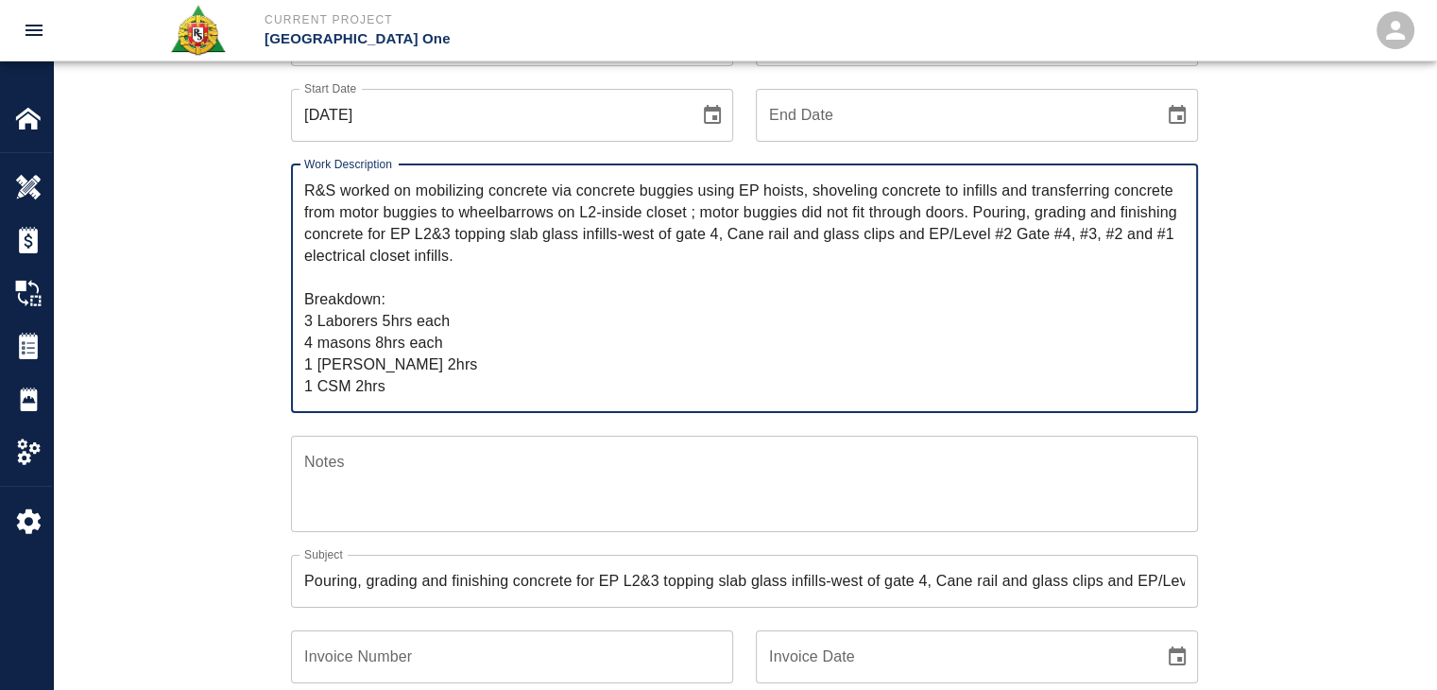
click at [427, 387] on textarea "R&S worked on mobilizing concrete via concrete buggies using EP hoists, shoveli…" at bounding box center [744, 288] width 881 height 217
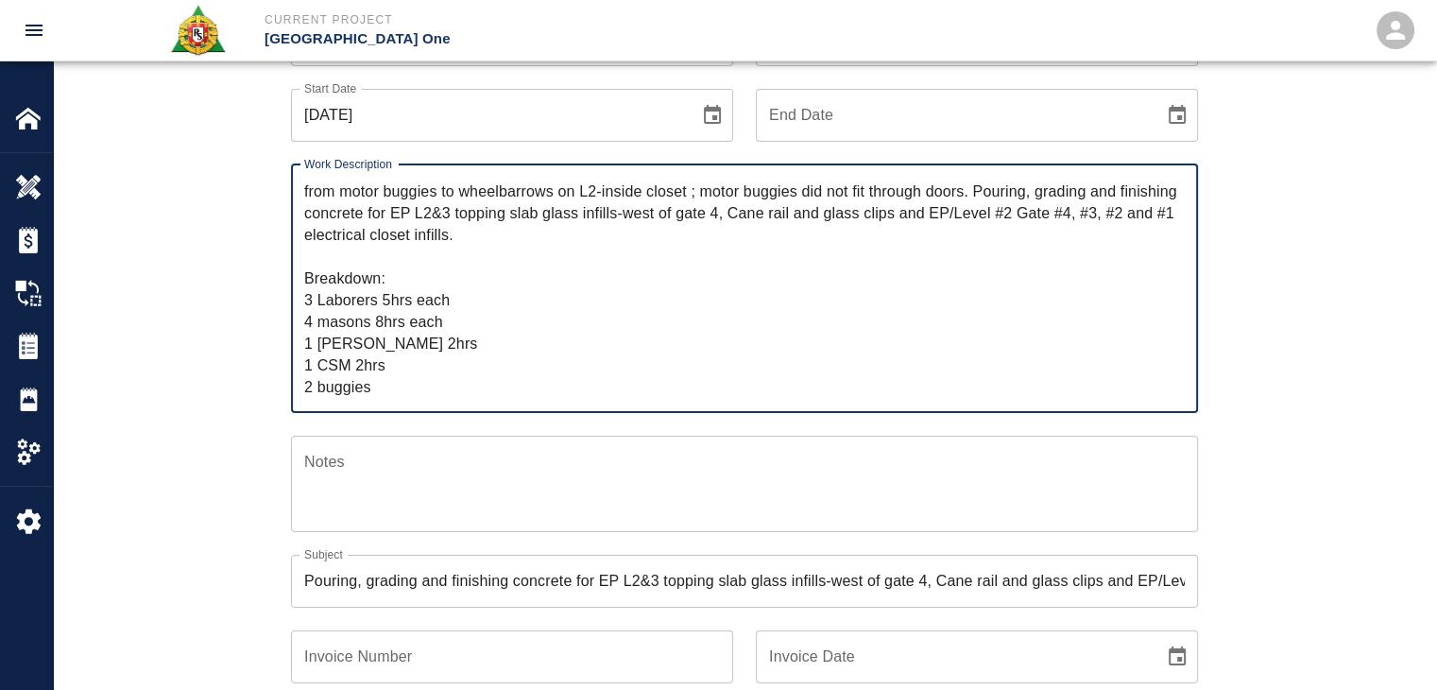
click at [170, 354] on div "Ticket Number 1339 Ticket Number PCO Number TBD PCO Number Start Date [DATE] St…" at bounding box center [744, 672] width 1383 height 1363
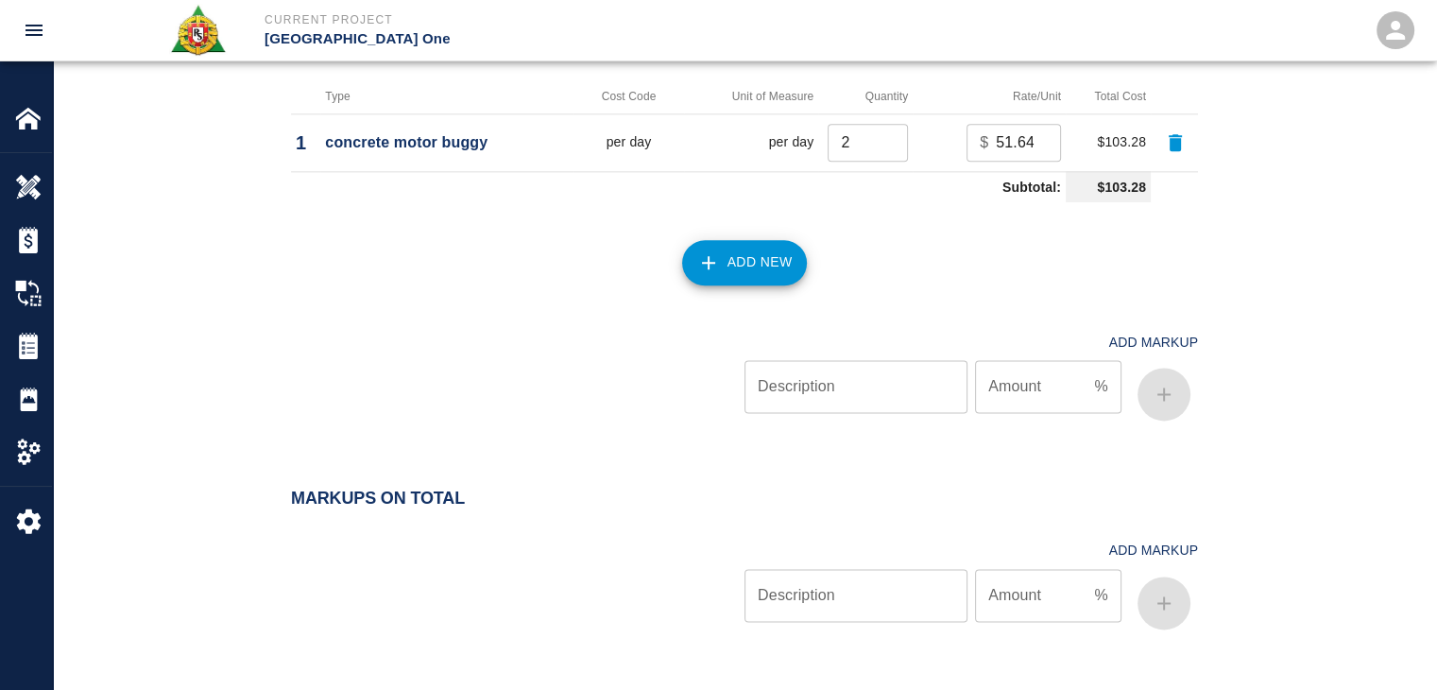
scroll to position [2574, 0]
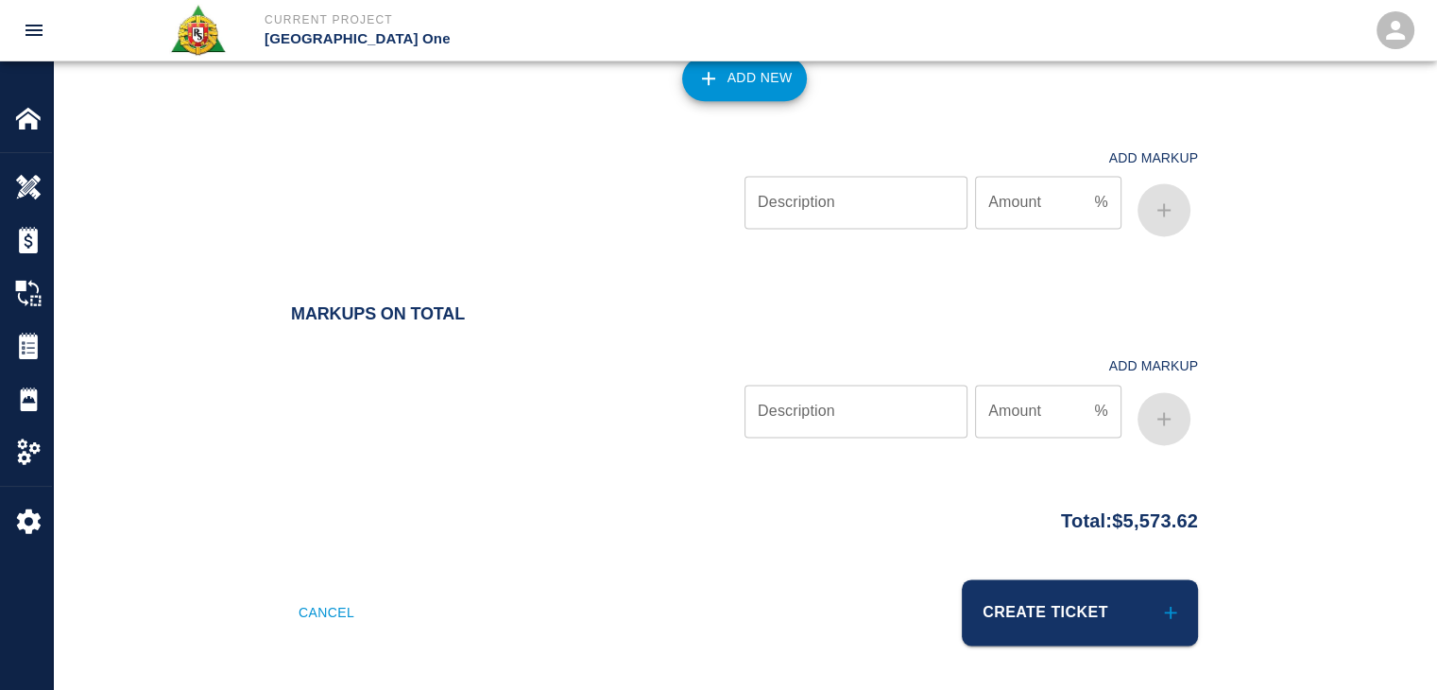
click at [601, 237] on div at bounding box center [518, 187] width 454 height 112
click at [1123, 601] on button "Create Ticket" at bounding box center [1080, 612] width 236 height 66
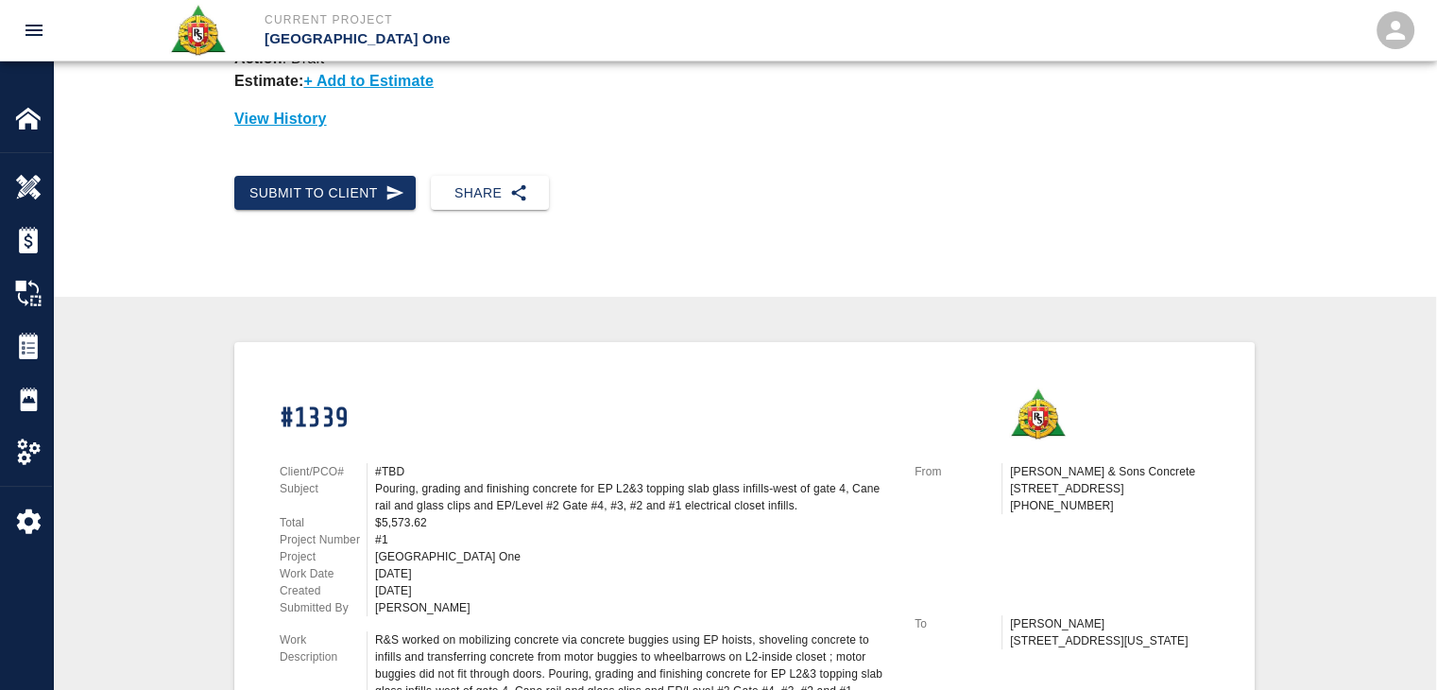
scroll to position [158, 0]
click at [352, 167] on div "Submit to Client" at bounding box center [317, 187] width 197 height 50
click at [369, 179] on button "Submit to Client" at bounding box center [324, 194] width 181 height 35
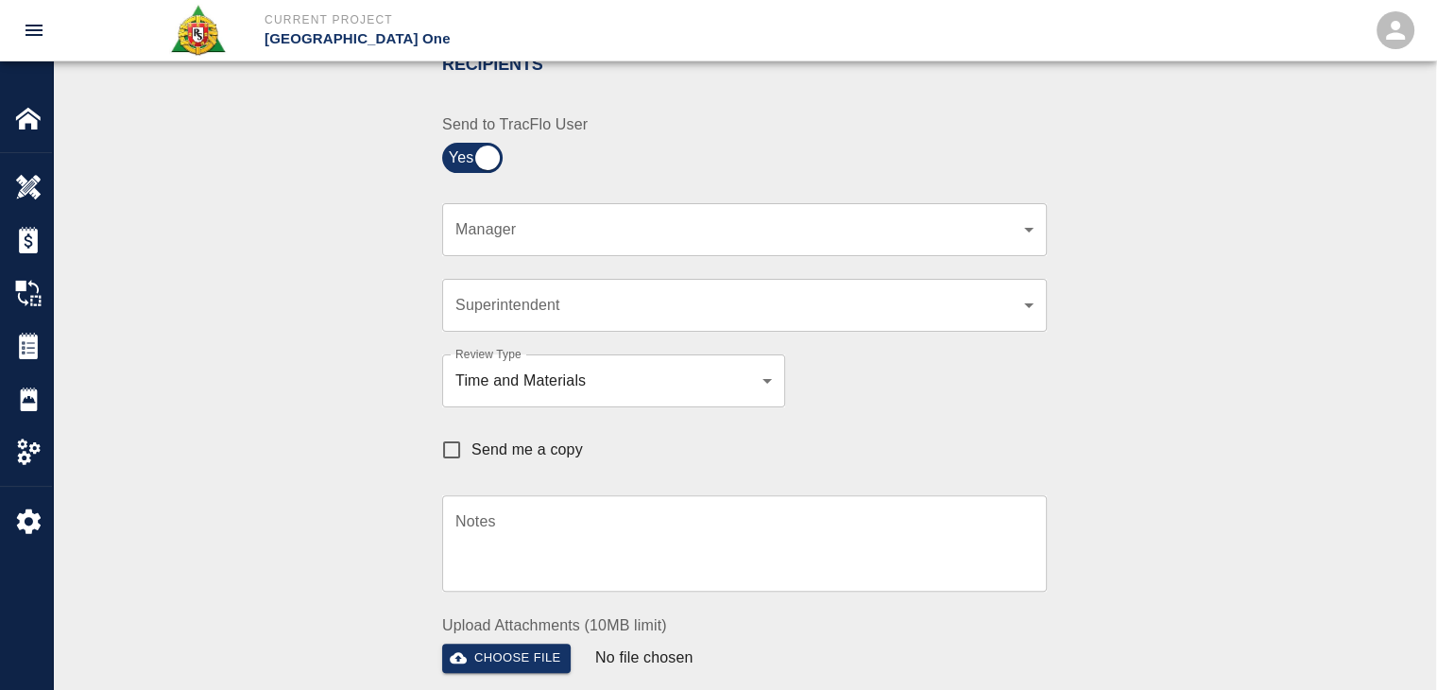
scroll to position [429, 0]
click at [523, 246] on div "​ Manager" at bounding box center [744, 231] width 605 height 53
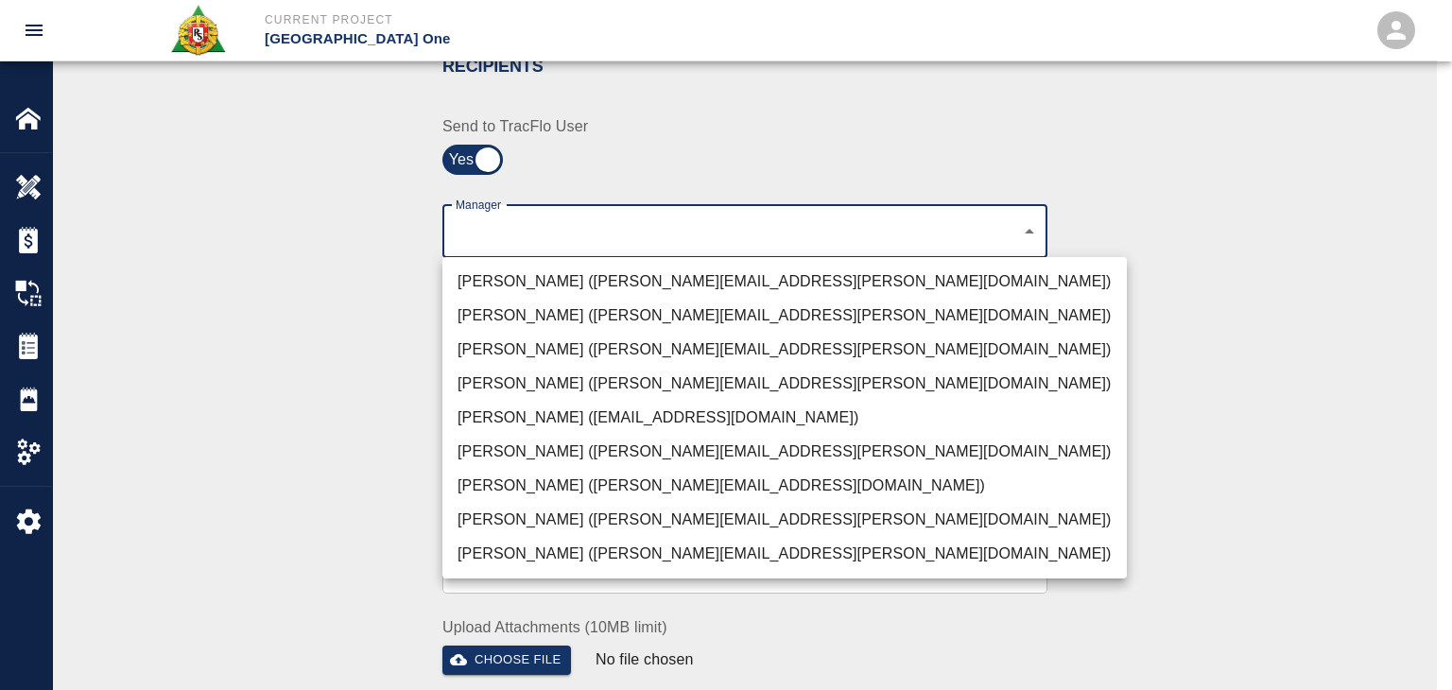
click at [609, 278] on li "[PERSON_NAME] ([PERSON_NAME][EMAIL_ADDRESS][PERSON_NAME][DOMAIN_NAME])" at bounding box center [784, 282] width 684 height 34
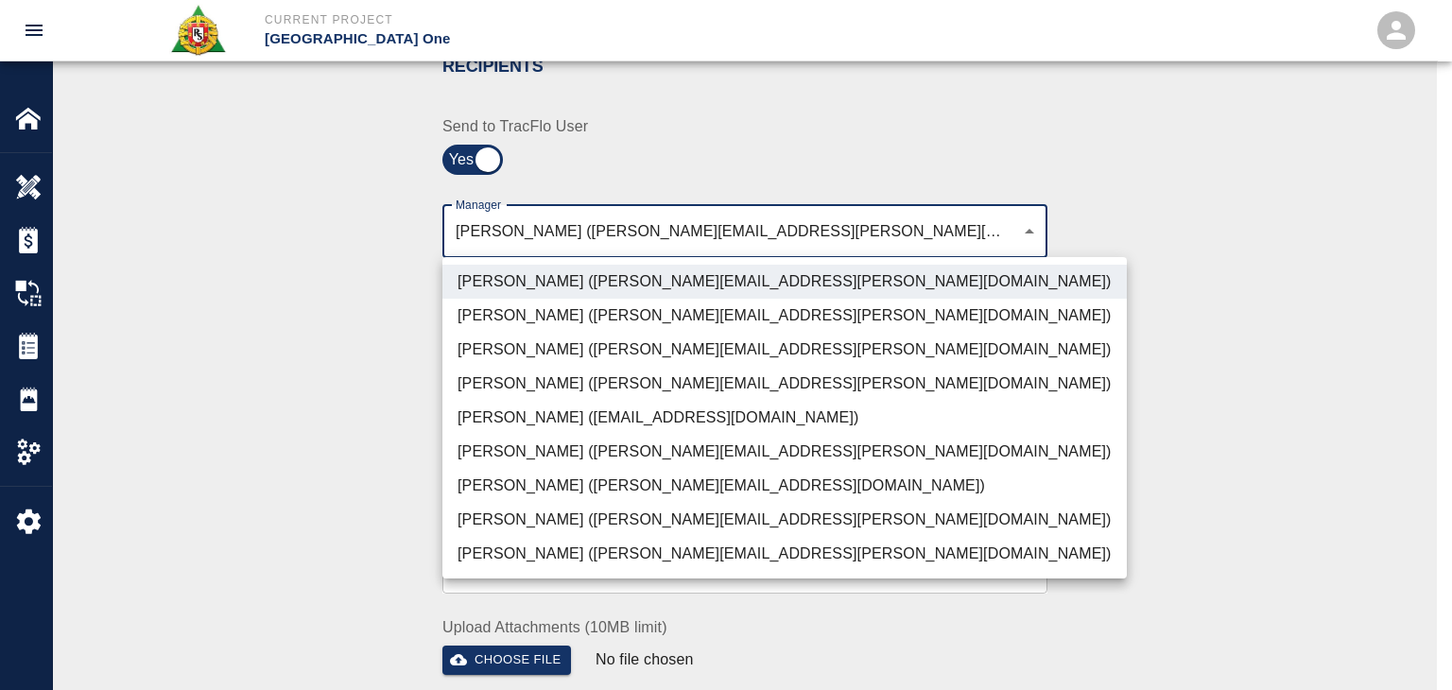
click at [614, 355] on li "[PERSON_NAME] ([PERSON_NAME][EMAIL_ADDRESS][PERSON_NAME][DOMAIN_NAME])" at bounding box center [784, 350] width 684 height 34
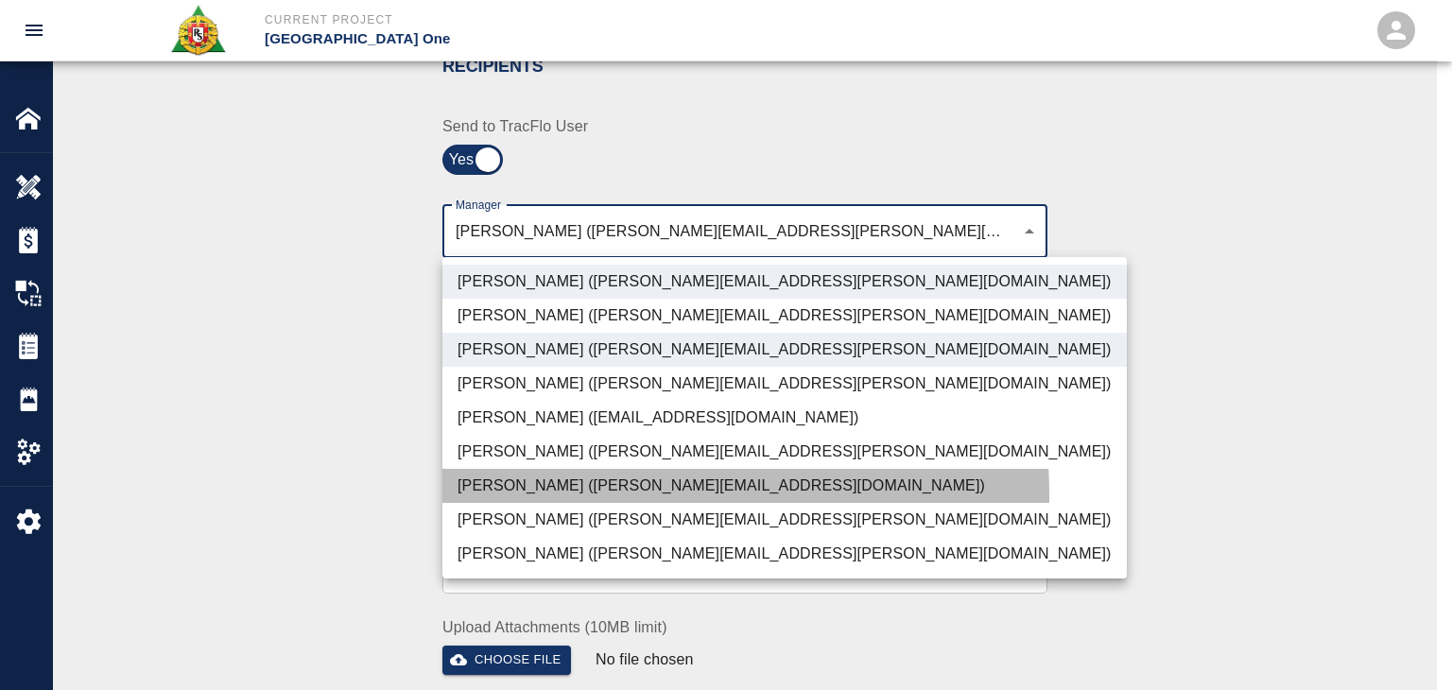
click at [559, 495] on li "[PERSON_NAME] ([PERSON_NAME][EMAIL_ADDRESS][DOMAIN_NAME])" at bounding box center [784, 486] width 684 height 34
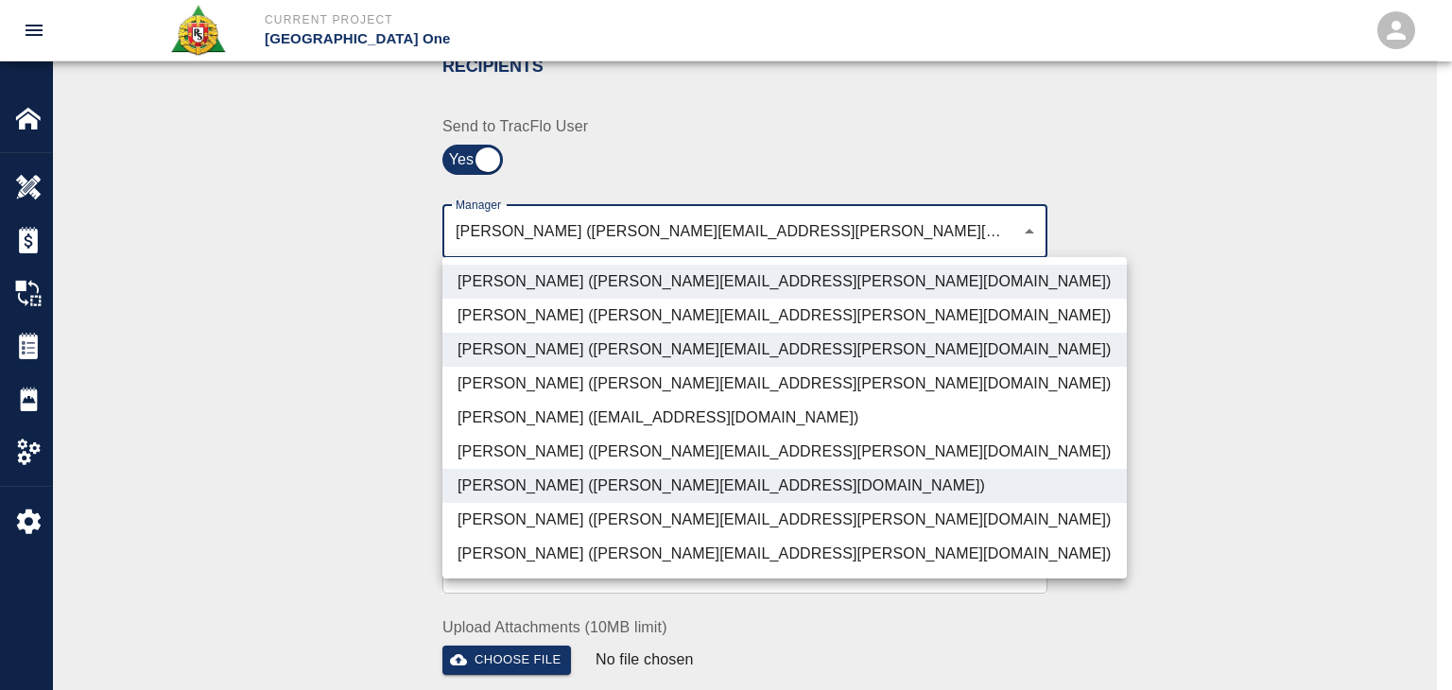
click at [612, 525] on li "[PERSON_NAME] ([PERSON_NAME][EMAIL_ADDRESS][PERSON_NAME][DOMAIN_NAME])" at bounding box center [784, 520] width 684 height 34
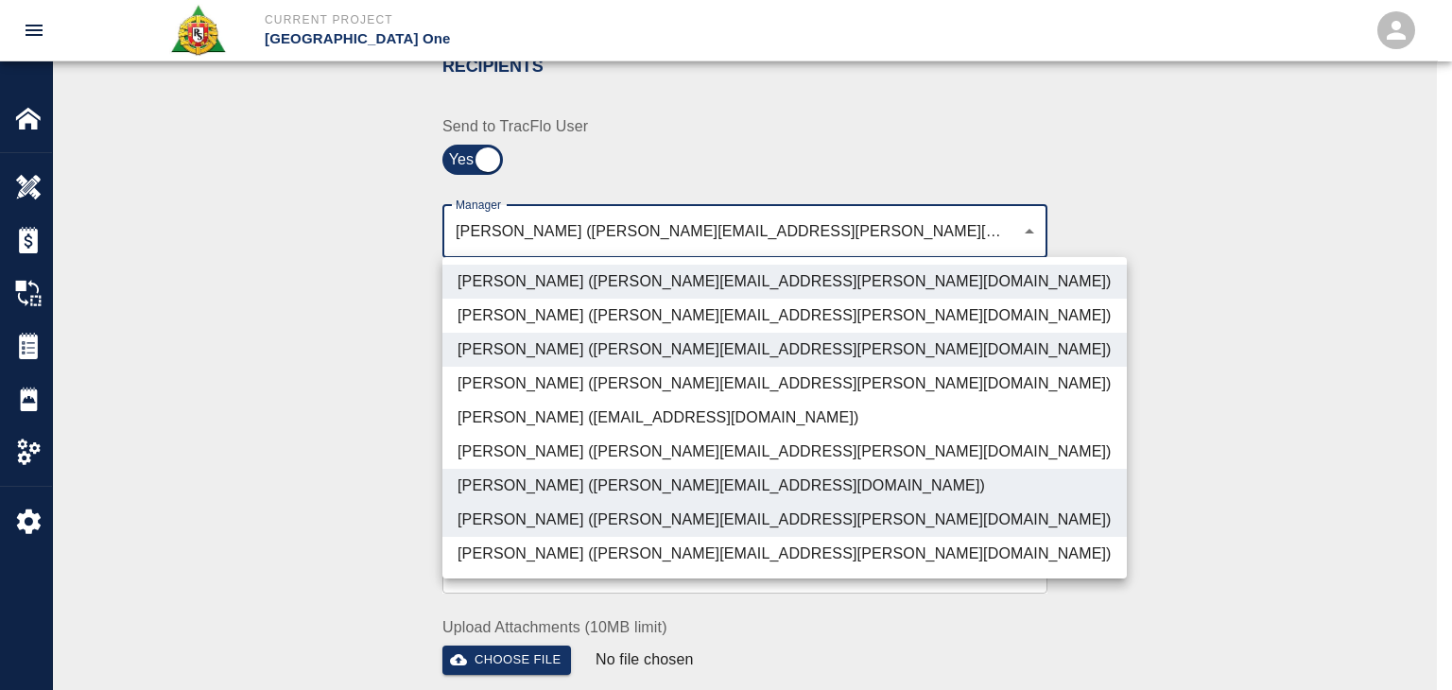
click at [643, 541] on li "[PERSON_NAME] ([PERSON_NAME][EMAIL_ADDRESS][PERSON_NAME][DOMAIN_NAME])" at bounding box center [784, 554] width 684 height 34
type input "ede96749-2565-4a65-a76c-ac2c5448e16e,69d78ca4-8a93-4c72-a988-7271956ccf0b,ad99d…"
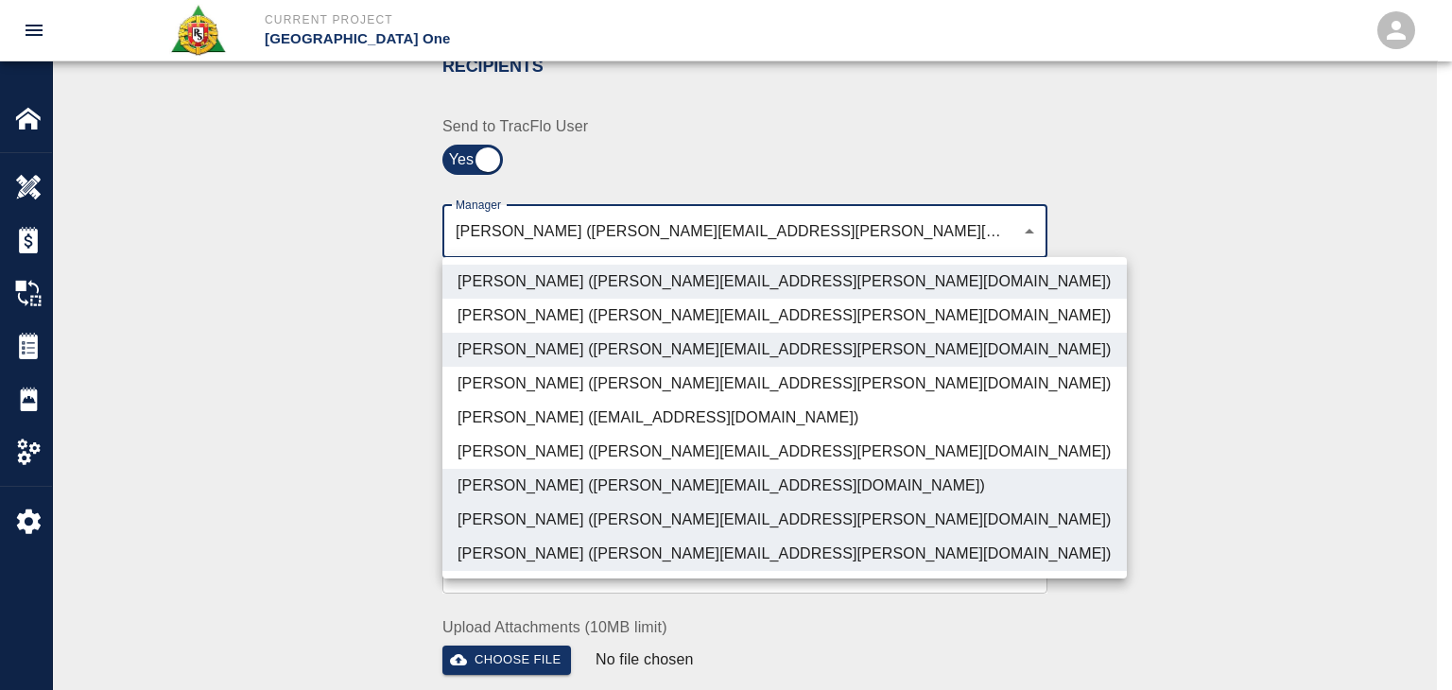
click at [372, 486] on div at bounding box center [726, 345] width 1452 height 690
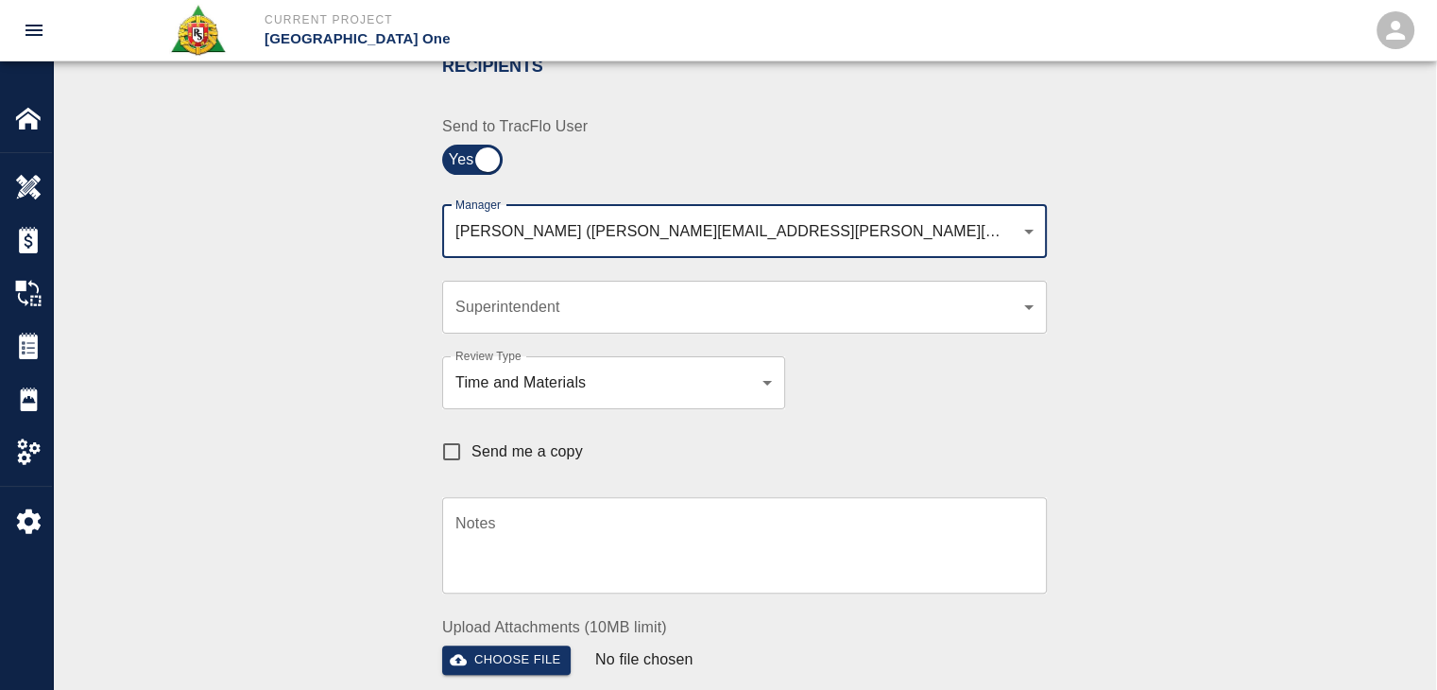
click at [512, 455] on span "Send me a copy" at bounding box center [528, 451] width 112 height 23
click at [472, 455] on input "Send me a copy" at bounding box center [452, 452] width 40 height 40
checkbox input "true"
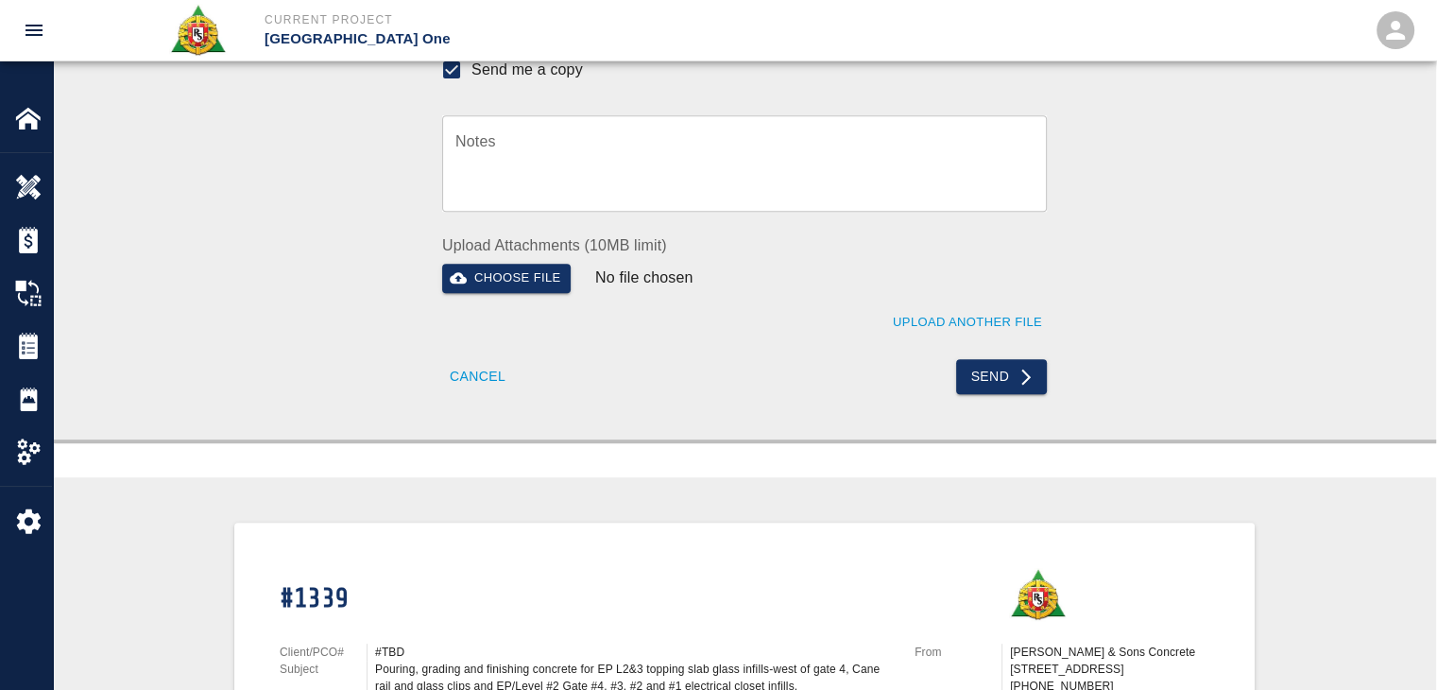
scroll to position [813, 0]
click at [1020, 382] on icon "submit" at bounding box center [1026, 375] width 19 height 19
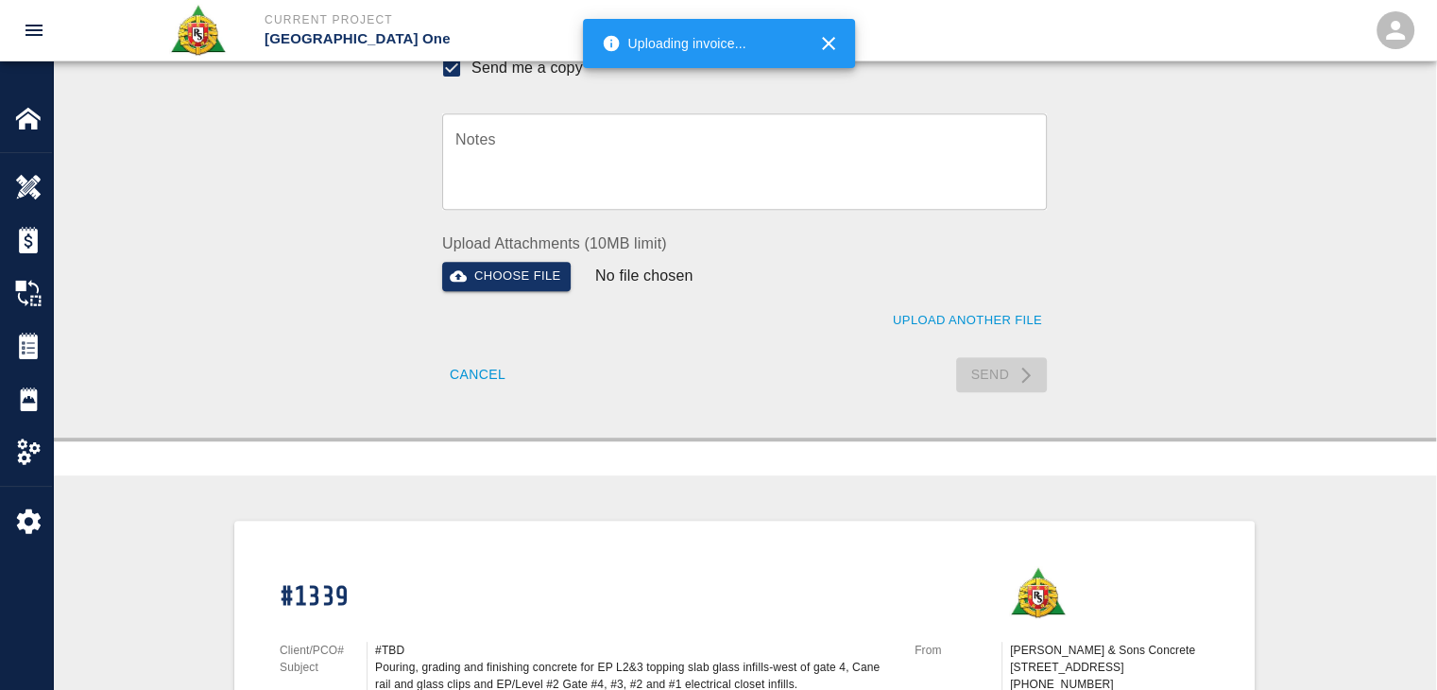
checkbox input "false"
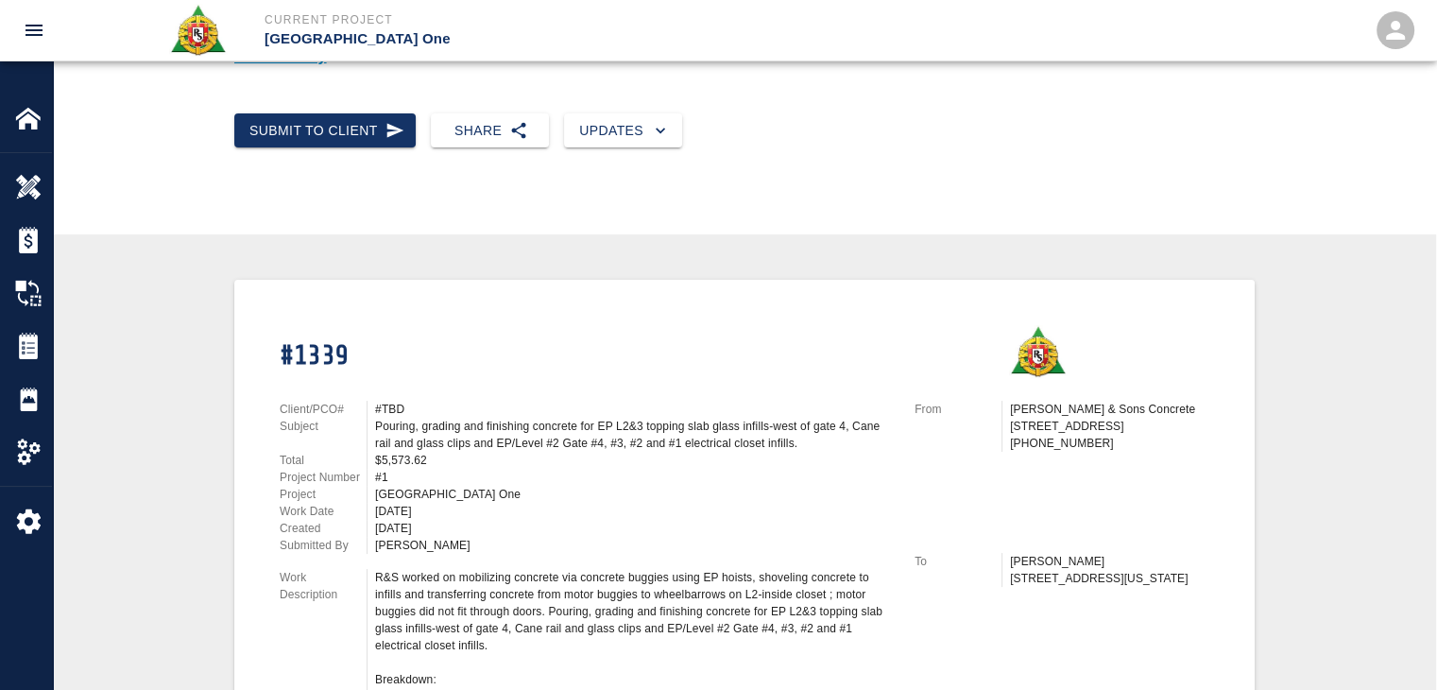
scroll to position [0, 0]
